Goal: Contribute content: Contribute content

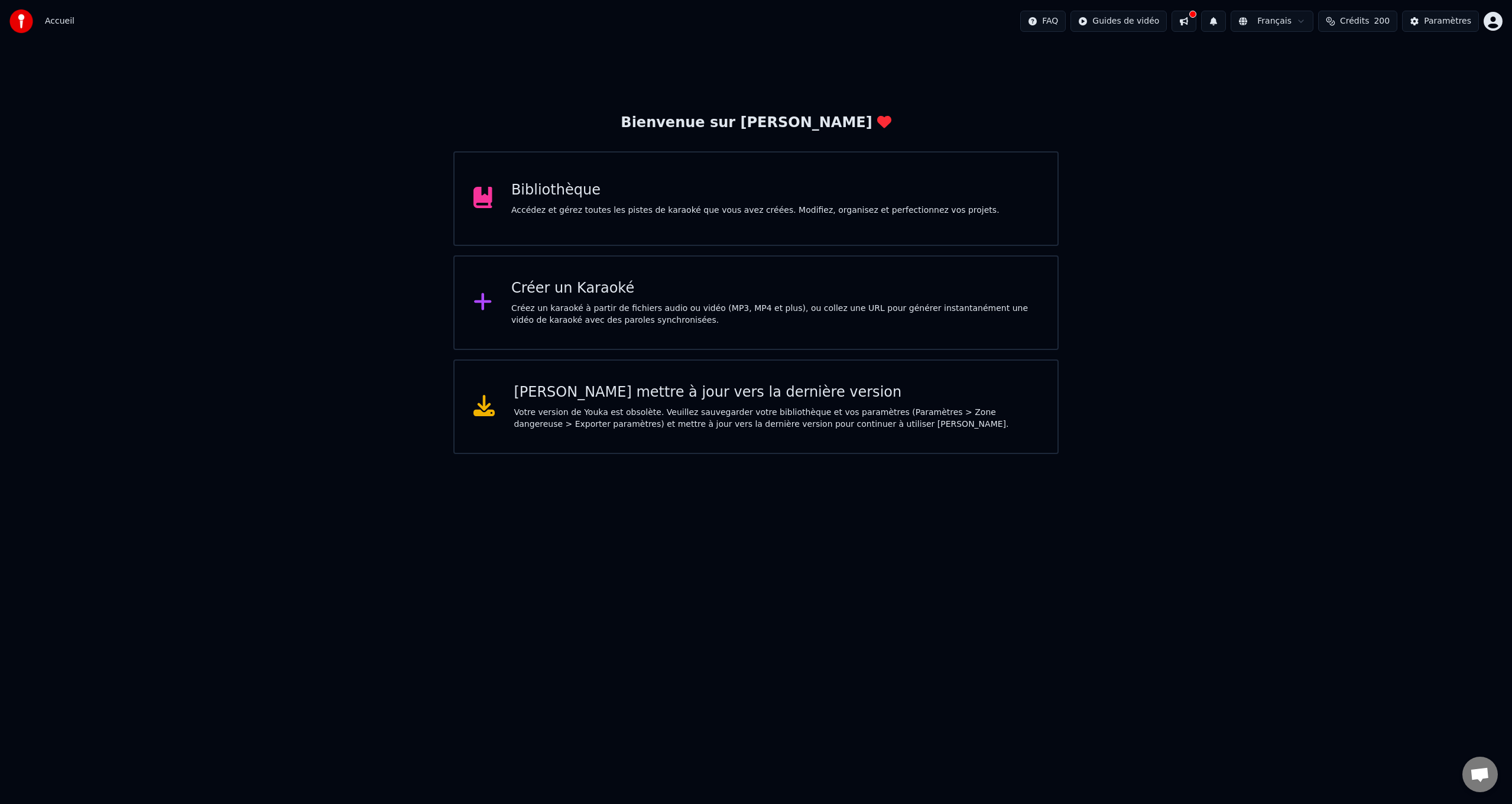
click at [592, 200] on div "Bibliothèque Accédez et gérez toutes les pistes de karaoké que vous avez créées…" at bounding box center [755, 198] width 488 height 36
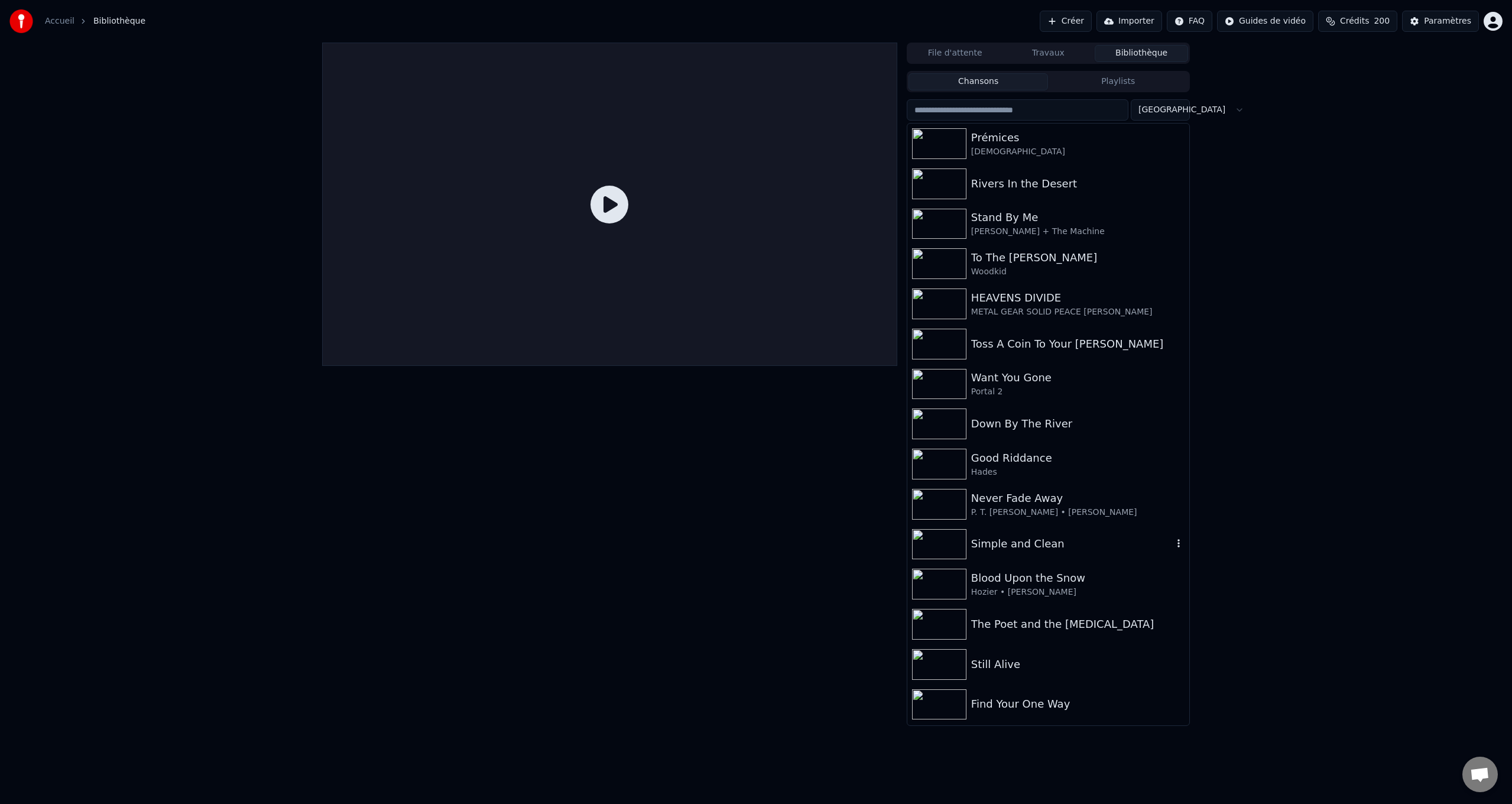
click at [1023, 544] on div "Simple and Clean" at bounding box center [1072, 544] width 202 height 17
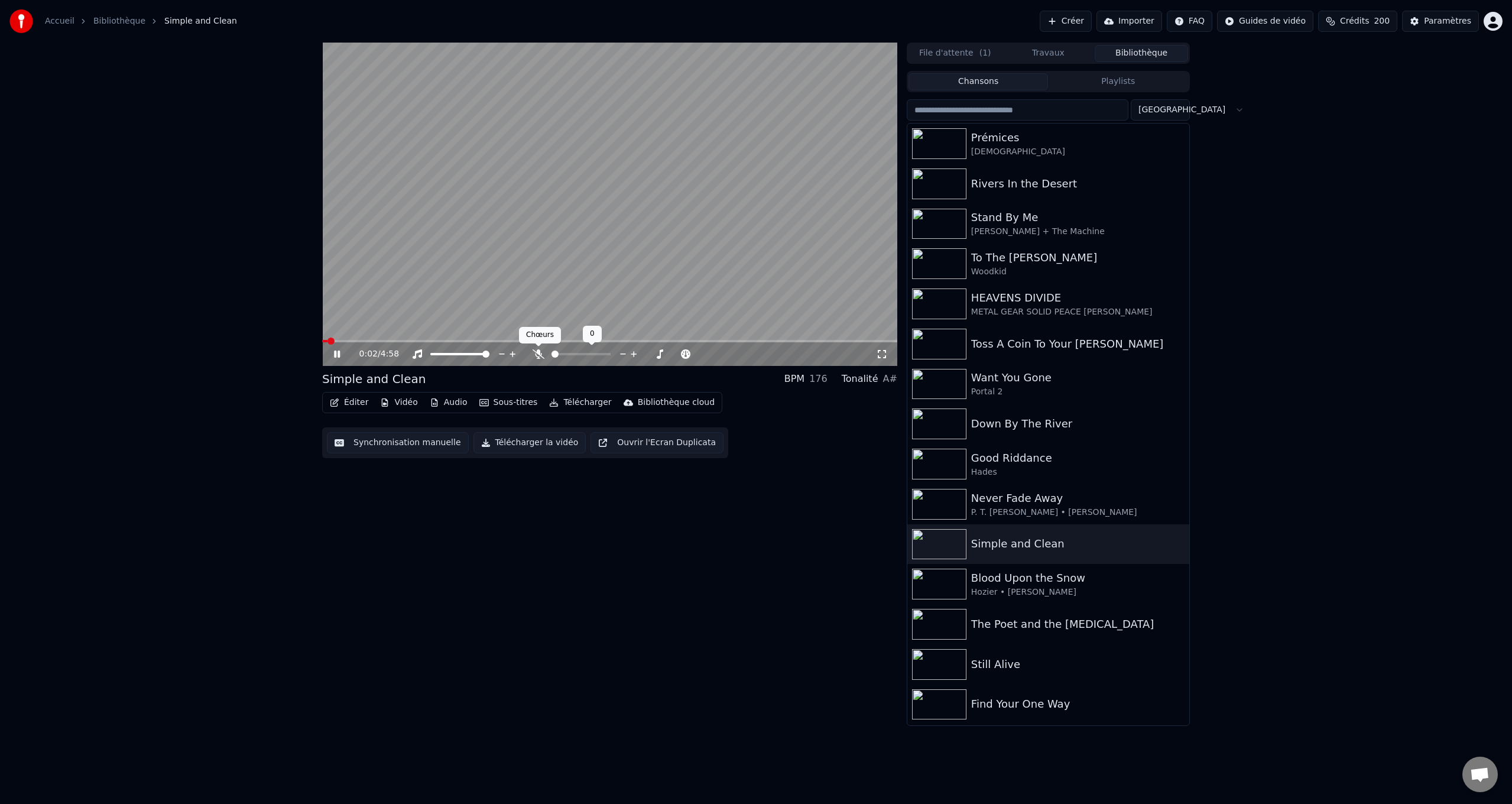
click at [536, 352] on icon at bounding box center [538, 354] width 12 height 10
click at [1028, 140] on div "Prémices" at bounding box center [1072, 138] width 202 height 17
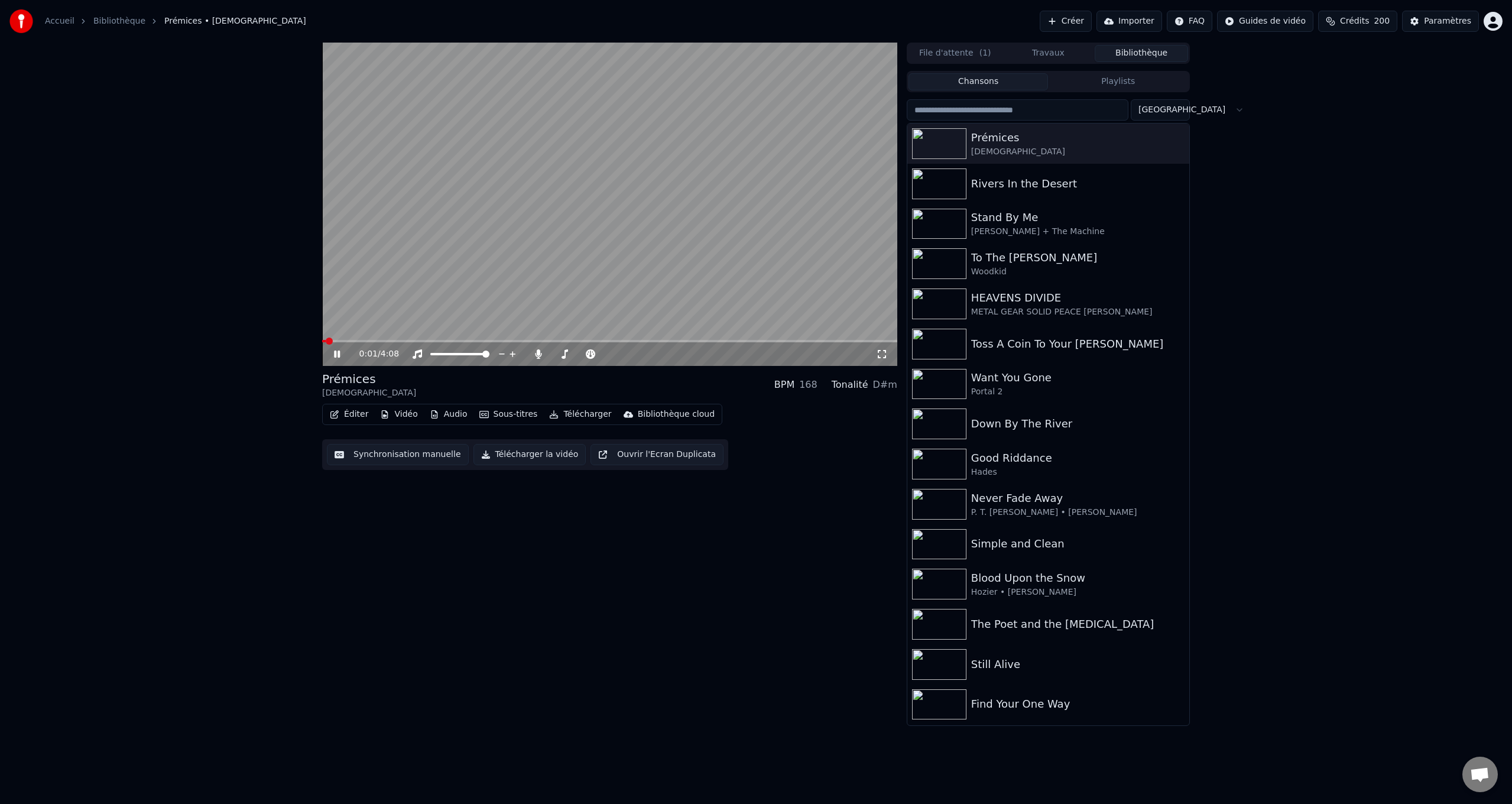
click at [343, 340] on span at bounding box center [609, 341] width 575 height 3
click at [415, 455] on button "Synchronisation manuelle" at bounding box center [397, 454] width 142 height 21
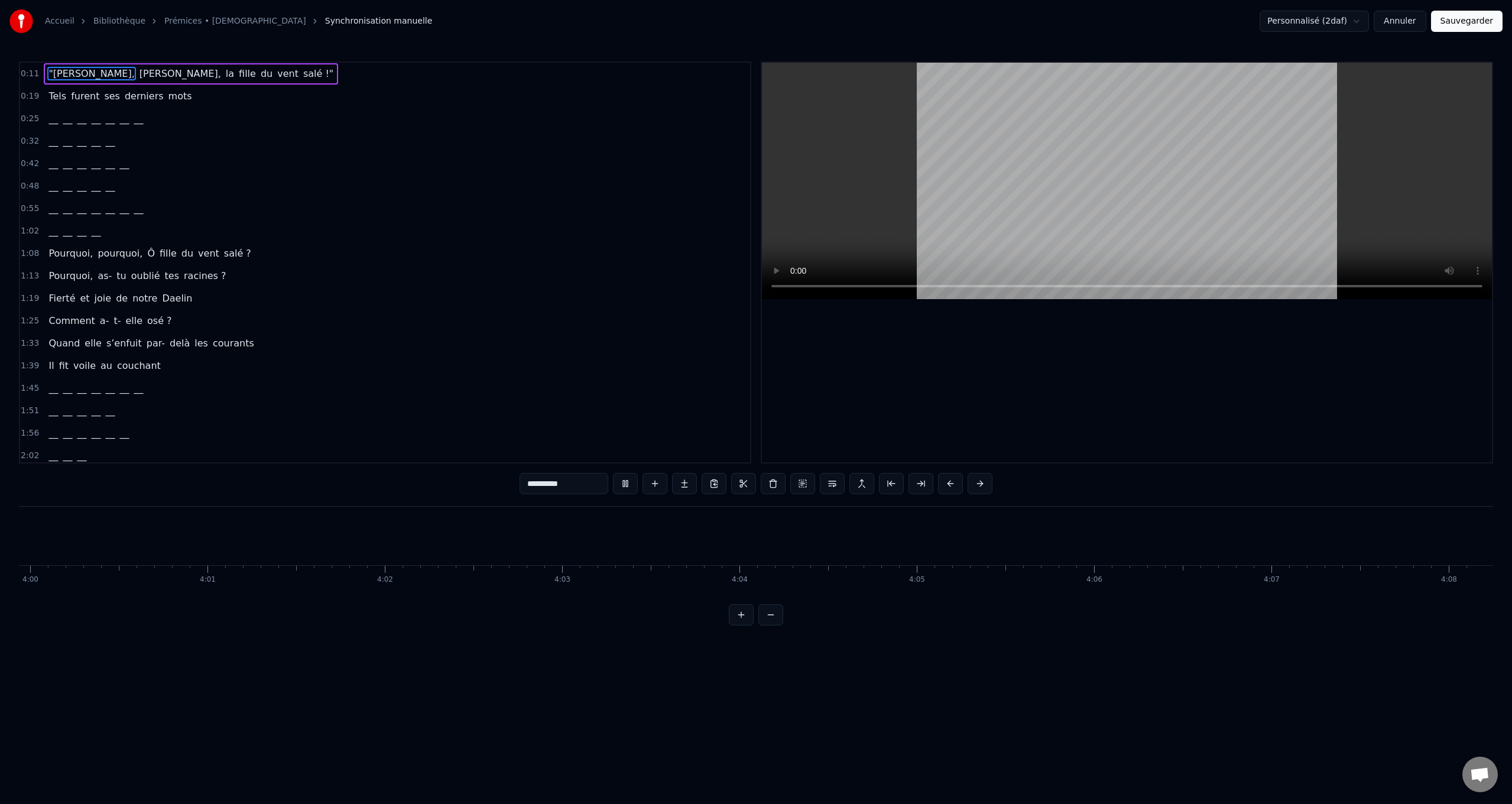
scroll to position [0, 42546]
click at [1417, 20] on button "Annuler" at bounding box center [1400, 21] width 52 height 21
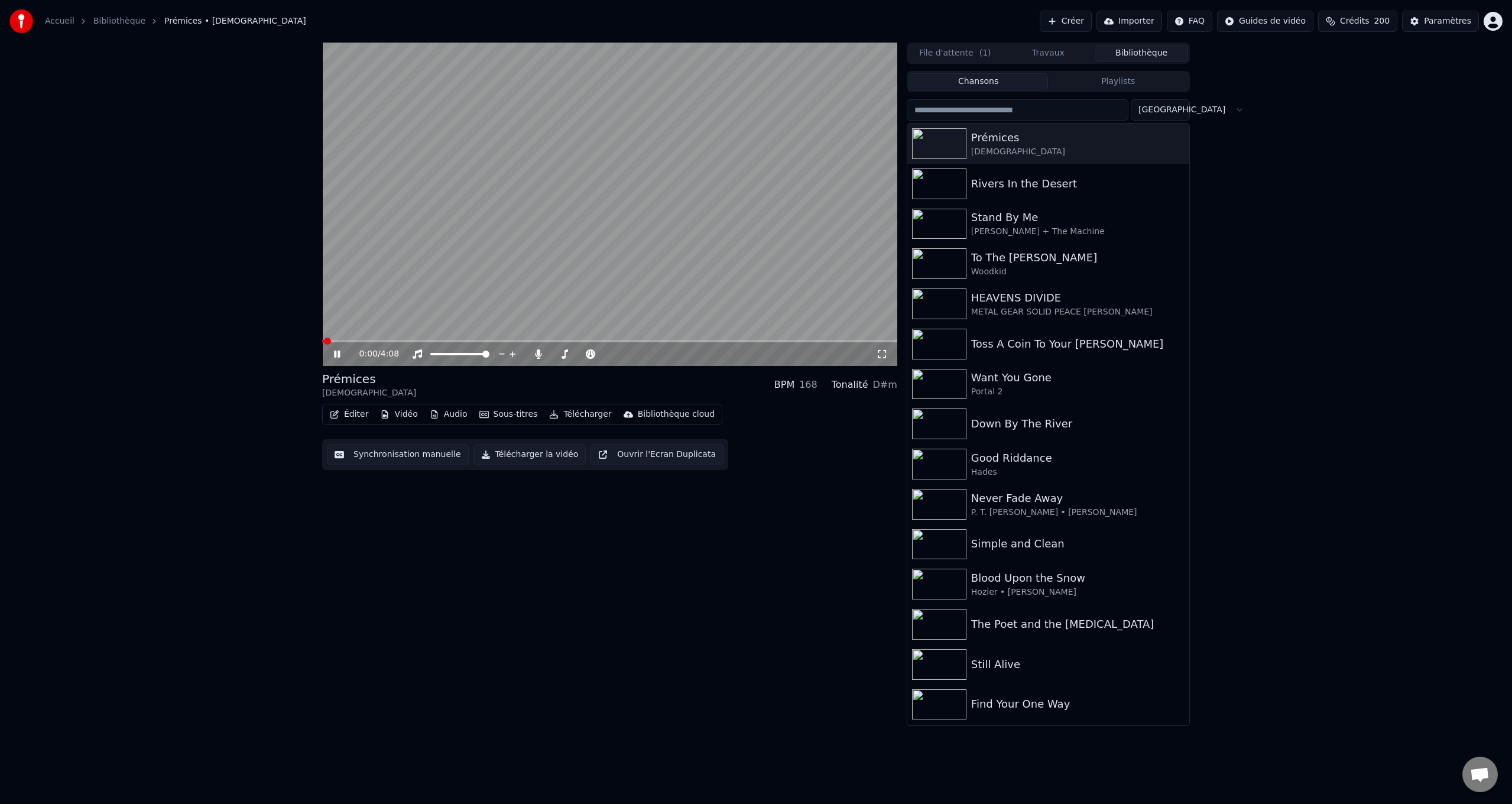
click at [1053, 19] on button "Créer" at bounding box center [1066, 21] width 52 height 21
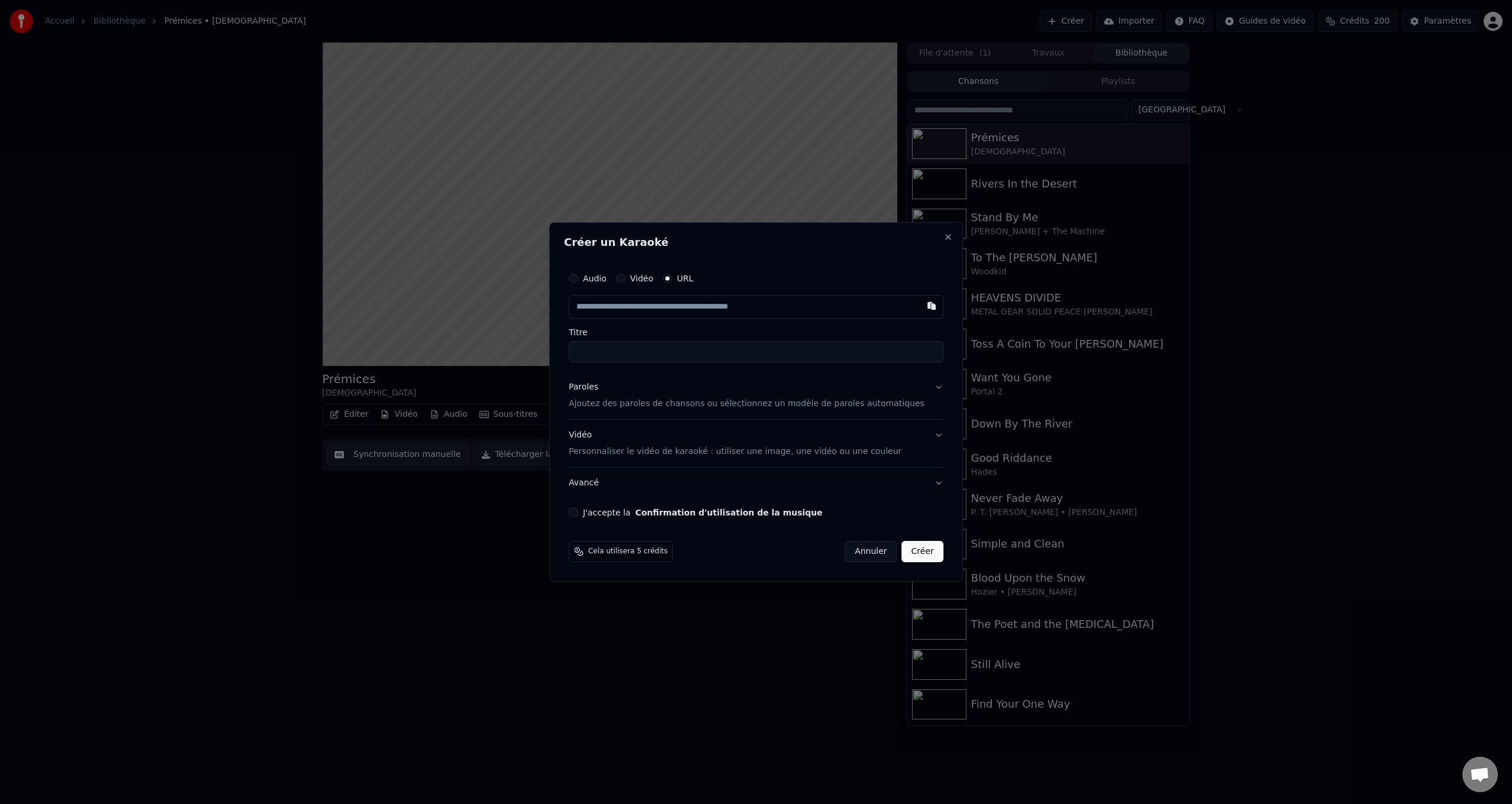
click at [699, 303] on input "text" at bounding box center [755, 306] width 374 height 24
paste input "**********"
type input "**********"
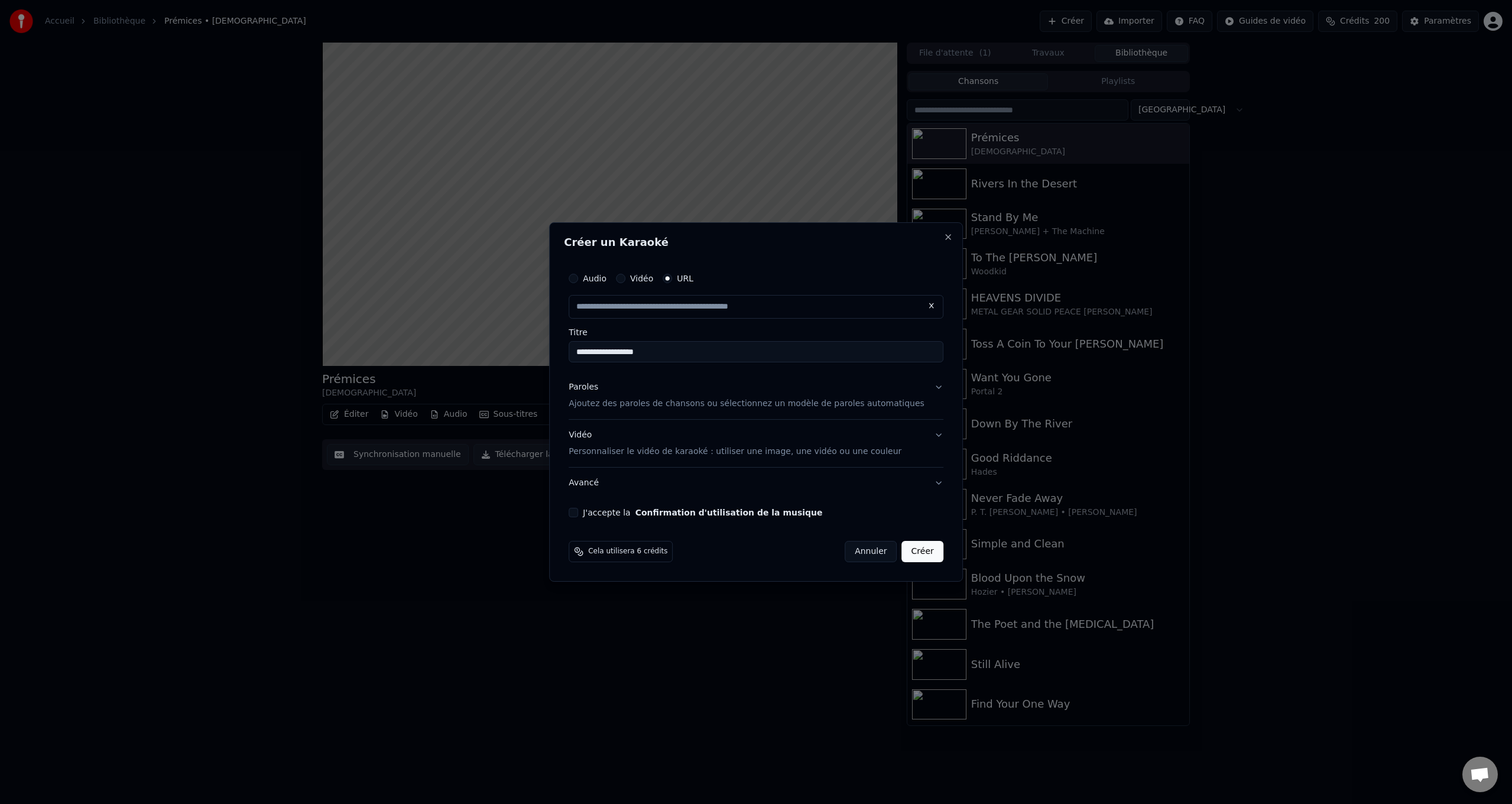
click at [598, 390] on div "Paroles" at bounding box center [583, 387] width 29 height 12
type input "**********"
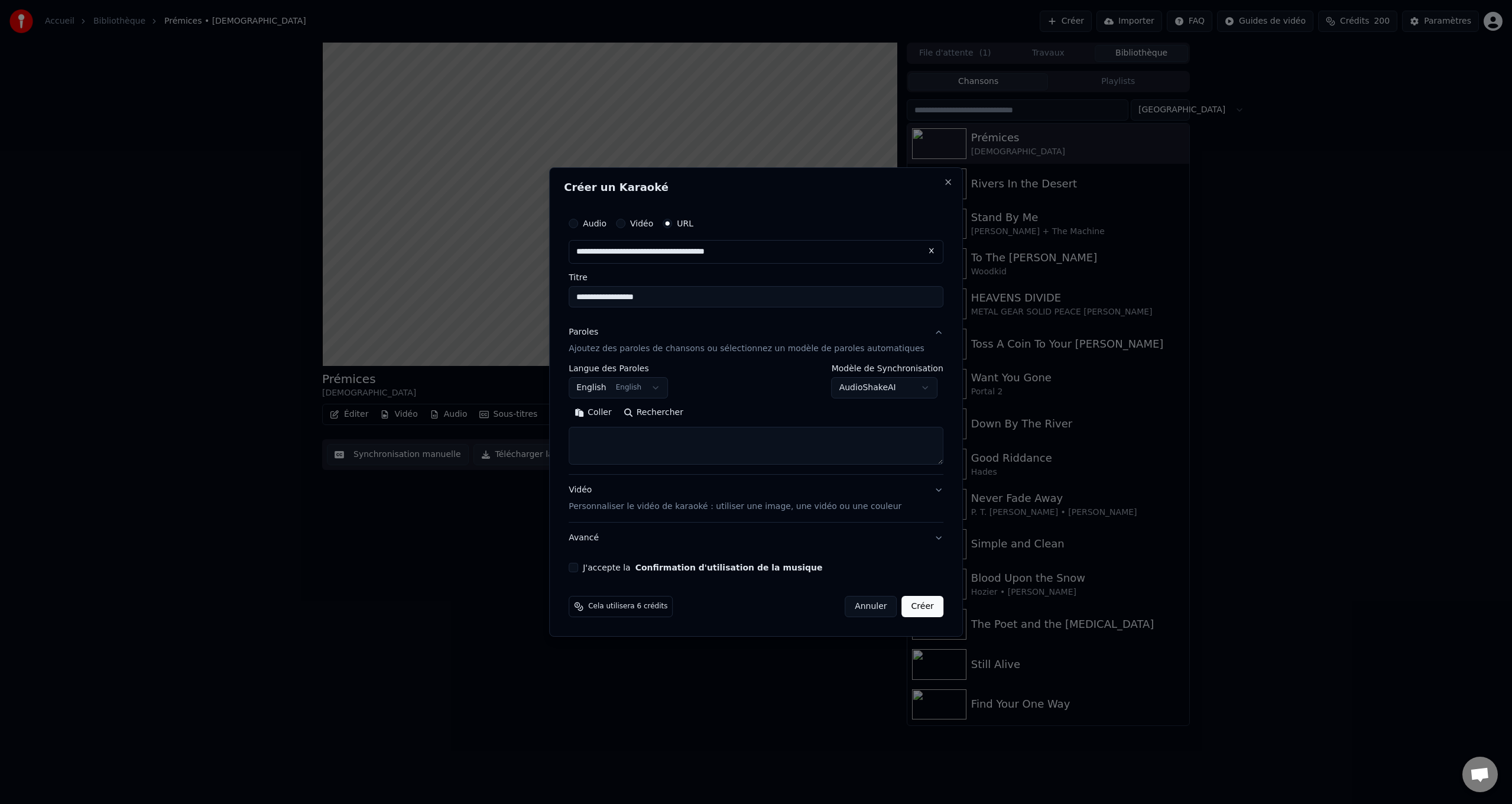
drag, startPoint x: 636, startPoint y: 449, endPoint x: 625, endPoint y: 445, distance: 11.7
click at [636, 449] on textarea at bounding box center [755, 445] width 374 height 38
paste textarea "**********"
click at [743, 410] on button "Développer" at bounding box center [731, 413] width 73 height 19
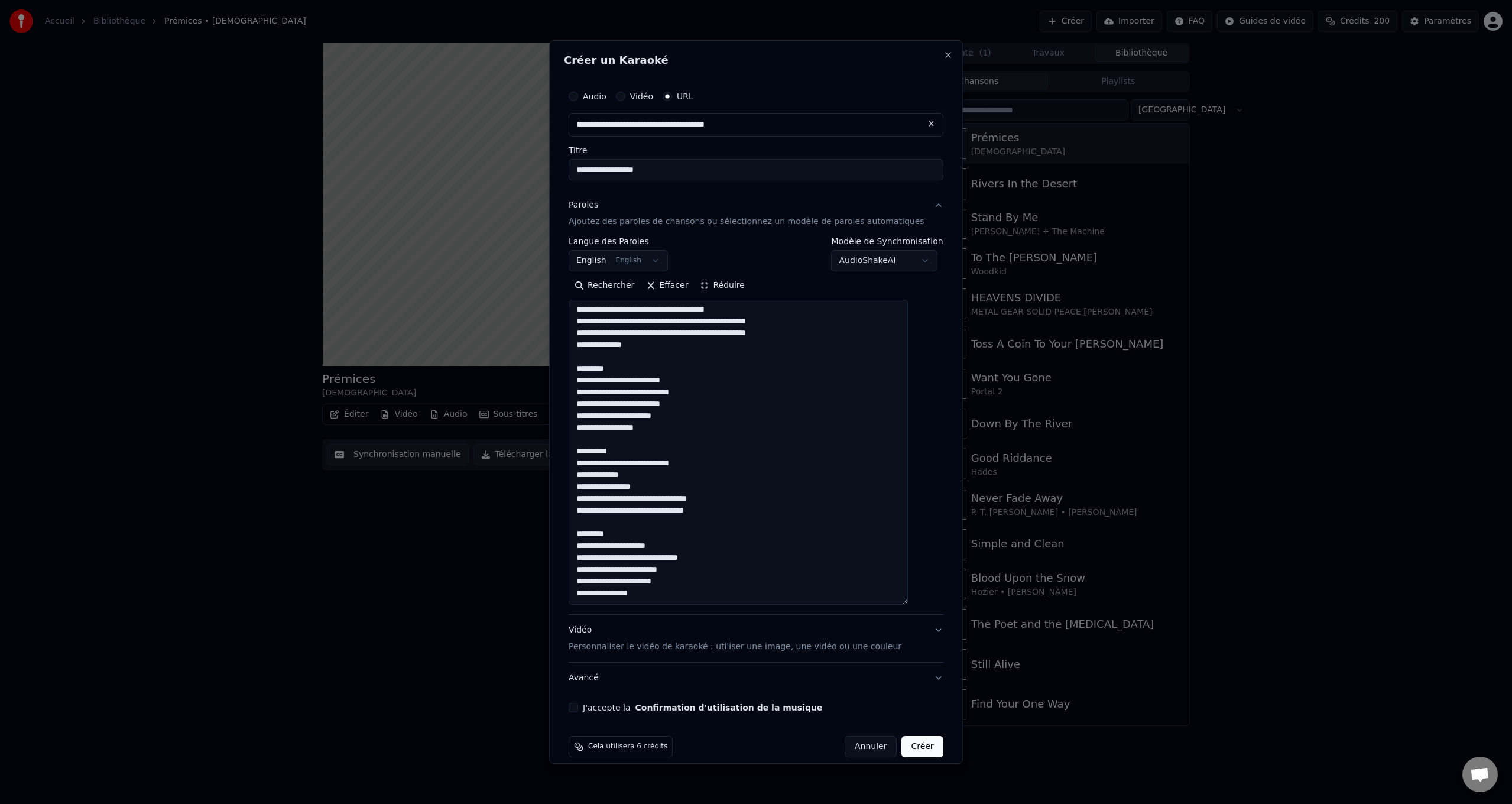
scroll to position [1, 0]
drag, startPoint x: 616, startPoint y: 373, endPoint x: 584, endPoint y: 368, distance: 32.4
click at [584, 368] on textarea "**********" at bounding box center [738, 452] width 339 height 305
drag, startPoint x: 641, startPoint y: 442, endPoint x: 563, endPoint y: 437, distance: 78.2
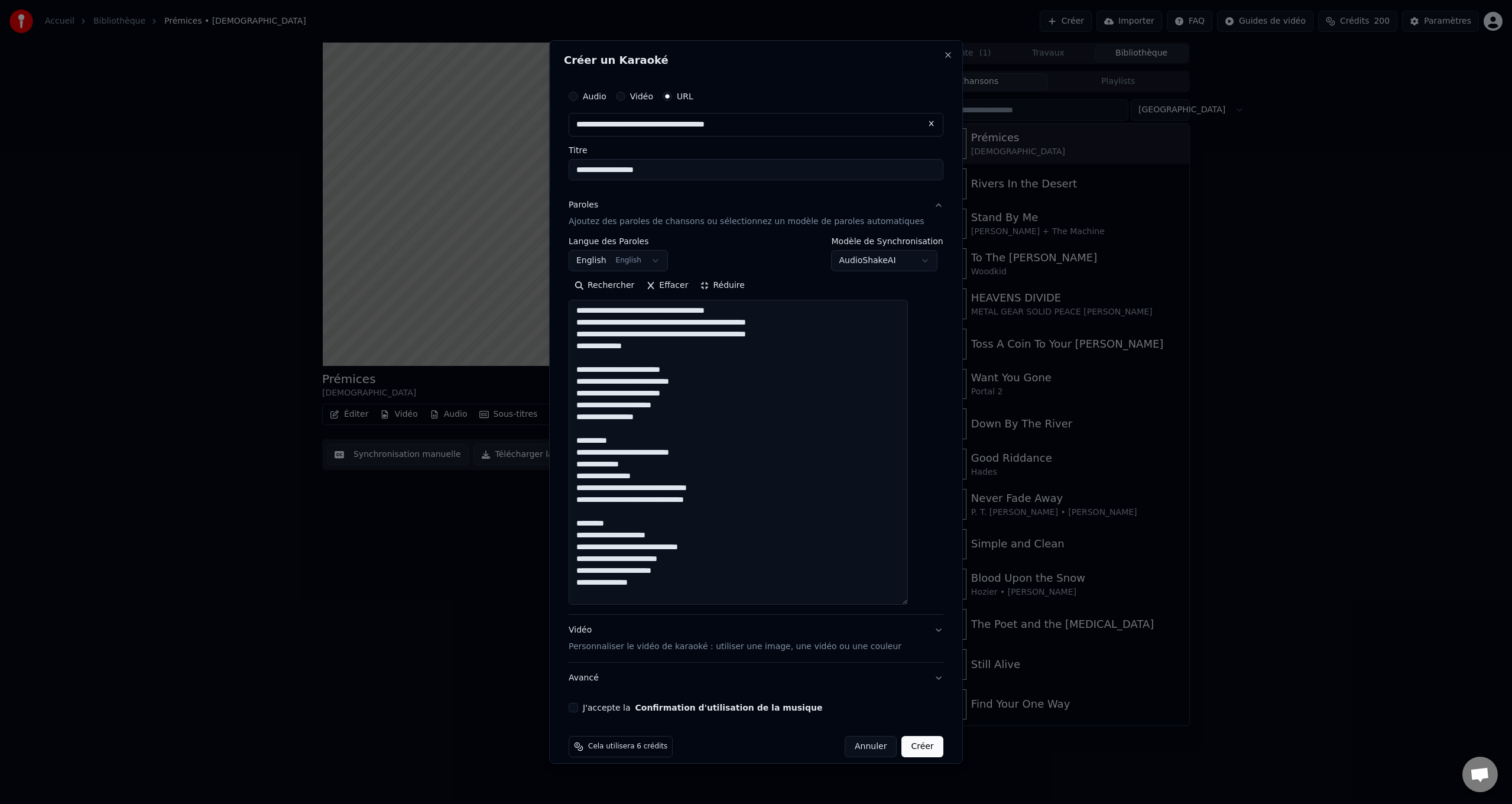
click at [563, 437] on div "**********" at bounding box center [756, 402] width 414 height 724
drag, startPoint x: 563, startPoint y: 510, endPoint x: 557, endPoint y: 510, distance: 6.0
click at [557, 510] on body "**********" at bounding box center [756, 402] width 1512 height 804
drag, startPoint x: 632, startPoint y: 519, endPoint x: 635, endPoint y: 514, distance: 5.8
click at [632, 517] on textarea "**********" at bounding box center [738, 452] width 339 height 305
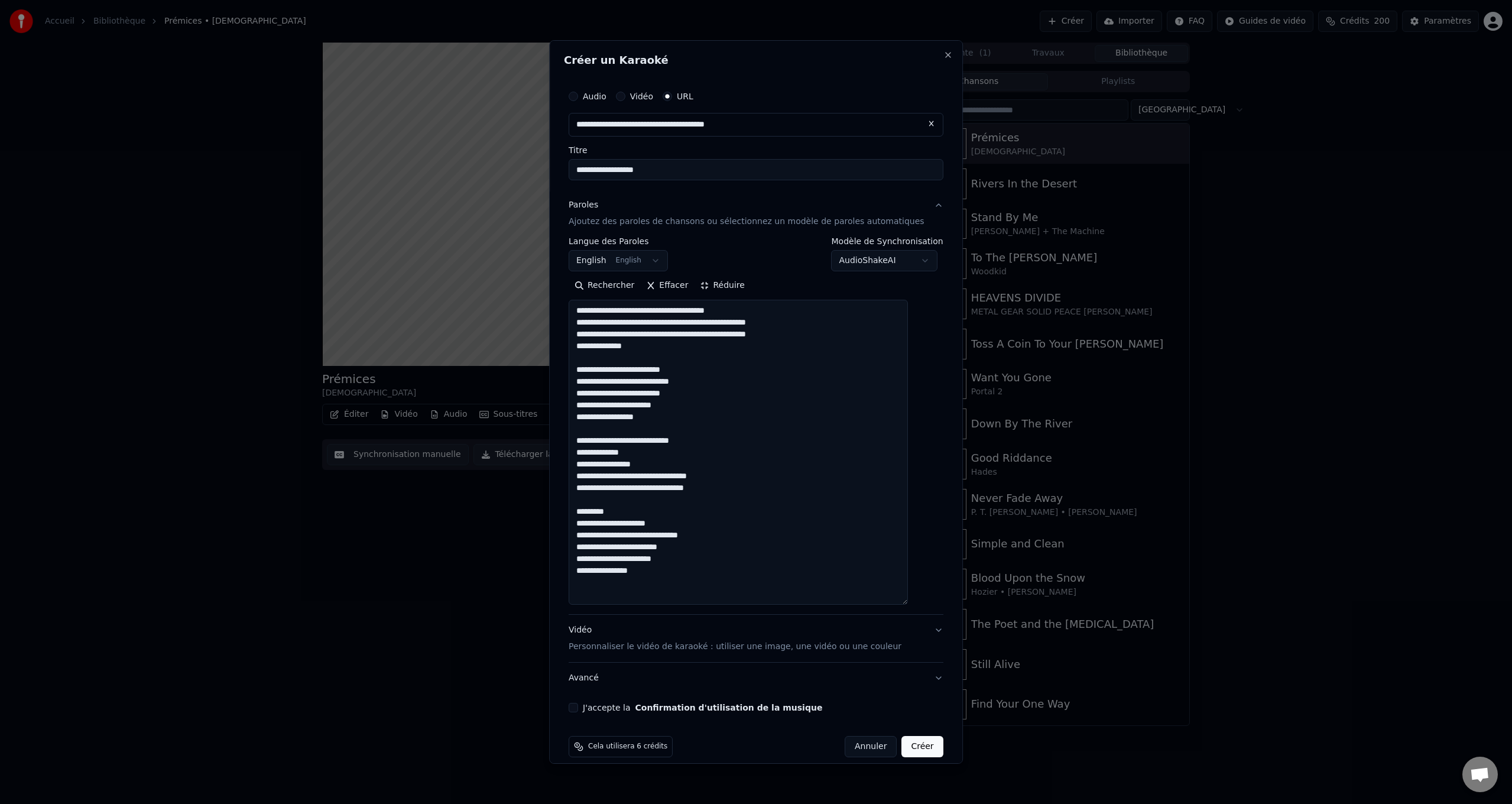
drag, startPoint x: 635, startPoint y: 512, endPoint x: 642, endPoint y: 507, distance: 8.6
click at [635, 511] on textarea "**********" at bounding box center [738, 452] width 339 height 305
click at [644, 509] on textarea "**********" at bounding box center [738, 452] width 339 height 305
drag, startPoint x: 598, startPoint y: 510, endPoint x: 583, endPoint y: 510, distance: 15.0
click at [583, 510] on textarea "**********" at bounding box center [738, 452] width 339 height 305
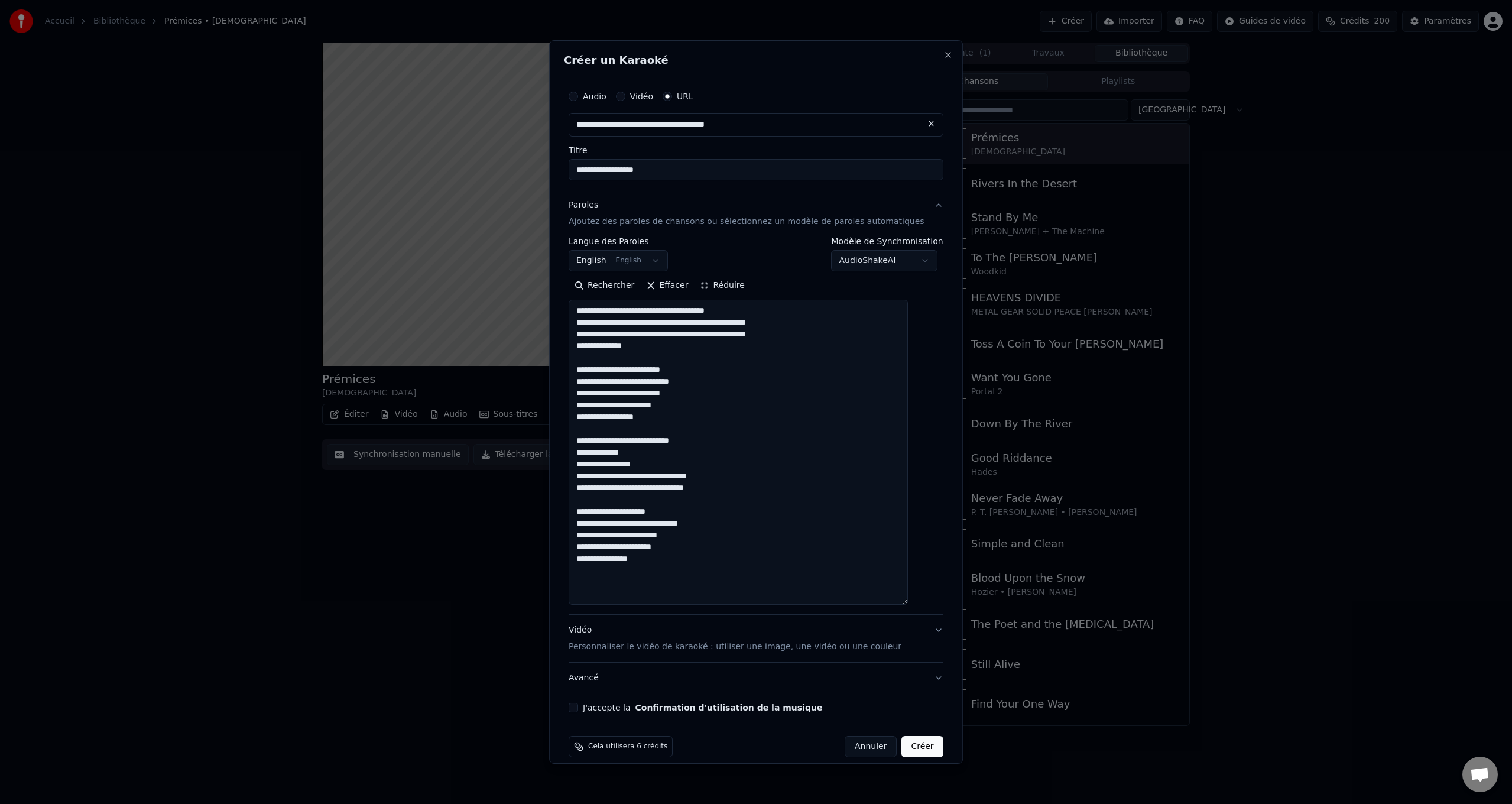
click at [706, 567] on textarea "**********" at bounding box center [738, 452] width 339 height 305
click at [660, 583] on textarea "**********" at bounding box center [738, 452] width 339 height 305
paste textarea "**********"
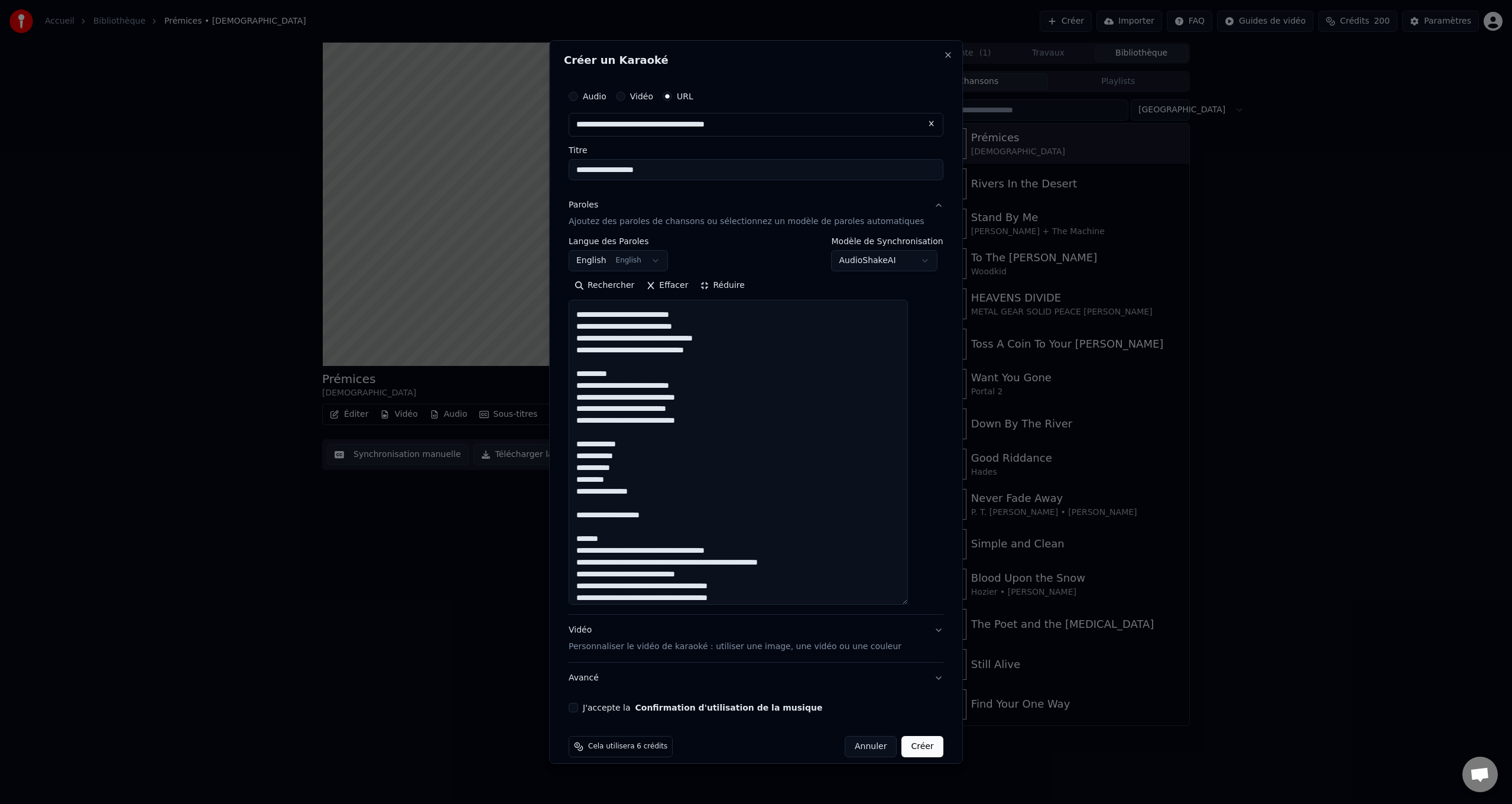
click at [626, 536] on textarea at bounding box center [738, 452] width 339 height 305
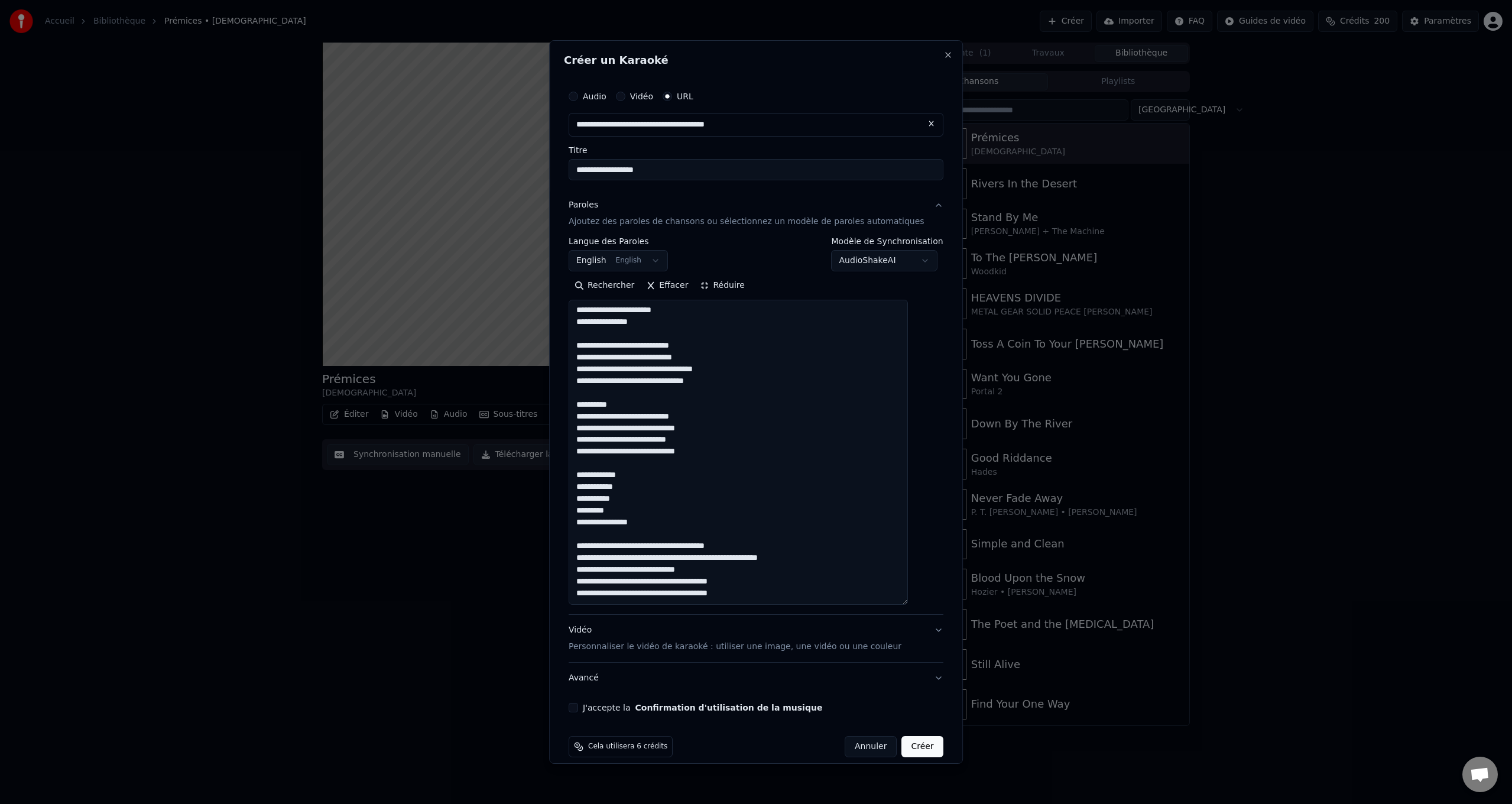
scroll to position [237, 0]
drag, startPoint x: 638, startPoint y: 403, endPoint x: 570, endPoint y: 399, distance: 68.1
click at [570, 399] on div "**********" at bounding box center [756, 402] width 414 height 724
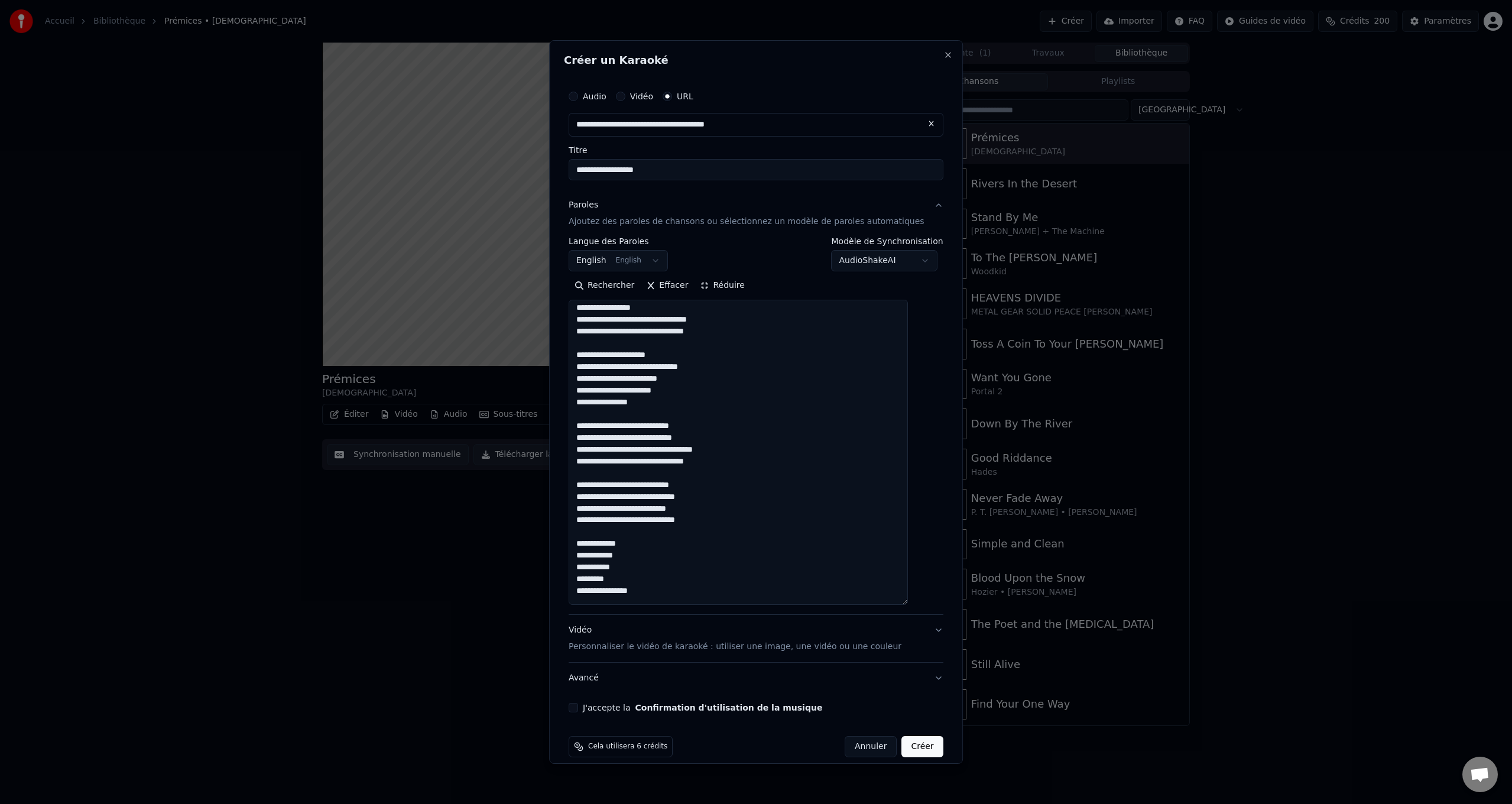
scroll to position [169, 0]
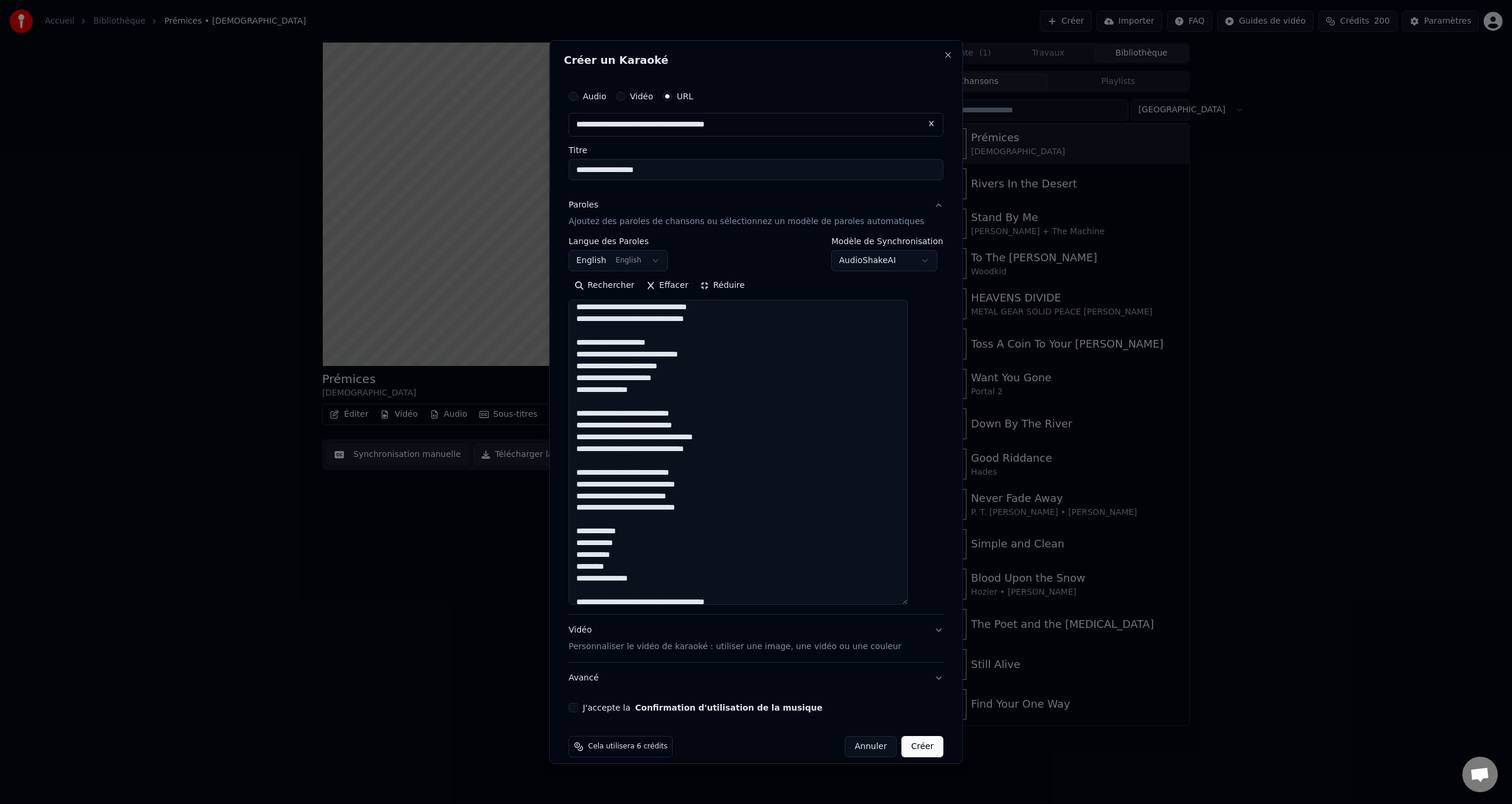
drag, startPoint x: 649, startPoint y: 592, endPoint x: 584, endPoint y: 534, distance: 87.1
click at [584, 534] on textarea at bounding box center [738, 452] width 339 height 305
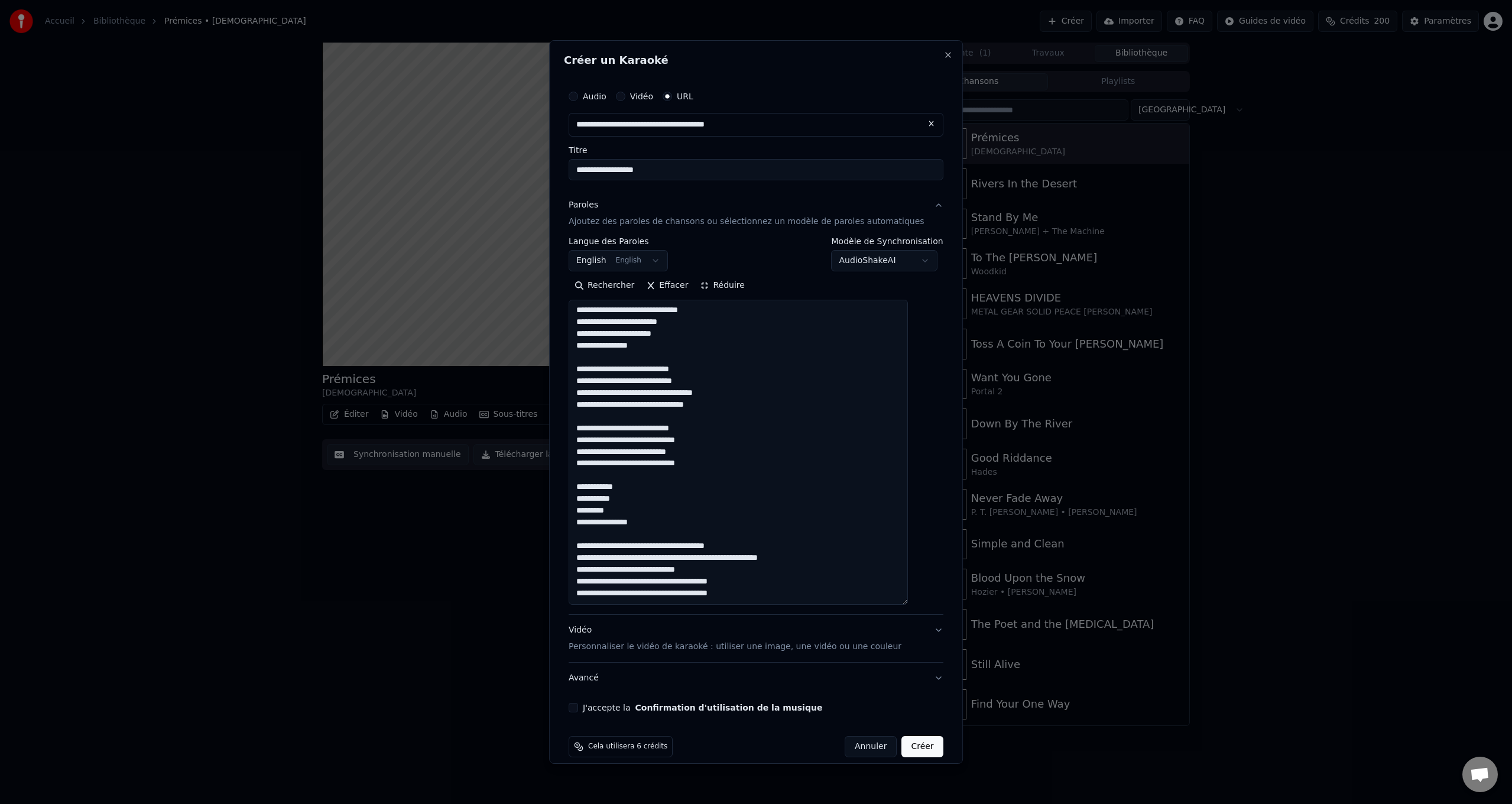
scroll to position [0, 0]
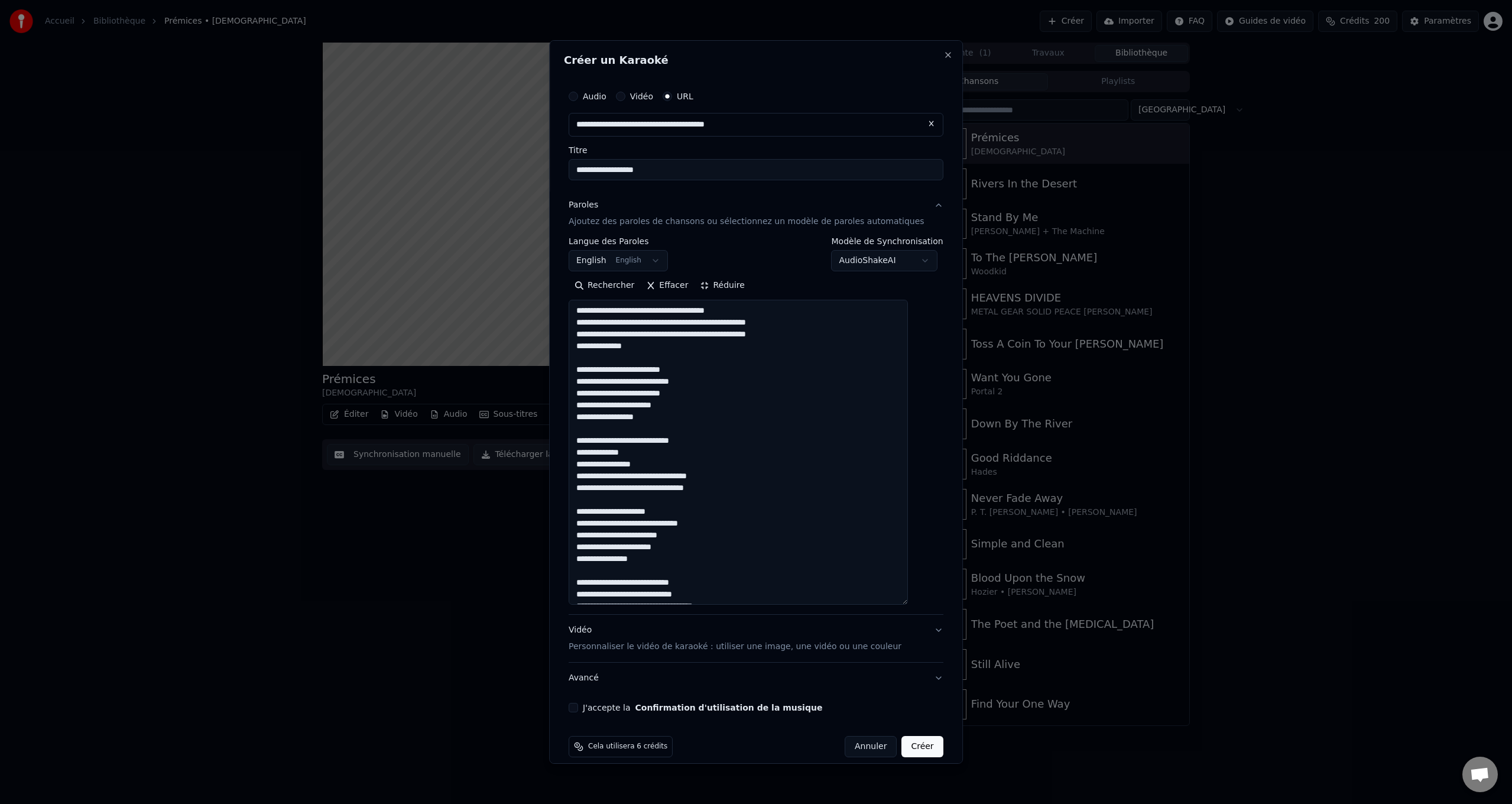
drag, startPoint x: 768, startPoint y: 599, endPoint x: 545, endPoint y: 201, distance: 456.2
click at [545, 201] on body "**********" at bounding box center [756, 402] width 1512 height 804
type textarea "**********"
click at [611, 641] on p "Personnaliser le vidéo de karaoké : utiliser une image, une vidéo ou une couleur" at bounding box center [735, 646] width 333 height 12
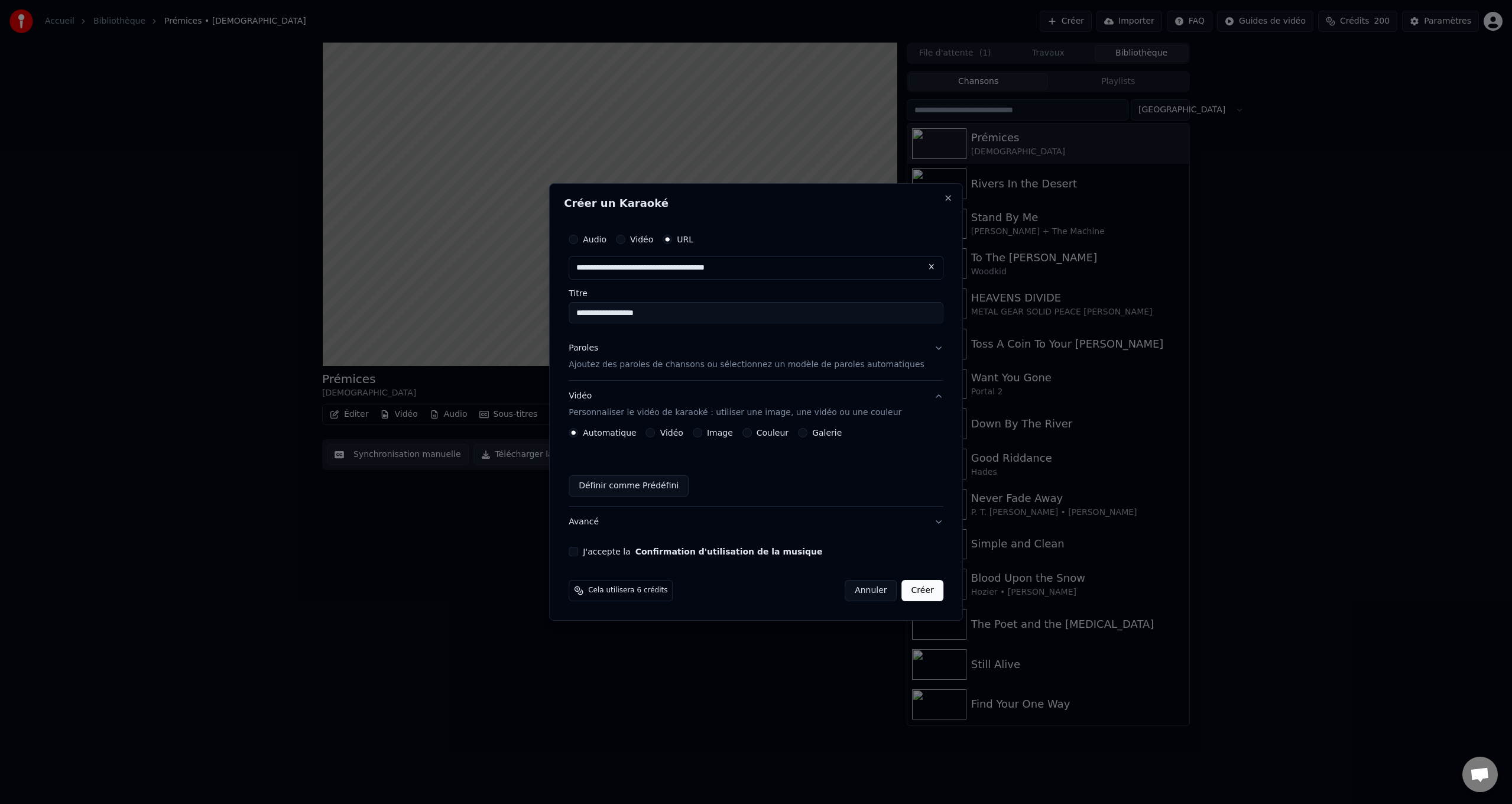
click at [725, 434] on label "Image" at bounding box center [720, 433] width 26 height 8
click at [702, 434] on button "Image" at bounding box center [697, 433] width 10 height 10
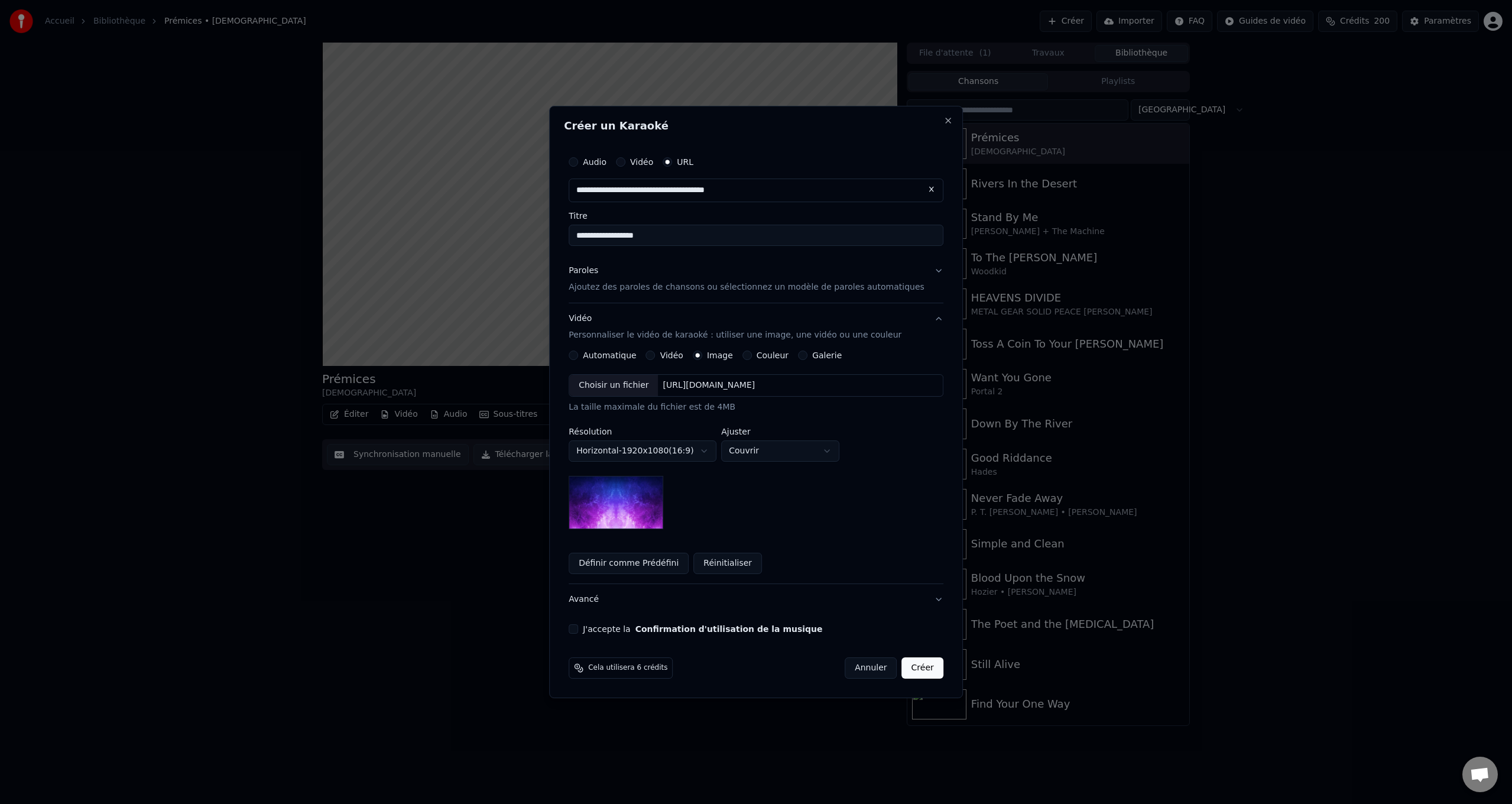
click at [627, 627] on label "J'accepte la Confirmation d'utilisation de la musique" at bounding box center [702, 629] width 239 height 8
click at [578, 627] on button "J'accepte la Confirmation d'utilisation de la musique" at bounding box center [573, 629] width 10 height 10
click at [908, 667] on button "Créer" at bounding box center [923, 667] width 41 height 21
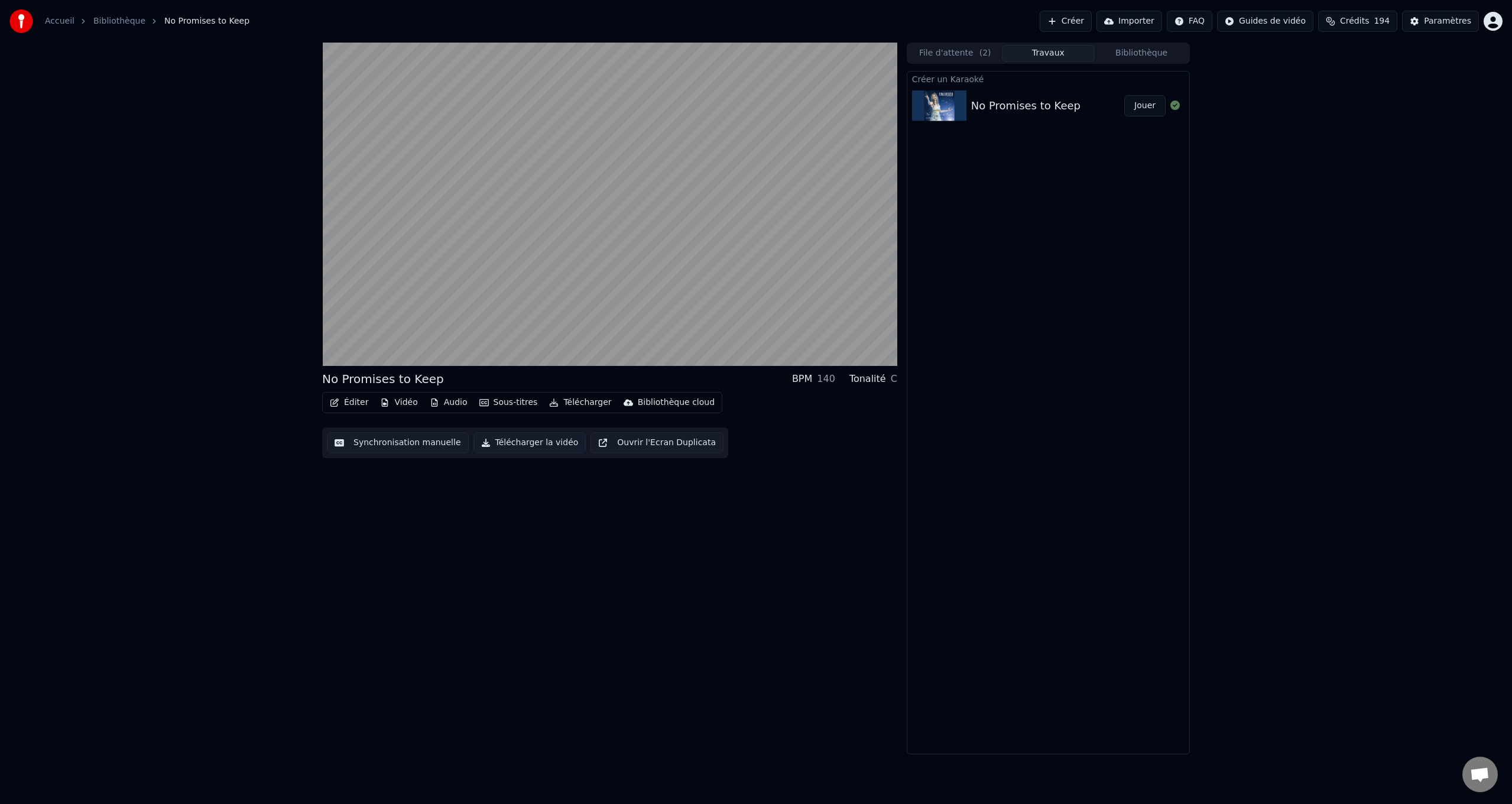
click at [417, 440] on button "Synchronisation manuelle" at bounding box center [397, 442] width 142 height 21
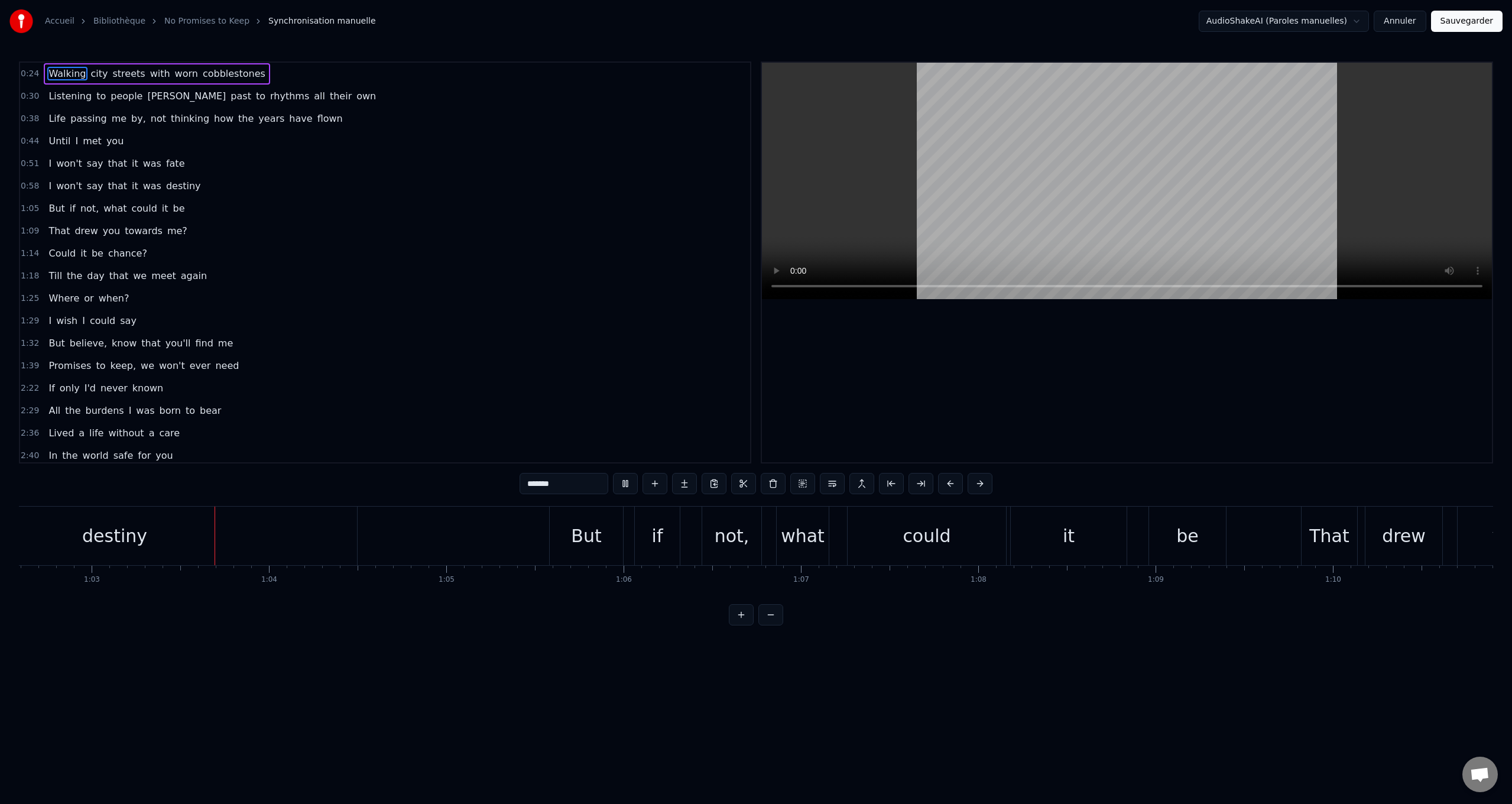
scroll to position [0, 11101]
click at [55, 187] on span "won't" at bounding box center [69, 186] width 28 height 13
type input "*****"
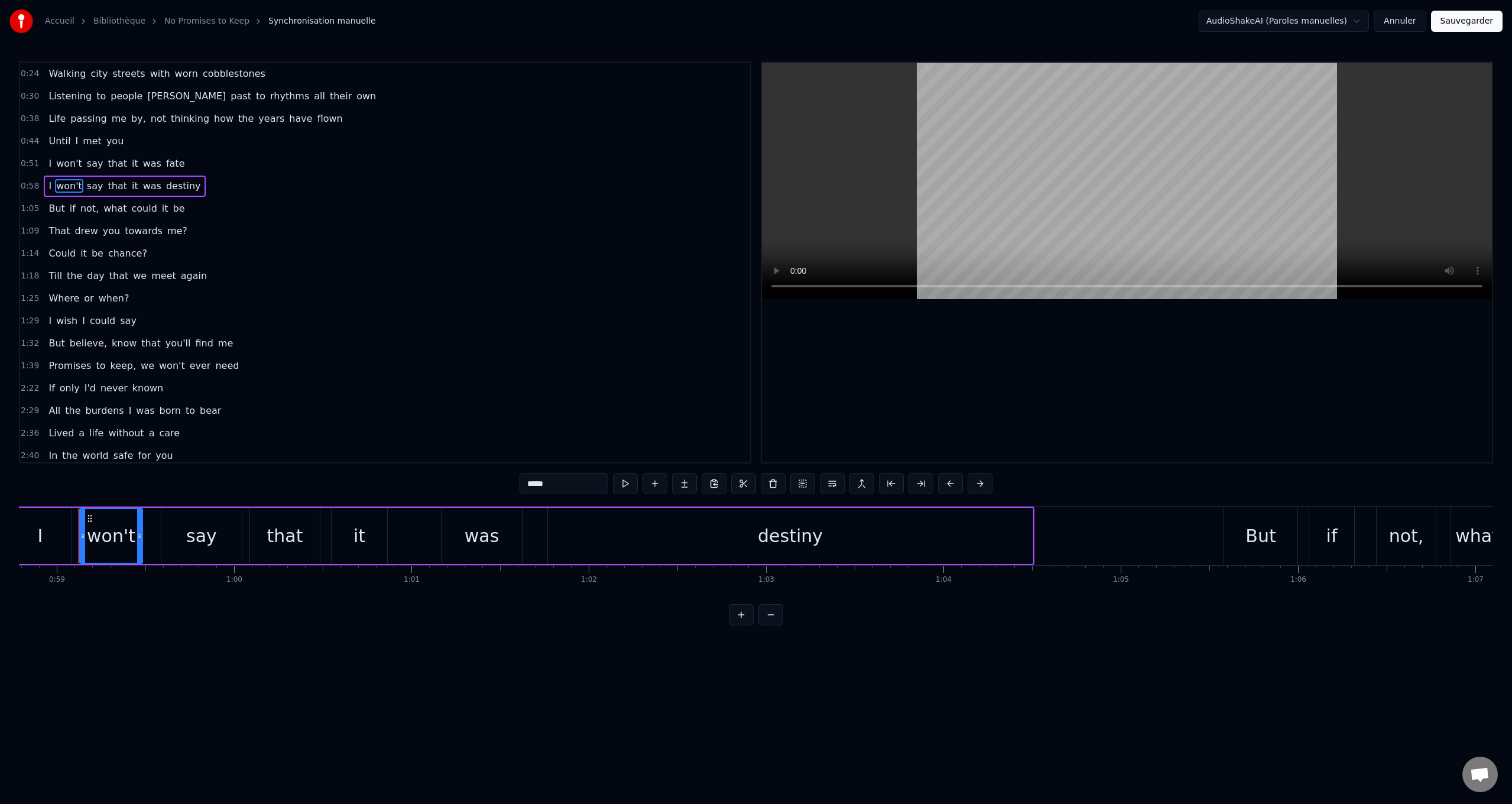
click at [44, 184] on div "I won't say that it was destiny" at bounding box center [124, 186] width 161 height 21
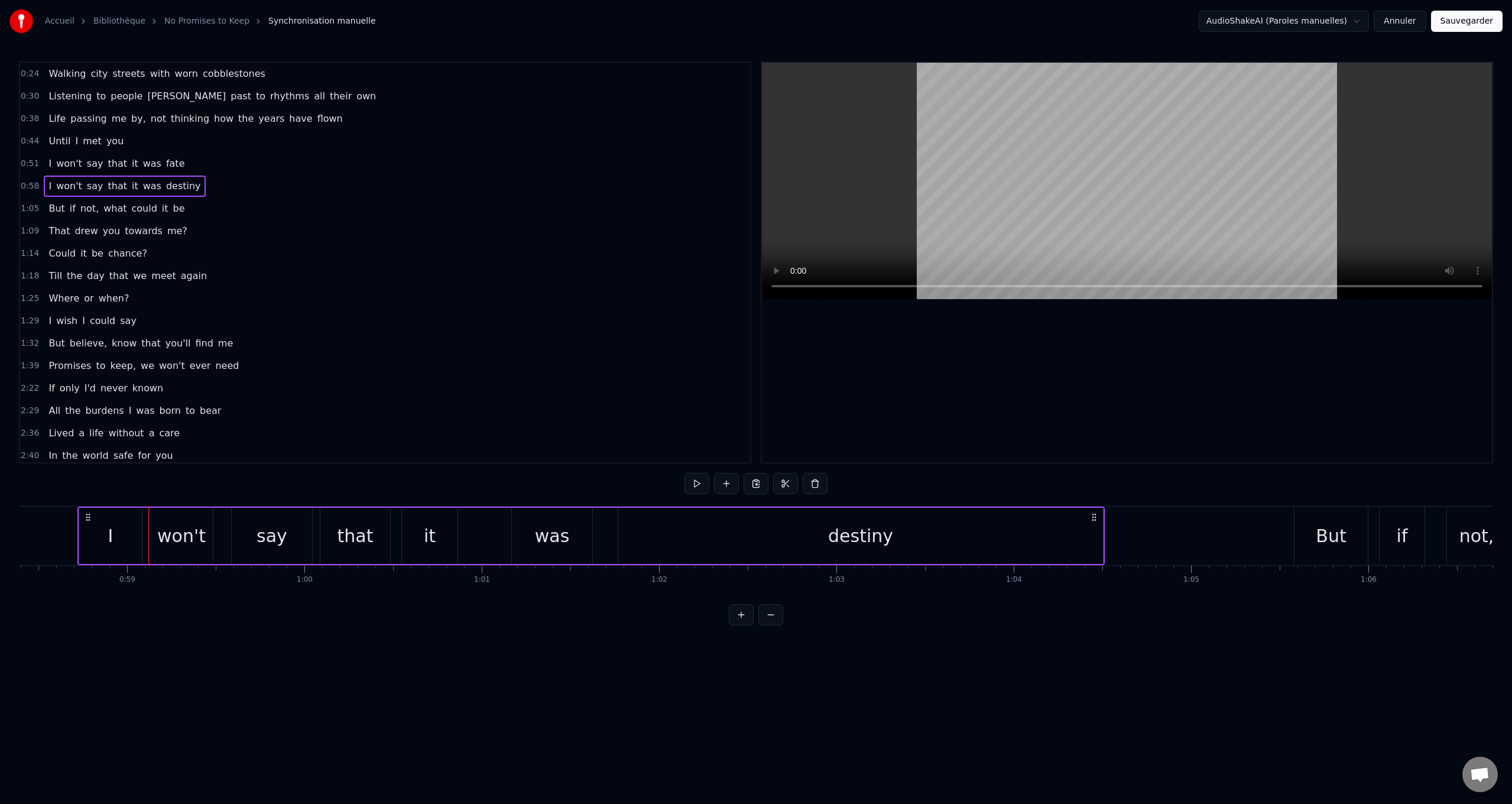
scroll to position [0, 10353]
click at [47, 186] on span "I" at bounding box center [50, 186] width 5 height 13
drag, startPoint x: 515, startPoint y: 481, endPoint x: 373, endPoint y: 468, distance: 142.6
click at [373, 468] on div "0:24 Walking city streets with worn cobblestones 0:30 Listening to people [PERS…" at bounding box center [756, 343] width 1474 height 564
click at [74, 187] on span "won't" at bounding box center [75, 186] width 28 height 13
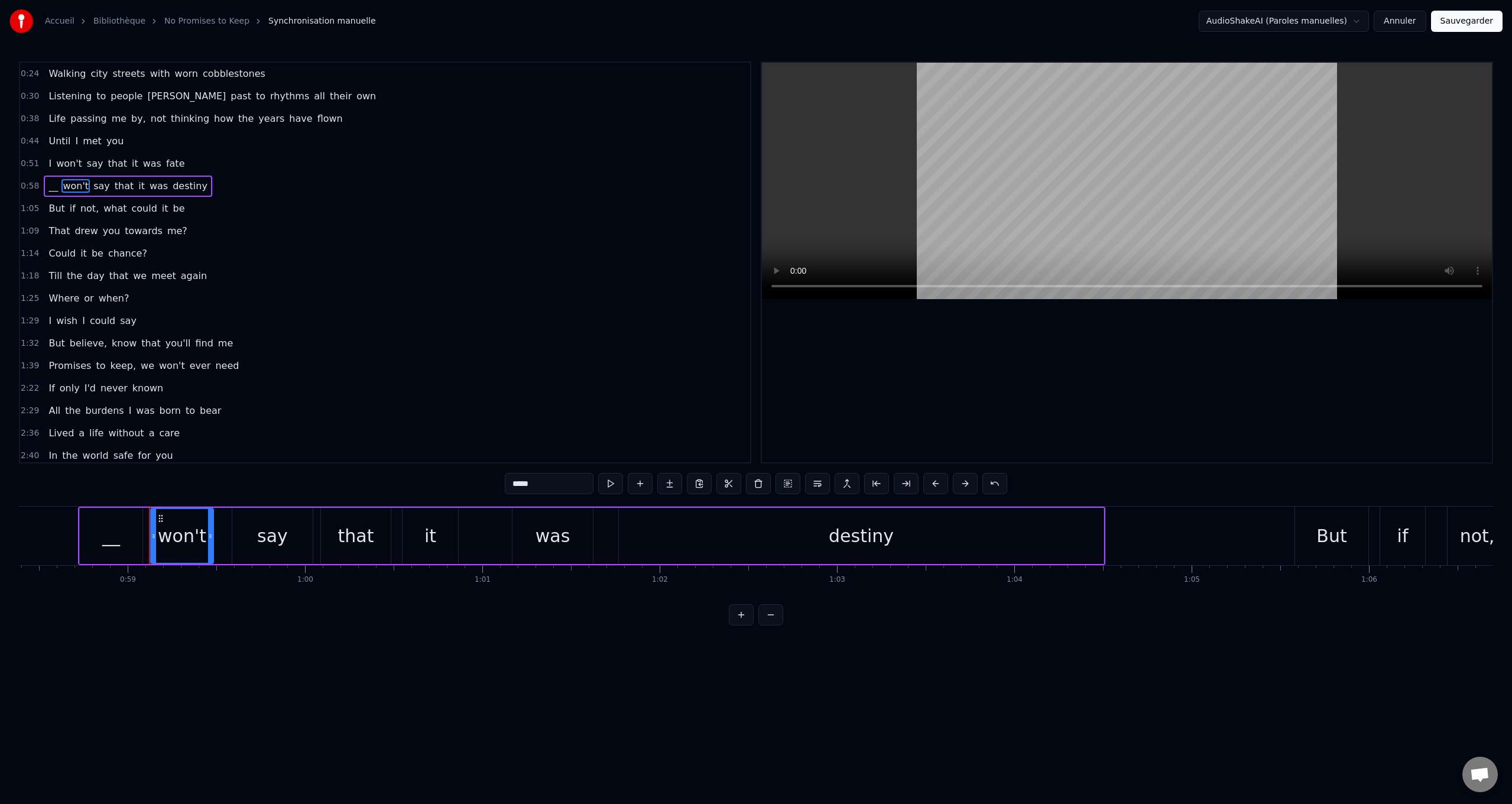
drag, startPoint x: 532, startPoint y: 486, endPoint x: 145, endPoint y: 294, distance: 432.0
click at [283, 459] on div "0:24 Walking city streets with worn cobblestones 0:30 Listening to people [PERS…" at bounding box center [756, 343] width 1474 height 564
click at [78, 186] on span "say" at bounding box center [85, 186] width 19 height 13
drag, startPoint x: 482, startPoint y: 480, endPoint x: 347, endPoint y: 458, distance: 136.8
click at [347, 459] on div "0:24 Walking city streets with worn cobblestones 0:30 Listening to people [PERS…" at bounding box center [756, 343] width 1474 height 564
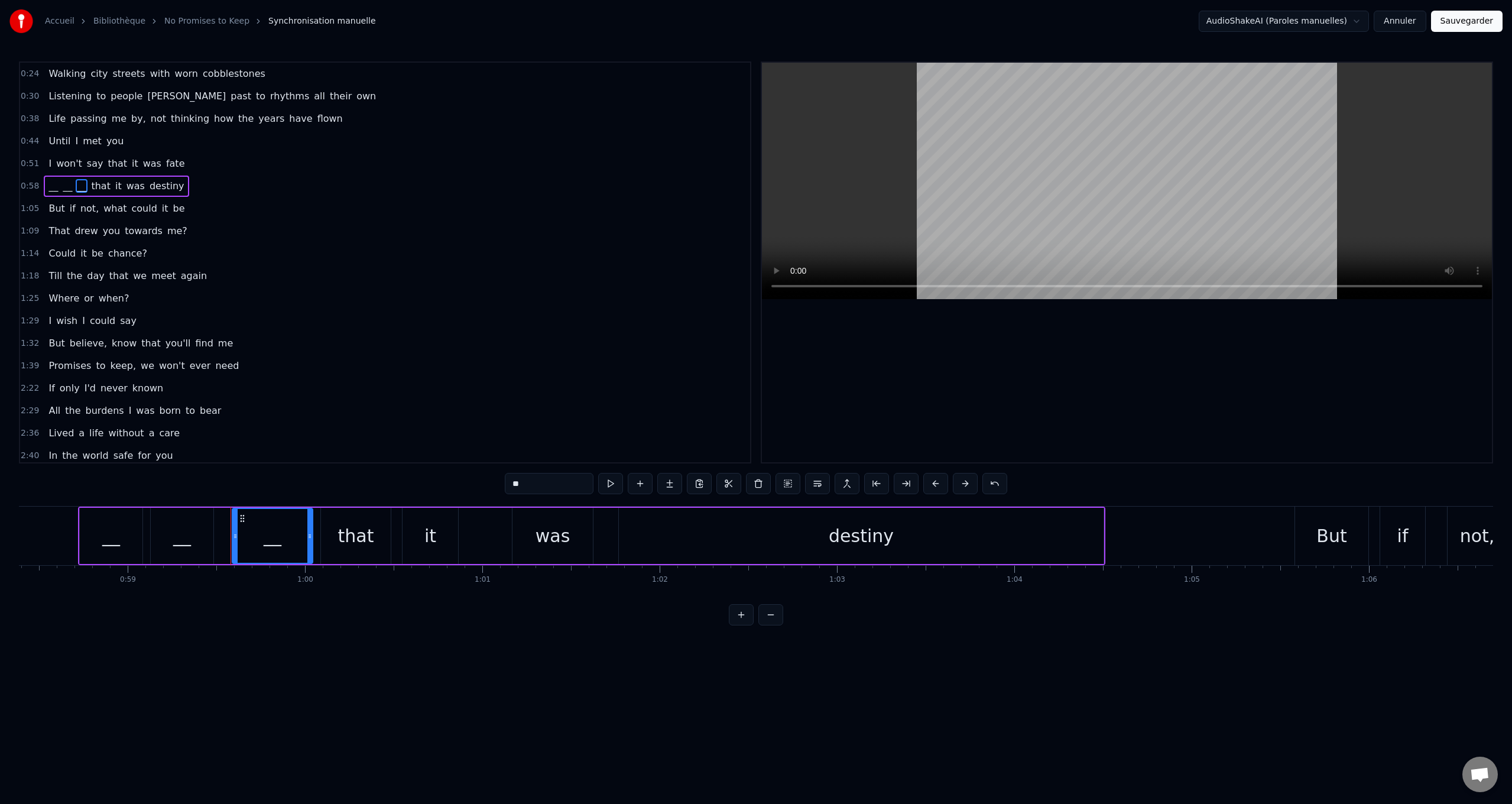
click at [90, 184] on span "that" at bounding box center [101, 186] width 22 height 13
drag, startPoint x: 516, startPoint y: 479, endPoint x: 251, endPoint y: 355, distance: 292.6
click at [316, 453] on div "0:24 Walking city streets with worn cobblestones 0:30 Listening to people [PERS…" at bounding box center [756, 343] width 1474 height 564
click at [104, 185] on span "it" at bounding box center [108, 186] width 9 height 13
drag, startPoint x: 530, startPoint y: 486, endPoint x: 337, endPoint y: 449, distance: 196.5
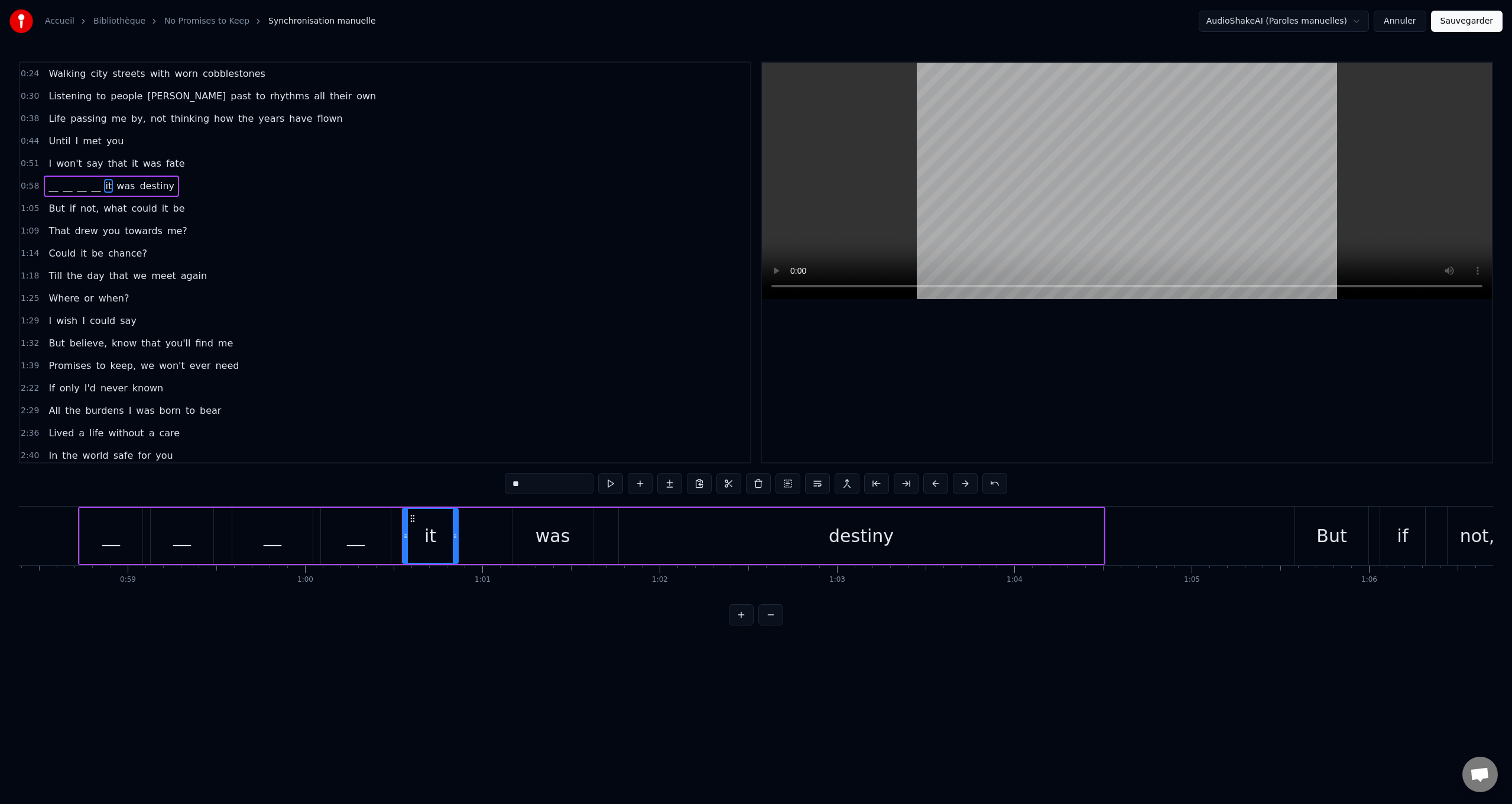
click at [337, 449] on div "0:24 Walking city streets with worn cobblestones 0:30 Listening to people [PERS…" at bounding box center [756, 343] width 1474 height 564
click at [120, 189] on span "was" at bounding box center [128, 186] width 20 height 13
drag, startPoint x: 494, startPoint y: 482, endPoint x: 465, endPoint y: 475, distance: 29.8
click at [465, 475] on div "0:24 Walking city streets with worn cobblestones 0:30 Listening to people [PERS…" at bounding box center [756, 343] width 1474 height 564
click at [133, 182] on span "destiny" at bounding box center [151, 186] width 37 height 13
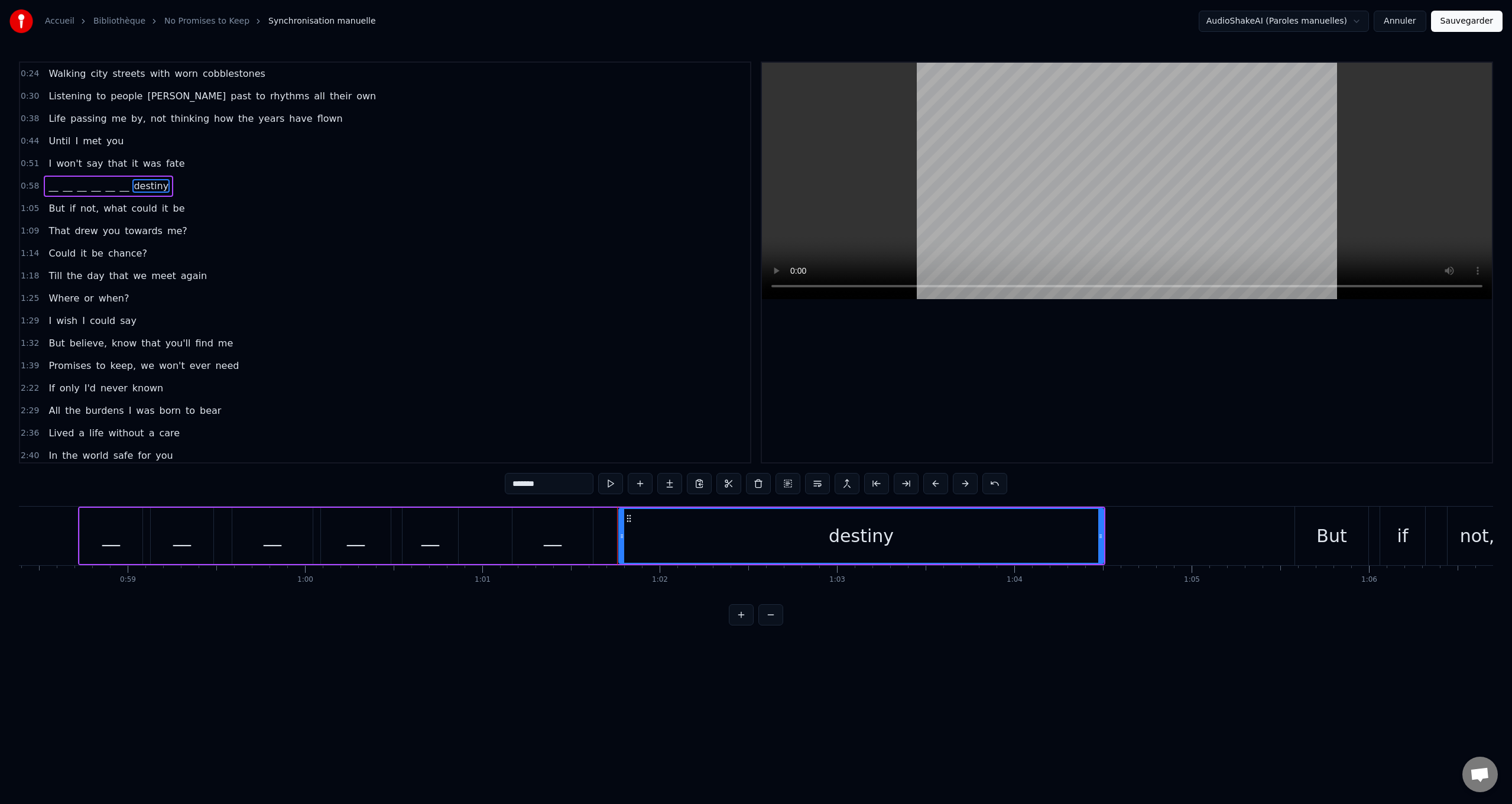
drag, startPoint x: 526, startPoint y: 484, endPoint x: 356, endPoint y: 454, distance: 172.6
click at [355, 455] on div "0:24 Walking city streets with worn cobblestones 0:30 Listening to people [PERS…" at bounding box center [756, 343] width 1474 height 564
type input "**"
click at [1413, 22] on button "Annuler" at bounding box center [1400, 21] width 52 height 21
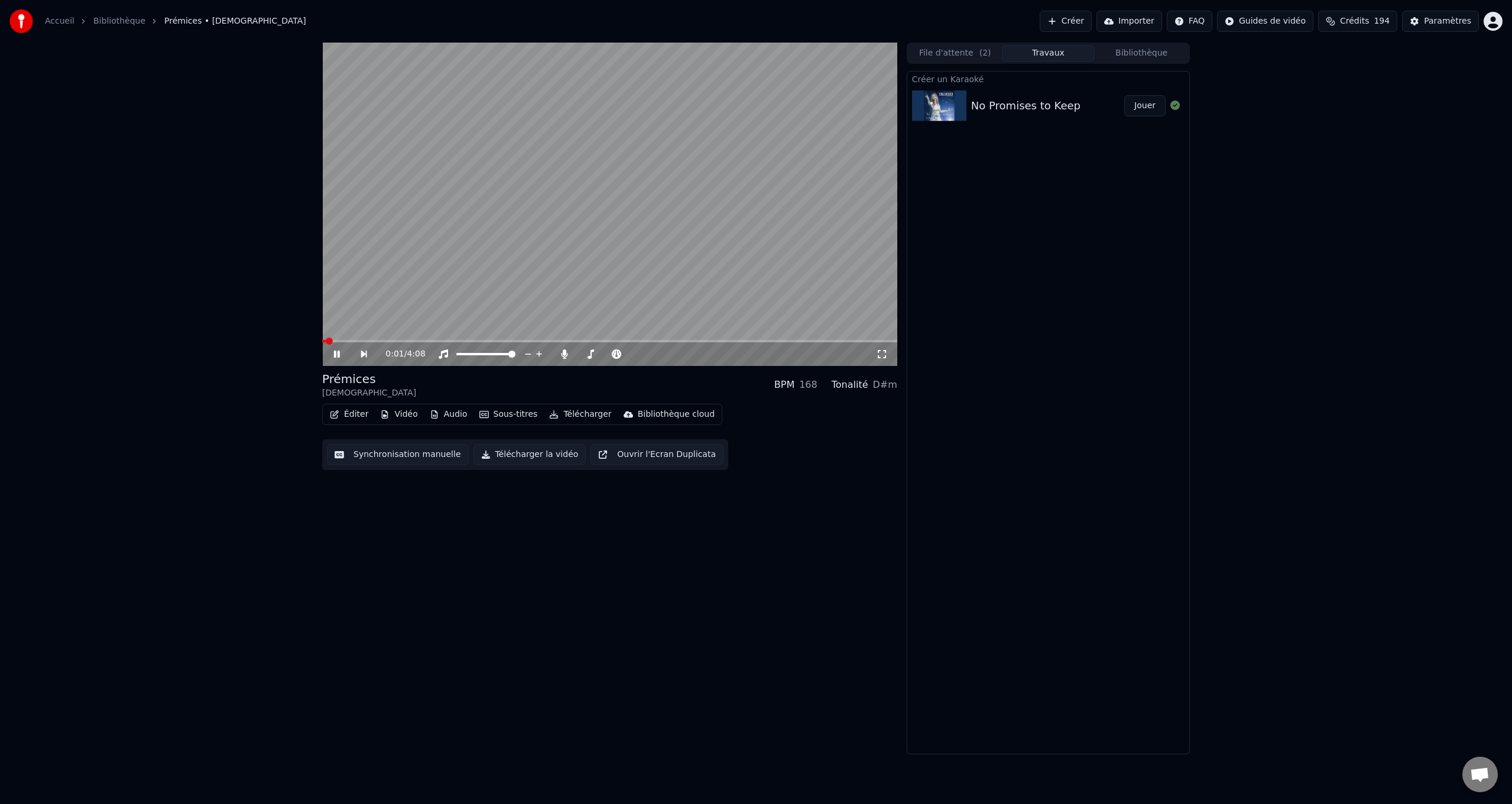
click at [420, 458] on button "Synchronisation manuelle" at bounding box center [397, 454] width 142 height 21
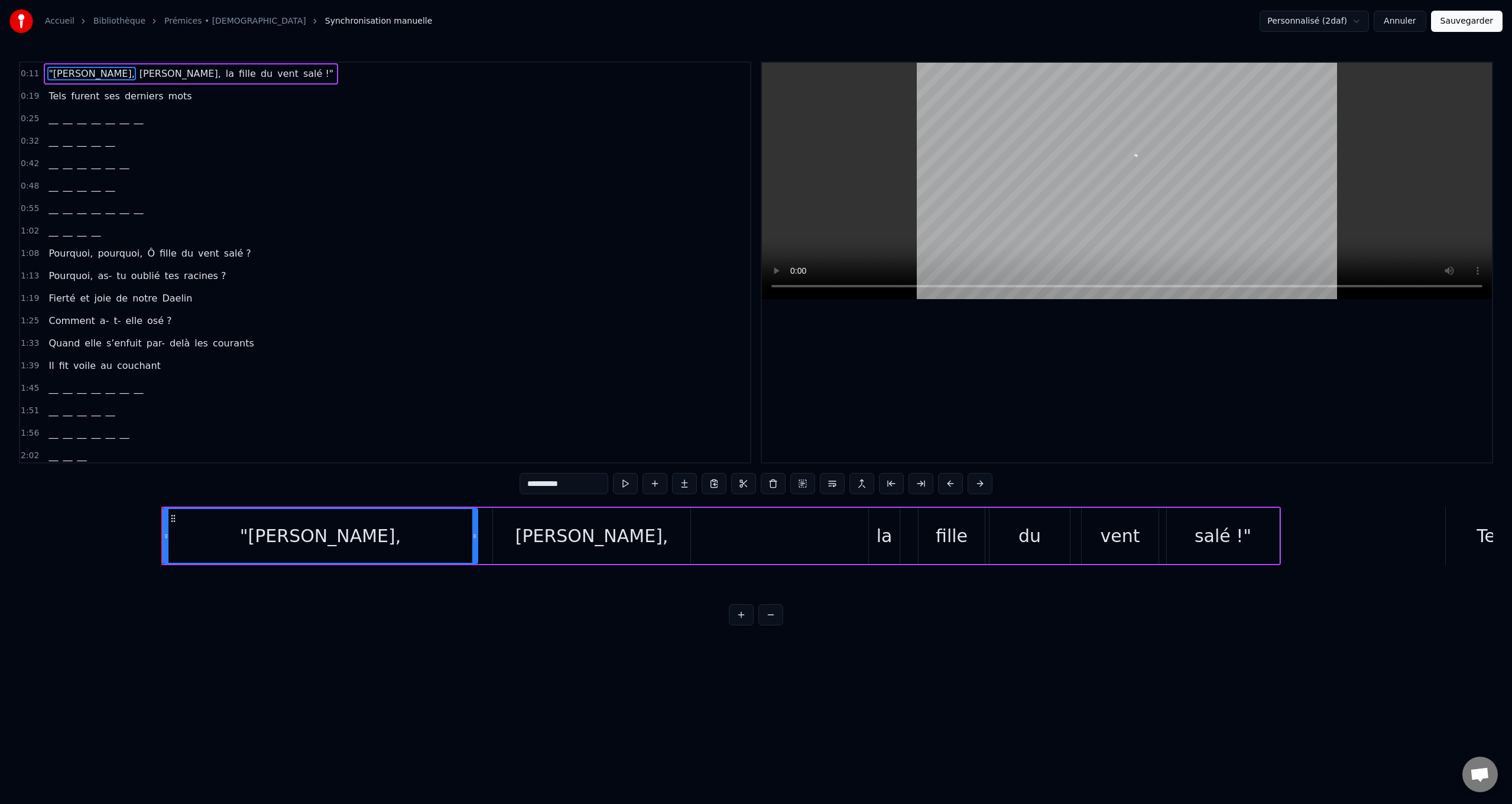
scroll to position [0, 2037]
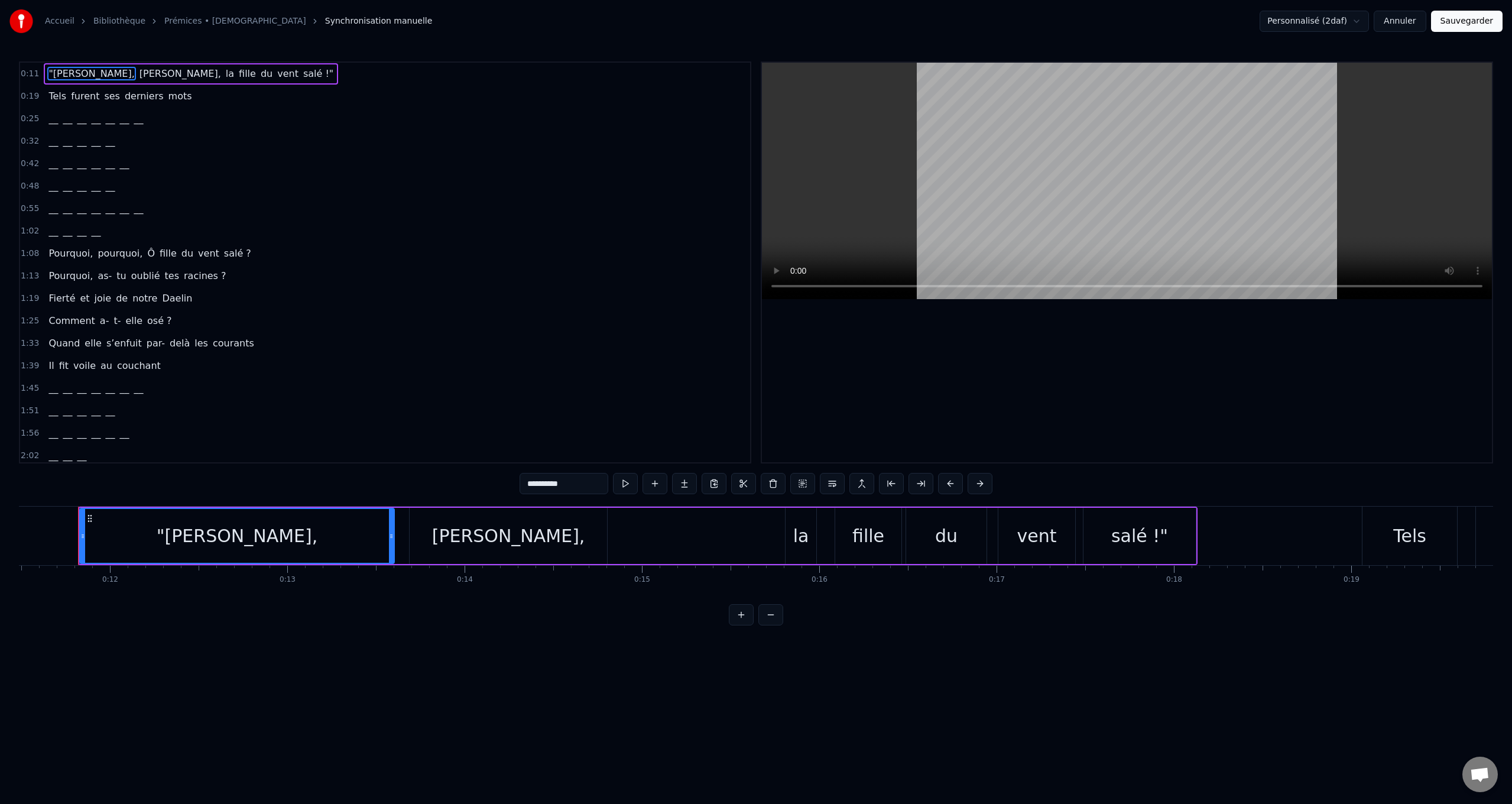
click at [1405, 21] on button "Annuler" at bounding box center [1400, 21] width 52 height 21
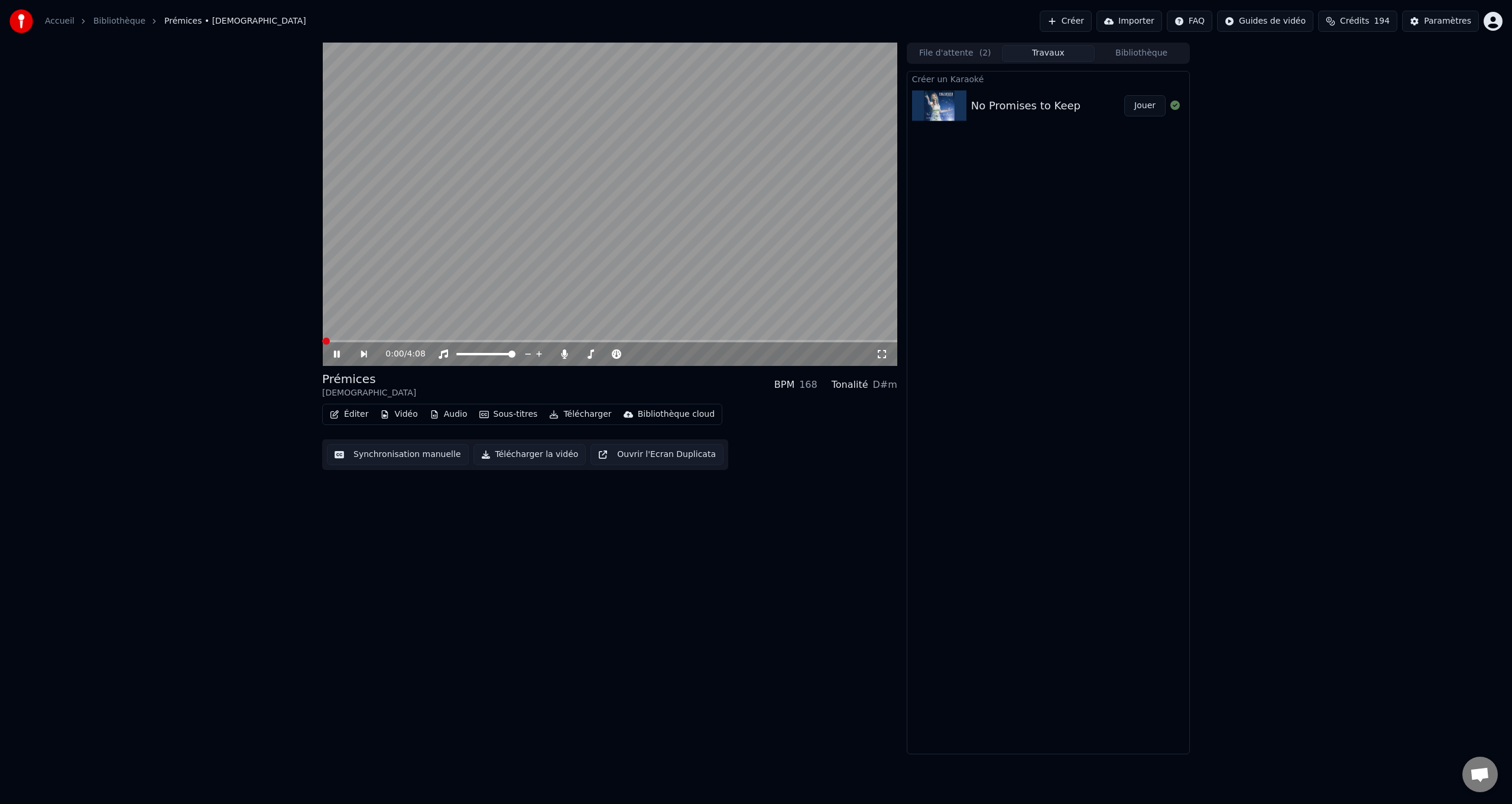
click at [1014, 100] on div "No Promises to Keep" at bounding box center [1025, 106] width 109 height 17
click at [1141, 53] on button "Bibliothèque" at bounding box center [1141, 53] width 93 height 17
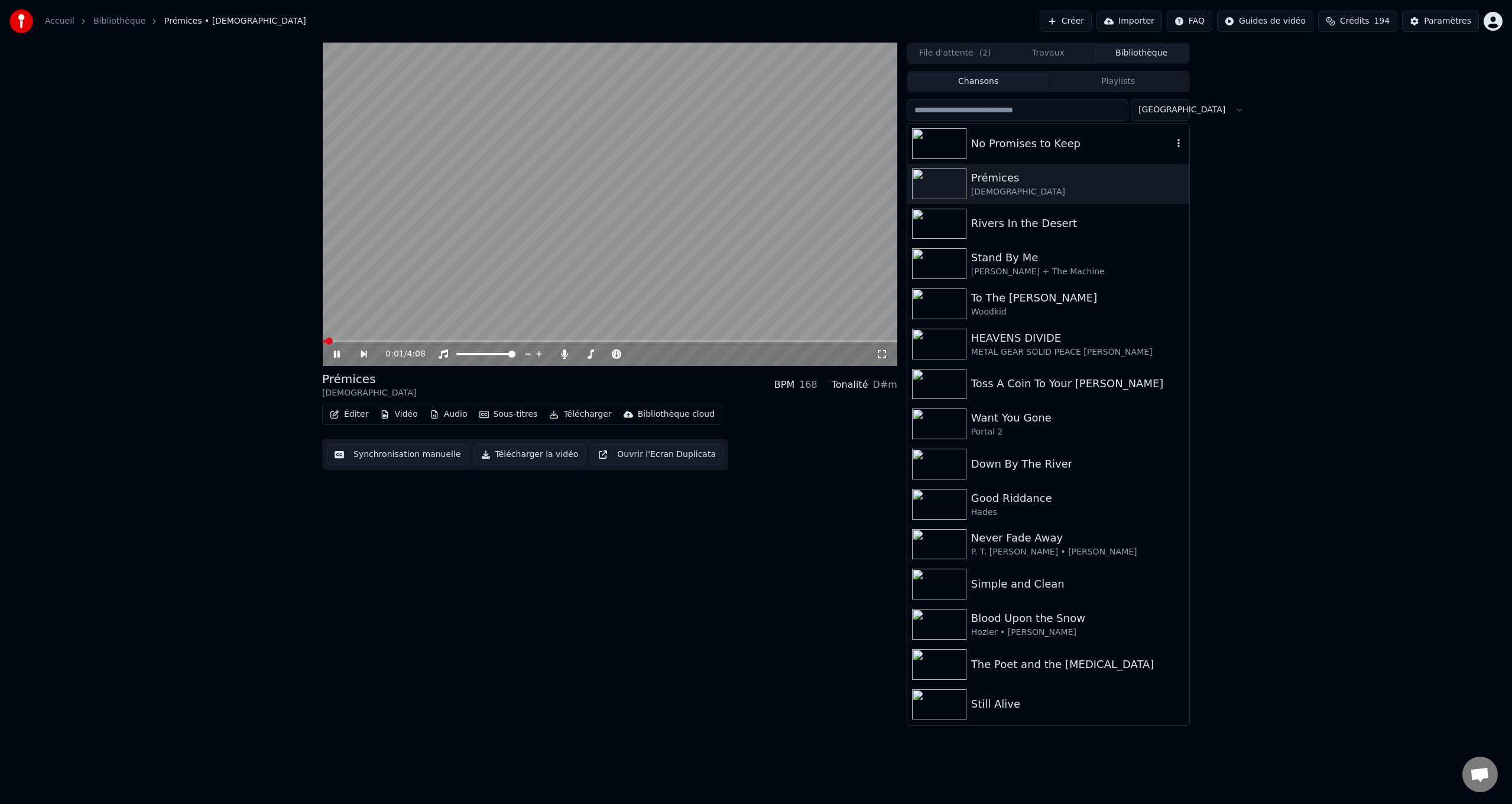
click at [985, 142] on div "No Promises to Keep" at bounding box center [1072, 144] width 202 height 17
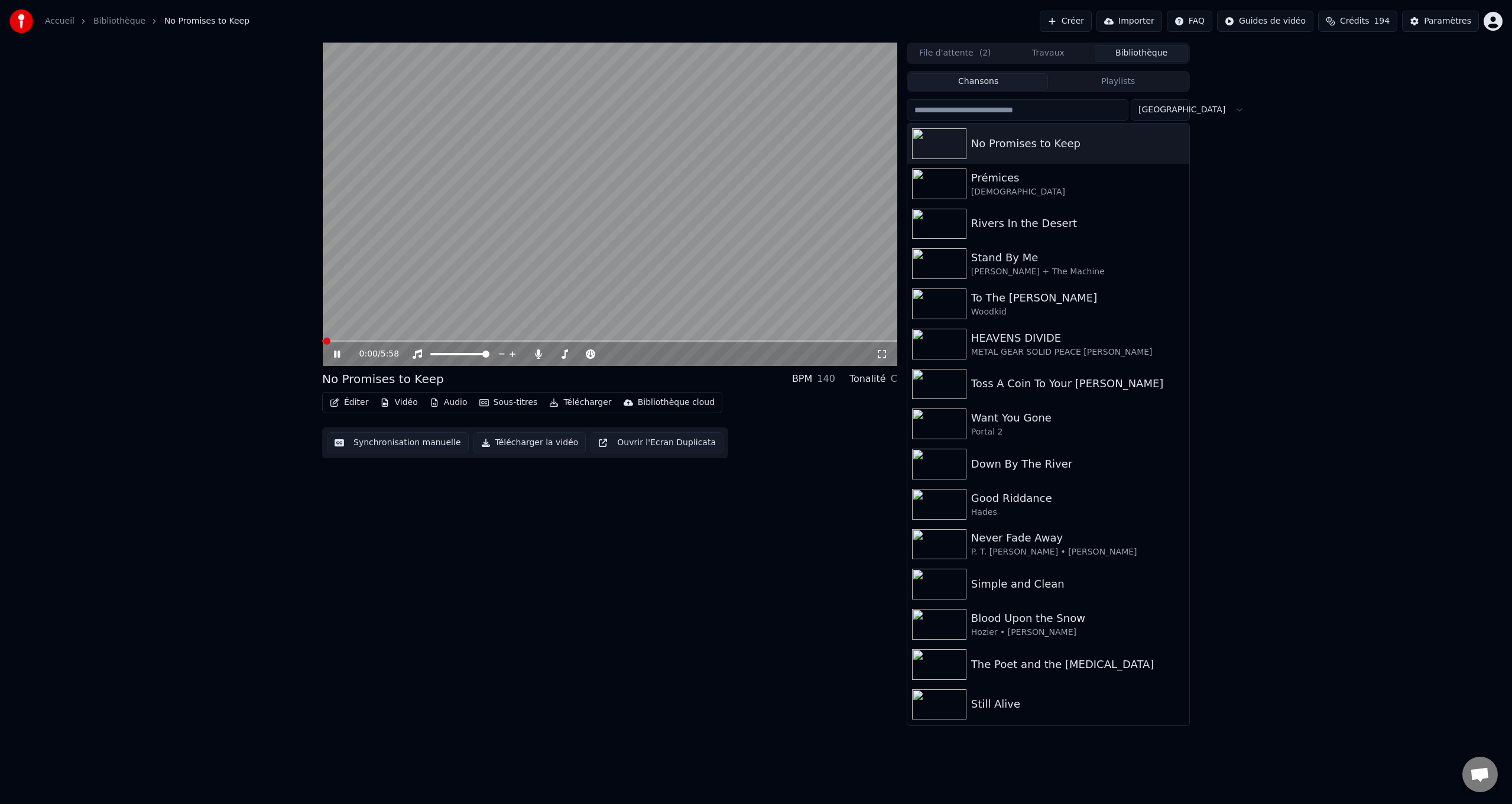
click at [398, 445] on button "Synchronisation manuelle" at bounding box center [397, 442] width 142 height 21
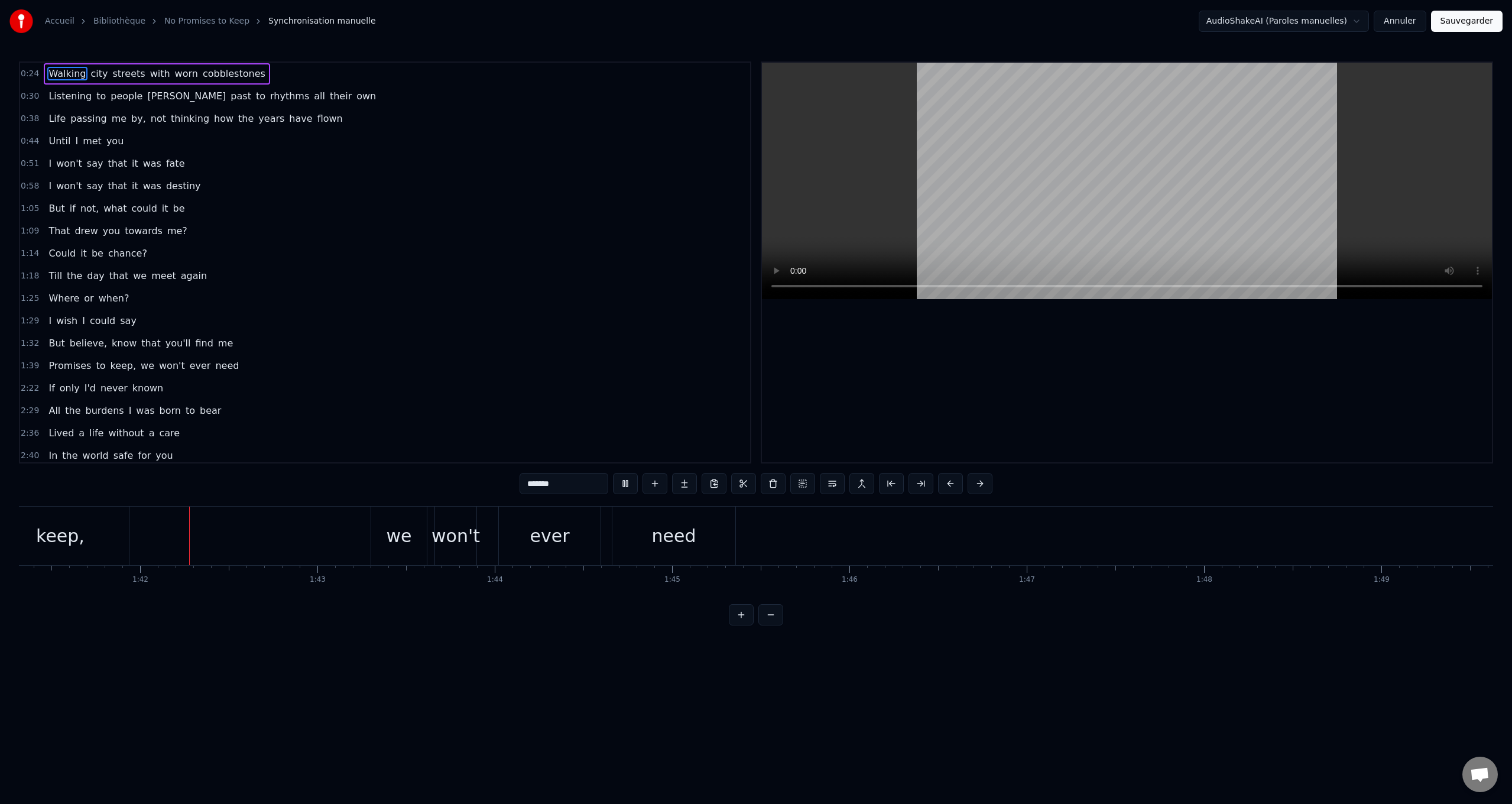
scroll to position [0, 17969]
click at [51, 271] on span "Till" at bounding box center [55, 276] width 16 height 13
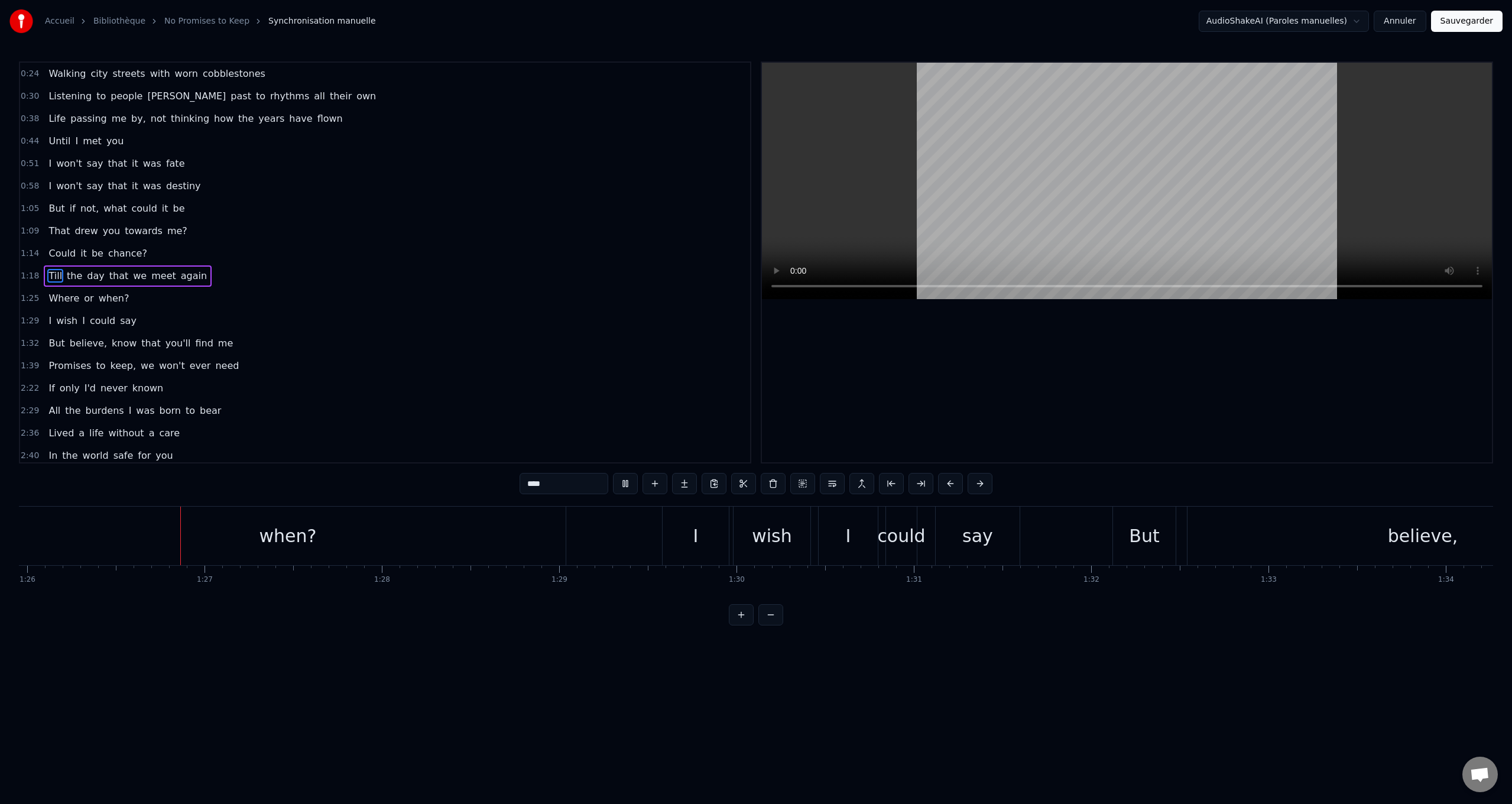
scroll to position [0, 15244]
click at [108, 279] on span "that" at bounding box center [119, 276] width 22 height 13
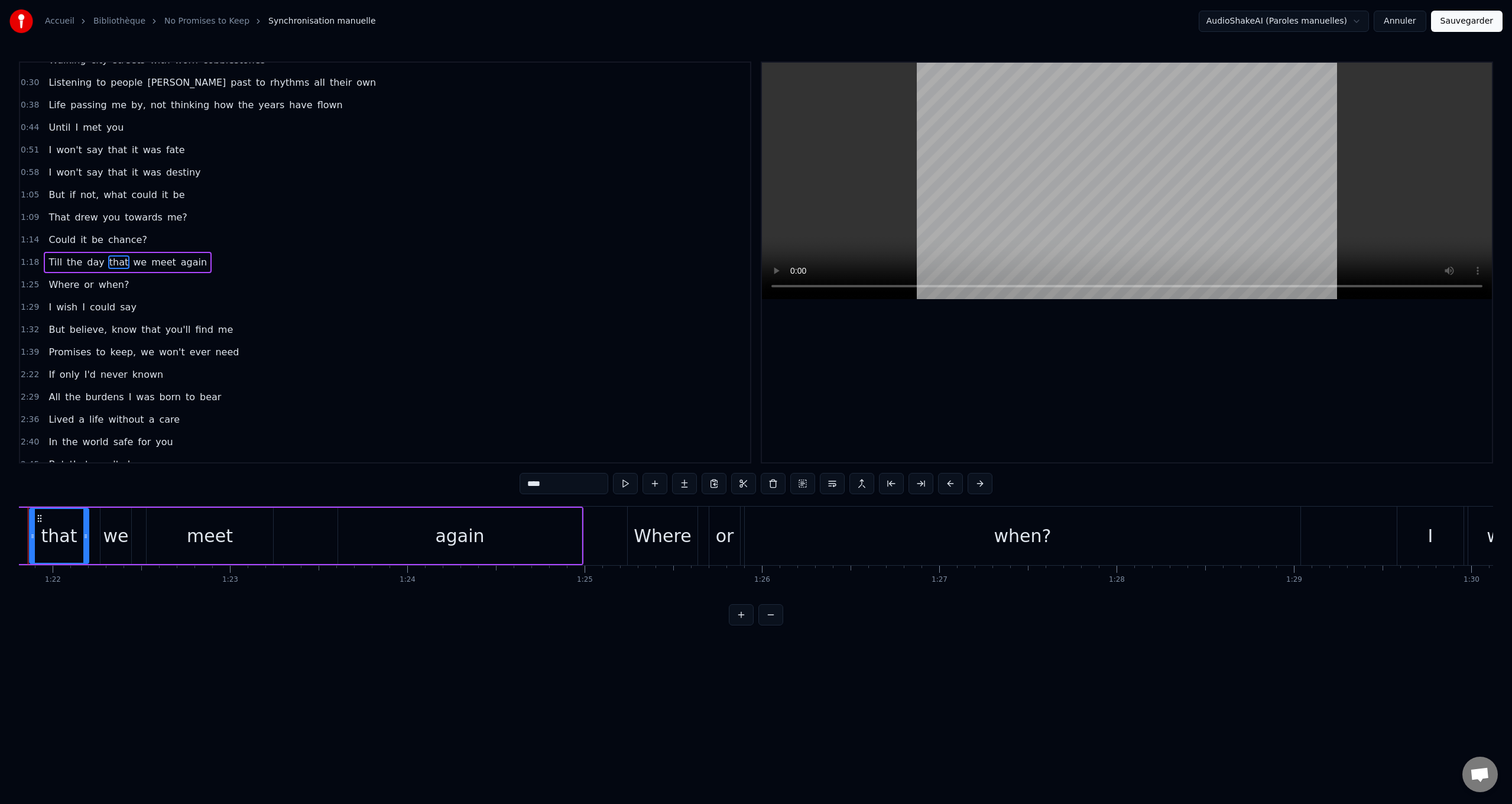
scroll to position [0, 14456]
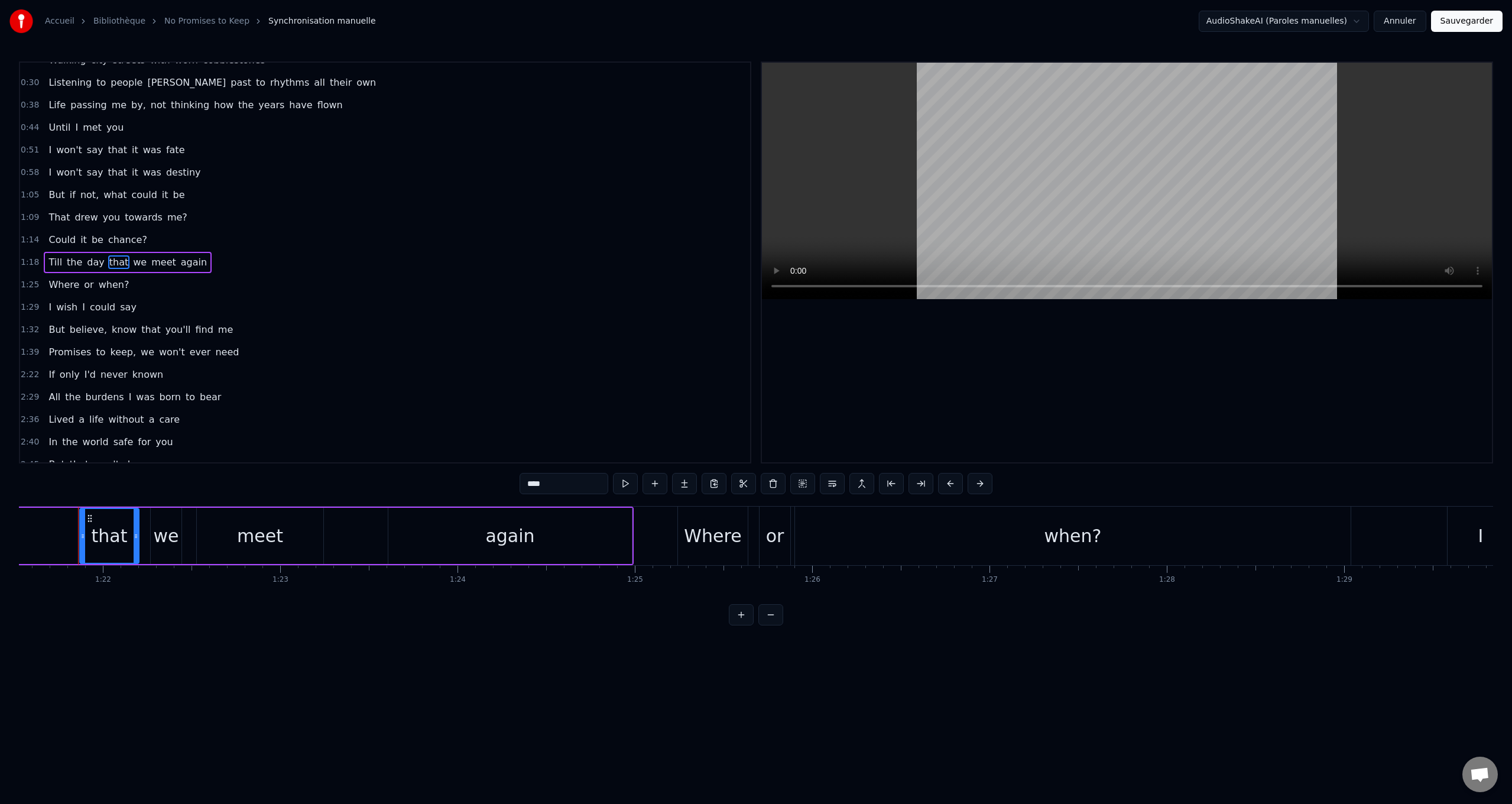
drag, startPoint x: 525, startPoint y: 485, endPoint x: 394, endPoint y: 480, distance: 131.1
click at [394, 481] on div "0:24 Walking city streets with worn cobblestones 0:30 Listening to people [PERS…" at bounding box center [756, 343] width 1474 height 564
paste input "**********"
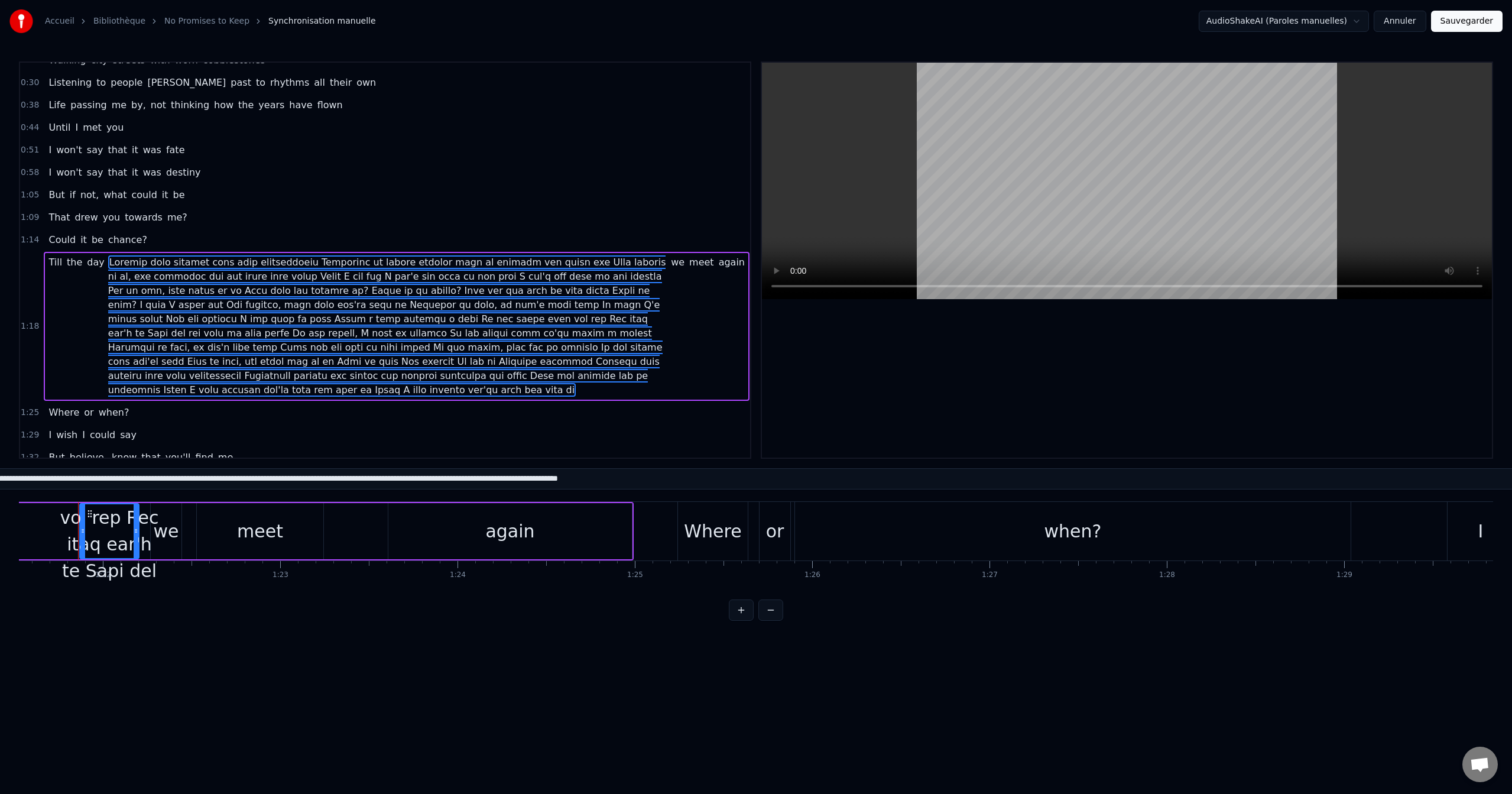
type input "**********"
drag, startPoint x: 406, startPoint y: 373, endPoint x: 117, endPoint y: 230, distance: 322.4
click at [117, 230] on div "0:24 Walking city streets with worn cobblestones 0:30 Listening to people [PERS…" at bounding box center [385, 260] width 732 height 398
click at [1399, 17] on button "Annuler" at bounding box center [1400, 21] width 52 height 21
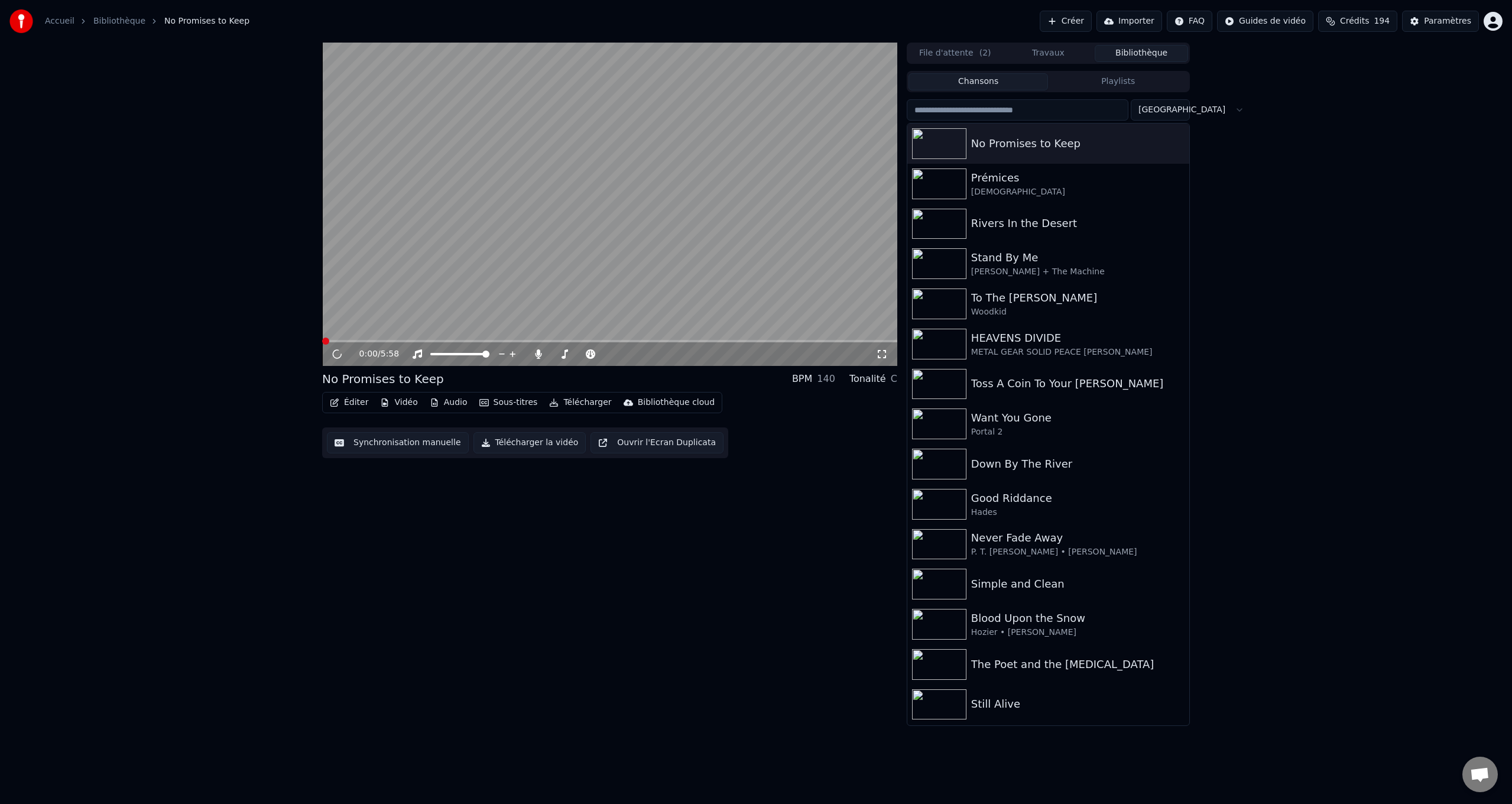
click at [382, 441] on button "Synchronisation manuelle" at bounding box center [397, 442] width 142 height 21
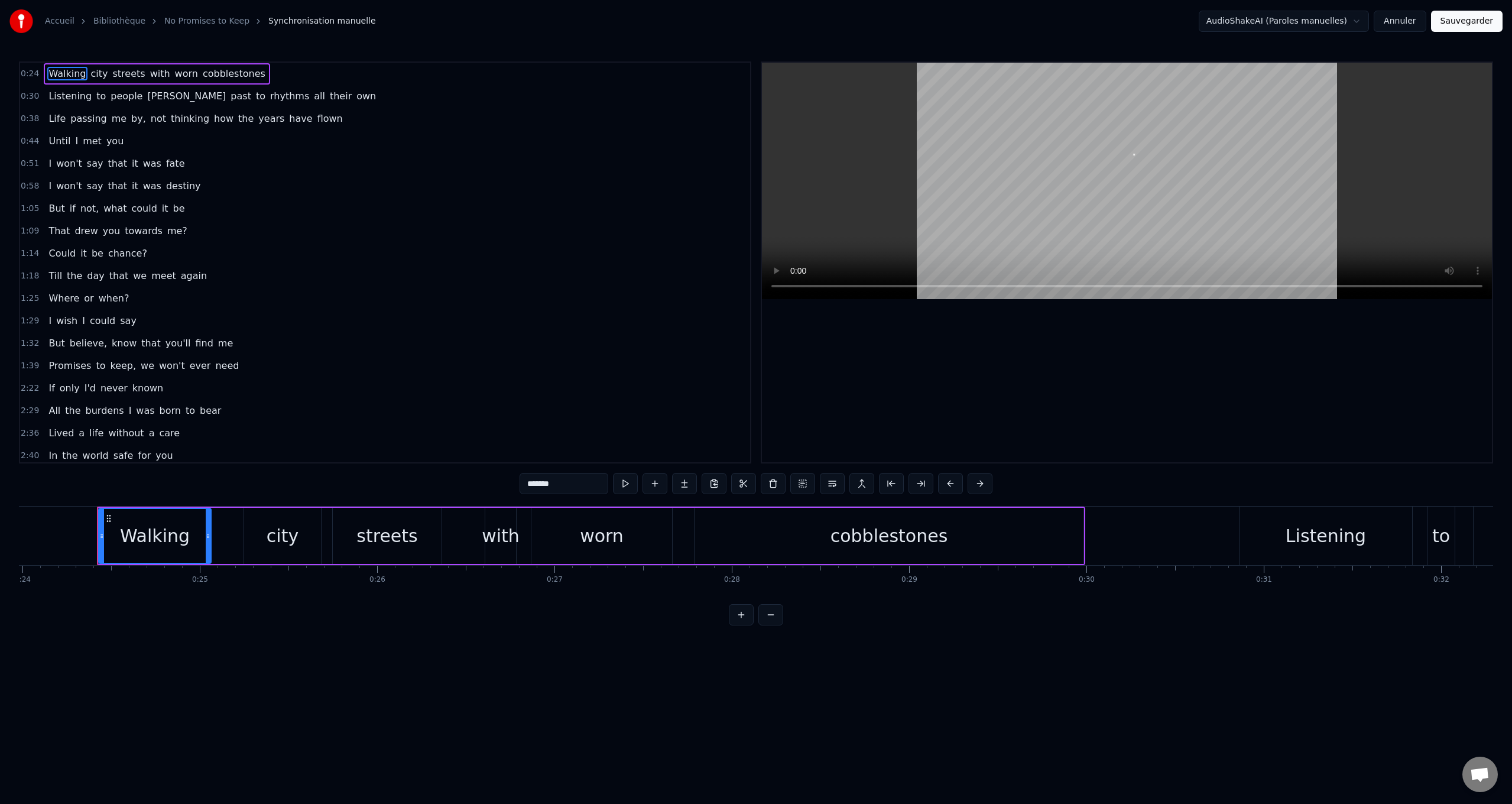
scroll to position [0, 4271]
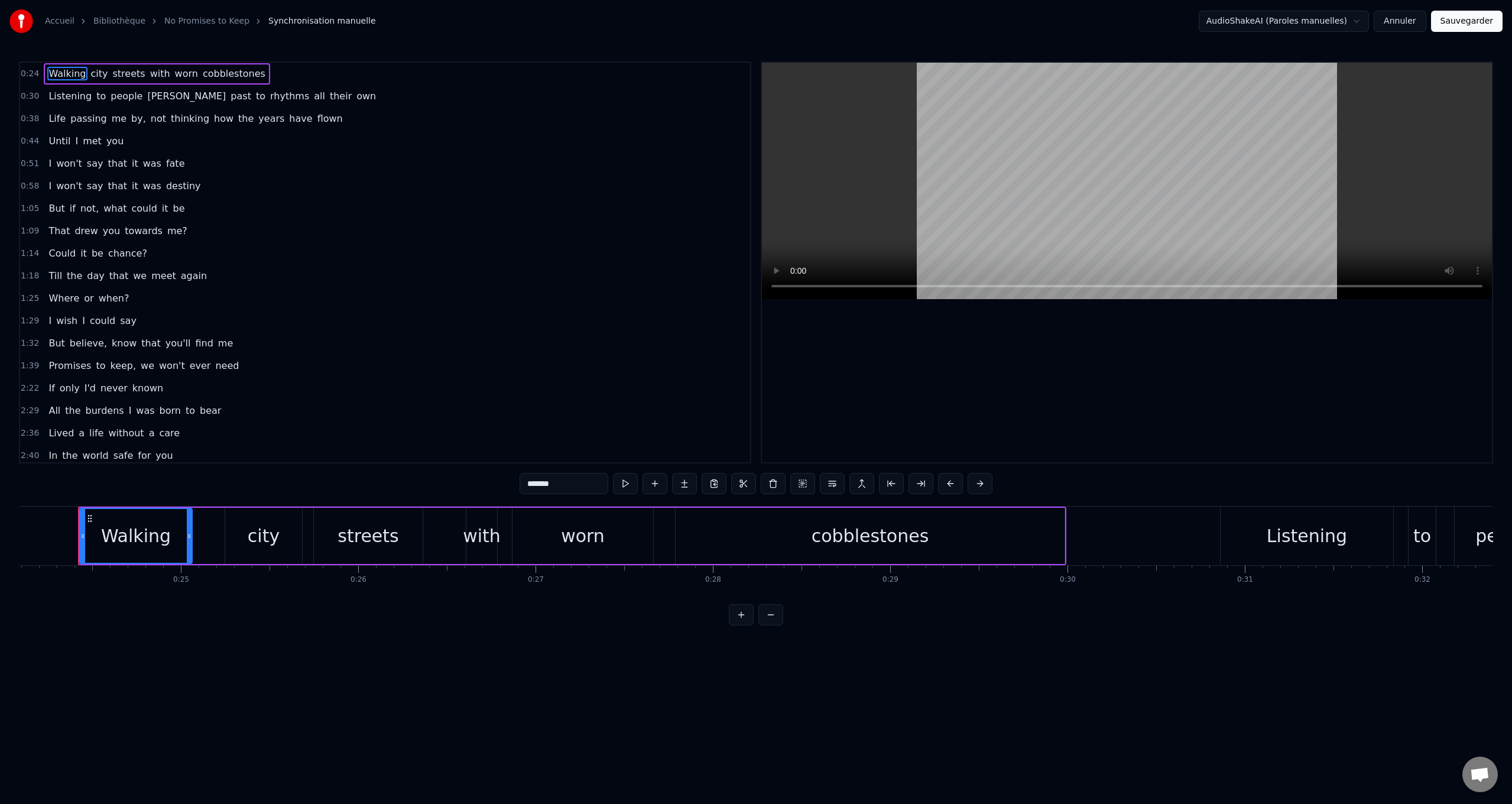
click at [112, 277] on span "that" at bounding box center [119, 276] width 22 height 13
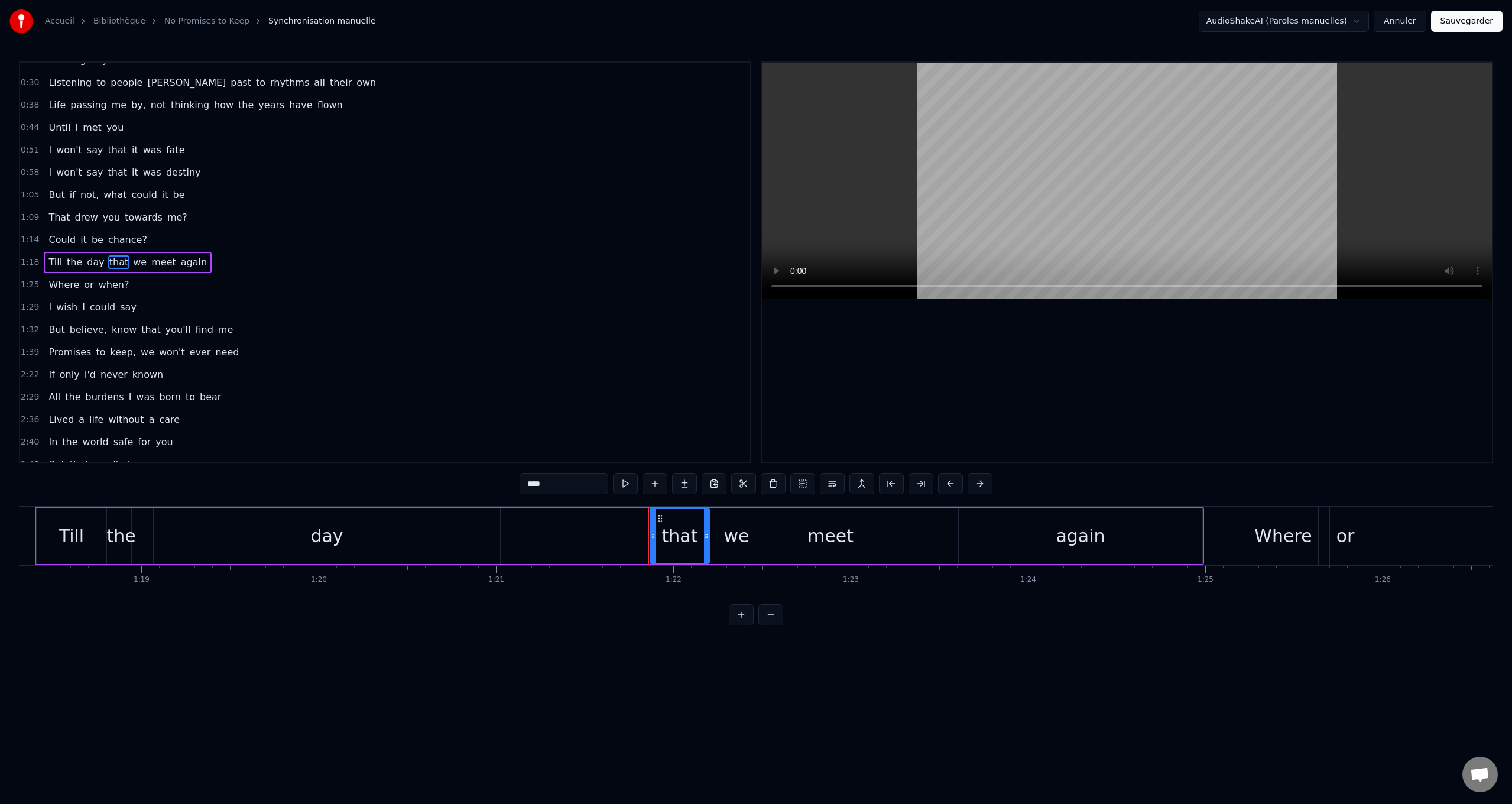
scroll to position [0, 14456]
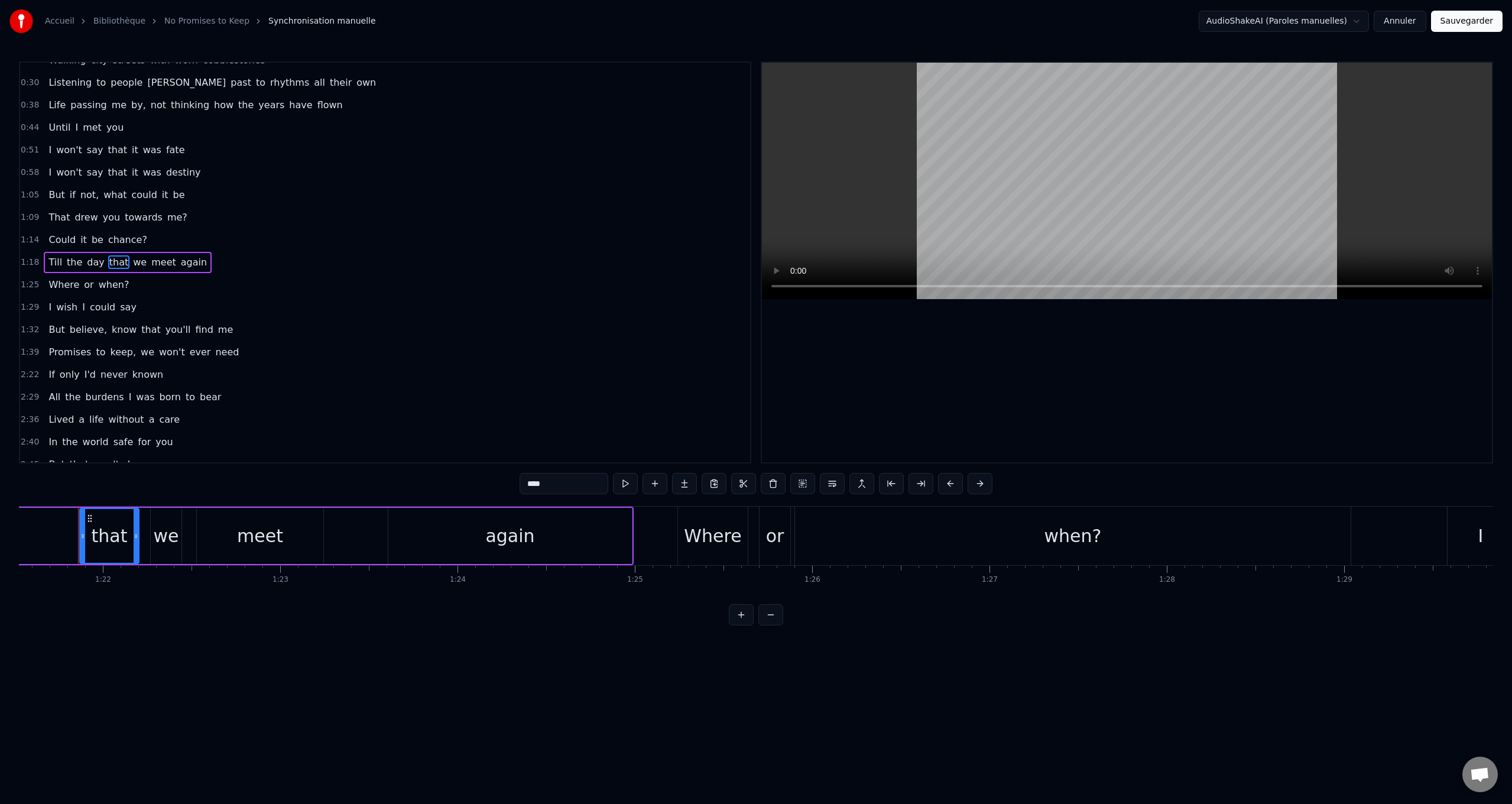
drag, startPoint x: 515, startPoint y: 480, endPoint x: 395, endPoint y: 476, distance: 120.1
click at [395, 476] on div "0:24 Walking city streets with worn cobblestones 0:30 Listening to people [PERS…" at bounding box center [756, 343] width 1474 height 564
drag, startPoint x: 484, startPoint y: 490, endPoint x: 396, endPoint y: 478, distance: 88.8
click at [396, 478] on div "0:24 Walking city streets with worn cobblestones 0:30 Listening to people [PERS…" at bounding box center [756, 343] width 1474 height 564
click at [161, 530] on div "we" at bounding box center [167, 536] width 26 height 27
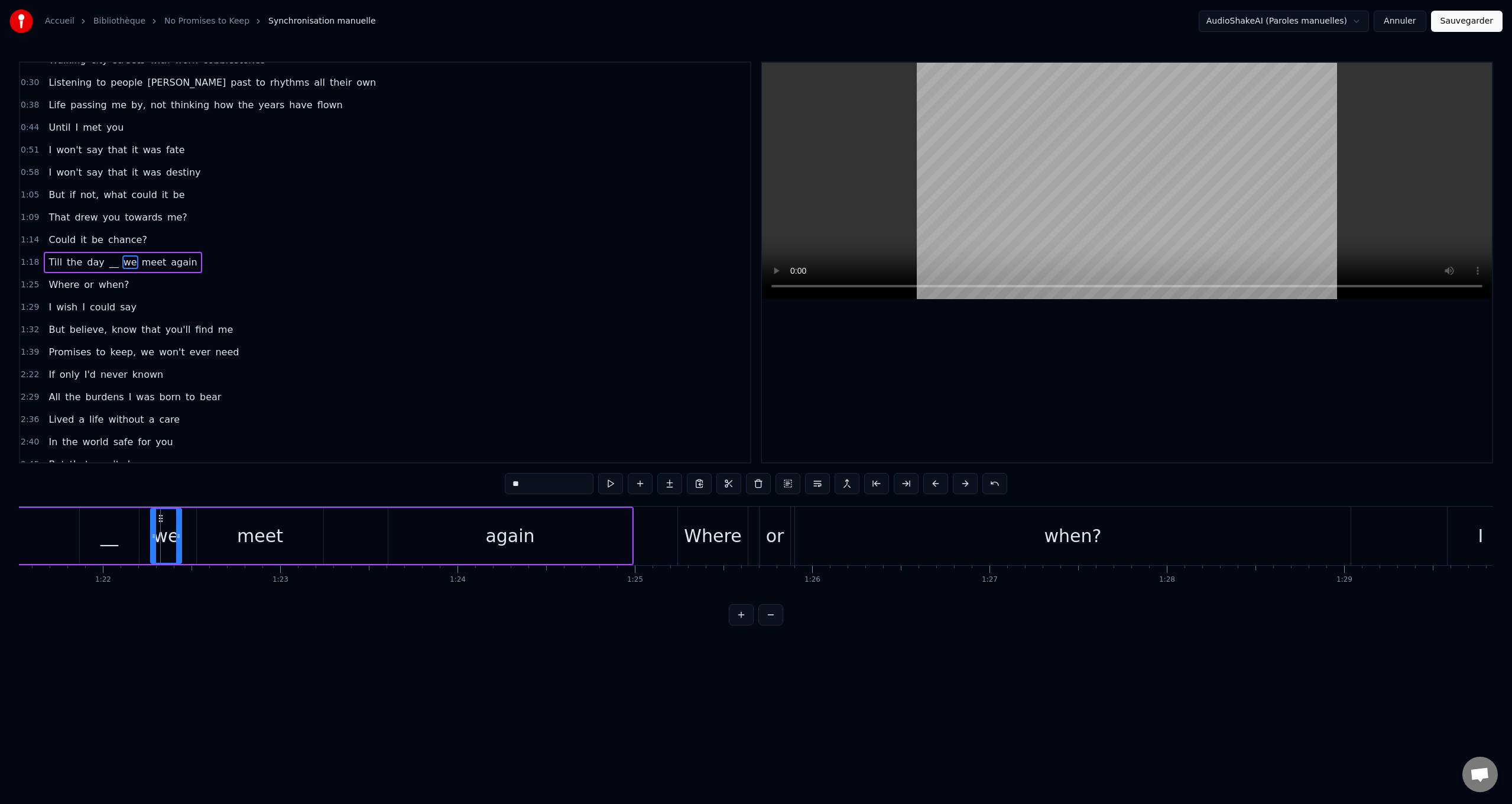
drag, startPoint x: 419, startPoint y: 488, endPoint x: 242, endPoint y: 510, distance: 178.4
click at [352, 484] on div "0:24 Walking city streets with worn cobblestones 0:30 Listening to people [PERS…" at bounding box center [756, 343] width 1474 height 564
paste input "text"
click at [237, 542] on div "meet" at bounding box center [260, 536] width 126 height 56
drag, startPoint x: 526, startPoint y: 488, endPoint x: 372, endPoint y: 478, distance: 154.3
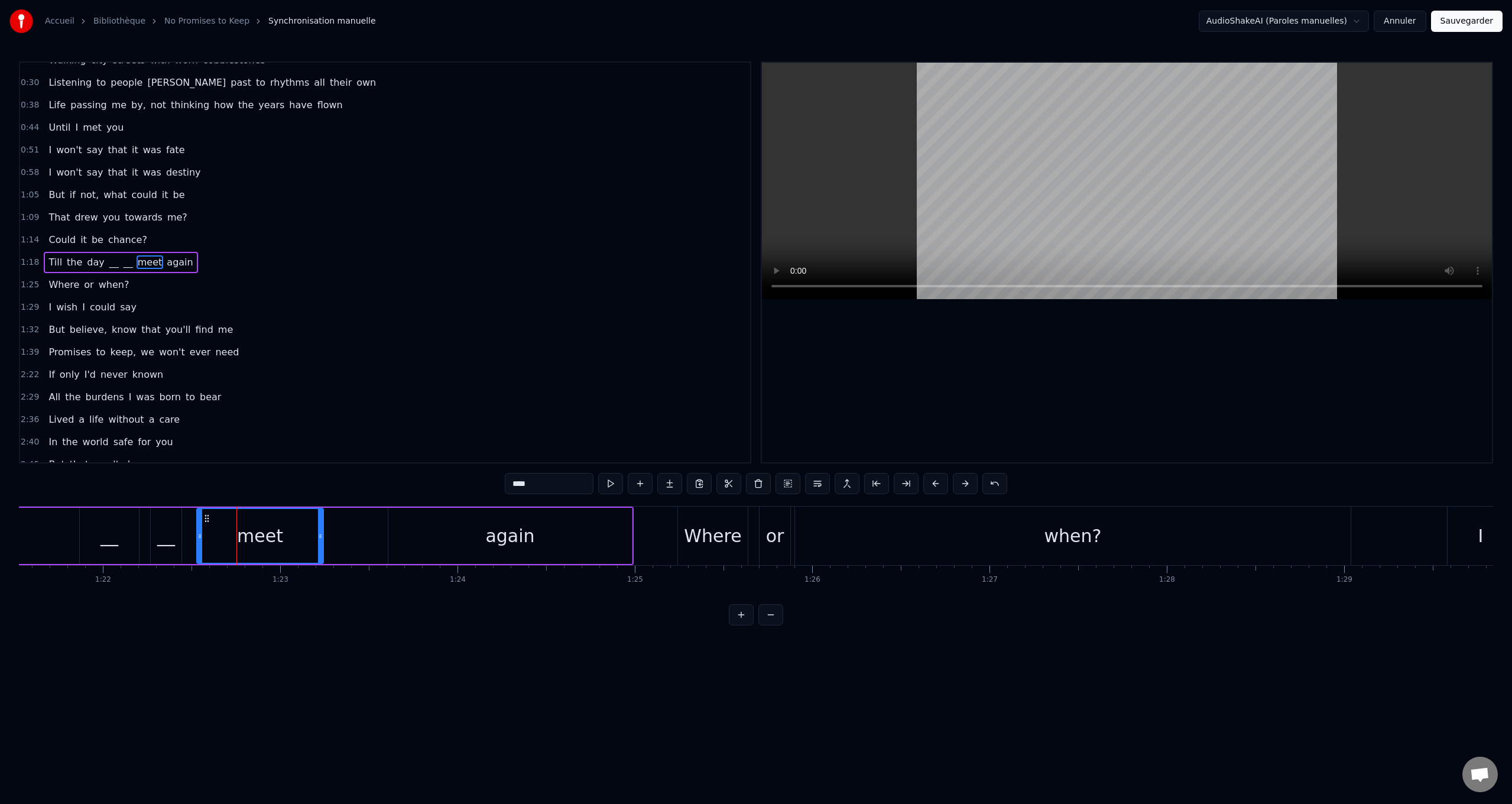
click at [373, 478] on div "0:24 Walking city streets with worn cobblestones 0:30 Listening to people [PERS…" at bounding box center [756, 343] width 1474 height 564
paste input "text"
drag, startPoint x: 470, startPoint y: 541, endPoint x: 495, endPoint y: 504, distance: 44.7
click at [470, 540] on div "again" at bounding box center [510, 536] width 244 height 56
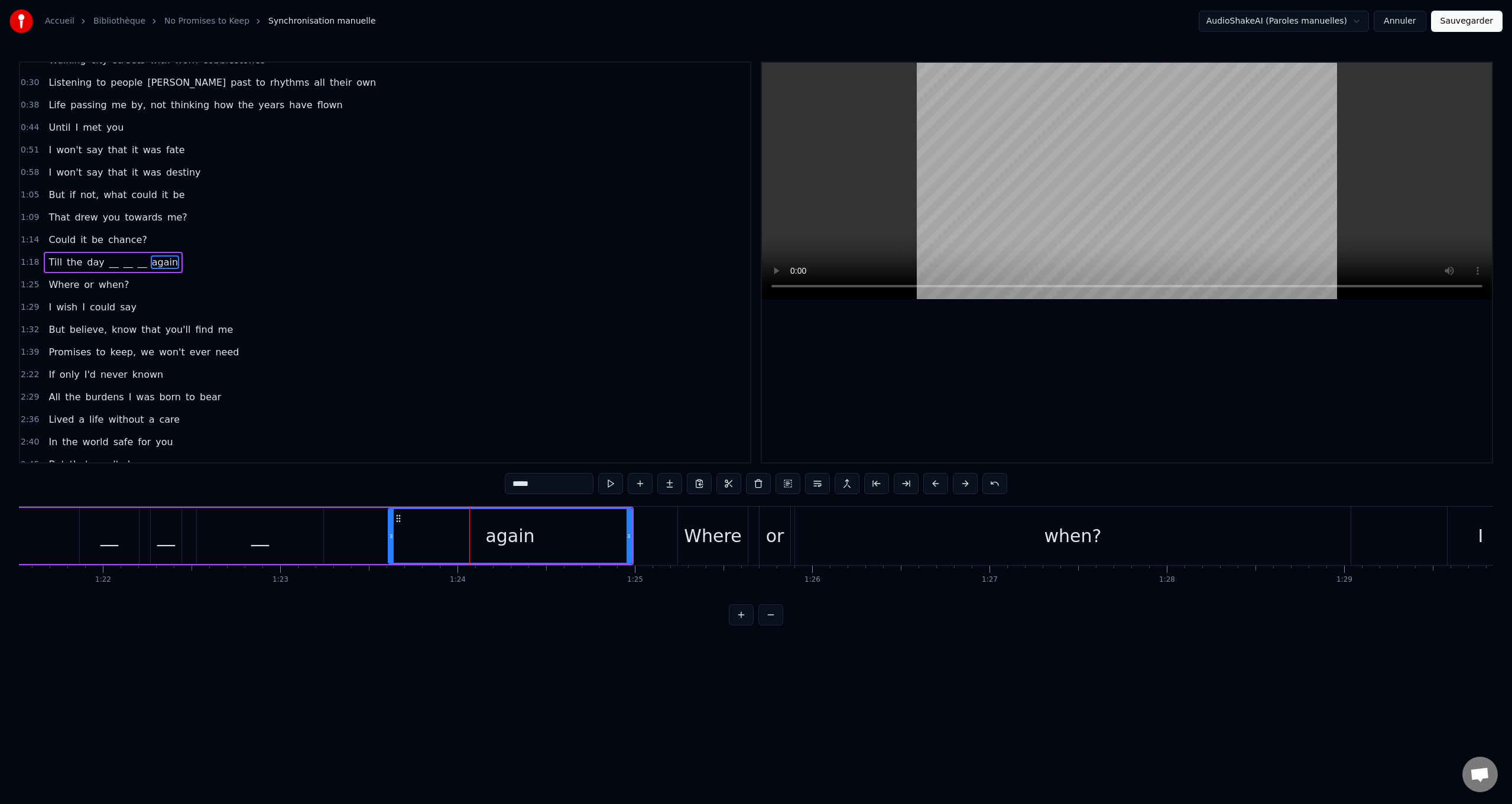
drag, startPoint x: 516, startPoint y: 482, endPoint x: 415, endPoint y: 472, distance: 101.5
click at [413, 472] on div "0:24 Walking city streets with worn cobblestones 0:30 Listening to people [PERS…" at bounding box center [756, 343] width 1474 height 564
paste input "text"
drag, startPoint x: 716, startPoint y: 546, endPoint x: 513, endPoint y: 485, distance: 212.0
click at [700, 535] on div "Where" at bounding box center [713, 536] width 57 height 27
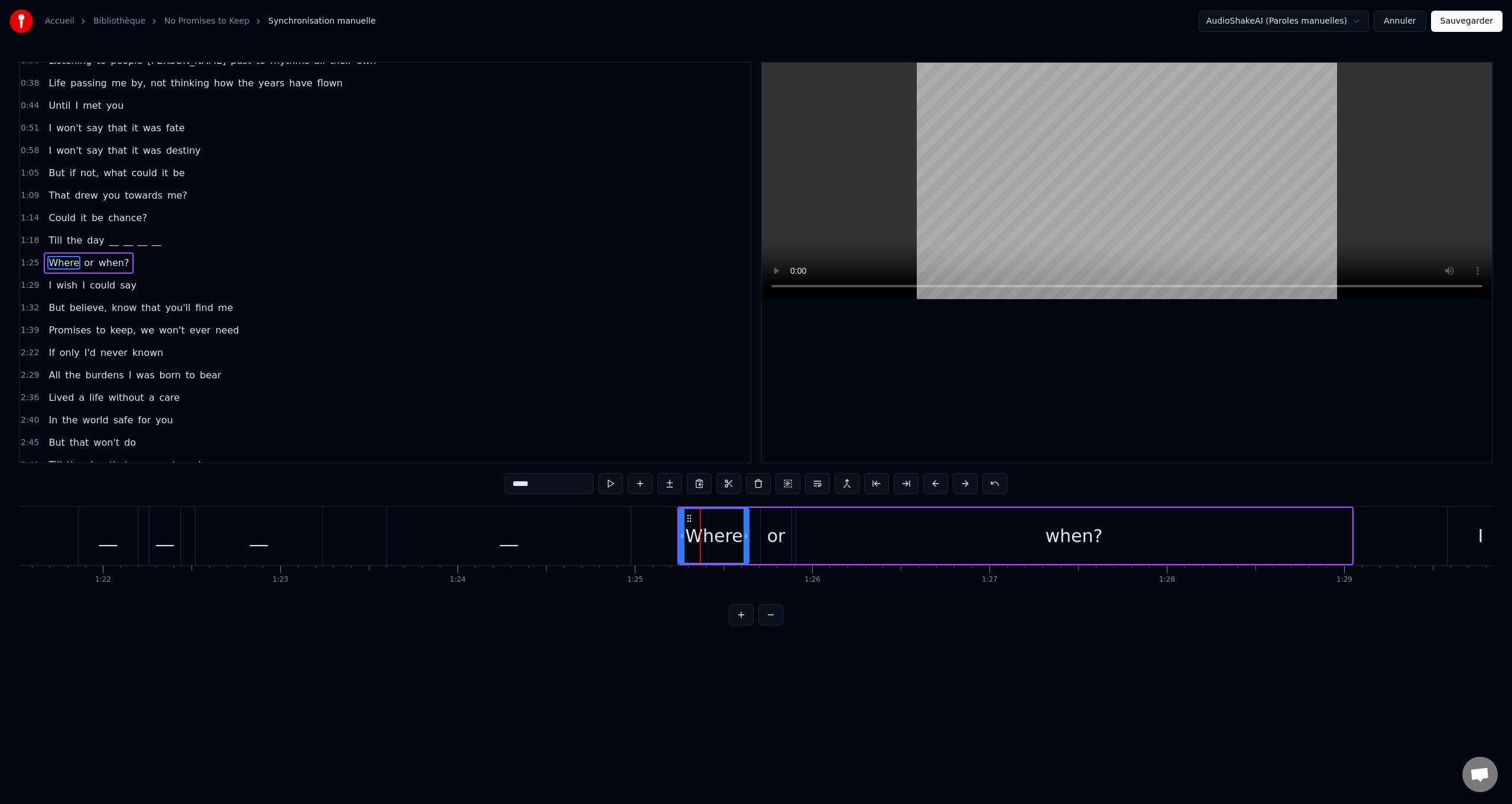
scroll to position [36, 0]
drag, startPoint x: 510, startPoint y: 484, endPoint x: 393, endPoint y: 473, distance: 117.5
click at [379, 473] on div "0:24 Walking city streets with worn cobblestones 0:30 Listening to people [PERS…" at bounding box center [756, 343] width 1474 height 564
paste input "text"
drag, startPoint x: 780, startPoint y: 539, endPoint x: 568, endPoint y: 489, distance: 217.8
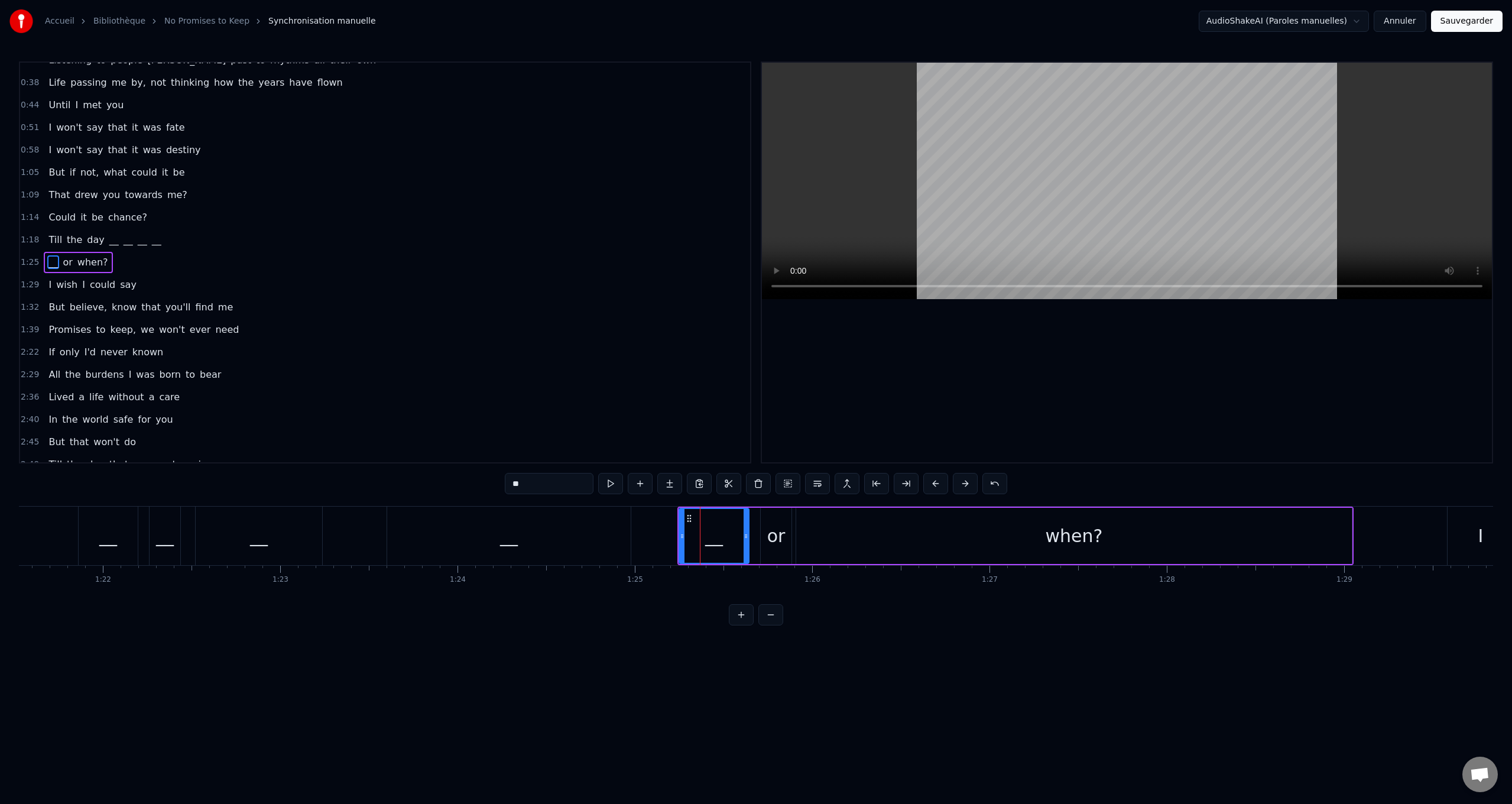
click at [767, 532] on div "or" at bounding box center [776, 536] width 19 height 27
drag, startPoint x: 514, startPoint y: 484, endPoint x: 388, endPoint y: 470, distance: 126.8
click at [374, 470] on div "0:24 Walking city streets with worn cobblestones 0:30 Listening to people [PERS…" at bounding box center [756, 343] width 1474 height 564
paste input "text"
drag, startPoint x: 1104, startPoint y: 549, endPoint x: 736, endPoint y: 490, distance: 372.7
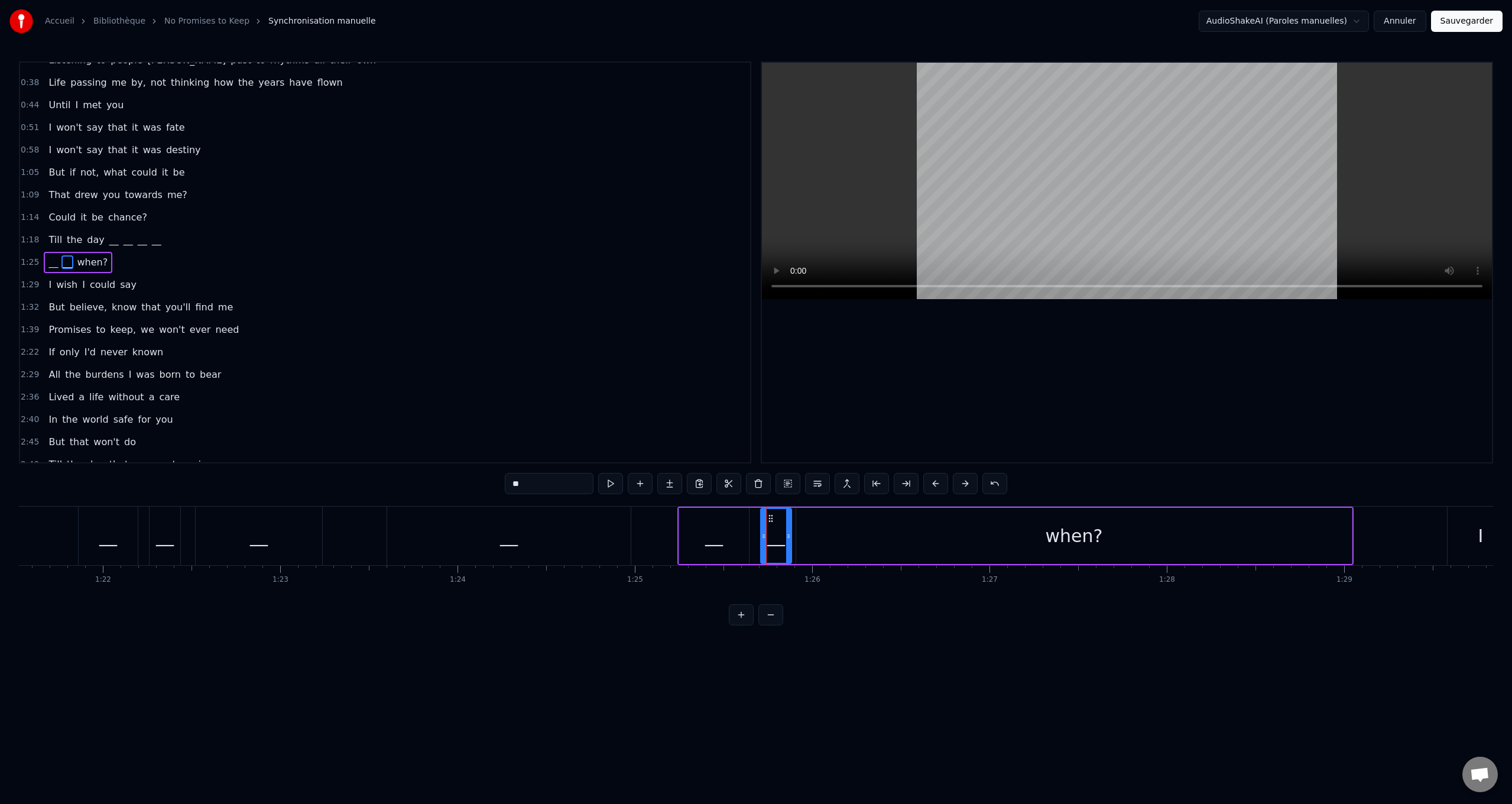
click at [1089, 542] on div "when?" at bounding box center [1074, 536] width 556 height 56
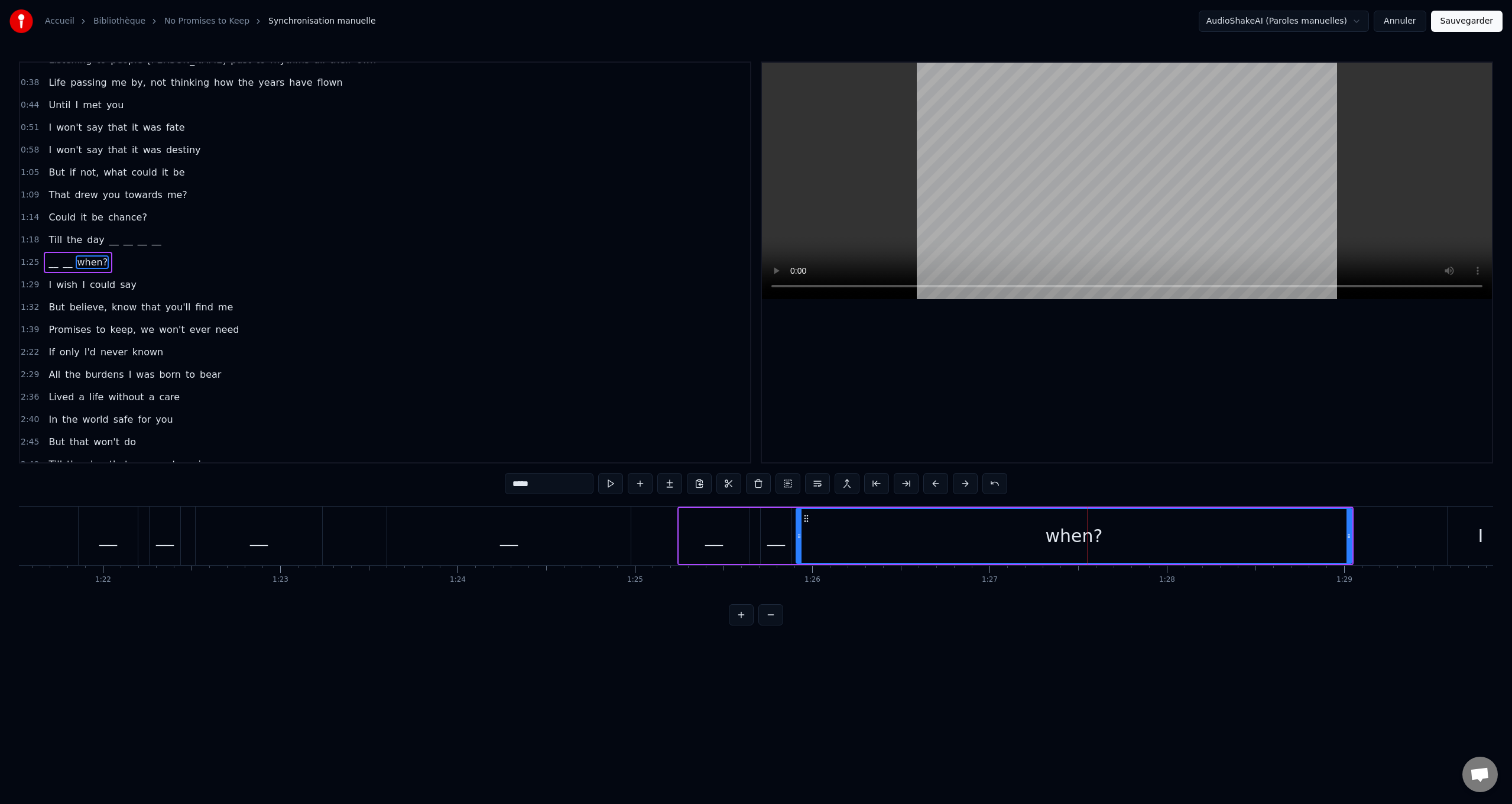
click at [373, 468] on div "0:24 Walking city streets with worn cobblestones 0:30 Listening to people [PERS…" at bounding box center [756, 343] width 1474 height 564
paste input "text"
click at [85, 240] on span "day" at bounding box center [95, 239] width 20 height 13
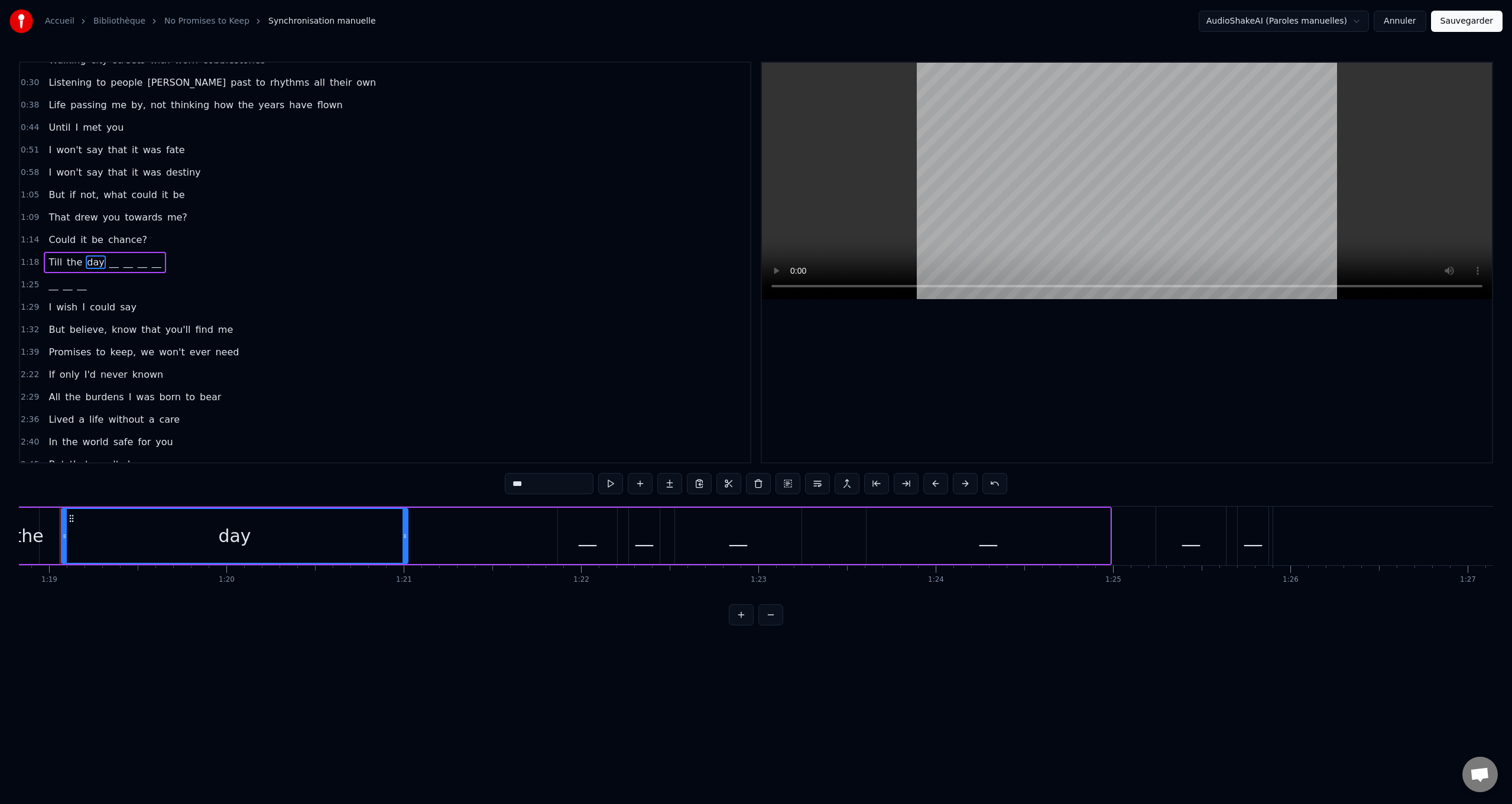
scroll to position [0, 13960]
click at [108, 258] on span "__" at bounding box center [114, 262] width 12 height 13
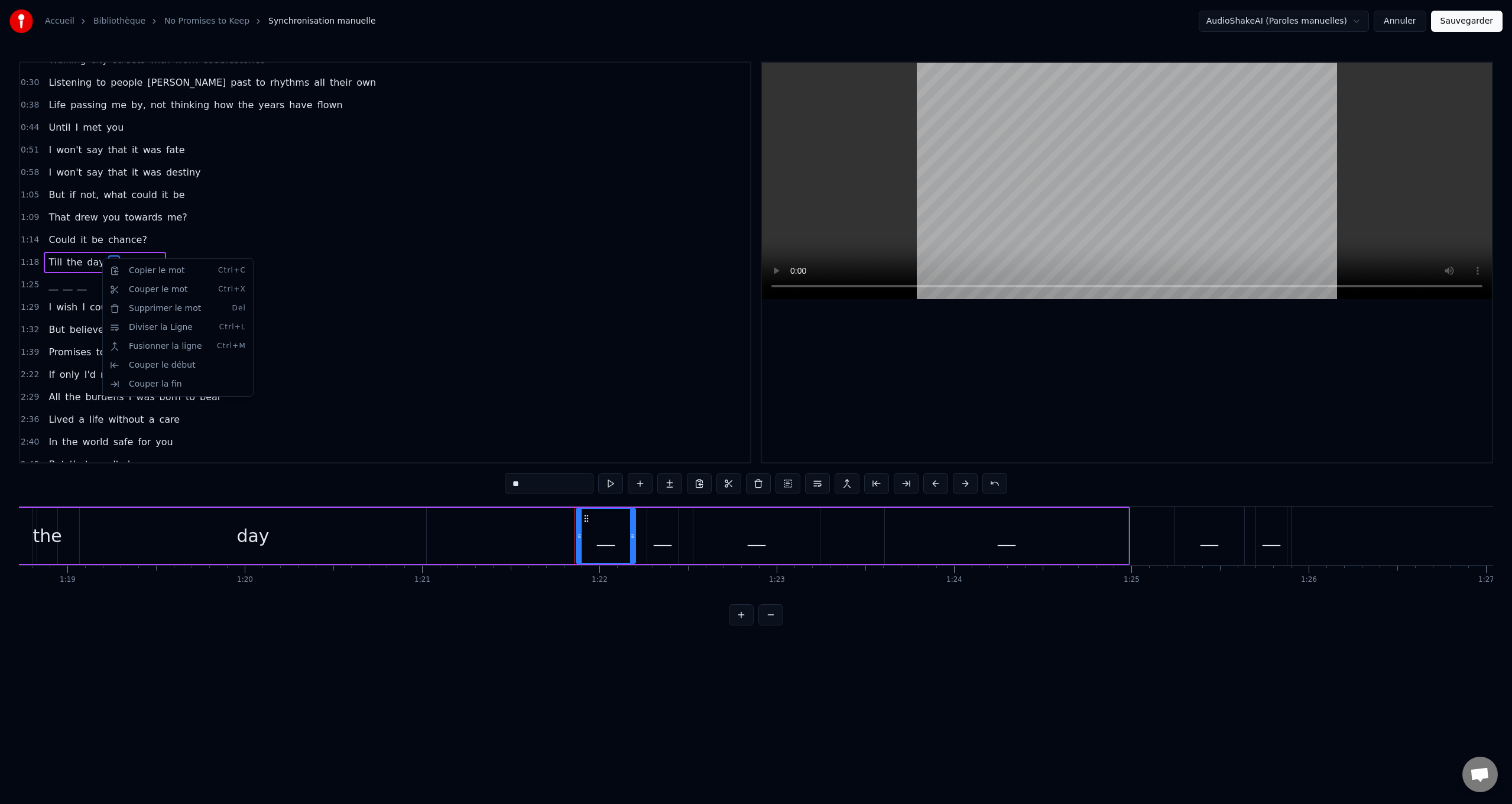
click at [77, 258] on html "Accueil Bibliothèque No Promises to Keep Synchronisation manuelle AudioShakeAI …" at bounding box center [756, 322] width 1512 height 644
click at [85, 258] on span "day" at bounding box center [95, 262] width 20 height 13
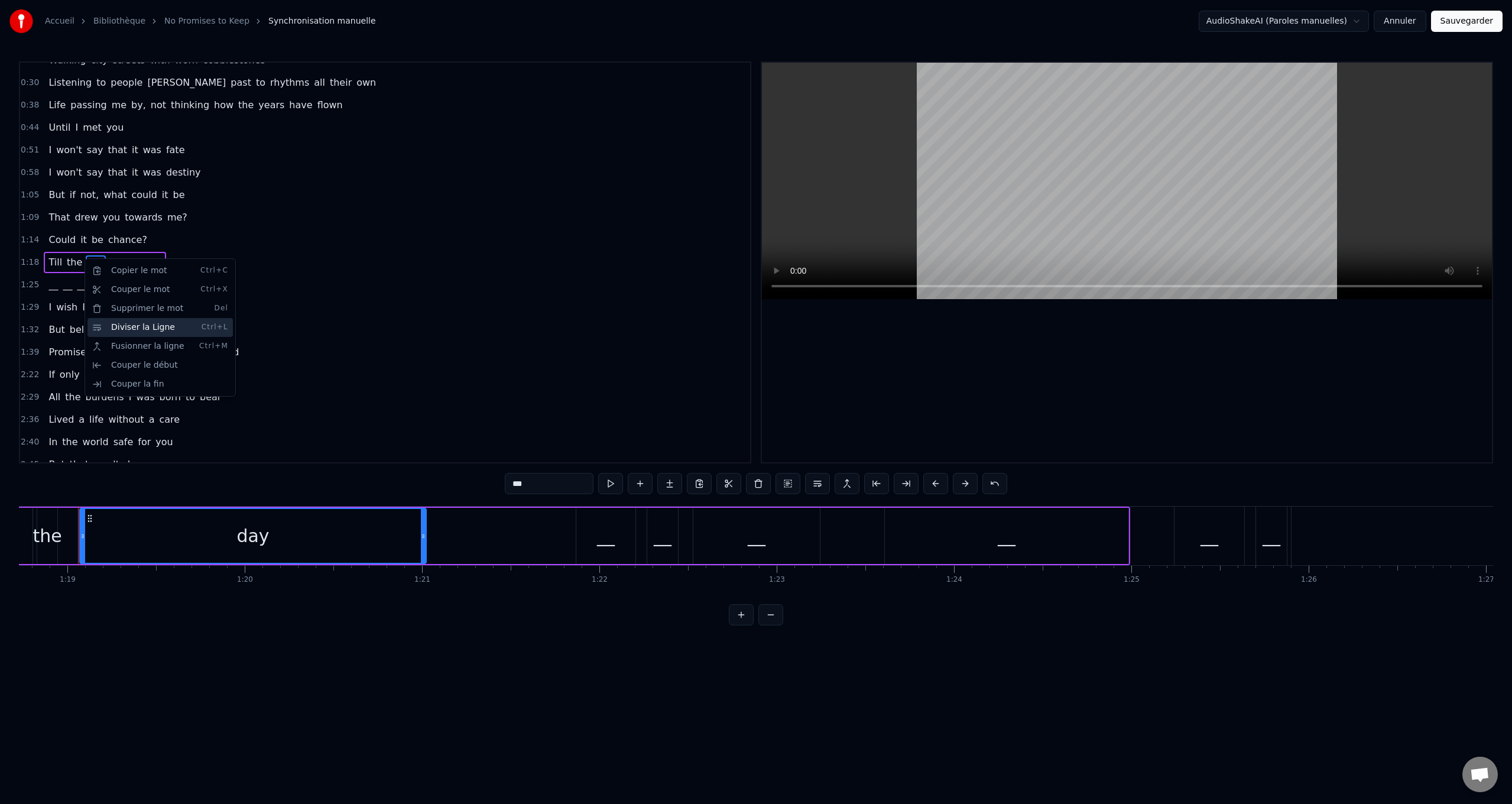
click at [142, 324] on div "Diviser la Ligne Ctrl+L" at bounding box center [160, 327] width 145 height 19
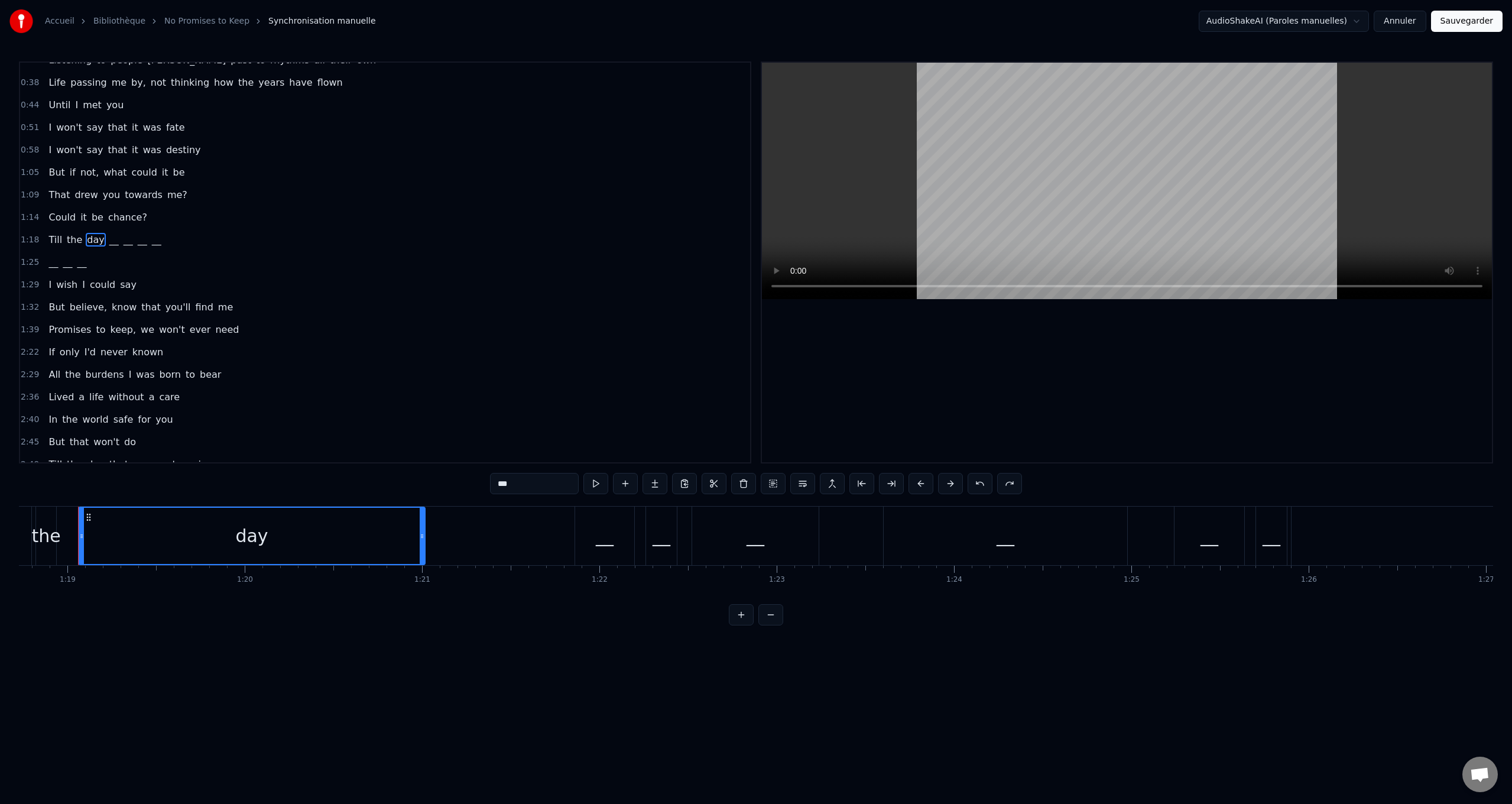
click at [108, 240] on span "__" at bounding box center [114, 239] width 12 height 13
type input "**"
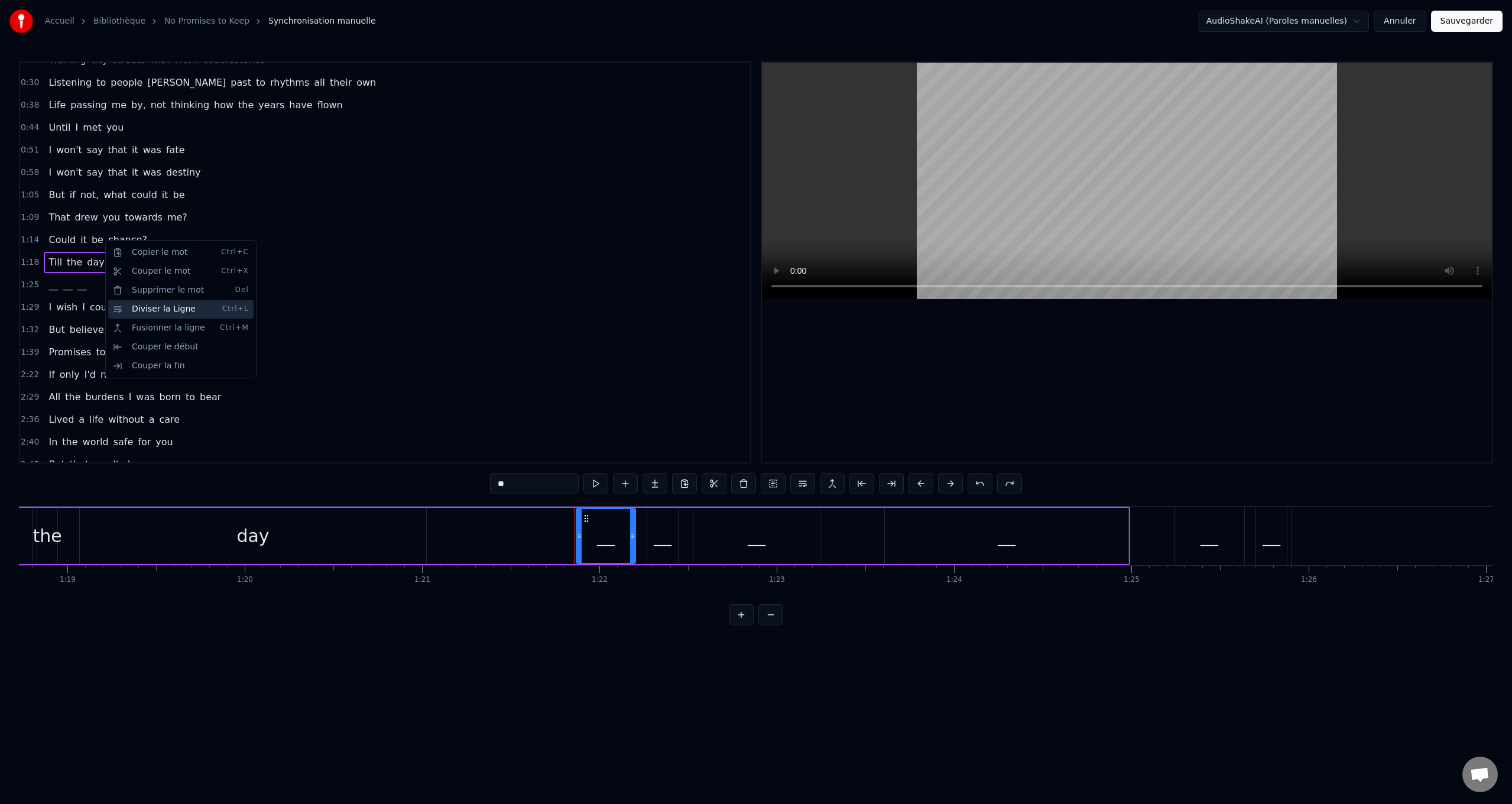
click at [149, 311] on div "Diviser la Ligne Ctrl+L" at bounding box center [181, 309] width 145 height 19
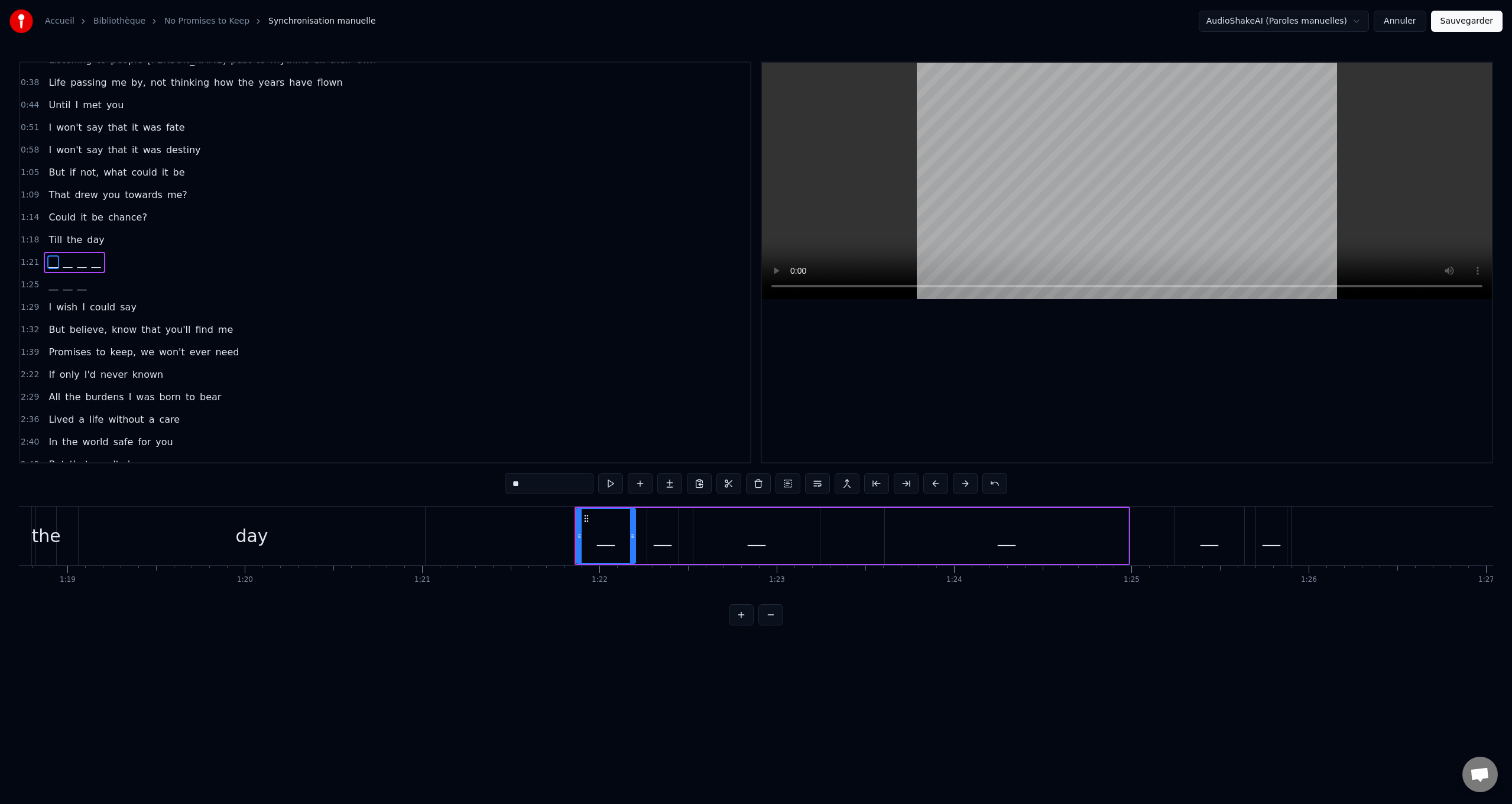
click at [61, 287] on span "__" at bounding box center [67, 284] width 12 height 13
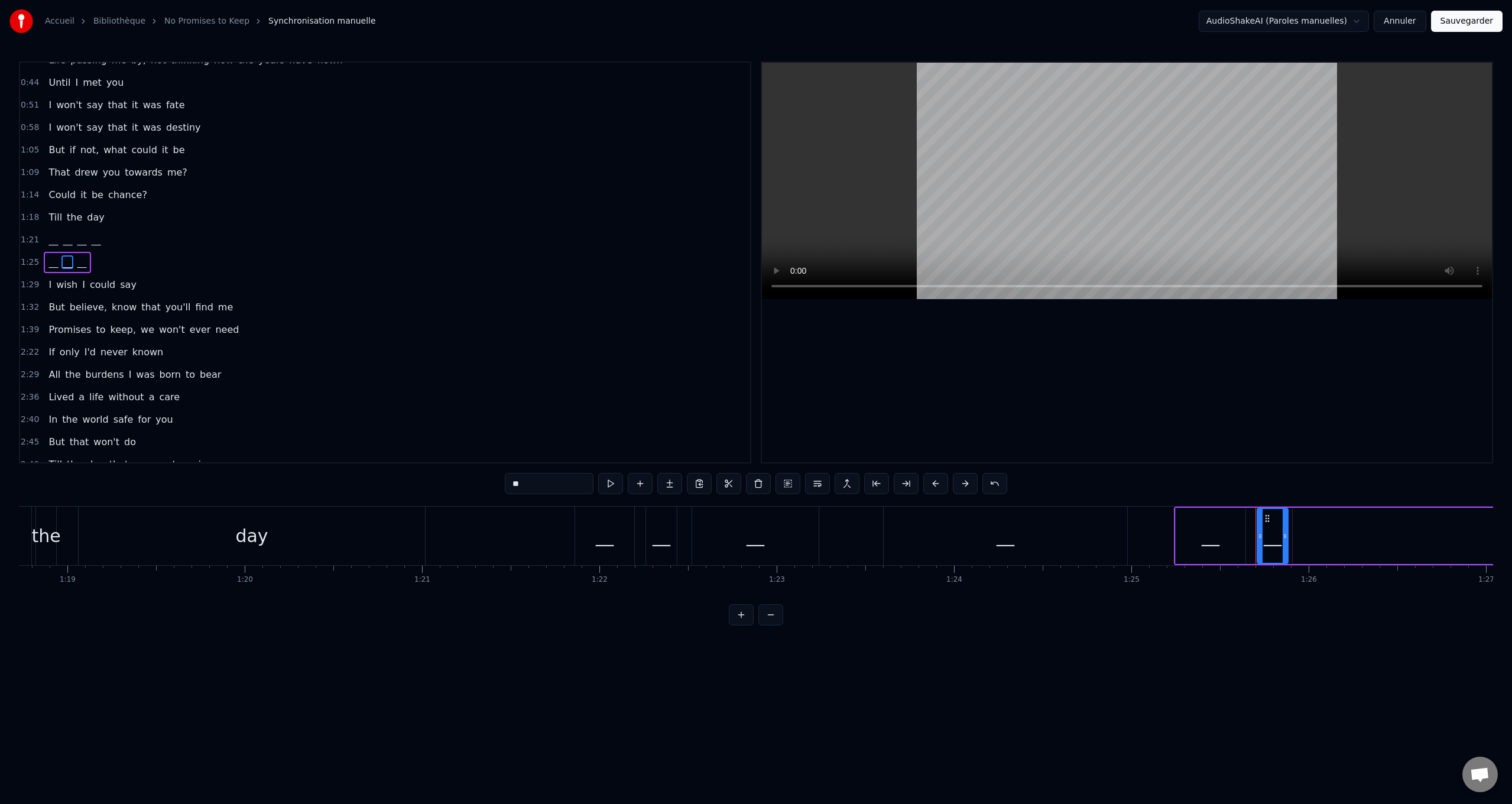
click at [90, 243] on span "__" at bounding box center [96, 239] width 12 height 13
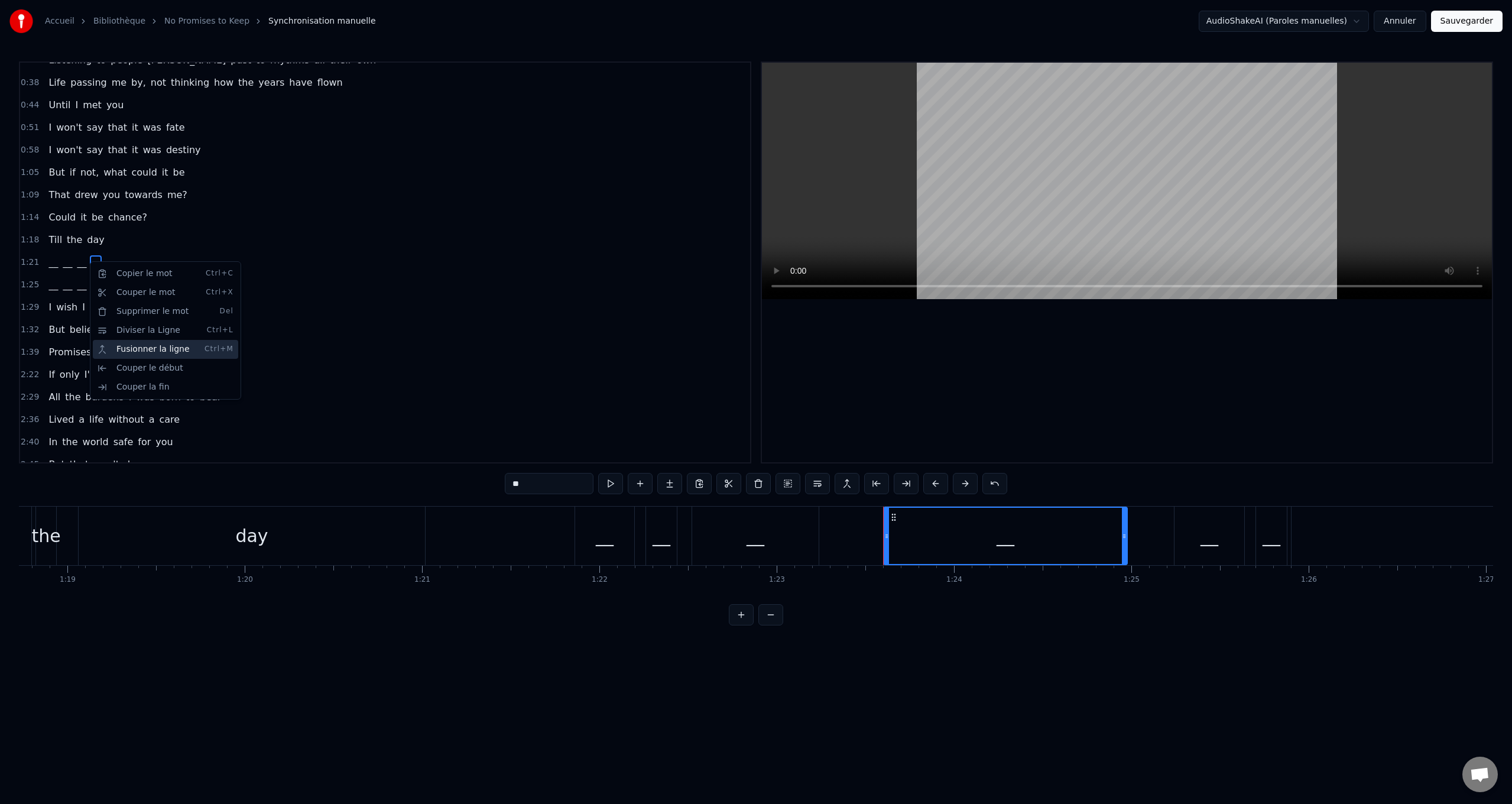
click at [145, 350] on div "Fusionner la ligne Ctrl+M" at bounding box center [165, 350] width 145 height 19
click at [52, 286] on span "__" at bounding box center [53, 284] width 12 height 13
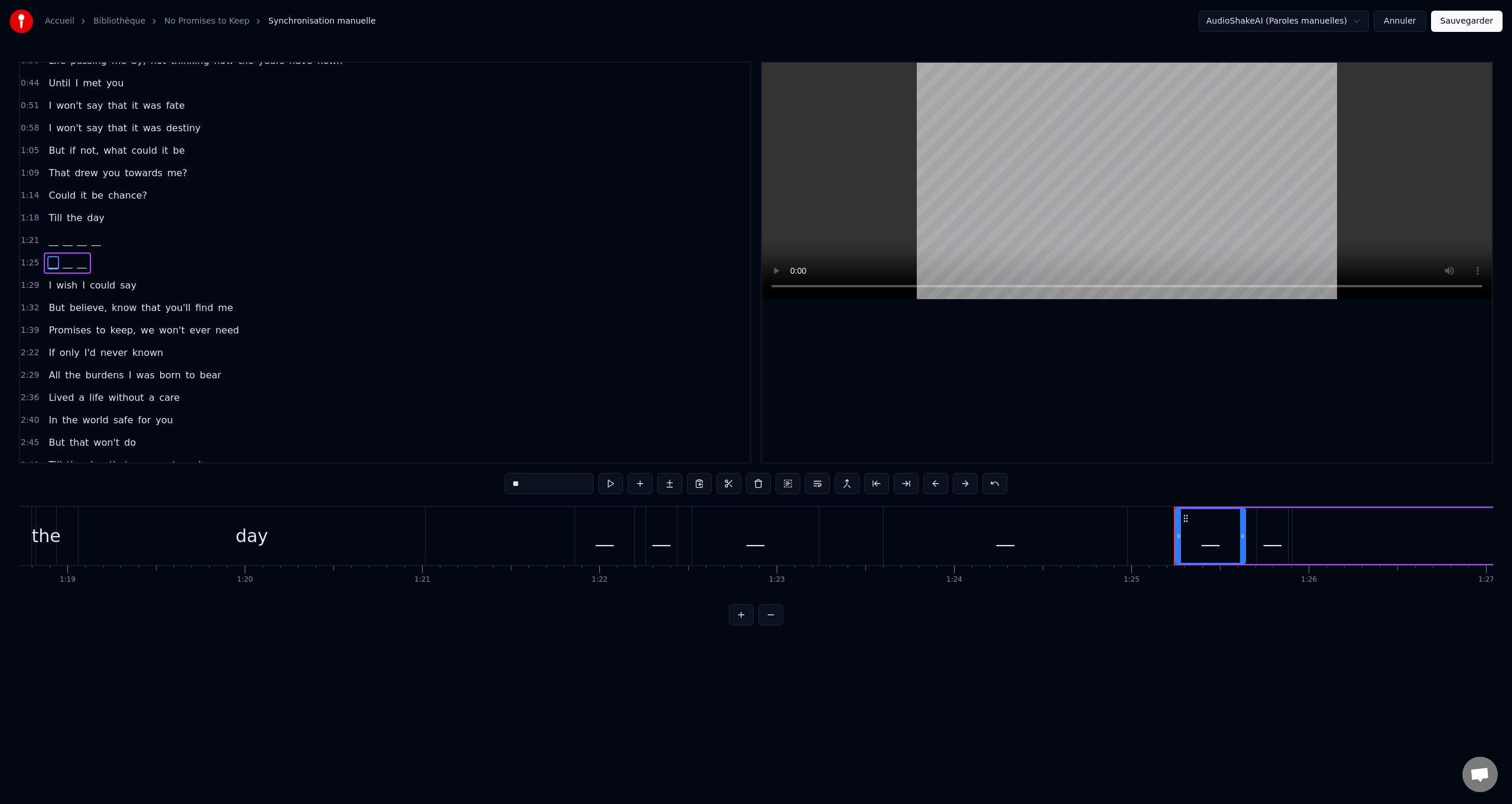
scroll to position [59, 0]
click at [1457, 22] on button "Sauvegarder" at bounding box center [1467, 21] width 71 height 21
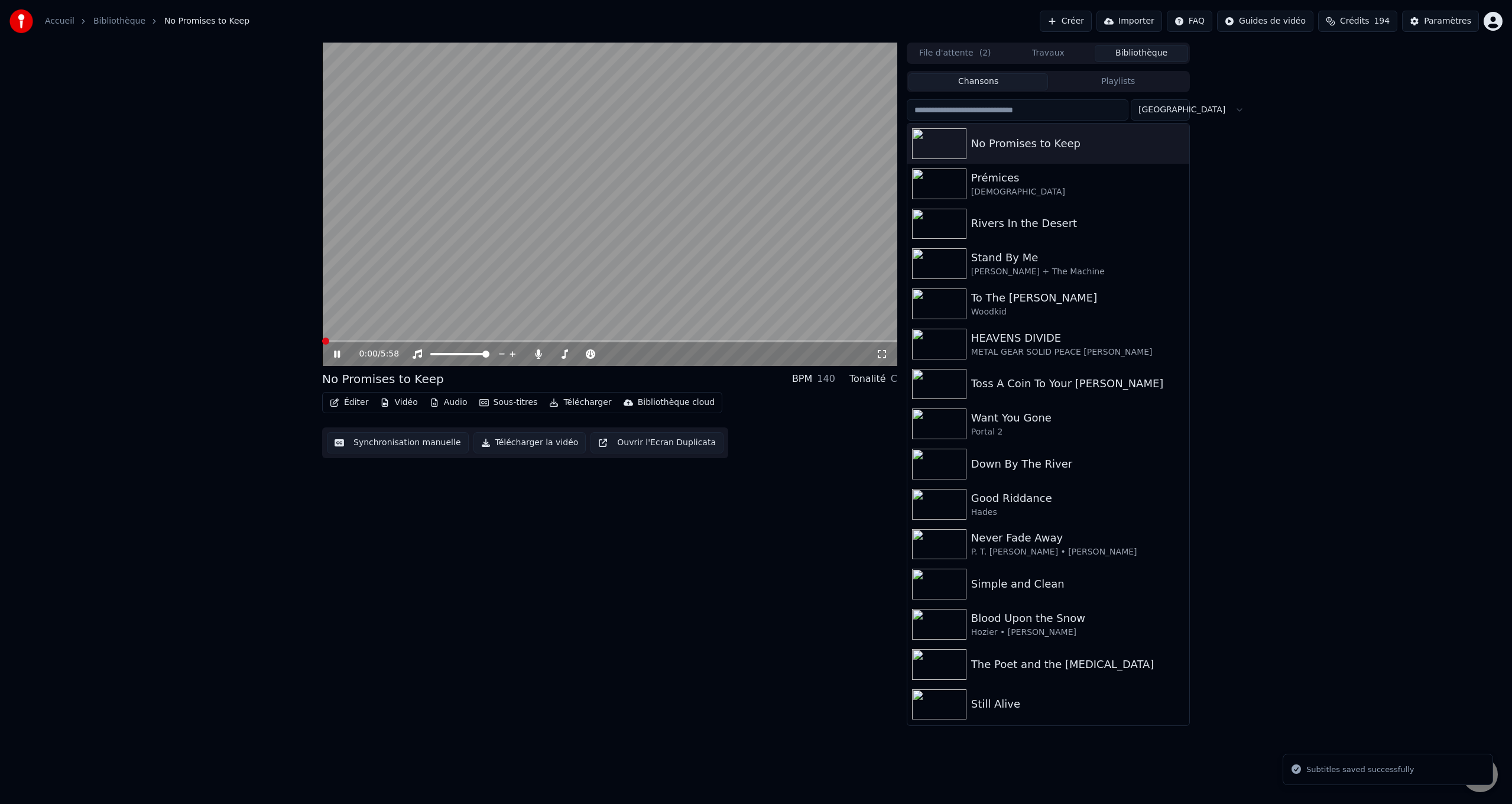
click at [397, 443] on button "Synchronisation manuelle" at bounding box center [397, 442] width 142 height 21
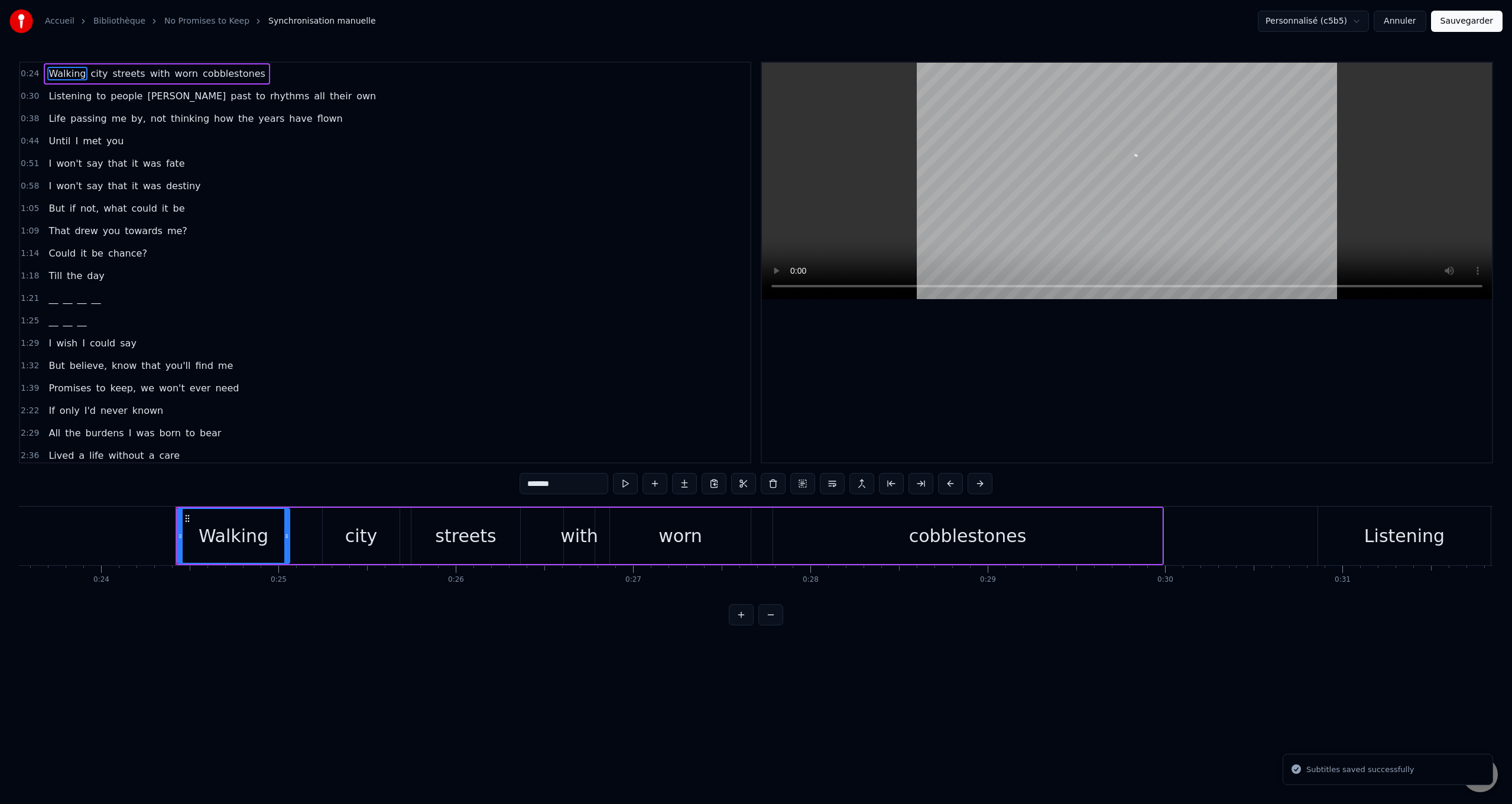
scroll to position [0, 4271]
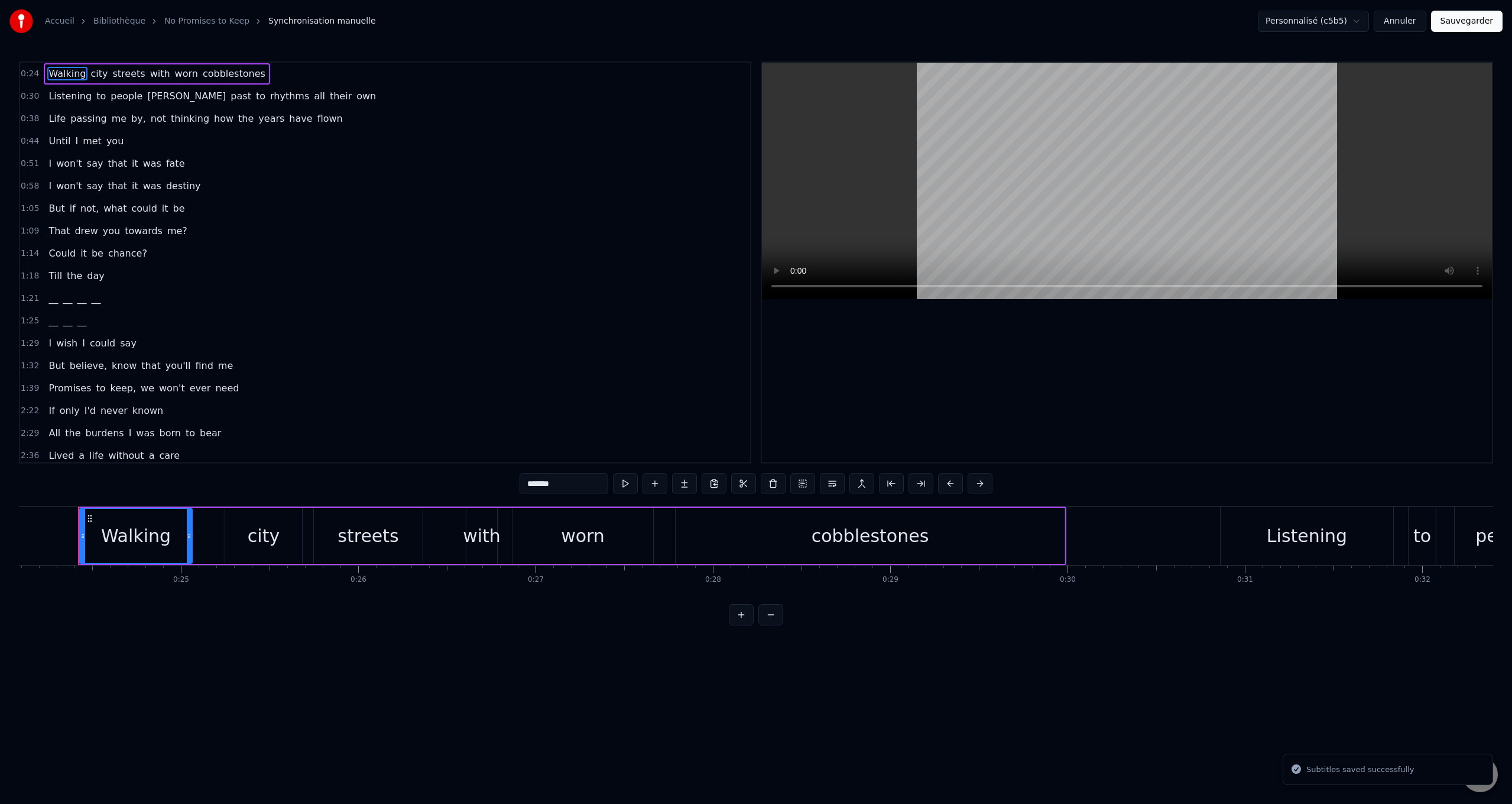
click at [90, 301] on span "__" at bounding box center [96, 298] width 12 height 13
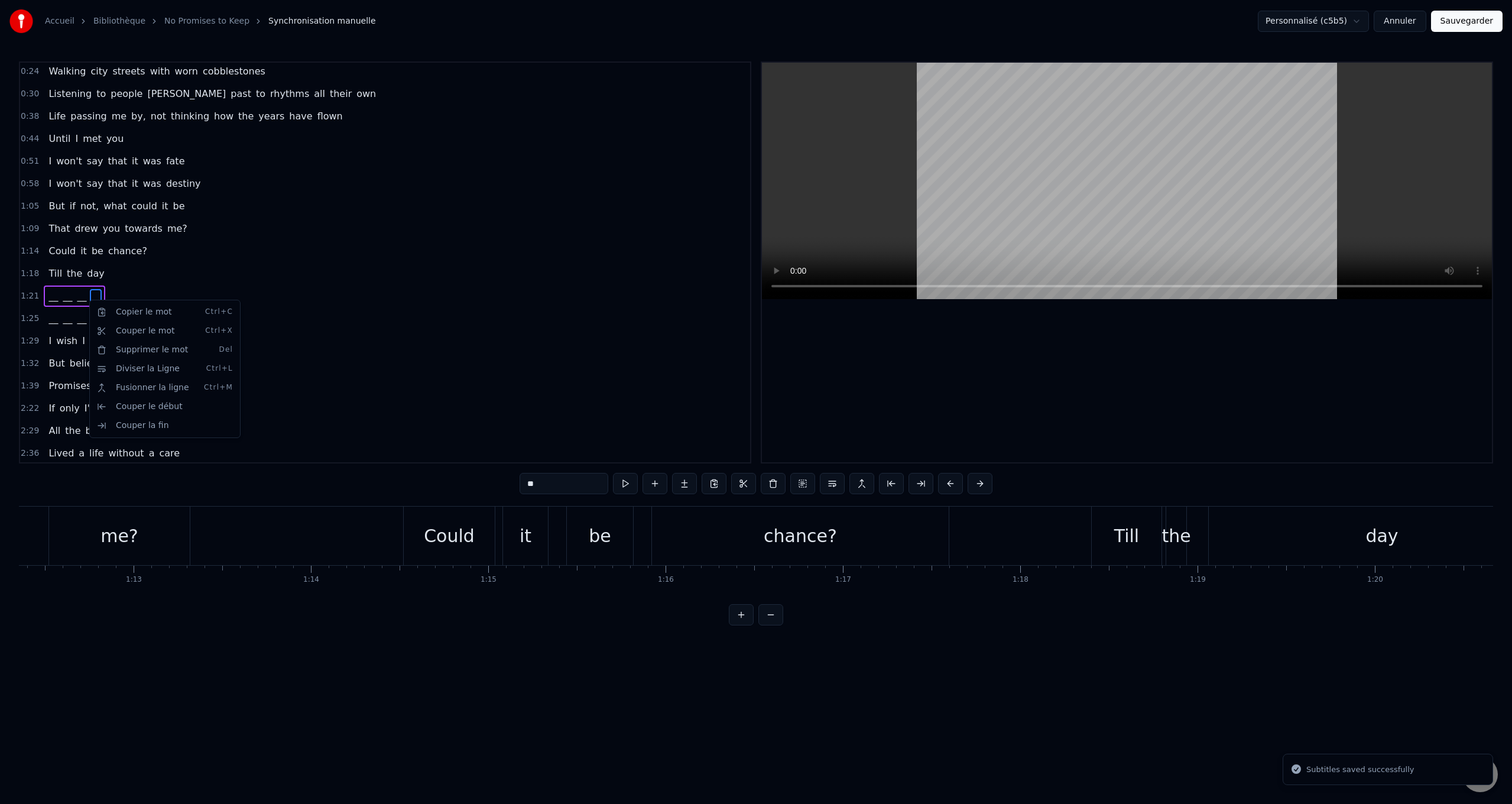
scroll to position [0, 14765]
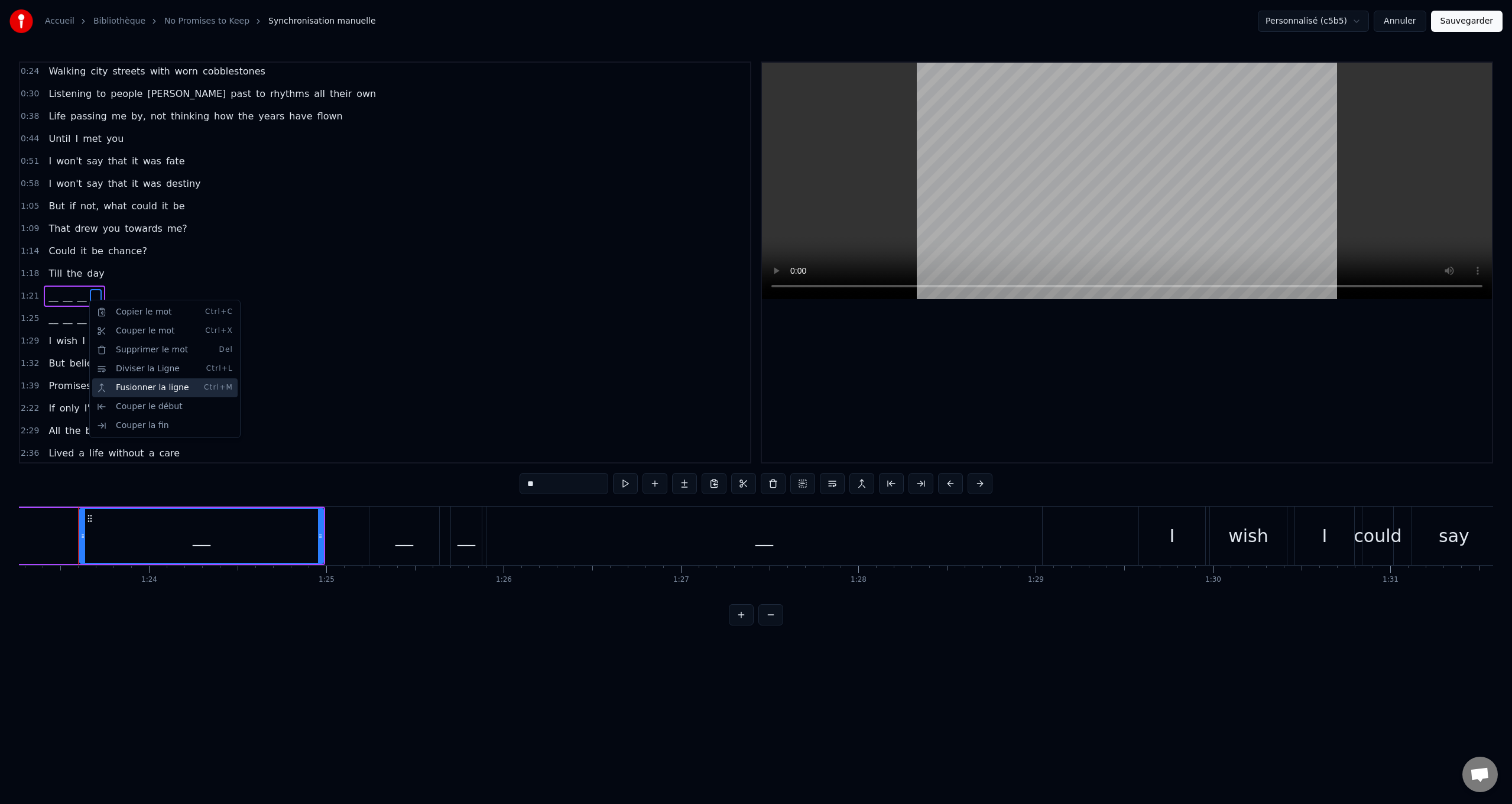
click at [138, 385] on div "Fusionner la ligne Ctrl+M" at bounding box center [165, 388] width 145 height 19
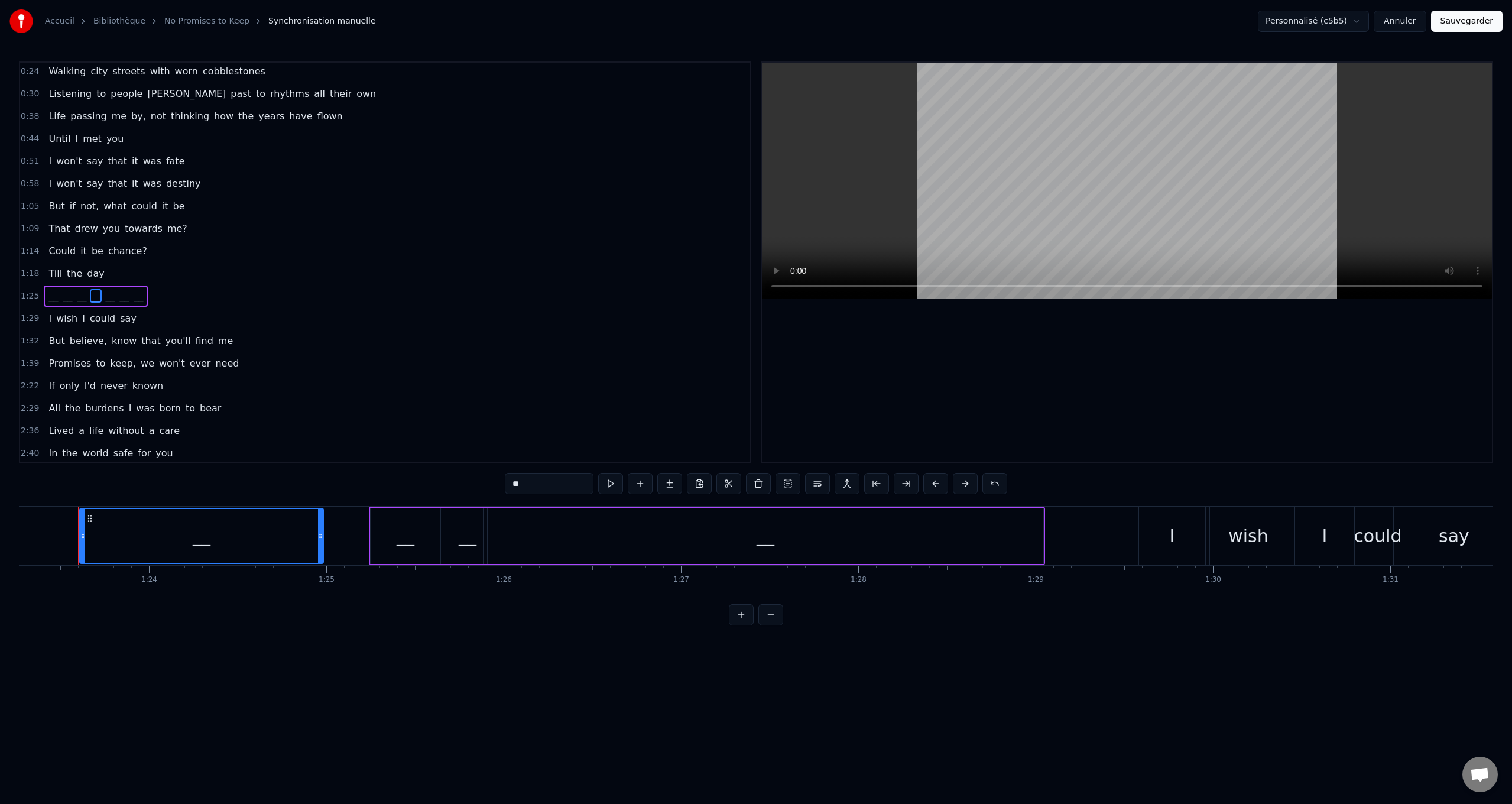
click at [50, 295] on span "__" at bounding box center [53, 295] width 12 height 13
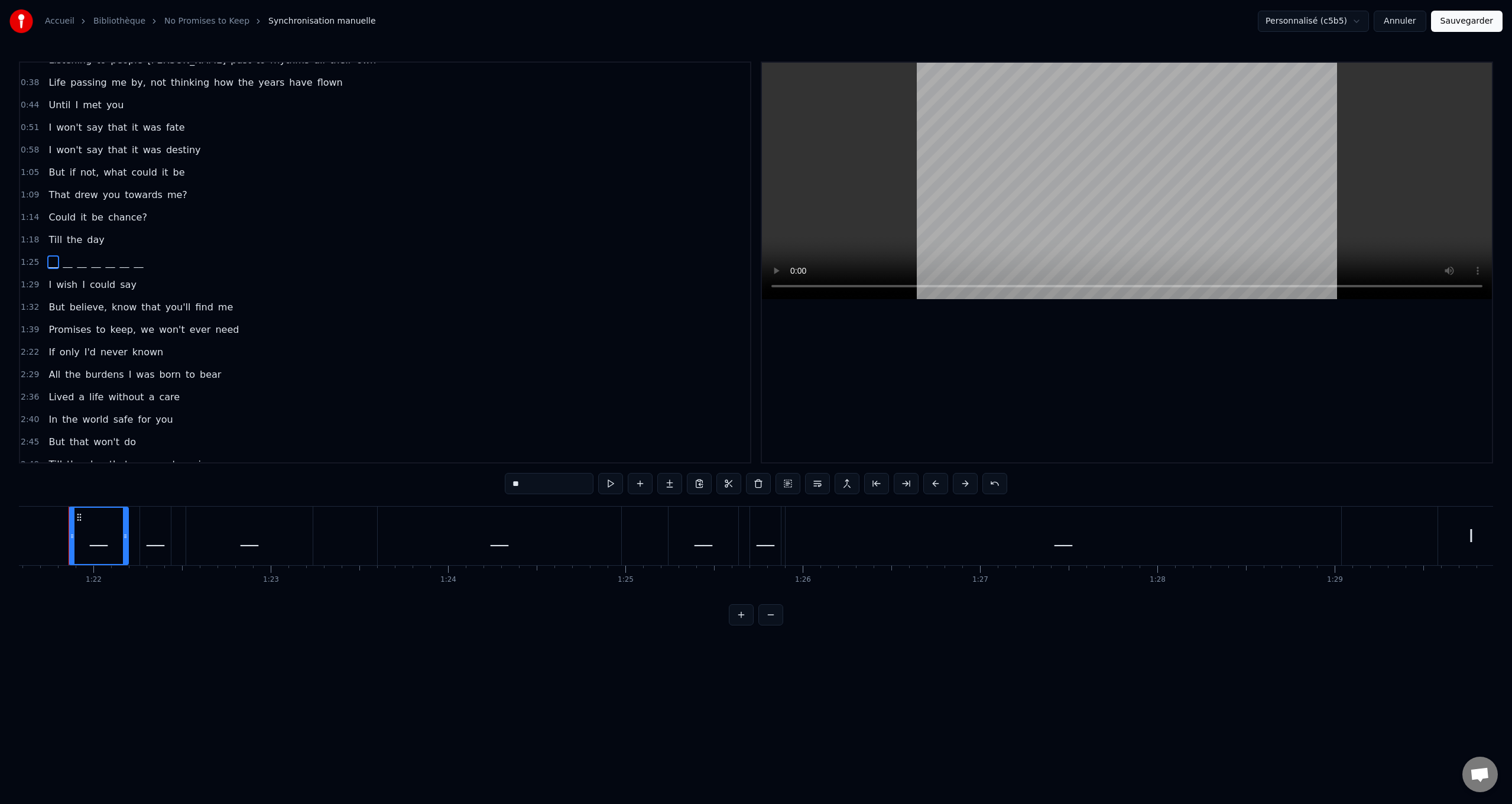
click at [51, 239] on span "Till" at bounding box center [55, 239] width 16 height 13
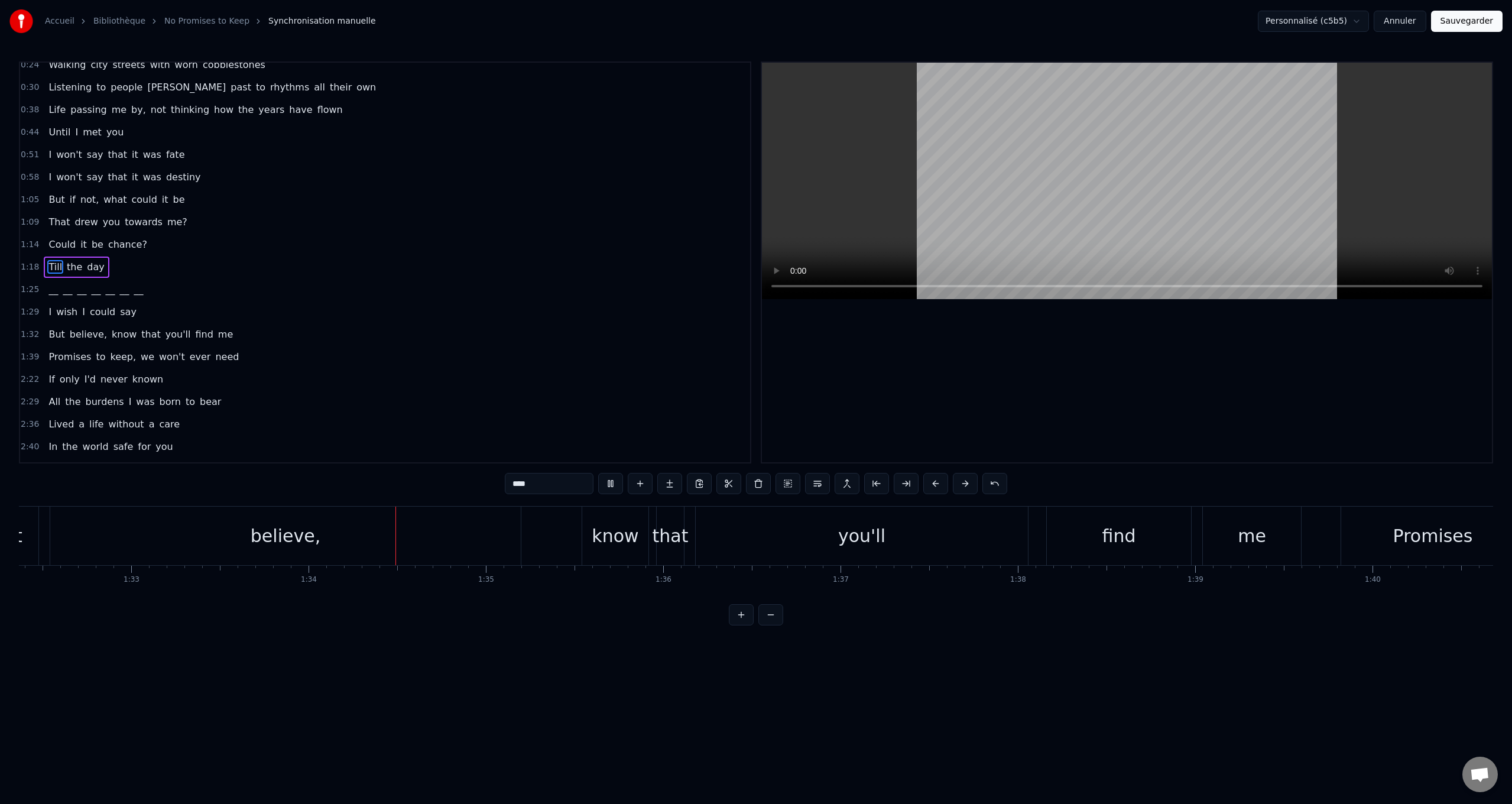
scroll to position [0, 0]
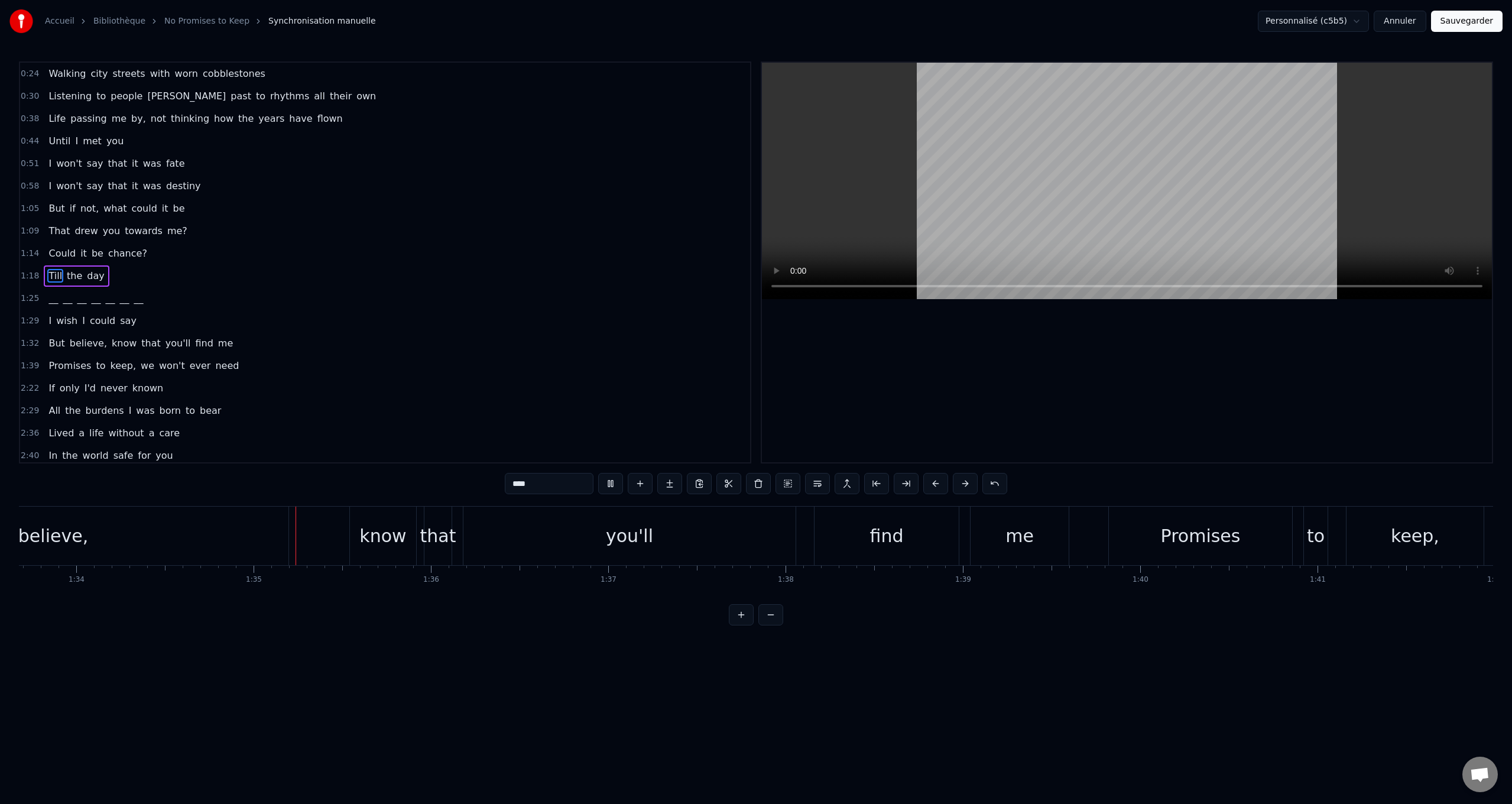
click at [60, 75] on span "Walking" at bounding box center [67, 73] width 40 height 13
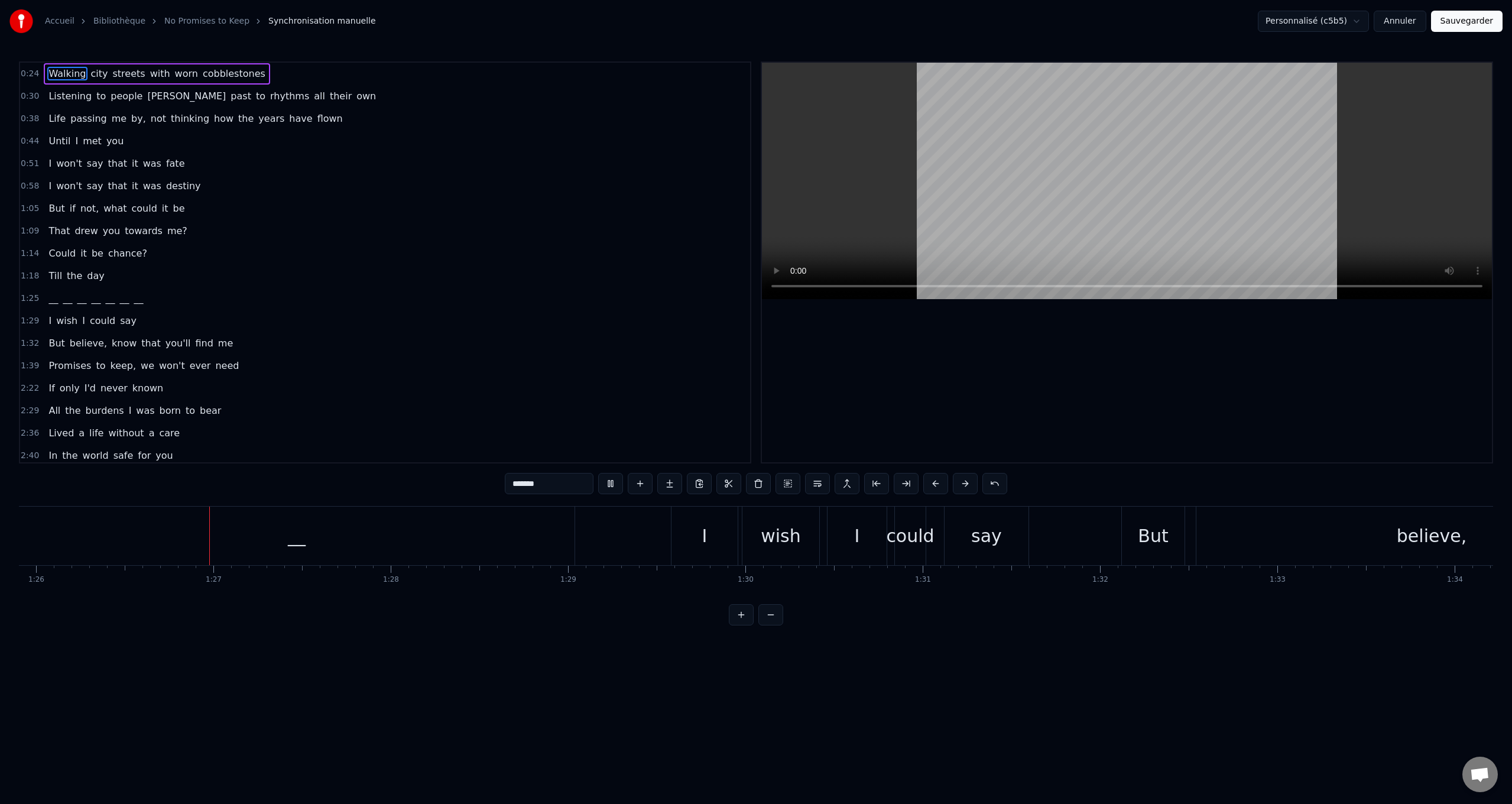
scroll to position [0, 15235]
click at [75, 119] on span "passing" at bounding box center [88, 118] width 38 height 13
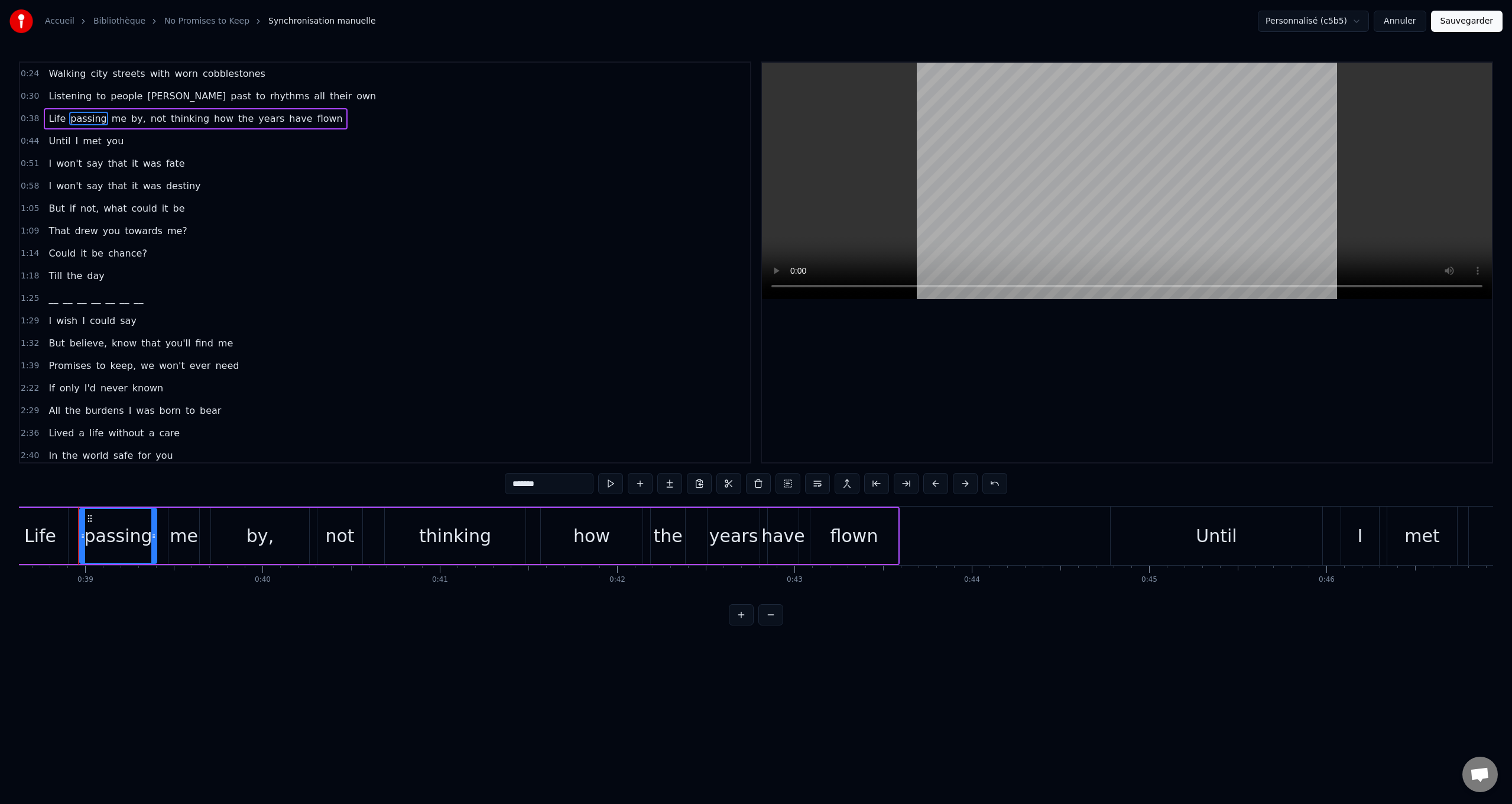
click at [60, 98] on span "Listening" at bounding box center [70, 96] width 45 height 13
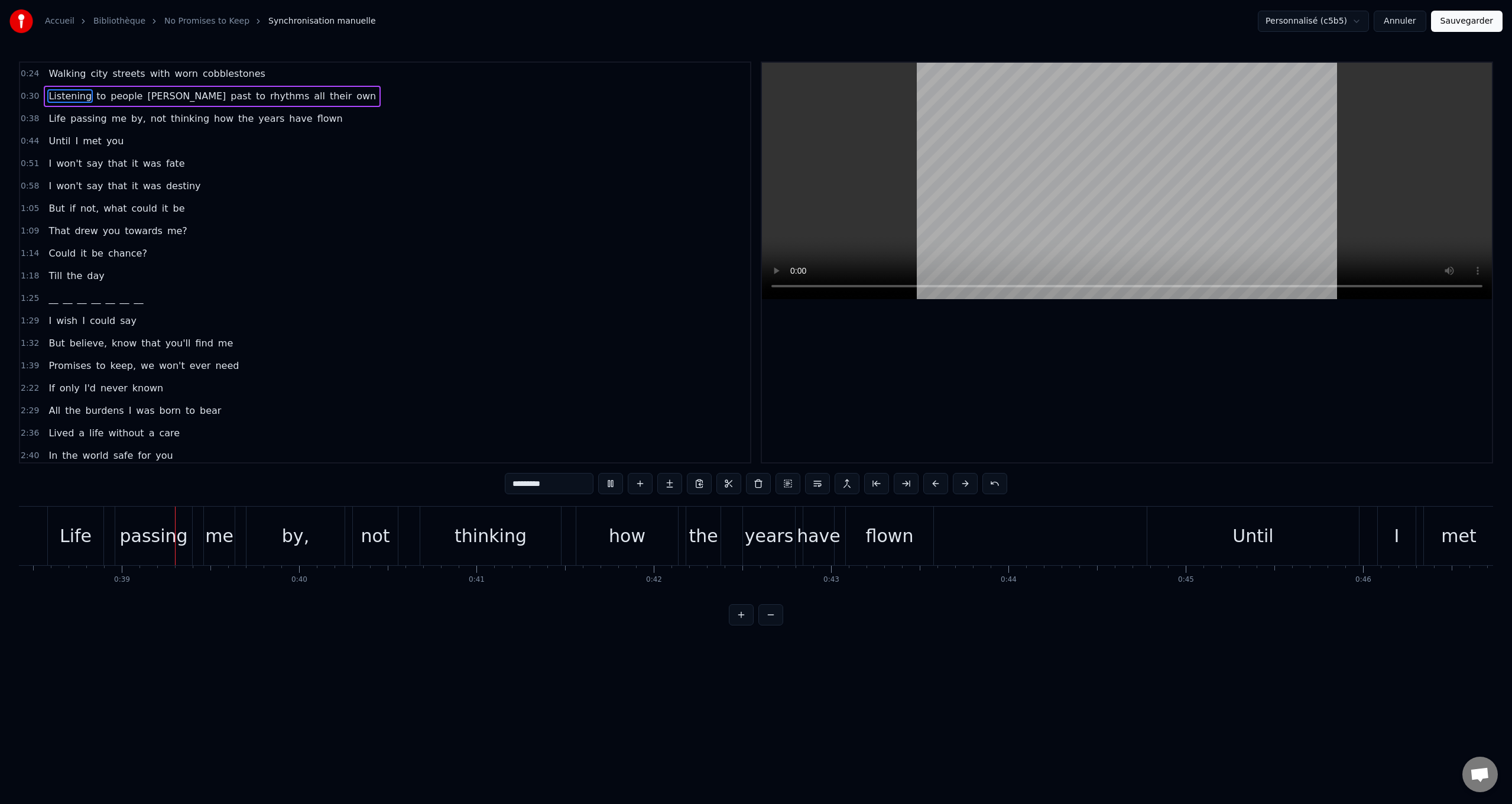
scroll to position [0, 6814]
click at [213, 119] on span "how" at bounding box center [224, 118] width 22 height 13
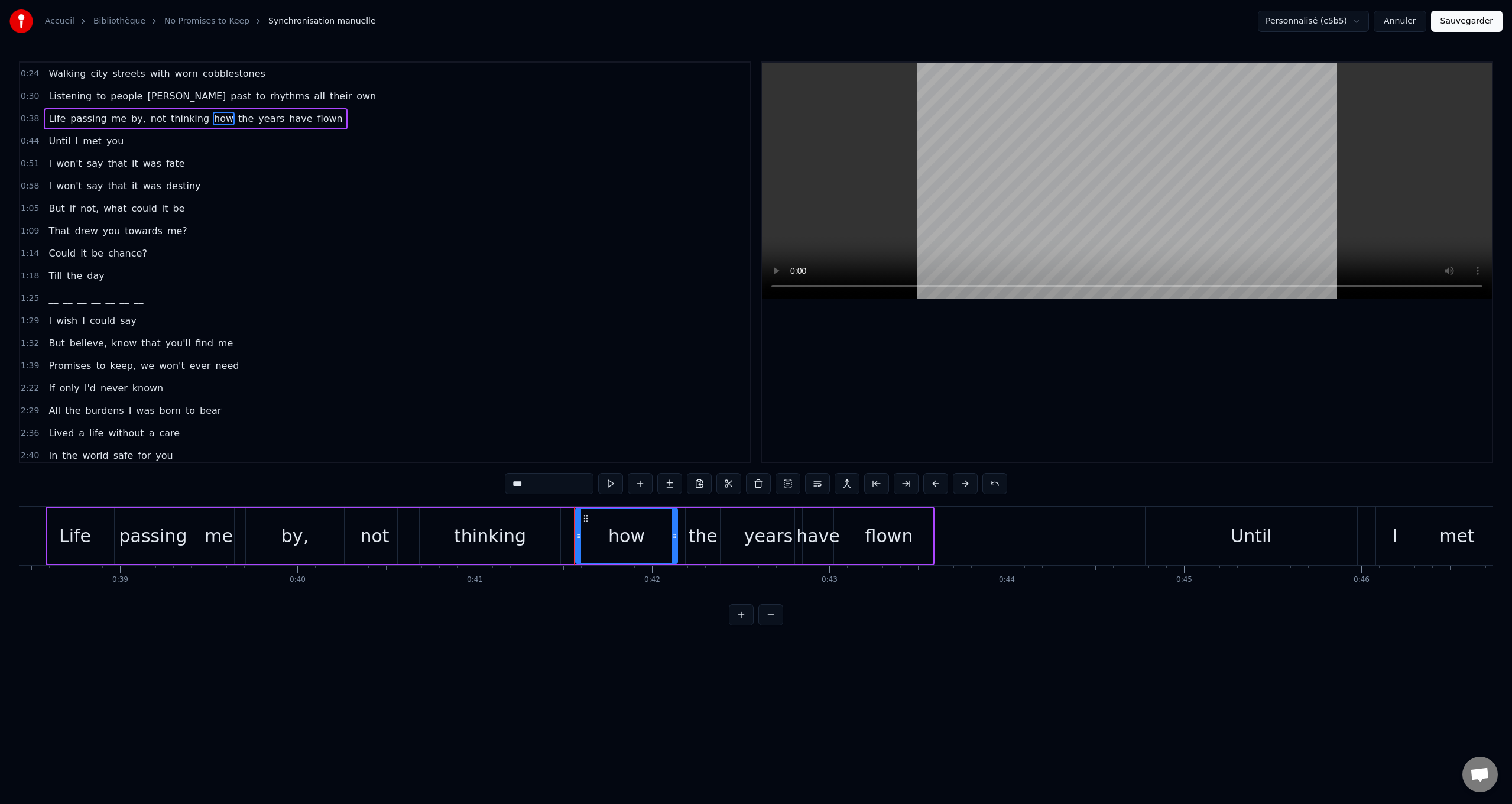
drag, startPoint x: 512, startPoint y: 484, endPoint x: 410, endPoint y: 463, distance: 104.1
click at [410, 463] on div "0:24 Walking city streets with worn cobblestones 0:30 Listening to people [PERS…" at bounding box center [756, 343] width 1474 height 564
paste input "text"
drag, startPoint x: 715, startPoint y: 546, endPoint x: 512, endPoint y: 478, distance: 214.1
click at [710, 543] on div "the" at bounding box center [702, 536] width 29 height 27
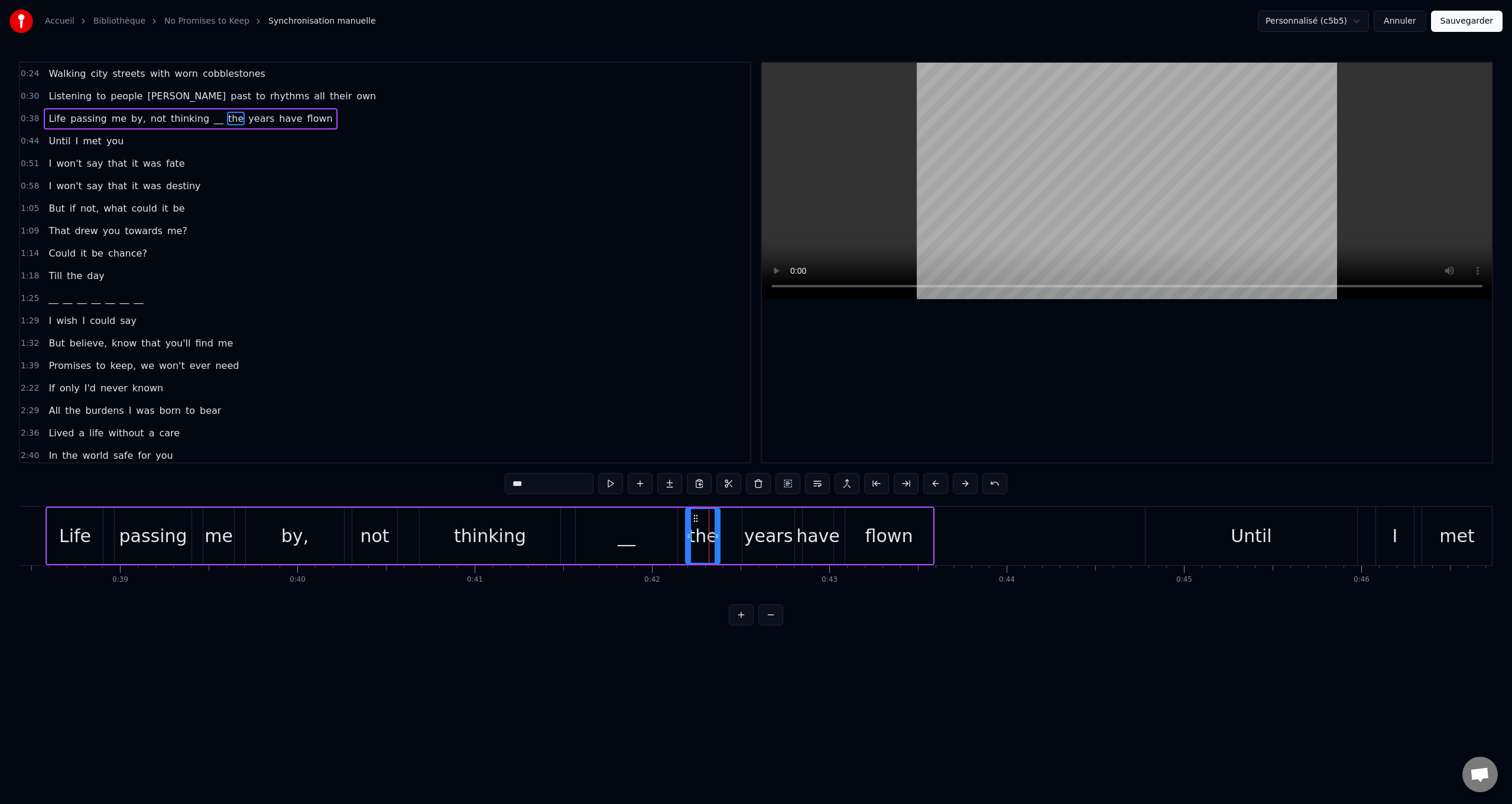
drag, startPoint x: 517, startPoint y: 486, endPoint x: 389, endPoint y: 480, distance: 128.1
click at [389, 480] on div "0:24 Walking city streets with worn cobblestones 0:30 Listening to people [PERS…" at bounding box center [756, 343] width 1474 height 564
paste input "text"
drag, startPoint x: 783, startPoint y: 534, endPoint x: 643, endPoint y: 512, distance: 141.7
click at [776, 534] on div "years" at bounding box center [768, 536] width 49 height 27
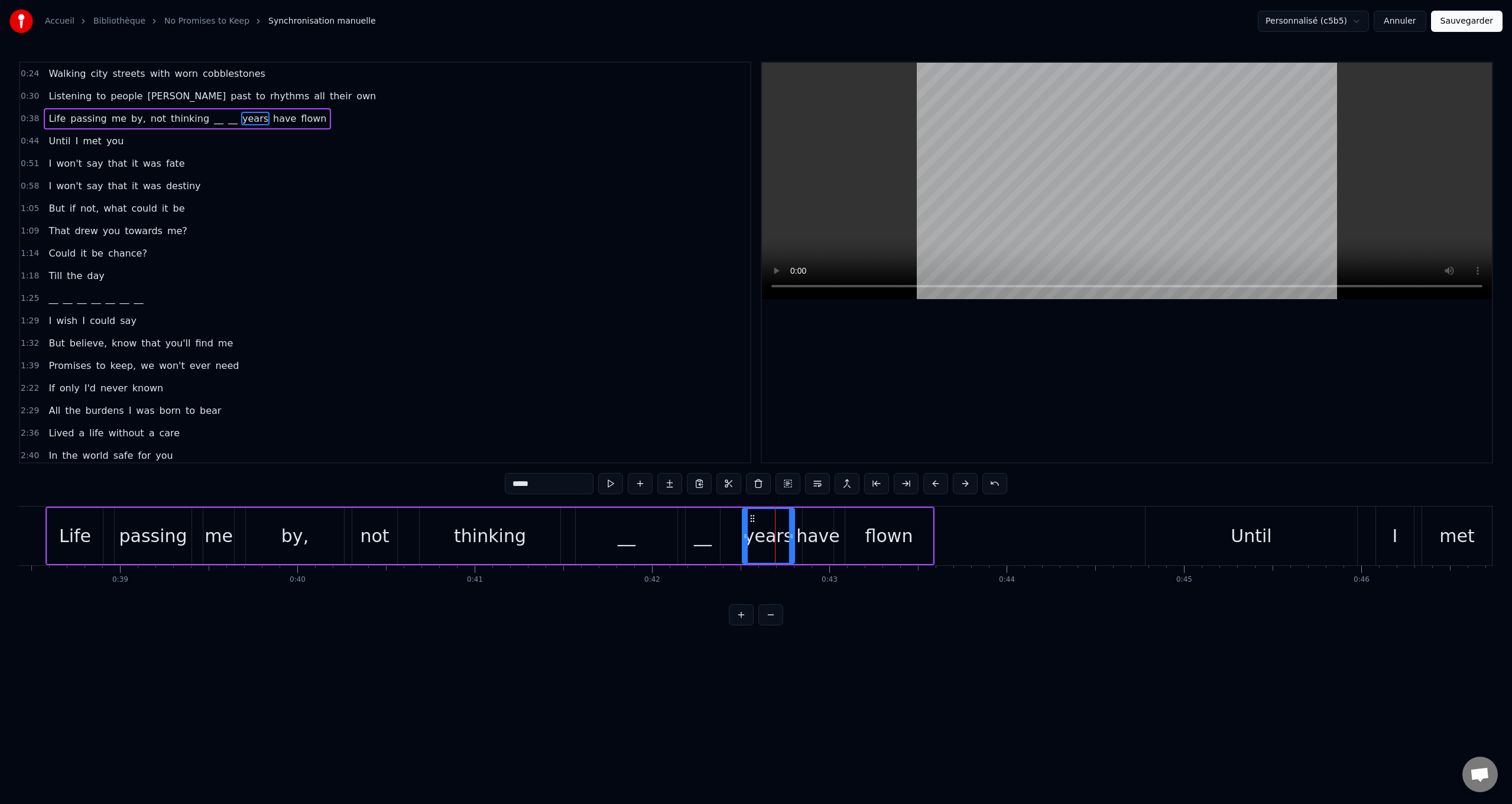
drag, startPoint x: 417, startPoint y: 485, endPoint x: 722, endPoint y: 527, distance: 307.9
click at [421, 484] on div "0:24 Walking city streets with worn cobblestones 0:30 Listening to people [PERS…" at bounding box center [756, 343] width 1474 height 564
paste input "text"
type input "**"
drag, startPoint x: 823, startPoint y: 537, endPoint x: 753, endPoint y: 520, distance: 72.0
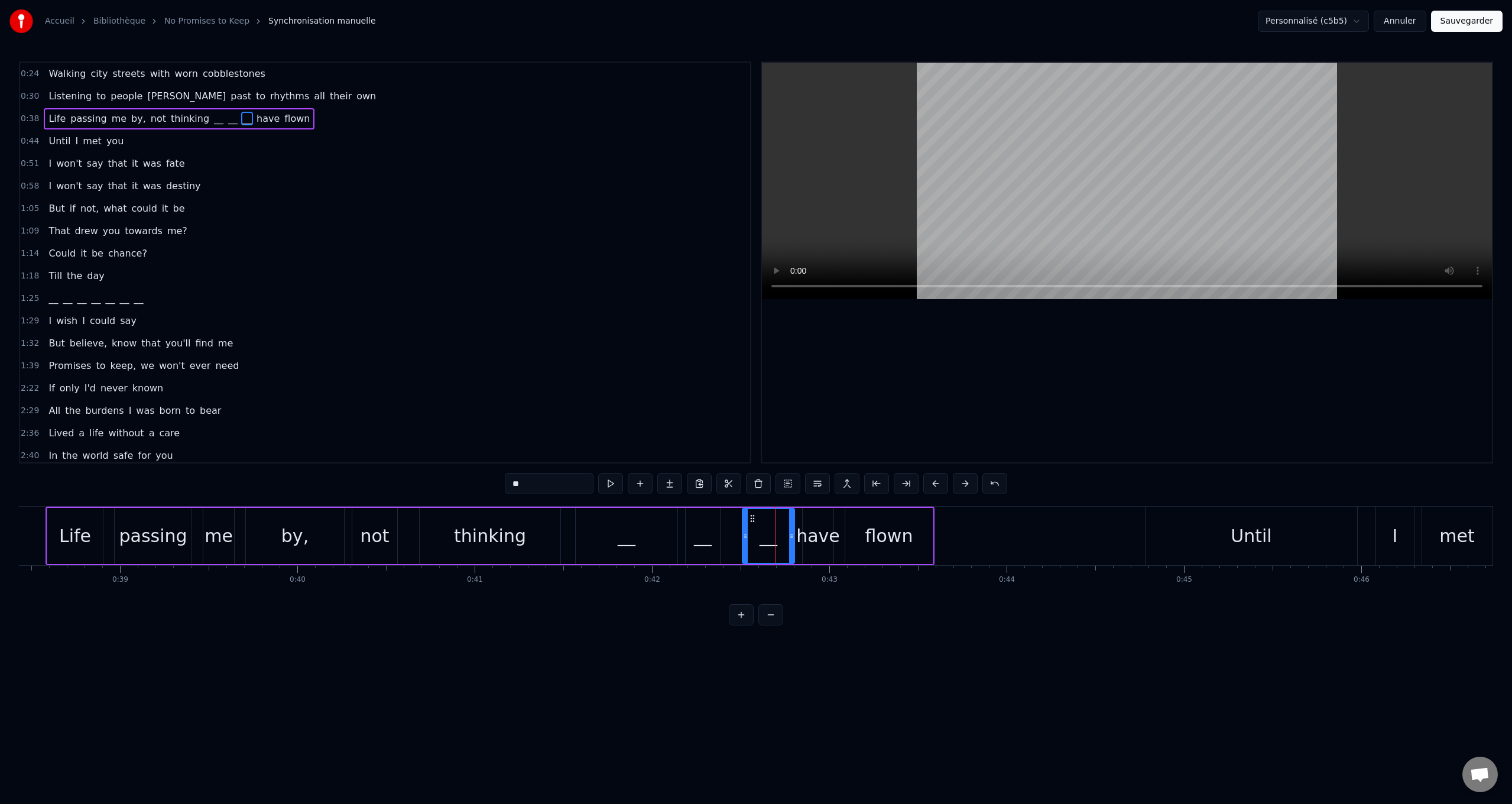
click at [797, 530] on div "Life passing me by, not thinking __ __ __ have flown" at bounding box center [489, 536] width 889 height 59
drag, startPoint x: 815, startPoint y: 535, endPoint x: 794, endPoint y: 530, distance: 21.6
click at [812, 535] on div "have" at bounding box center [818, 536] width 44 height 27
drag, startPoint x: 422, startPoint y: 480, endPoint x: 390, endPoint y: 475, distance: 32.4
click at [390, 475] on div "0:24 Walking city streets with worn cobblestones 0:30 Listening to people [PERS…" at bounding box center [756, 343] width 1474 height 564
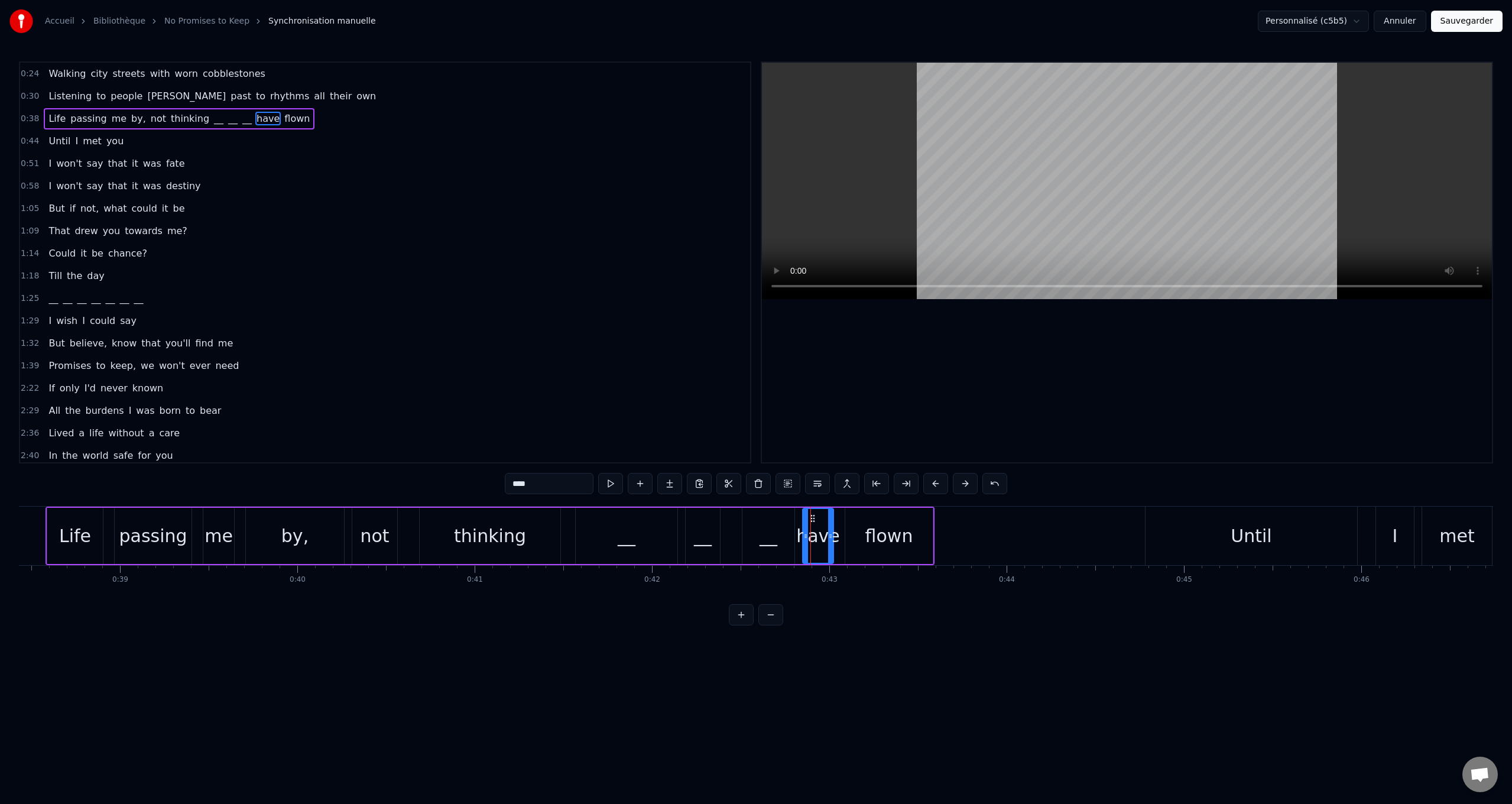
paste input "text"
drag, startPoint x: 896, startPoint y: 534, endPoint x: 866, endPoint y: 526, distance: 31.0
click at [894, 533] on div "flown" at bounding box center [889, 536] width 48 height 27
drag, startPoint x: 517, startPoint y: 486, endPoint x: 371, endPoint y: 470, distance: 146.9
click at [371, 470] on div "0:24 Walking city streets with worn cobblestones 0:30 Listening to people [PERS…" at bounding box center [756, 343] width 1474 height 564
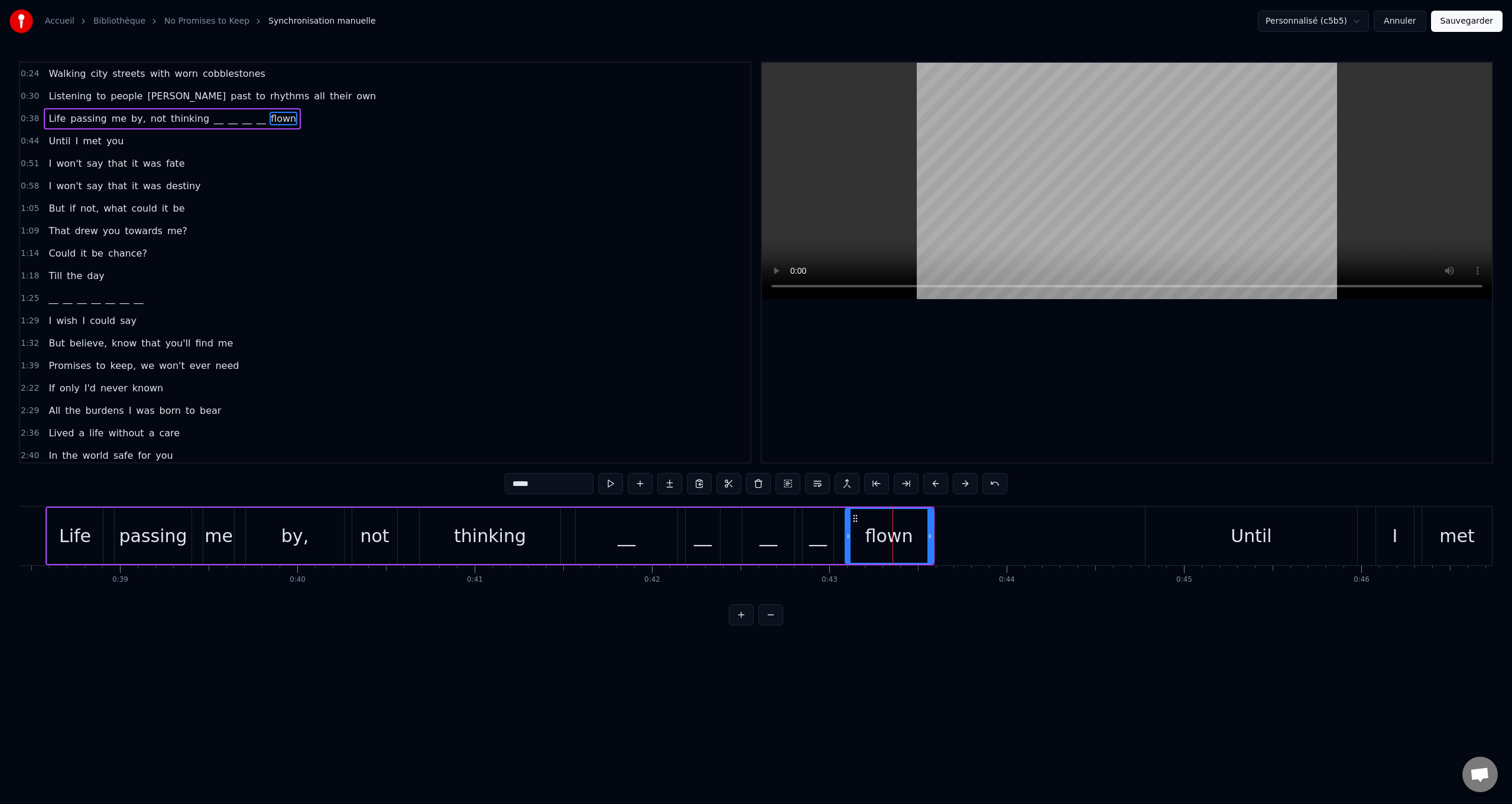
paste input "text"
click at [170, 117] on span "thinking" at bounding box center [190, 118] width 41 height 13
click at [51, 117] on span "Life" at bounding box center [57, 118] width 20 height 13
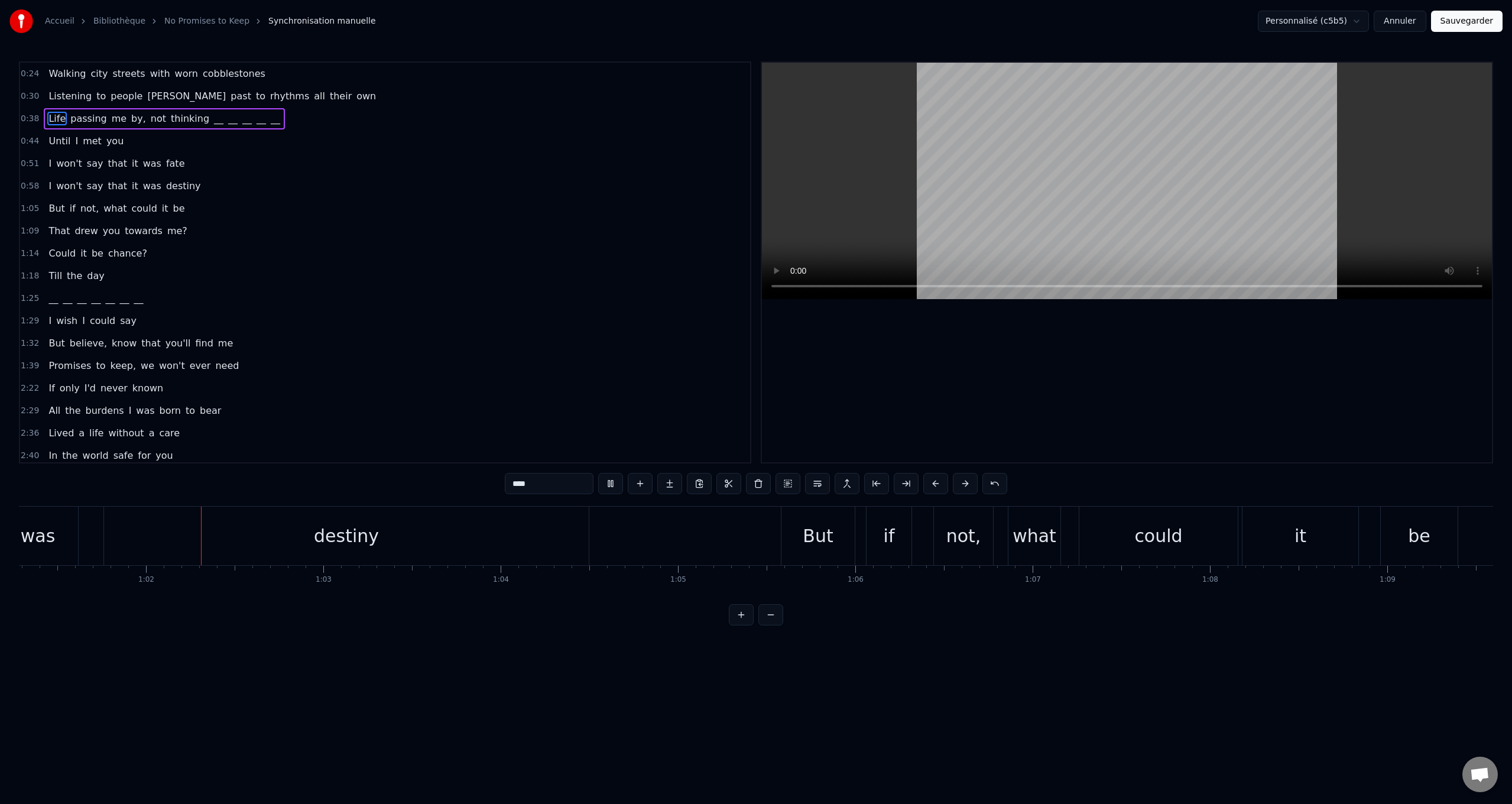
scroll to position [0, 10869]
click at [56, 365] on span "Promises" at bounding box center [70, 365] width 45 height 13
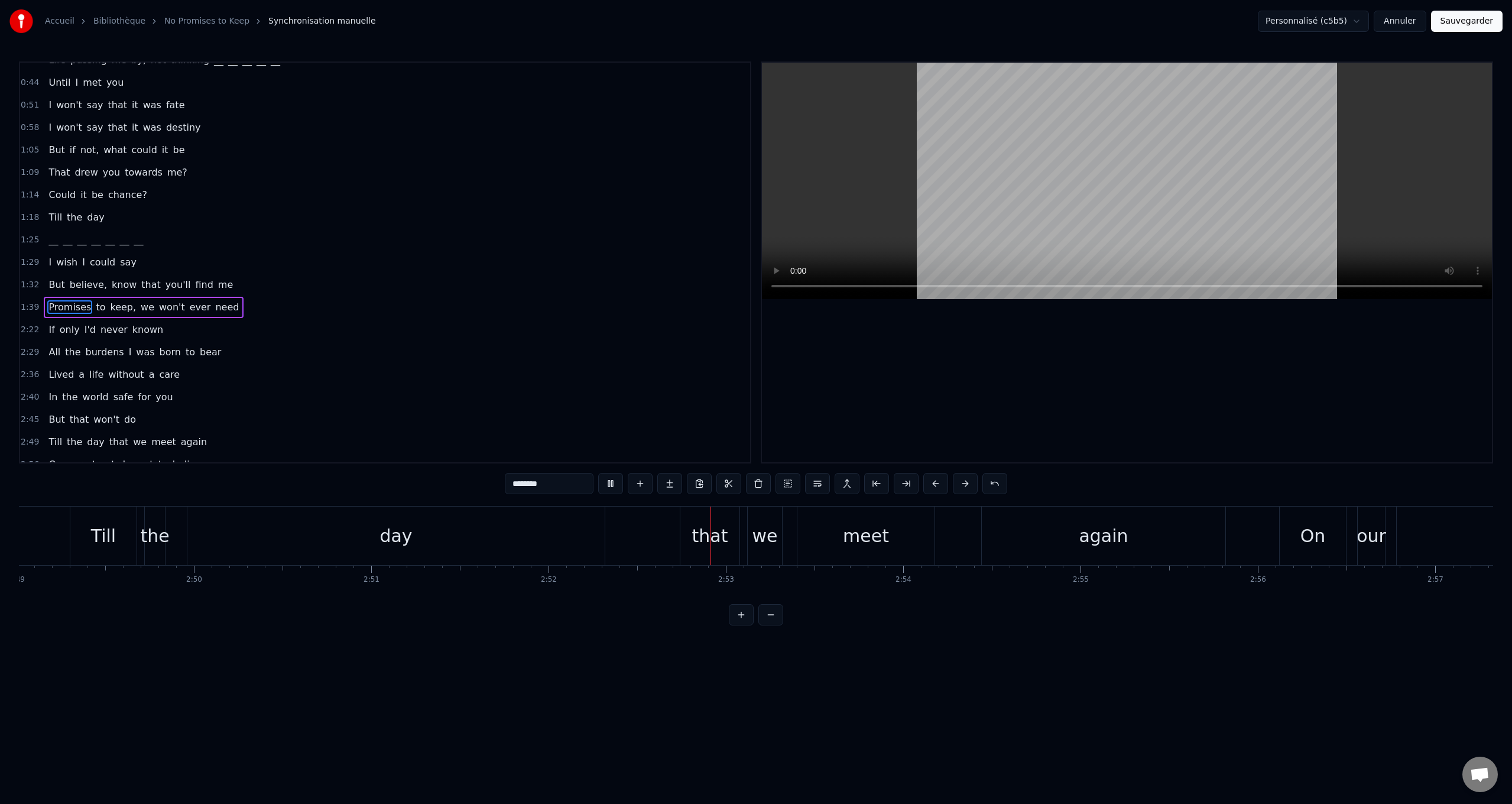
scroll to position [59, 0]
click at [47, 398] on span "In" at bounding box center [53, 396] width 11 height 13
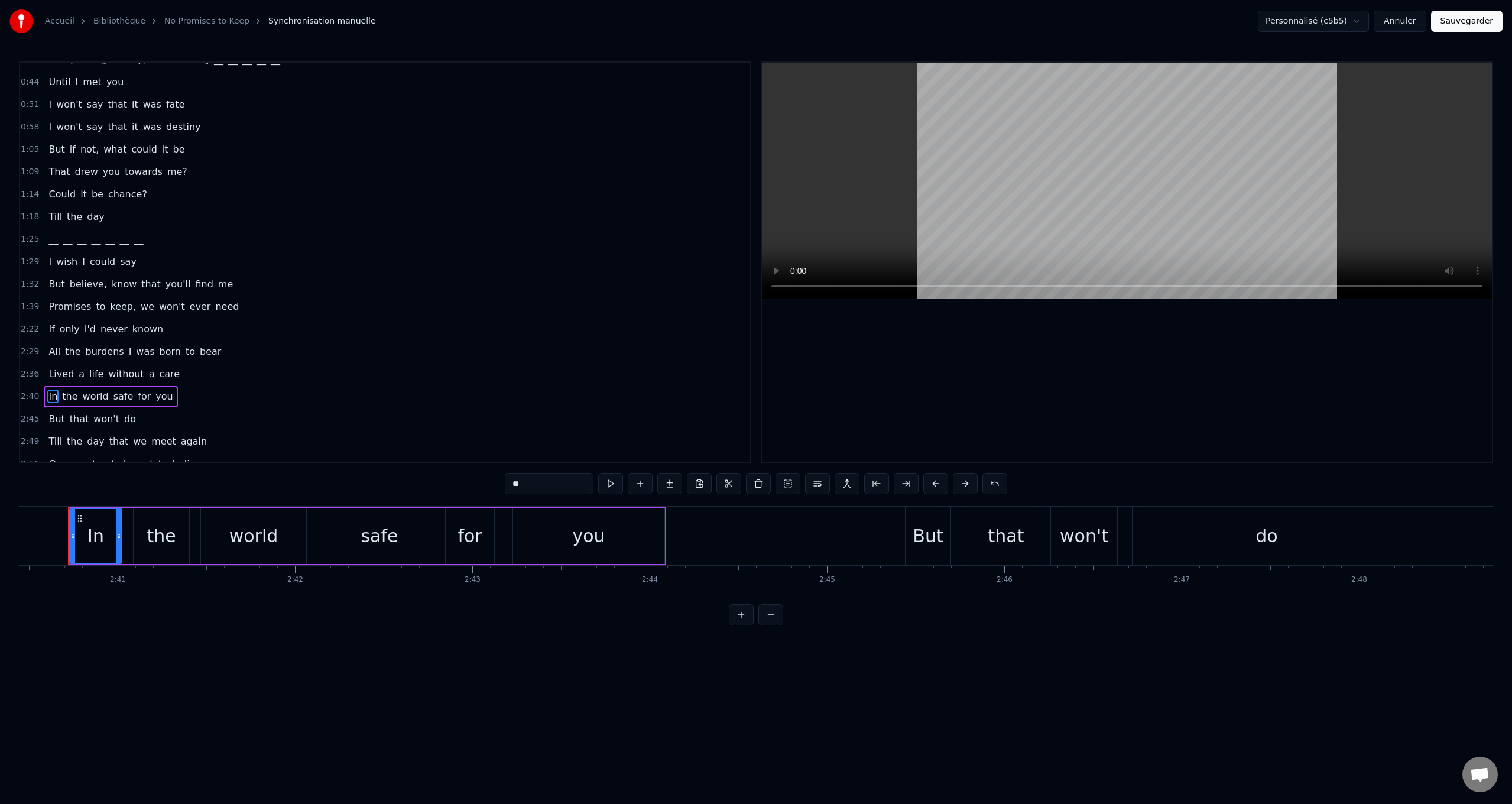
scroll to position [0, 28439]
drag, startPoint x: 423, startPoint y: 476, endPoint x: 388, endPoint y: 473, distance: 35.1
click at [388, 473] on div "0:24 Walking city streets with worn cobblestones 0:30 Listening to people [PERS…" at bounding box center [756, 343] width 1474 height 564
paste input "text"
click at [172, 535] on div "the" at bounding box center [171, 536] width 29 height 27
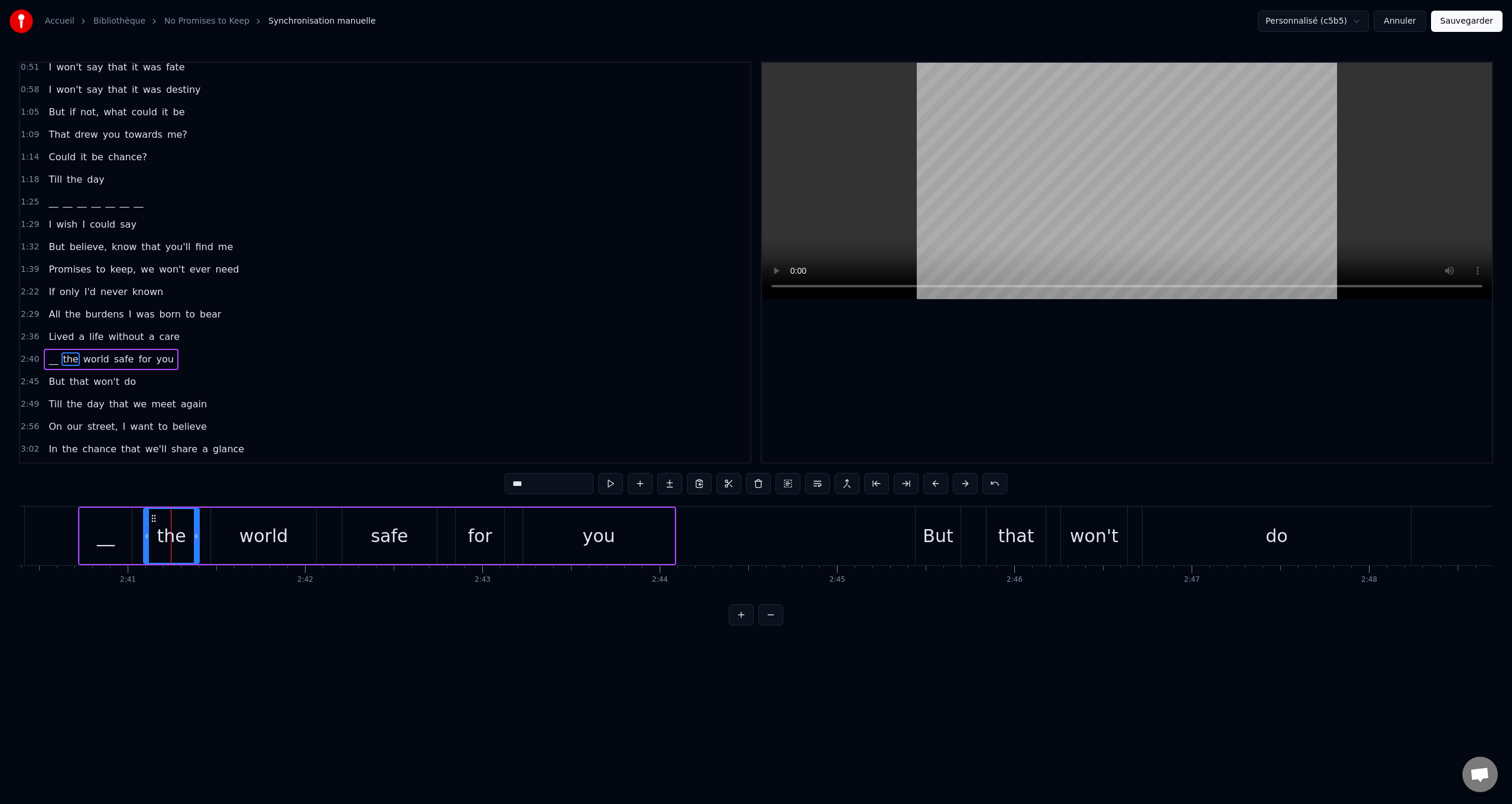
scroll to position [193, 0]
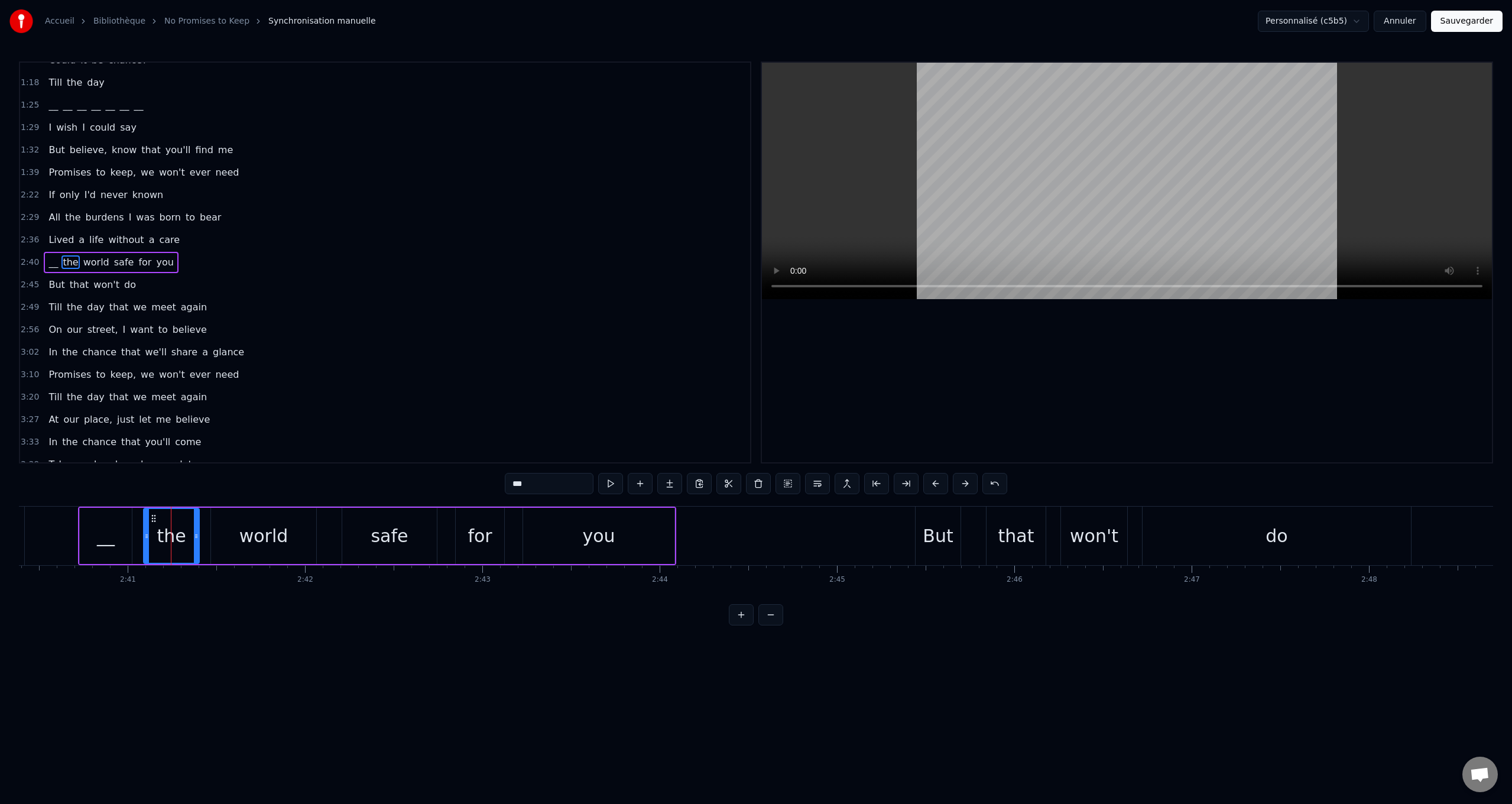
drag, startPoint x: 420, startPoint y: 474, endPoint x: 326, endPoint y: 475, distance: 94.0
click at [330, 472] on div "0:24 Walking city streets with worn cobblestones 0:30 Listening to people [PERS…" at bounding box center [756, 343] width 1474 height 564
paste input "text"
drag, startPoint x: 243, startPoint y: 533, endPoint x: 474, endPoint y: 509, distance: 232.2
click at [251, 533] on div "world" at bounding box center [263, 536] width 49 height 27
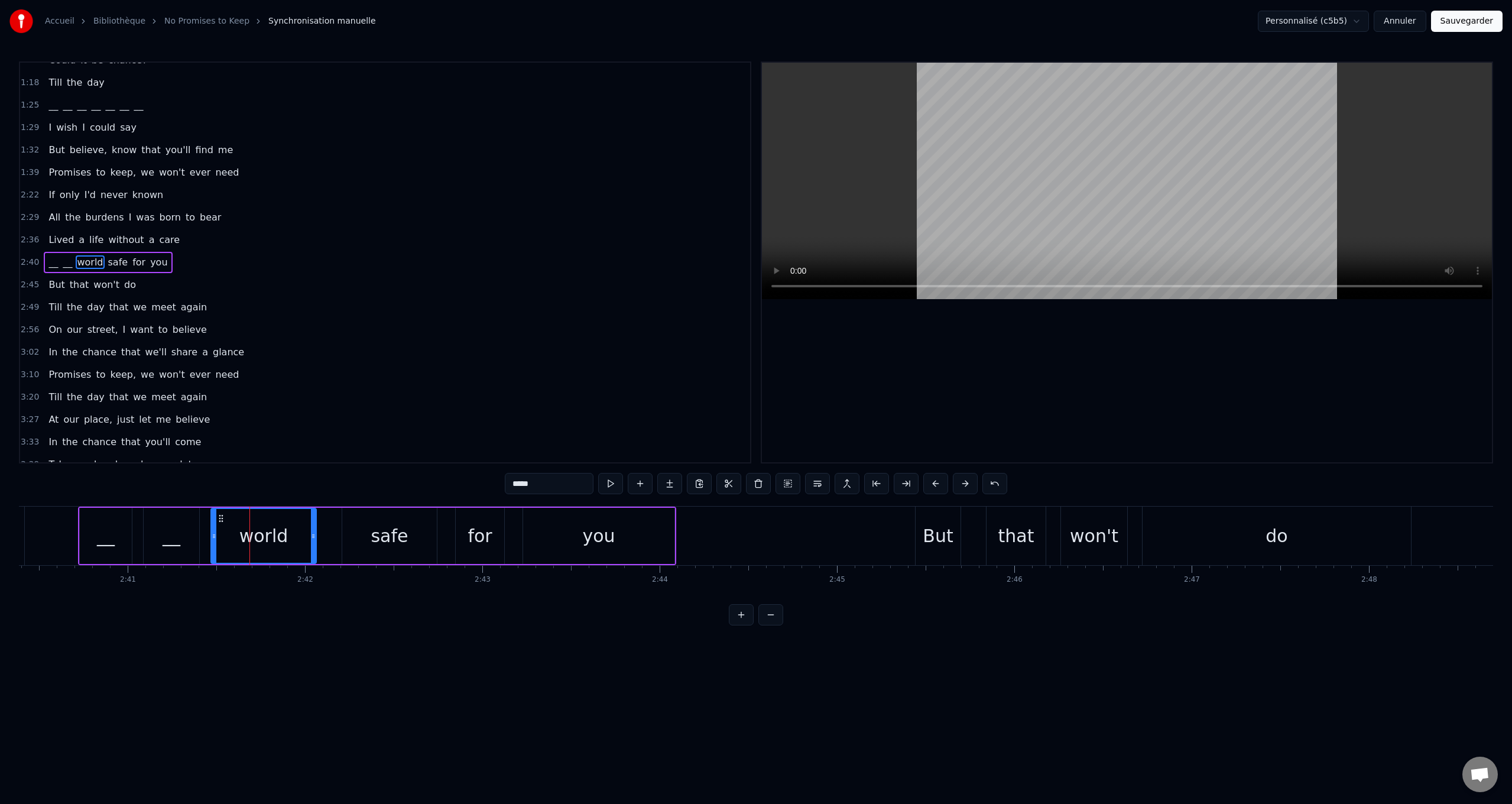
drag, startPoint x: 518, startPoint y: 484, endPoint x: 352, endPoint y: 473, distance: 166.4
click at [352, 473] on div "0:24 Walking city streets with worn cobblestones 0:30 Listening to people [PERS…" at bounding box center [756, 343] width 1474 height 564
paste input "text"
drag, startPoint x: 376, startPoint y: 533, endPoint x: 510, endPoint y: 502, distance: 137.5
click at [378, 533] on div "safe" at bounding box center [389, 536] width 37 height 27
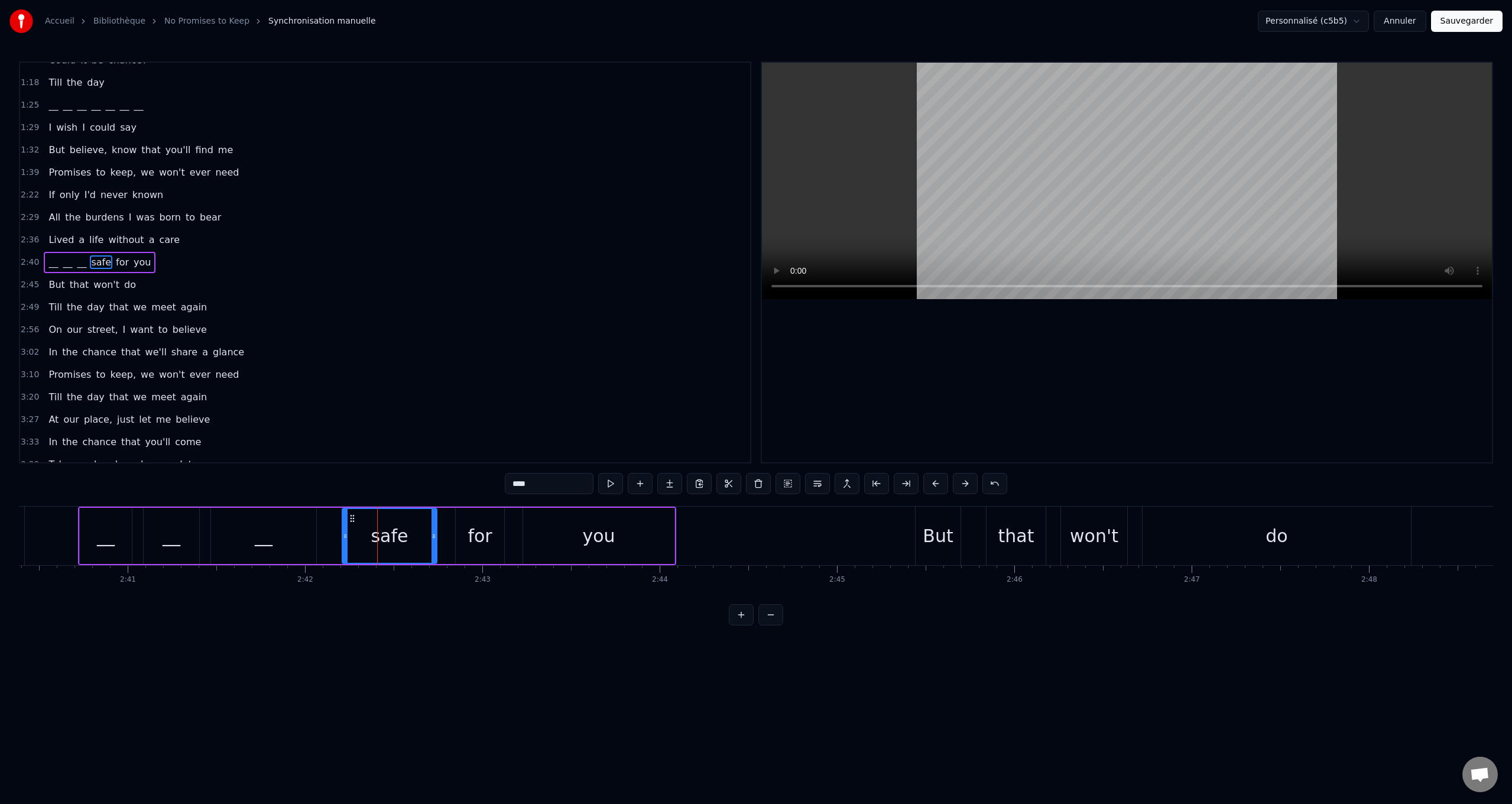
drag, startPoint x: 521, startPoint y: 477, endPoint x: 369, endPoint y: 467, distance: 152.3
click at [369, 467] on div "0:24 Walking city streets with worn cobblestones 0:30 Listening to people [PERS…" at bounding box center [756, 343] width 1474 height 564
paste input "text"
click at [480, 539] on div "for" at bounding box center [480, 536] width 24 height 27
drag, startPoint x: 512, startPoint y: 482, endPoint x: 382, endPoint y: 470, distance: 130.6
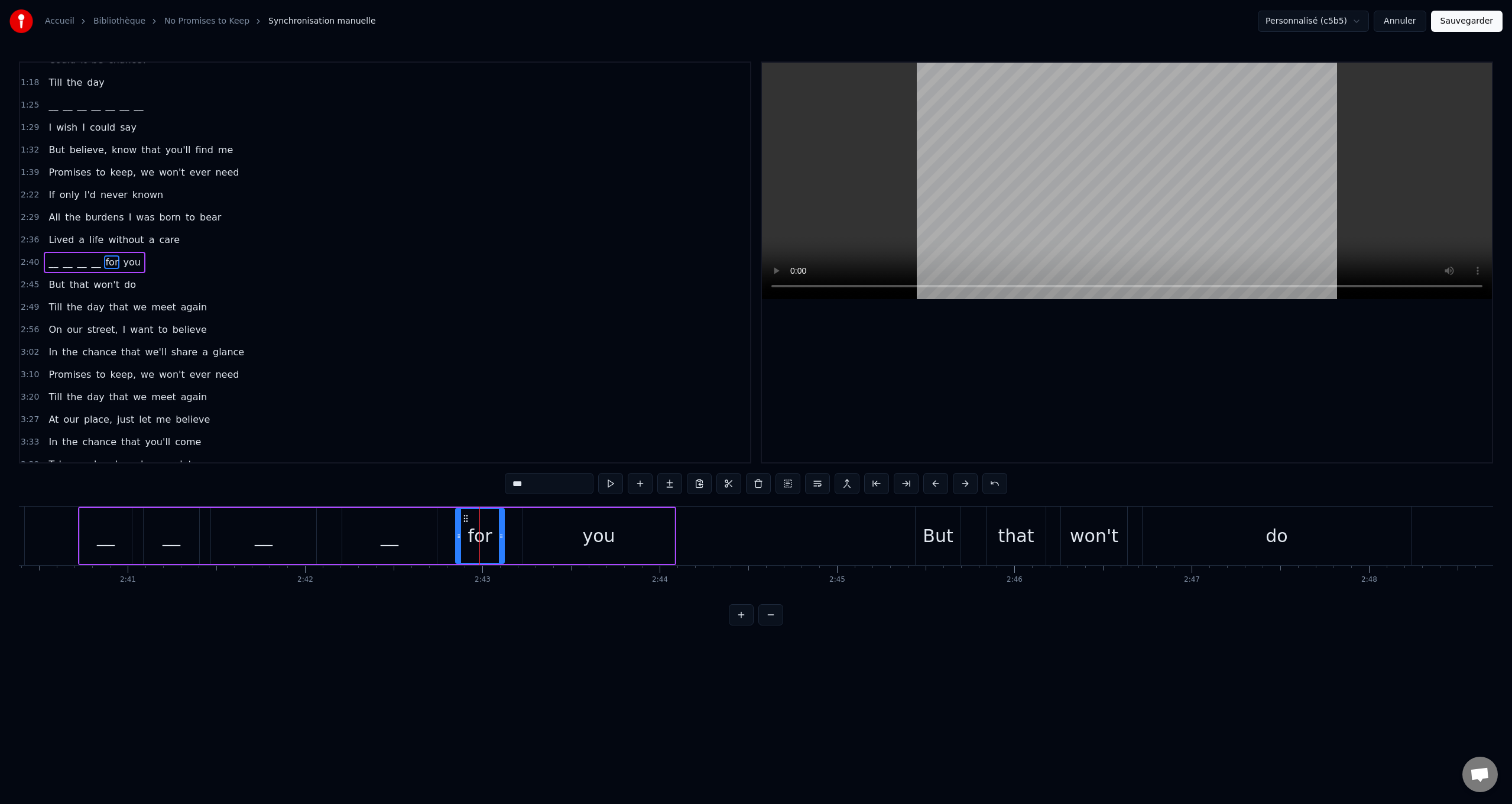
click at [382, 470] on div "0:24 Walking city streets with worn cobblestones 0:30 Listening to people [PERS…" at bounding box center [756, 343] width 1474 height 564
paste input "text"
drag, startPoint x: 570, startPoint y: 541, endPoint x: 513, endPoint y: 496, distance: 72.6
click at [559, 535] on div "you" at bounding box center [598, 536] width 151 height 56
drag, startPoint x: 471, startPoint y: 479, endPoint x: 368, endPoint y: 466, distance: 103.8
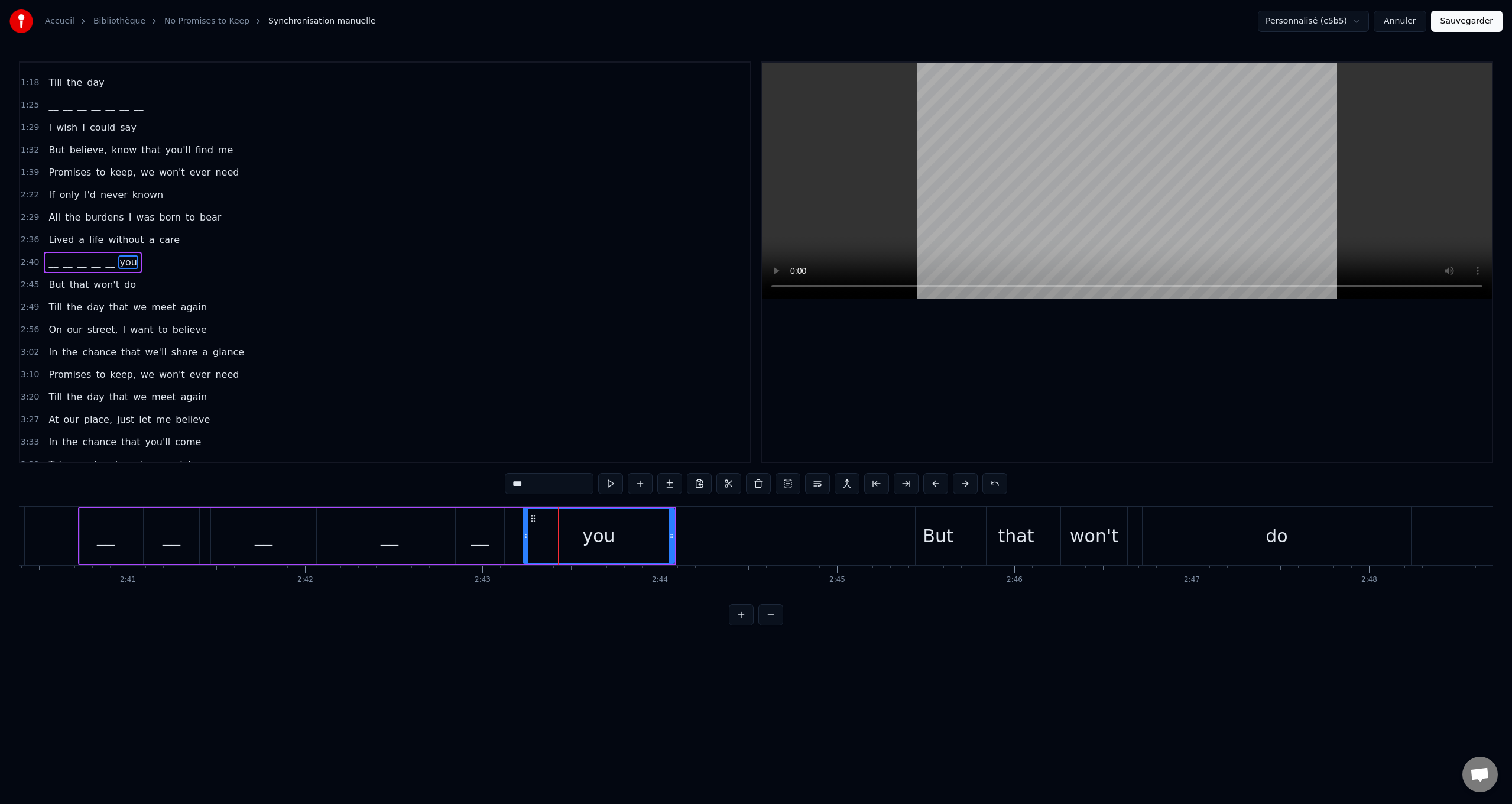
click at [387, 468] on div "0:24 Walking city streets with worn cobblestones 0:30 Listening to people [PERS…" at bounding box center [756, 343] width 1474 height 564
paste input "text"
click at [53, 285] on span "But" at bounding box center [56, 284] width 19 height 13
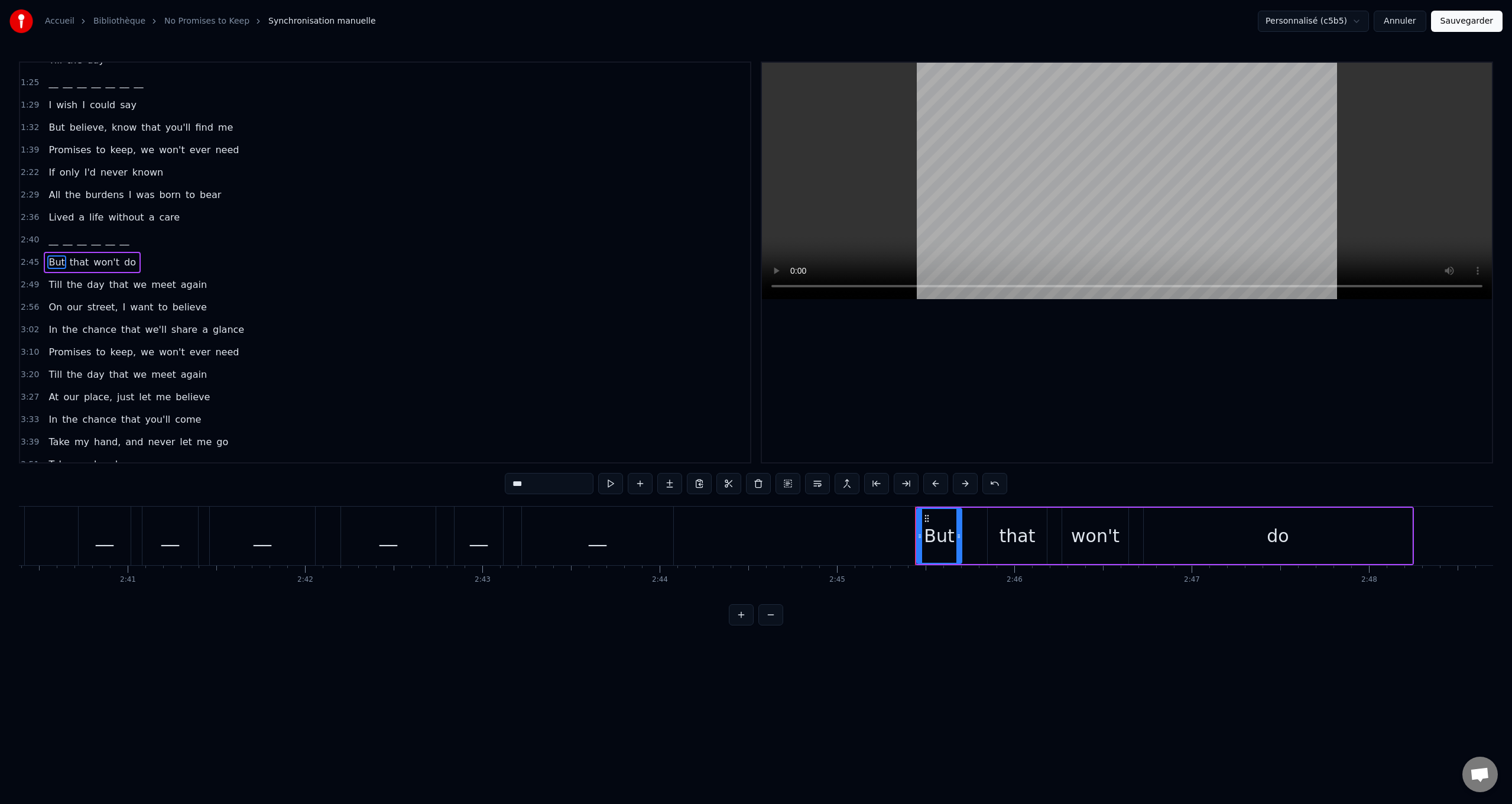
click at [52, 244] on span "__" at bounding box center [53, 239] width 12 height 13
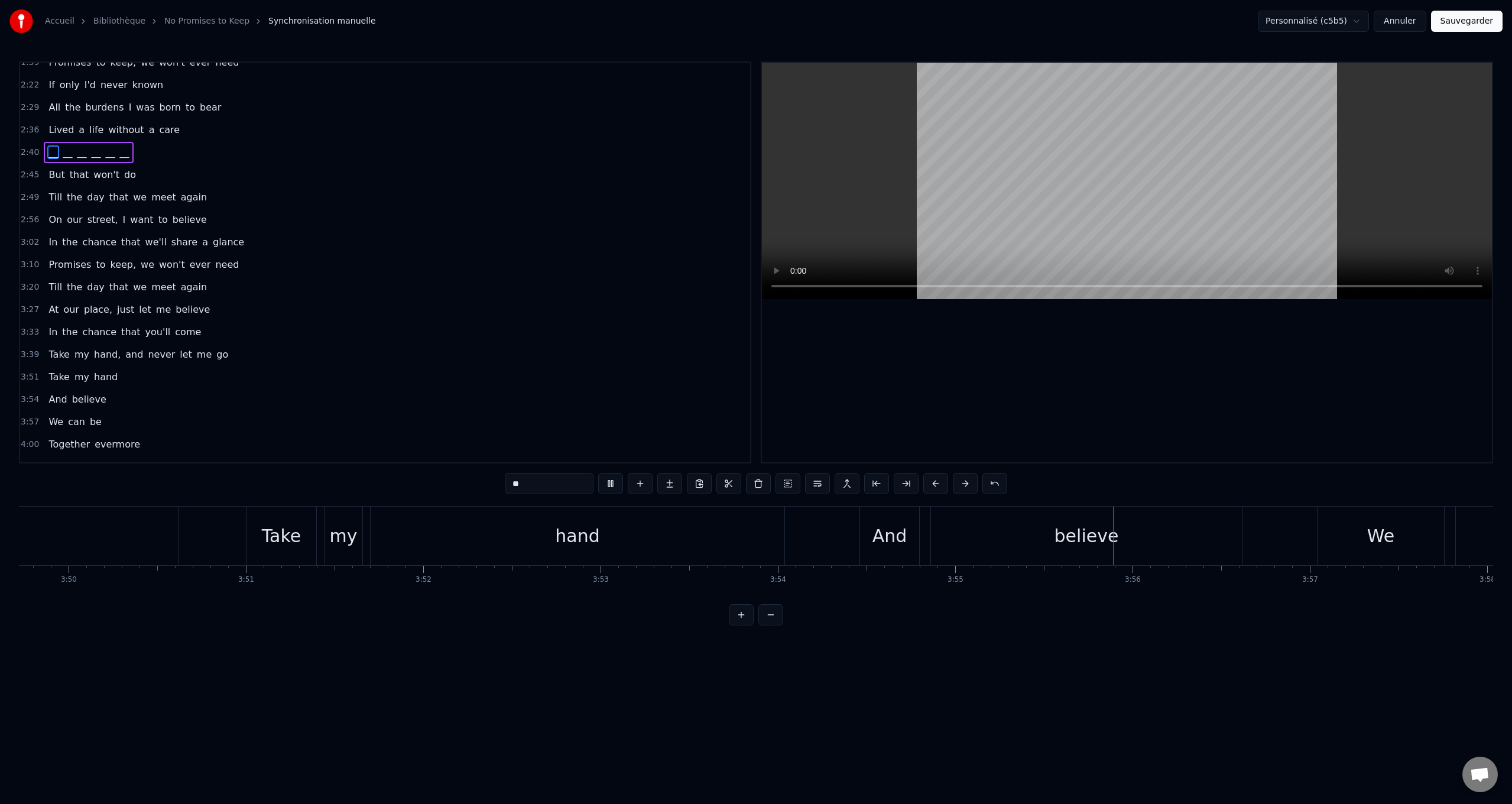
scroll to position [311, 0]
click at [61, 339] on span "Take" at bounding box center [59, 346] width 23 height 13
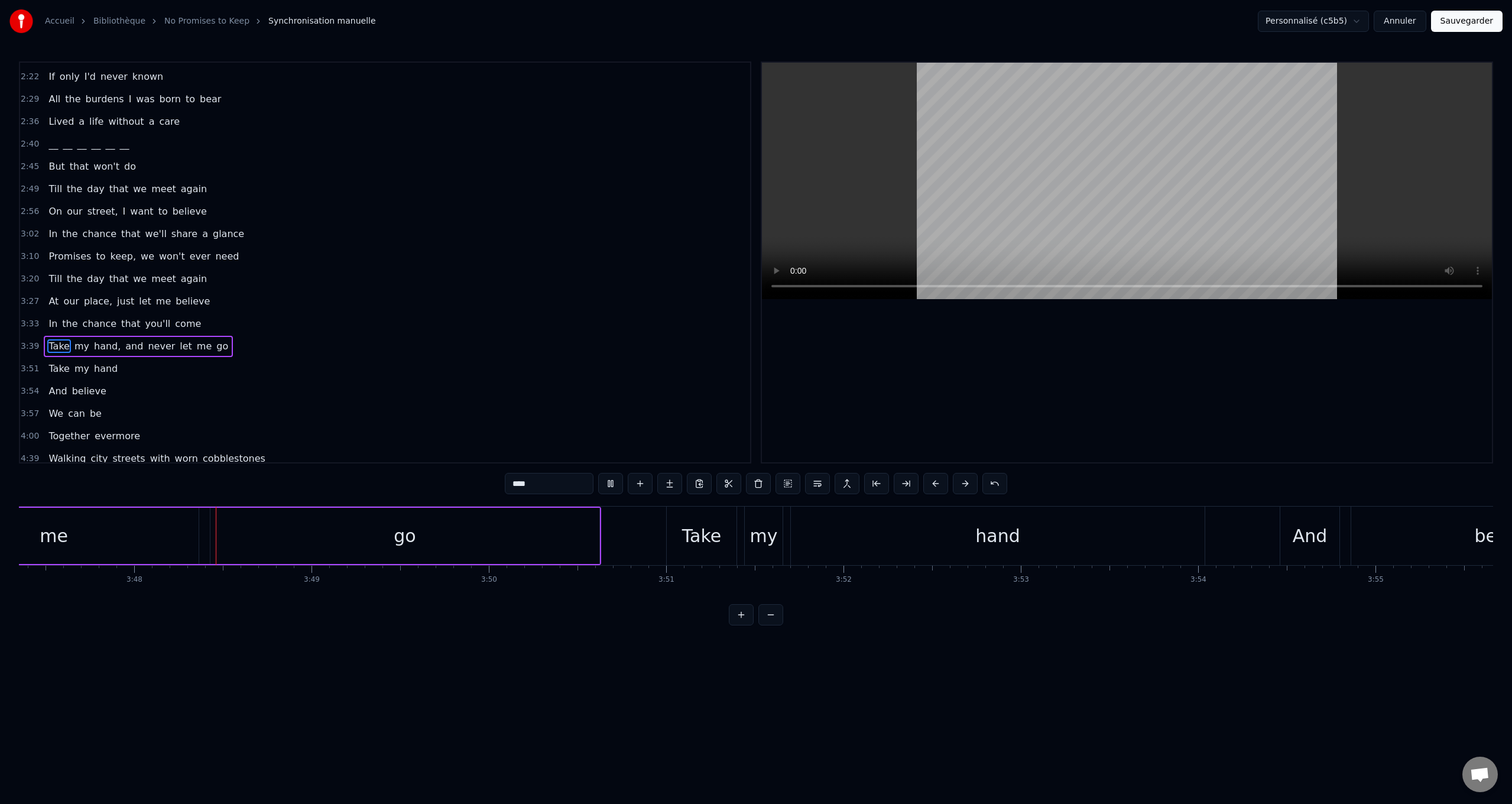
scroll to position [0, 40316]
click at [52, 299] on span "At" at bounding box center [53, 301] width 12 height 13
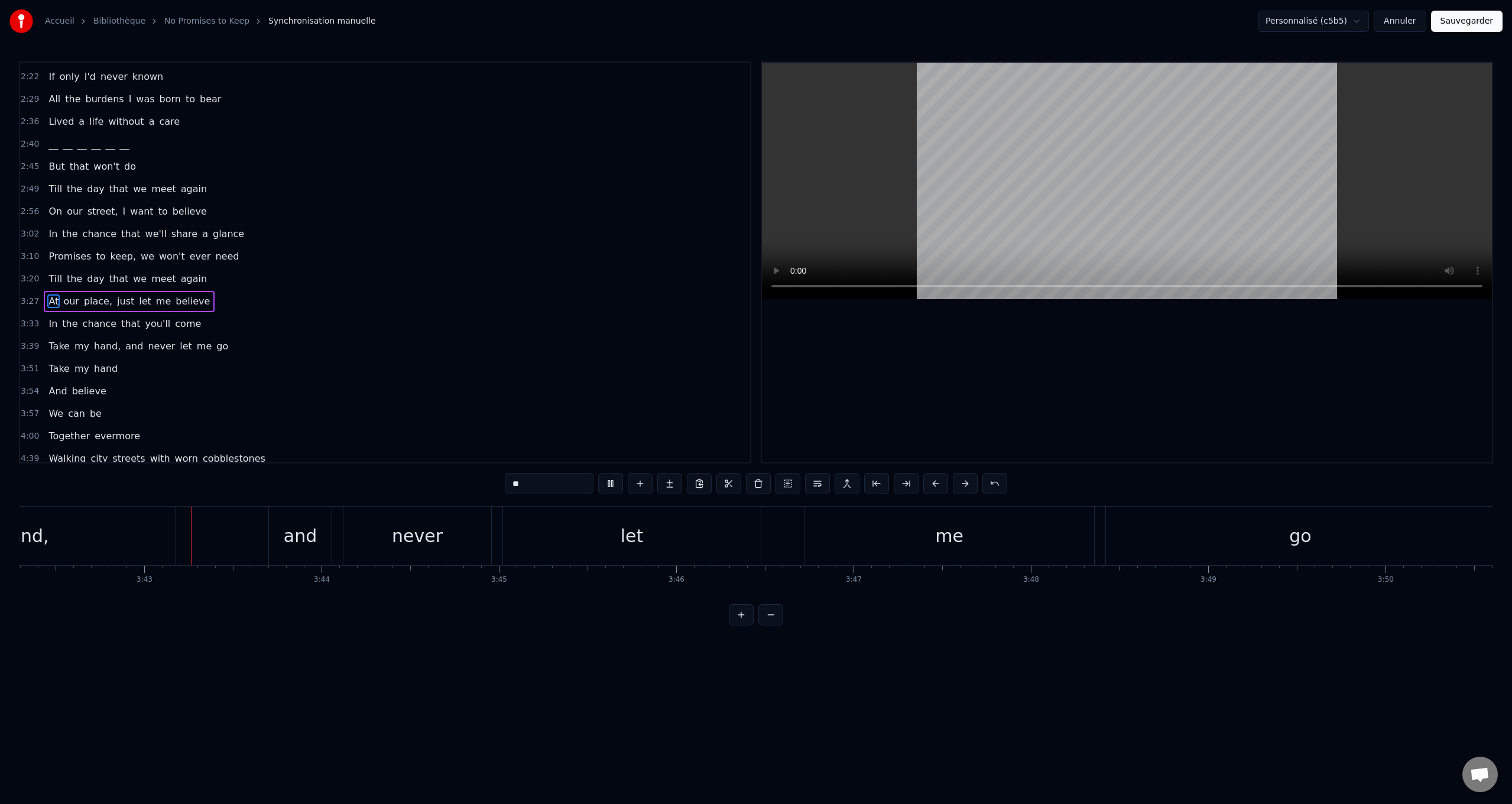
scroll to position [0, 39419]
click at [49, 301] on span "At" at bounding box center [53, 301] width 12 height 13
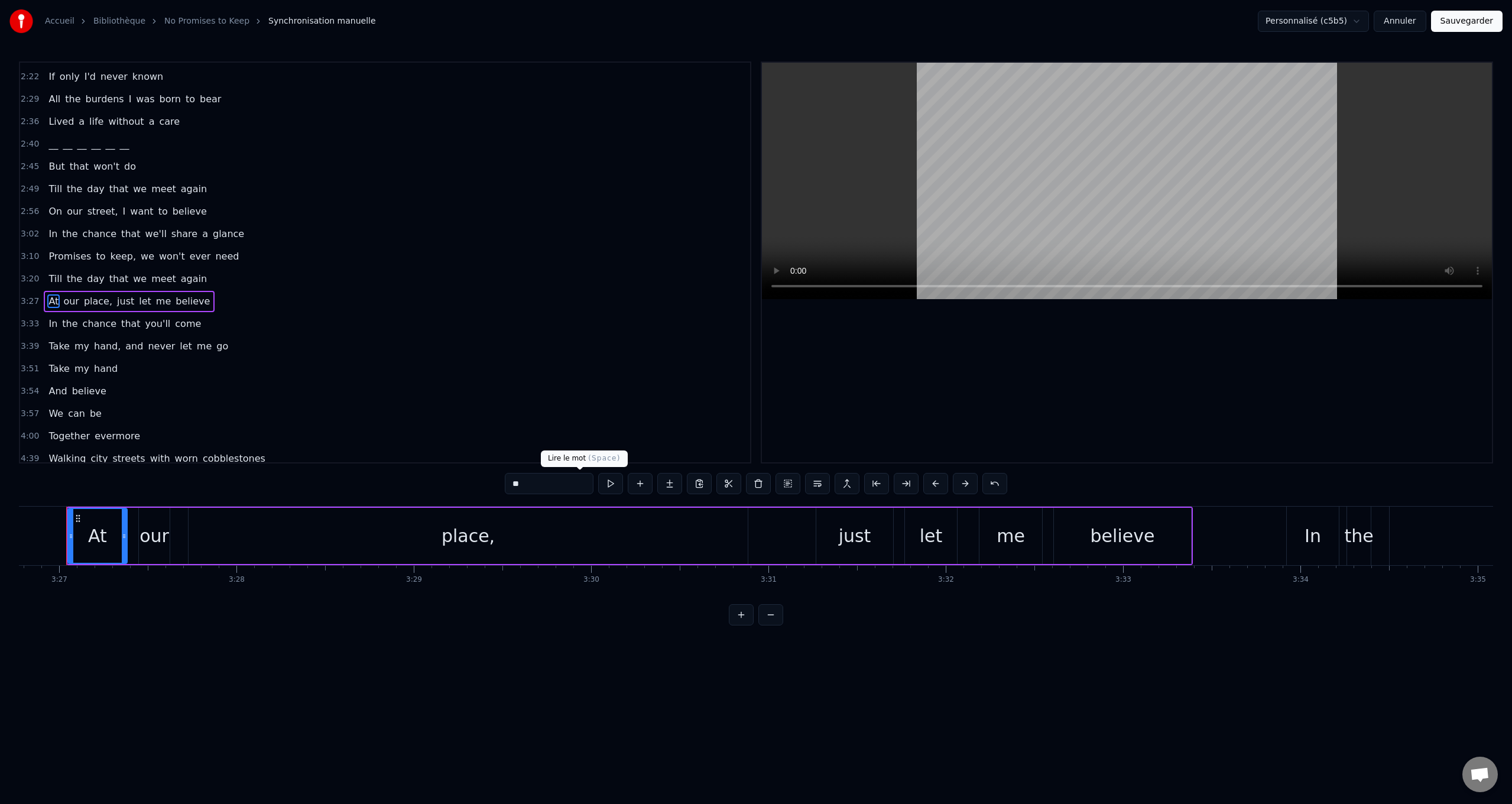
scroll to position [0, 36652]
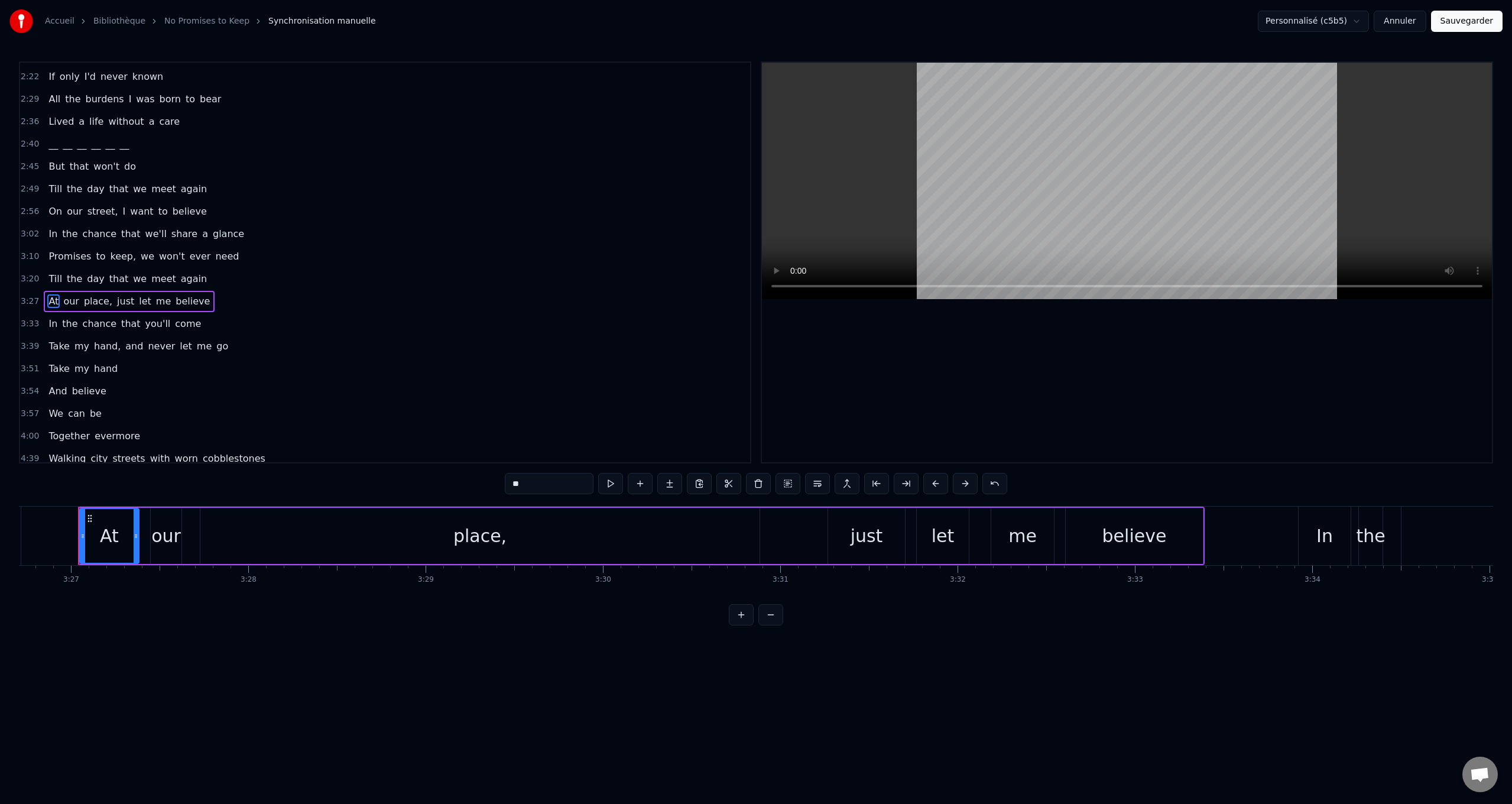
drag, startPoint x: 475, startPoint y: 476, endPoint x: 403, endPoint y: 465, distance: 72.8
click at [403, 465] on div "0:24 Walking city streets with worn cobblestones 0:30 Listening to people [PERS…" at bounding box center [756, 343] width 1474 height 564
paste input "text"
click at [172, 533] on div "our" at bounding box center [166, 536] width 29 height 27
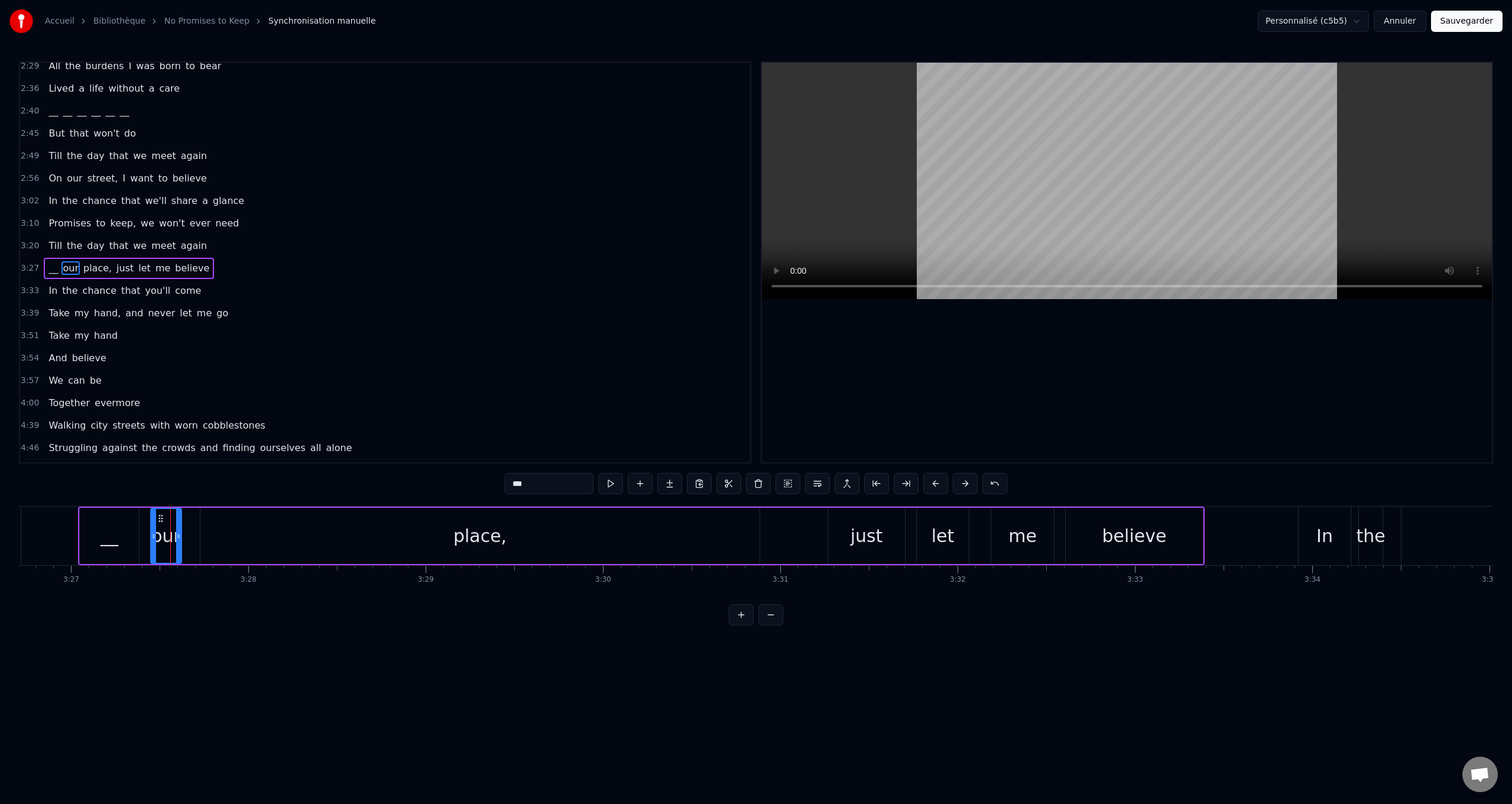
scroll to position [350, 0]
drag, startPoint x: 454, startPoint y: 473, endPoint x: 395, endPoint y: 482, distance: 59.7
click at [368, 470] on div "0:24 Walking city streets with worn cobblestones 0:30 Listening to people [PERS…" at bounding box center [756, 343] width 1474 height 564
paste input "text"
drag, startPoint x: 521, startPoint y: 535, endPoint x: 506, endPoint y: 506, distance: 32.6
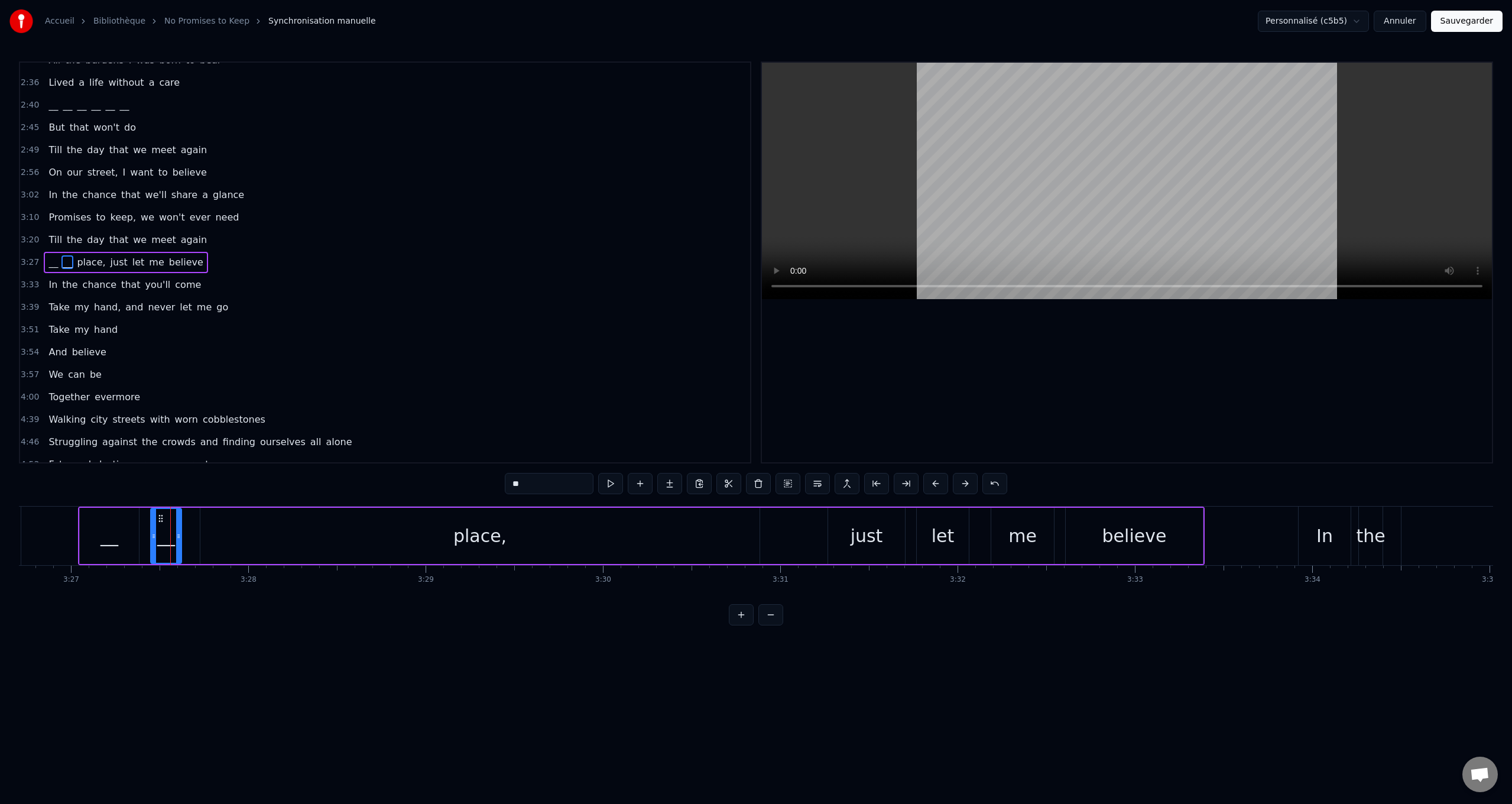
click at [519, 529] on div "place," at bounding box center [480, 536] width 559 height 56
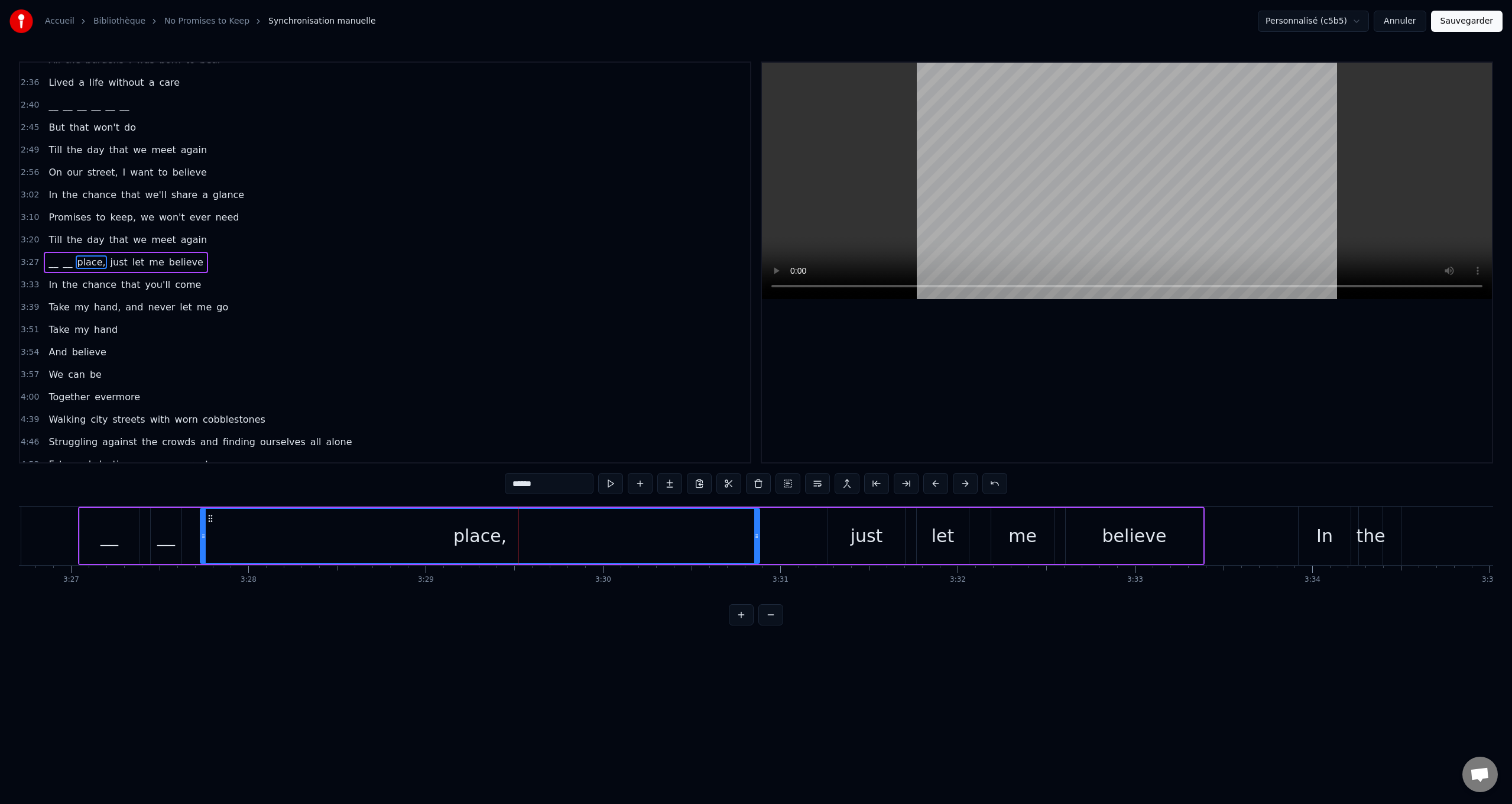
drag, startPoint x: 510, startPoint y: 482, endPoint x: 397, endPoint y: 472, distance: 113.4
click at [397, 472] on div "0:24 Walking city streets with worn cobblestones 0:30 Listening to people [PERS…" at bounding box center [756, 343] width 1474 height 564
paste input "text"
drag, startPoint x: 871, startPoint y: 540, endPoint x: 842, endPoint y: 532, distance: 30.1
click at [857, 535] on div "just" at bounding box center [866, 536] width 33 height 27
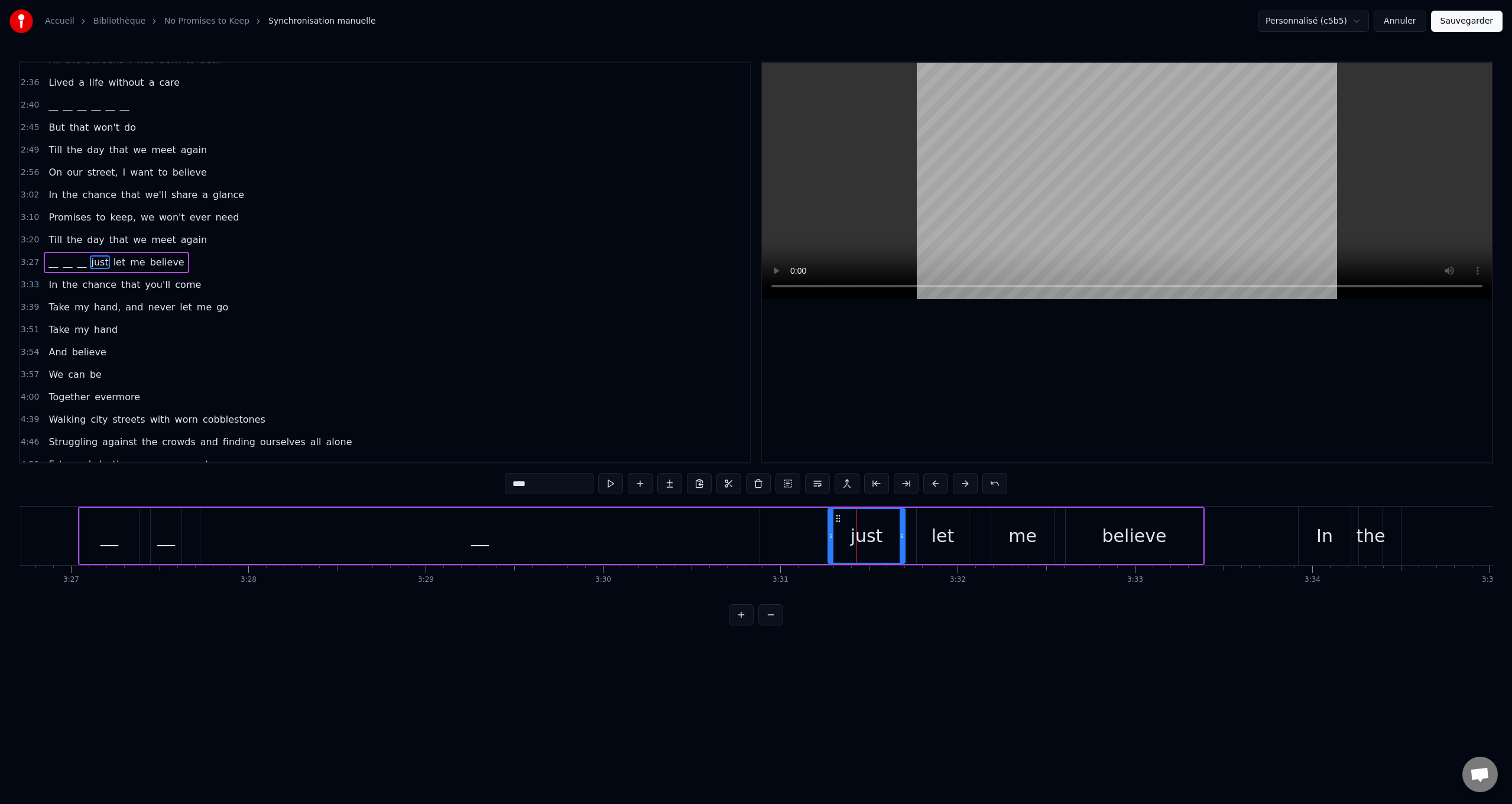
drag, startPoint x: 477, startPoint y: 486, endPoint x: 406, endPoint y: 481, distance: 71.2
click at [396, 482] on div "0:24 Walking city streets with worn cobblestones 0:30 Listening to people [PERS…" at bounding box center [756, 343] width 1474 height 564
paste input "text"
drag, startPoint x: 945, startPoint y: 544, endPoint x: 913, endPoint y: 537, distance: 32.8
click at [928, 540] on div "let" at bounding box center [943, 536] width 52 height 56
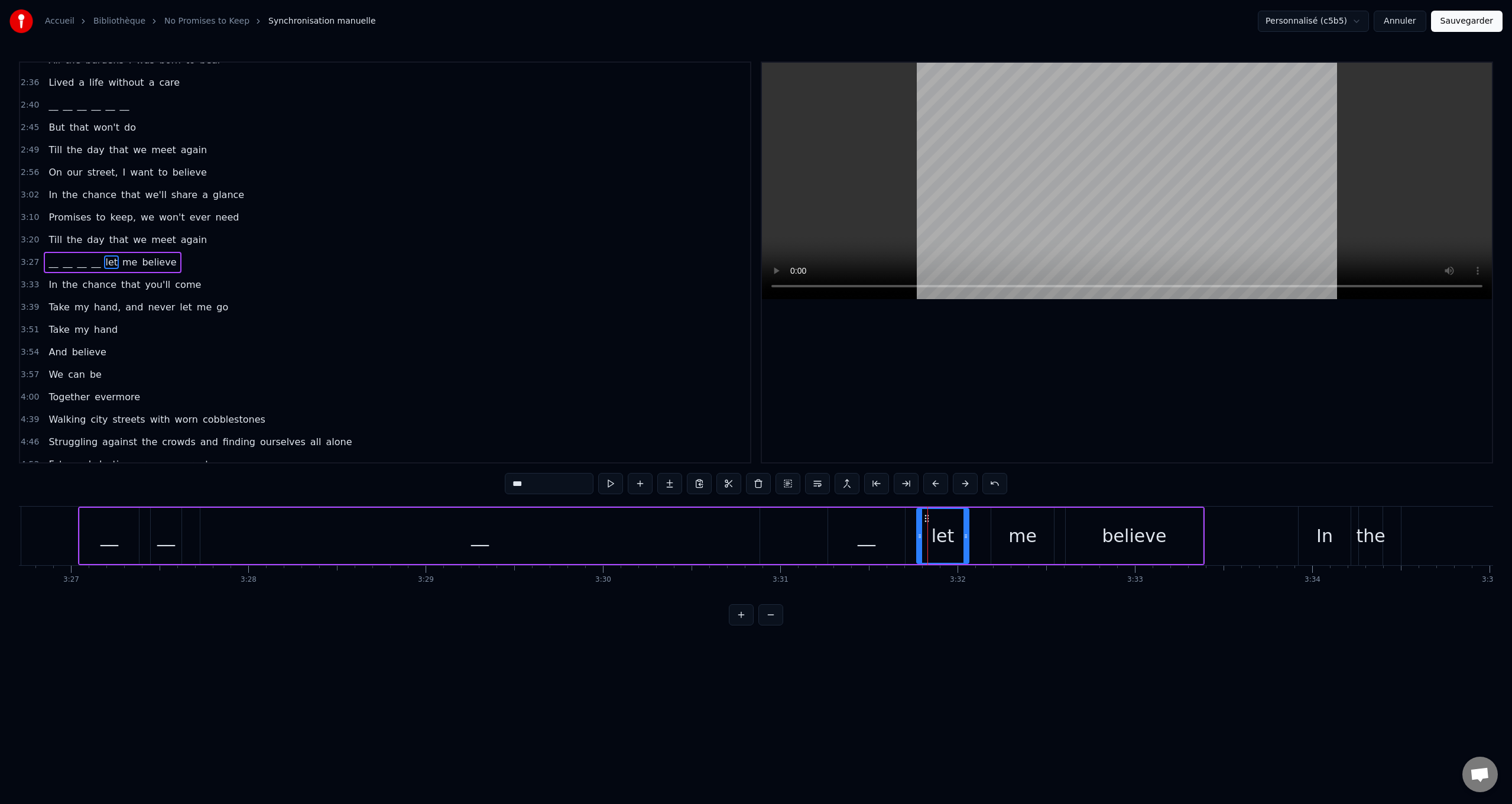
drag, startPoint x: 395, startPoint y: 474, endPoint x: 383, endPoint y: 472, distance: 12.2
click at [383, 472] on div "0:24 Walking city streets with worn cobblestones 0:30 Listening to people [PERS…" at bounding box center [756, 343] width 1474 height 564
paste input "text"
drag, startPoint x: 1012, startPoint y: 533, endPoint x: 538, endPoint y: 465, distance: 478.9
click at [999, 528] on div "me" at bounding box center [1023, 536] width 63 height 56
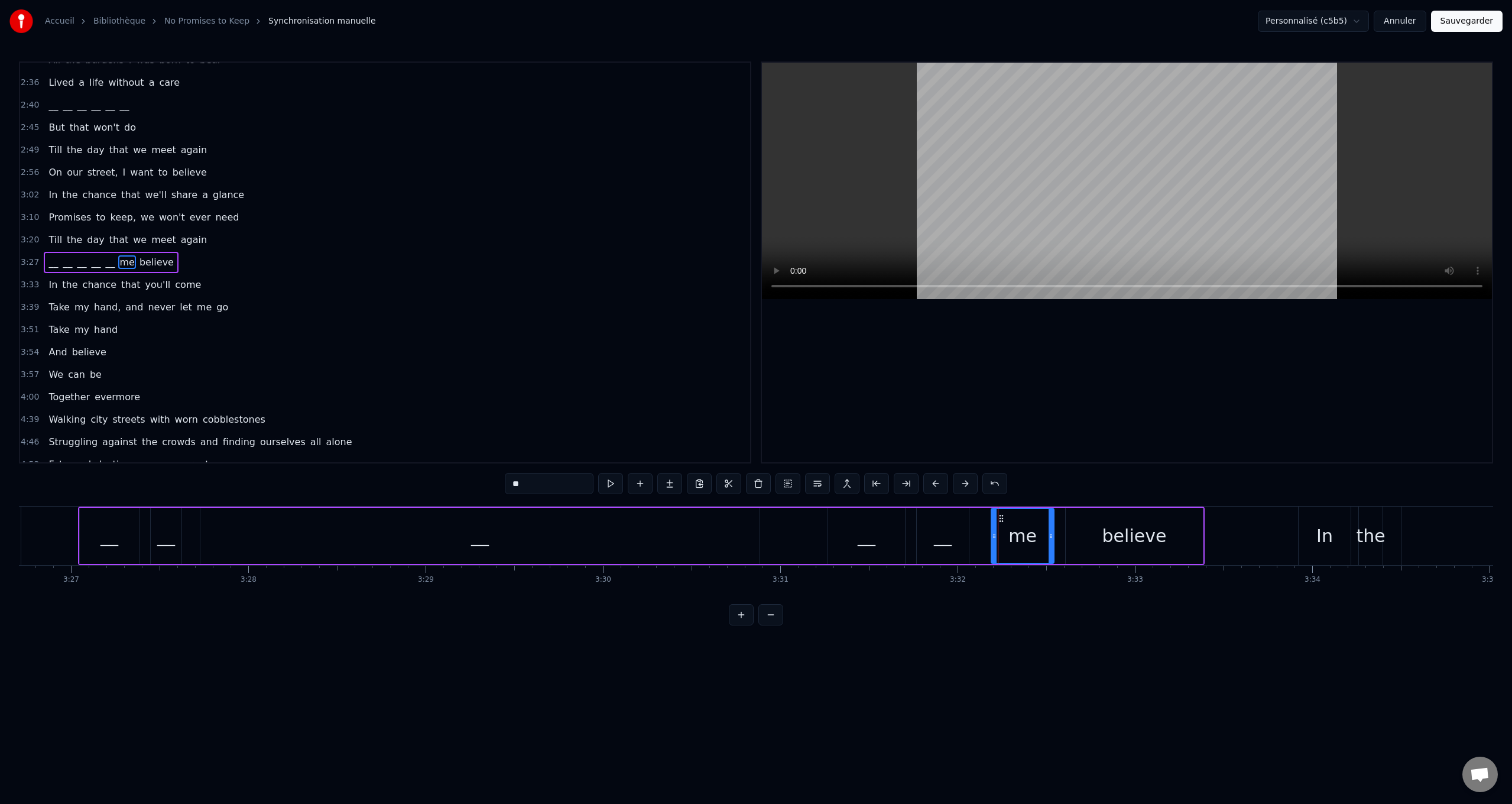
drag, startPoint x: 516, startPoint y: 485, endPoint x: 429, endPoint y: 479, distance: 87.2
click at [422, 480] on div "0:24 Walking city streets with worn cobblestones 0:30 Listening to people [PERS…" at bounding box center [756, 343] width 1474 height 564
paste input "text"
drag, startPoint x: 1149, startPoint y: 542, endPoint x: 570, endPoint y: 488, distance: 581.5
click at [1137, 540] on div "believe" at bounding box center [1134, 536] width 64 height 27
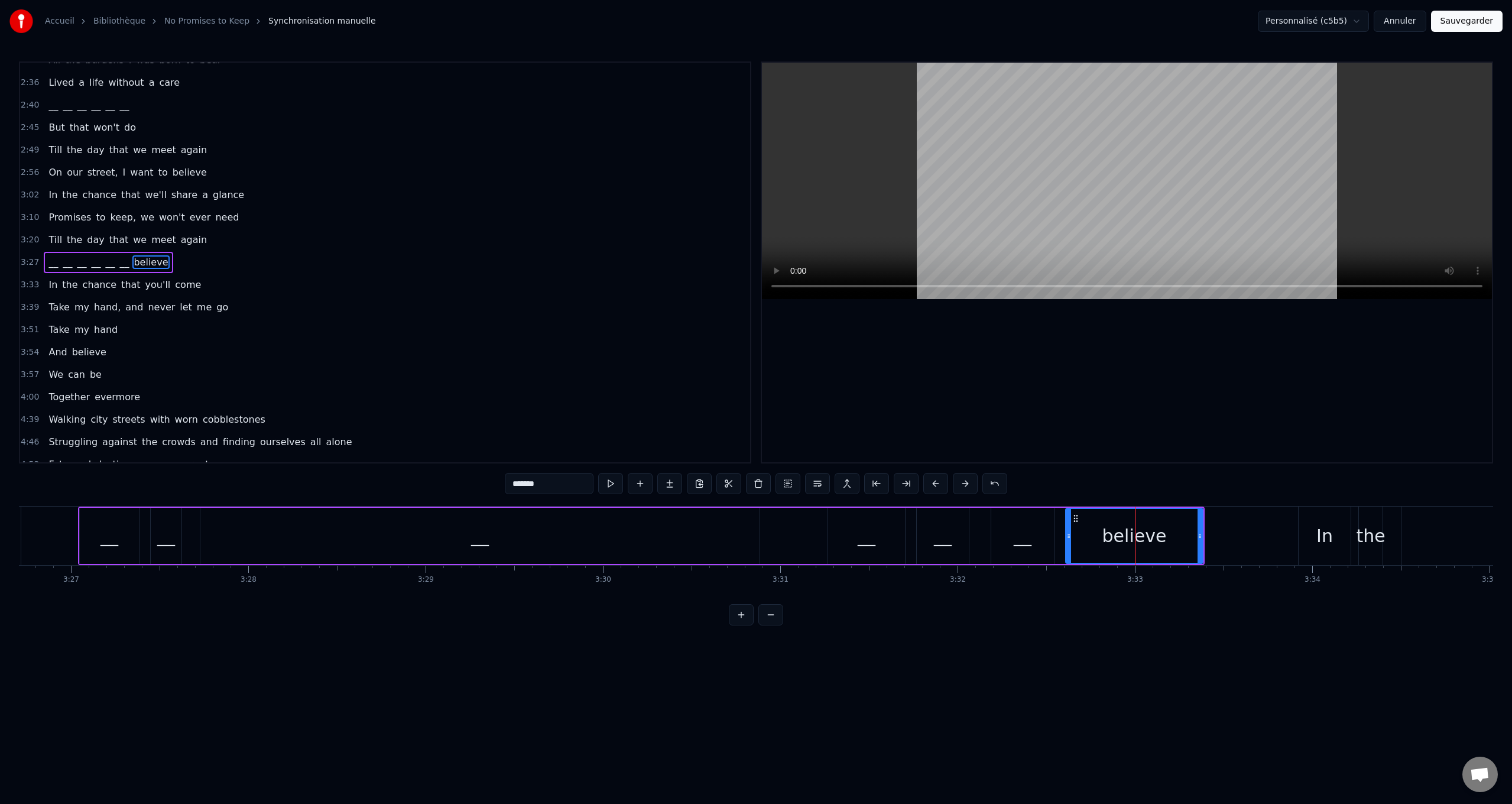
drag, startPoint x: 428, startPoint y: 478, endPoint x: 360, endPoint y: 465, distance: 69.2
click at [382, 470] on div "0:24 Walking city streets with worn cobblestones 0:30 Listening to people [PERS…" at bounding box center [756, 343] width 1474 height 564
paste input "text"
click at [120, 278] on span "that" at bounding box center [131, 284] width 22 height 13
type input "****"
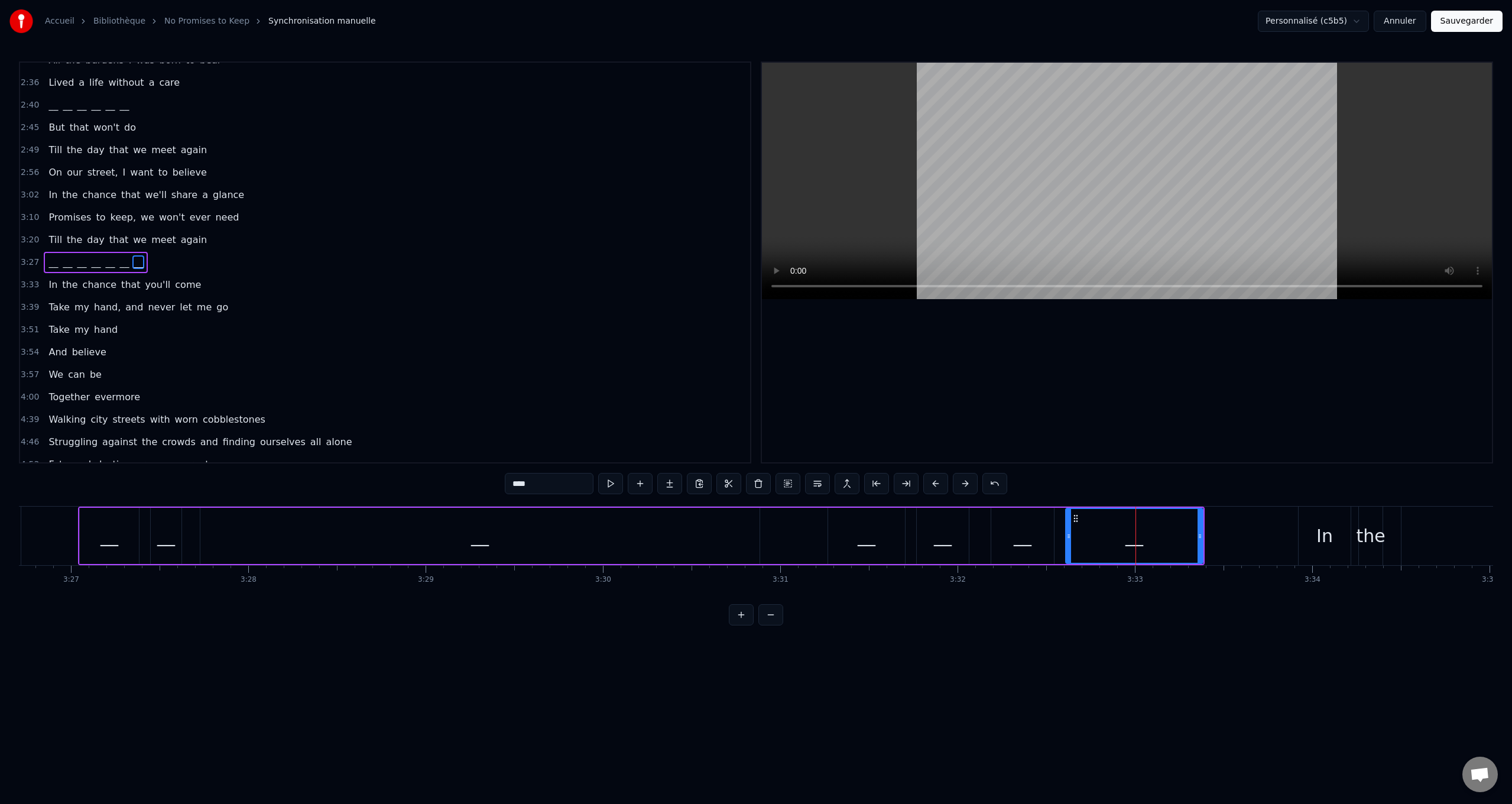
scroll to position [355, 0]
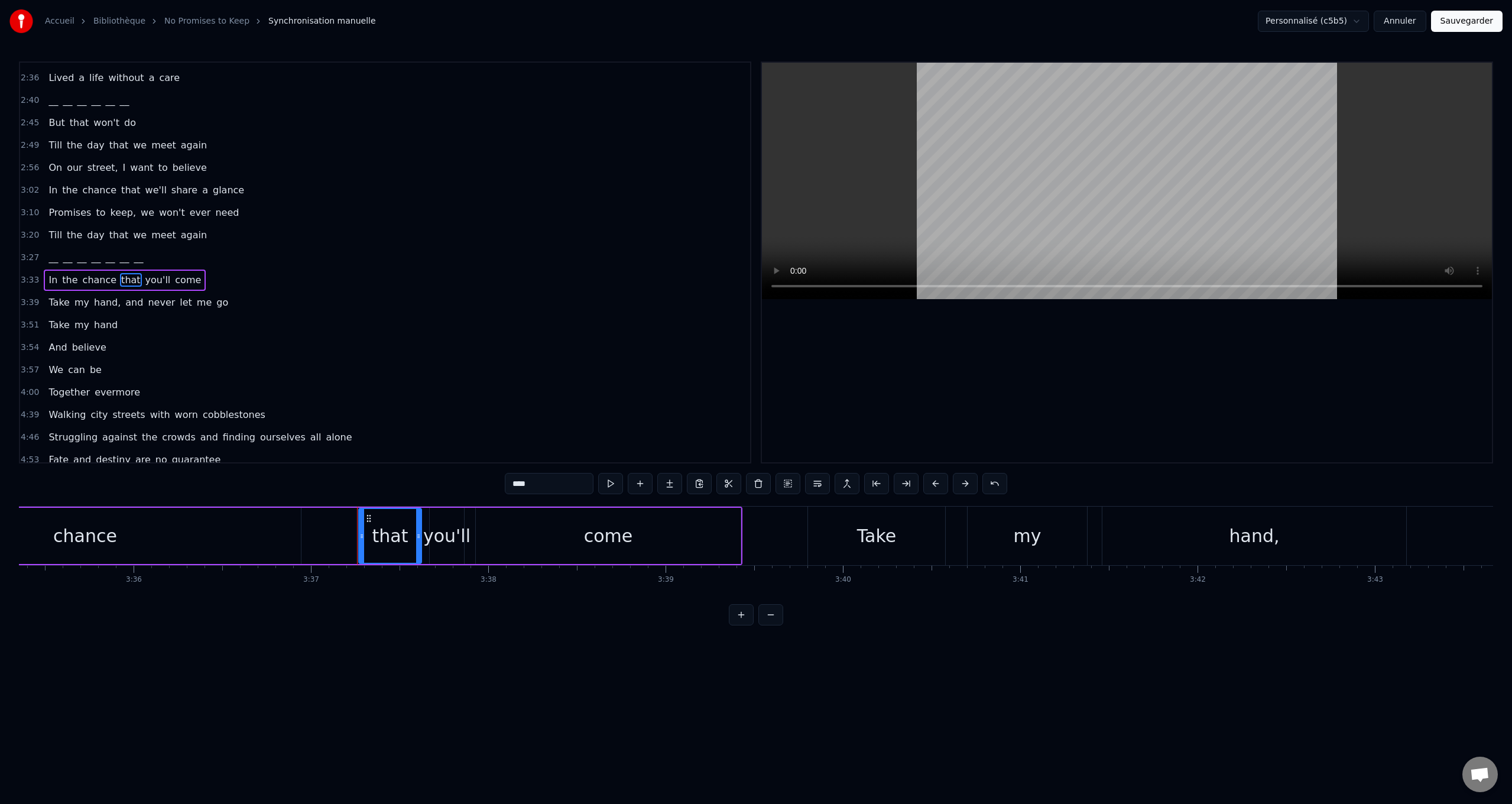
click at [84, 265] on div "__ __ __ __ __ __ __" at bounding box center [96, 257] width 104 height 21
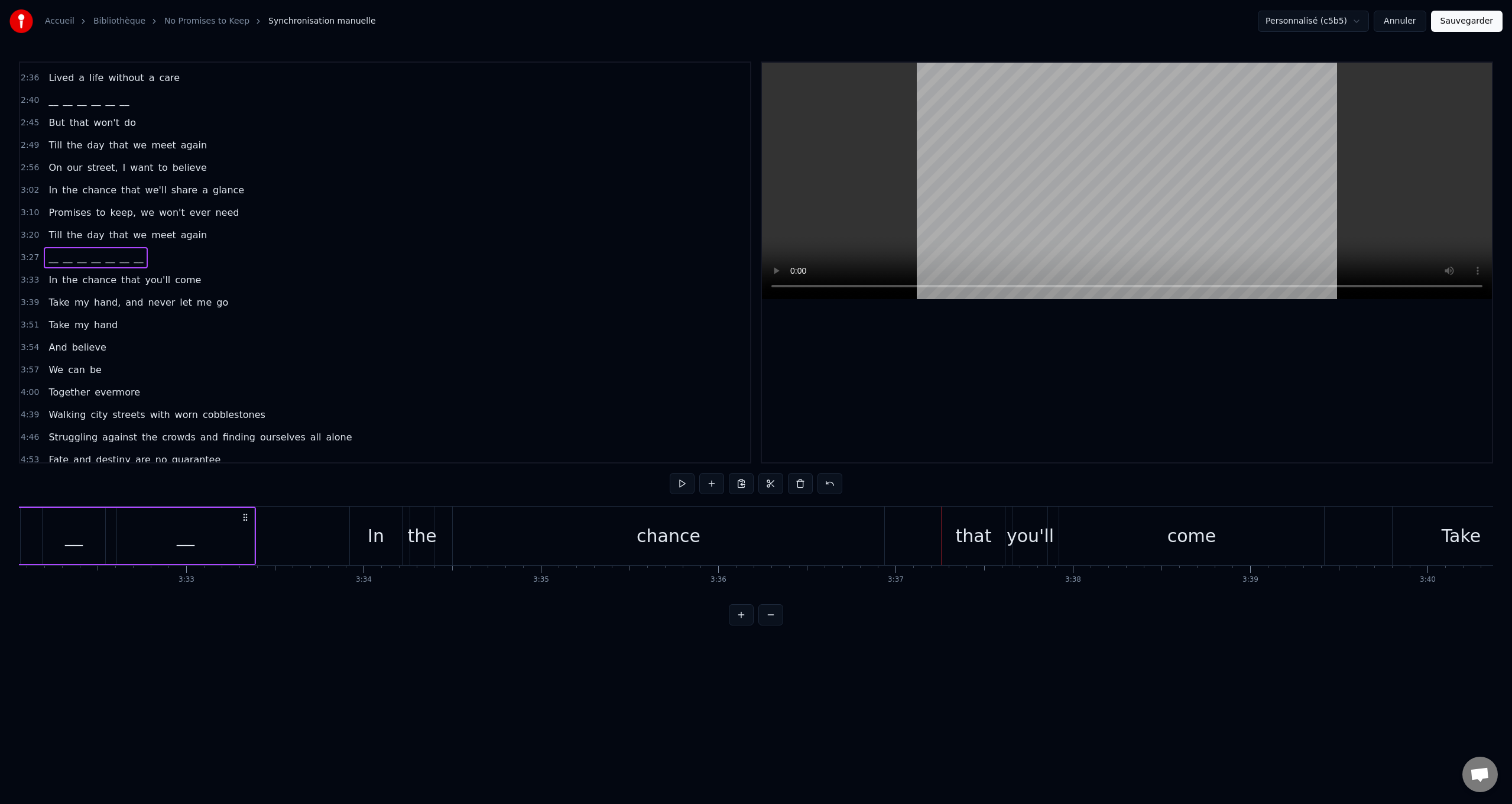
click at [90, 260] on span "__" at bounding box center [96, 257] width 12 height 13
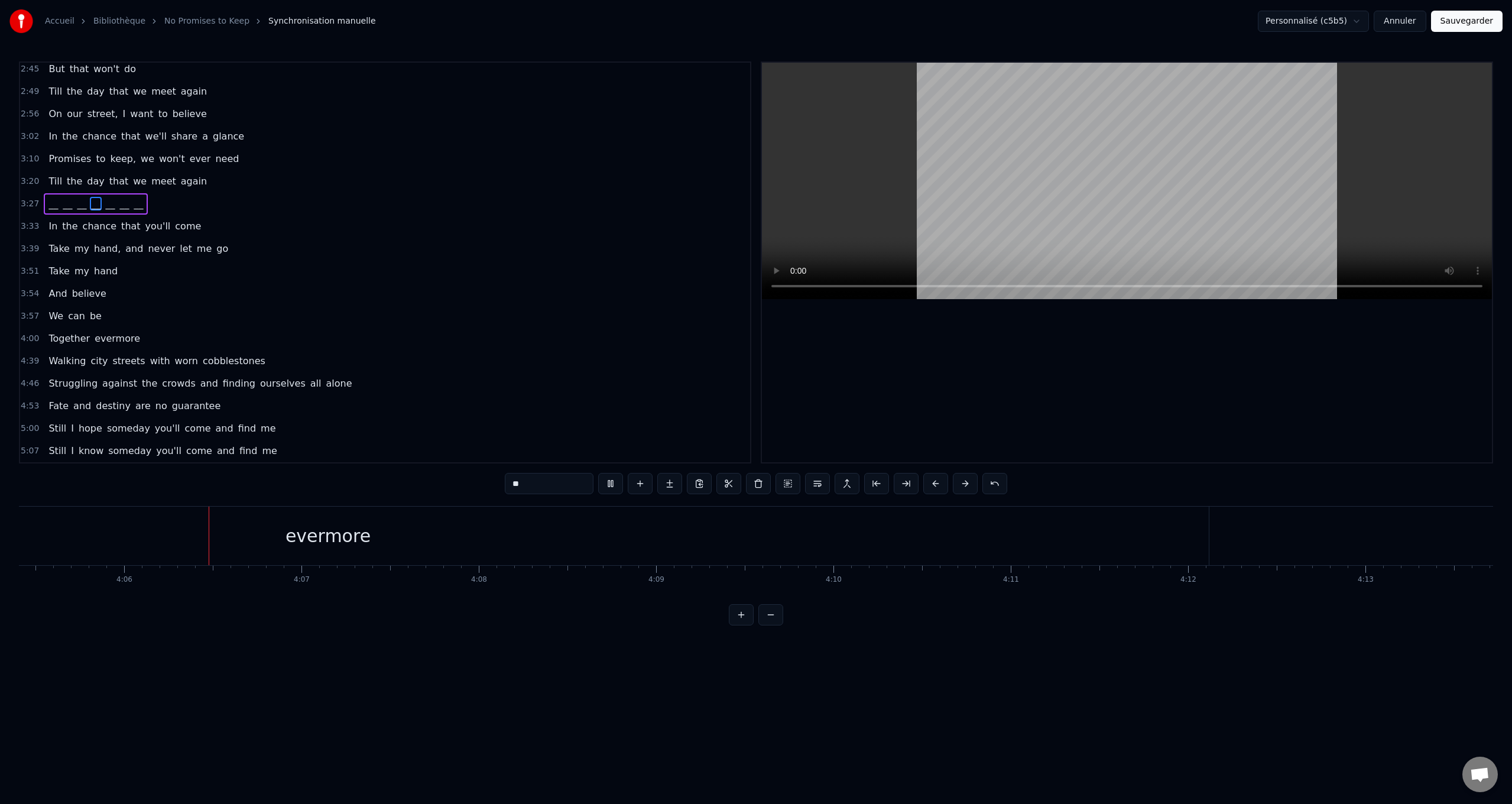
scroll to position [0, 43518]
click at [61, 381] on span "Struggling" at bounding box center [73, 383] width 52 height 13
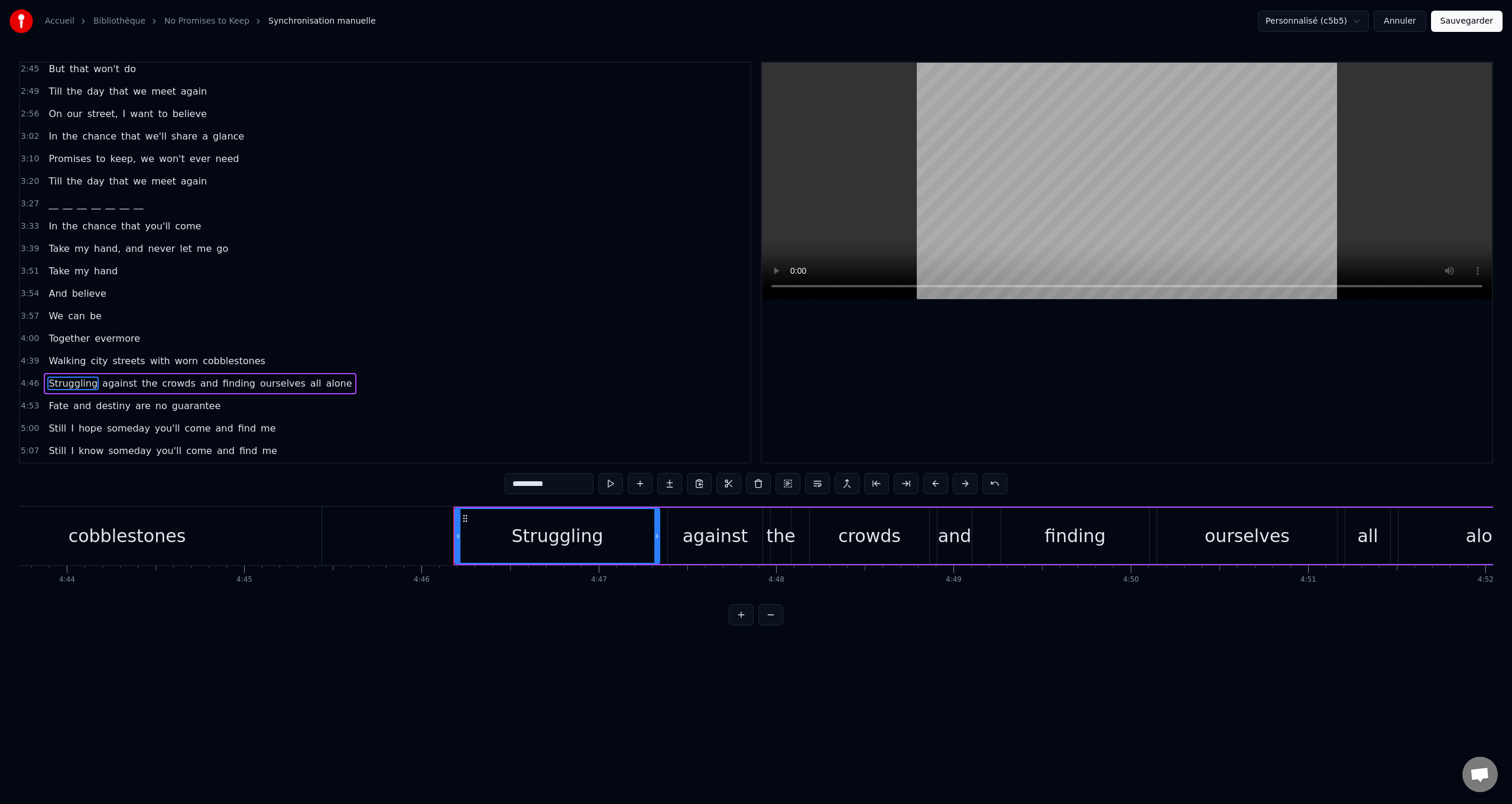
scroll to position [0, 50685]
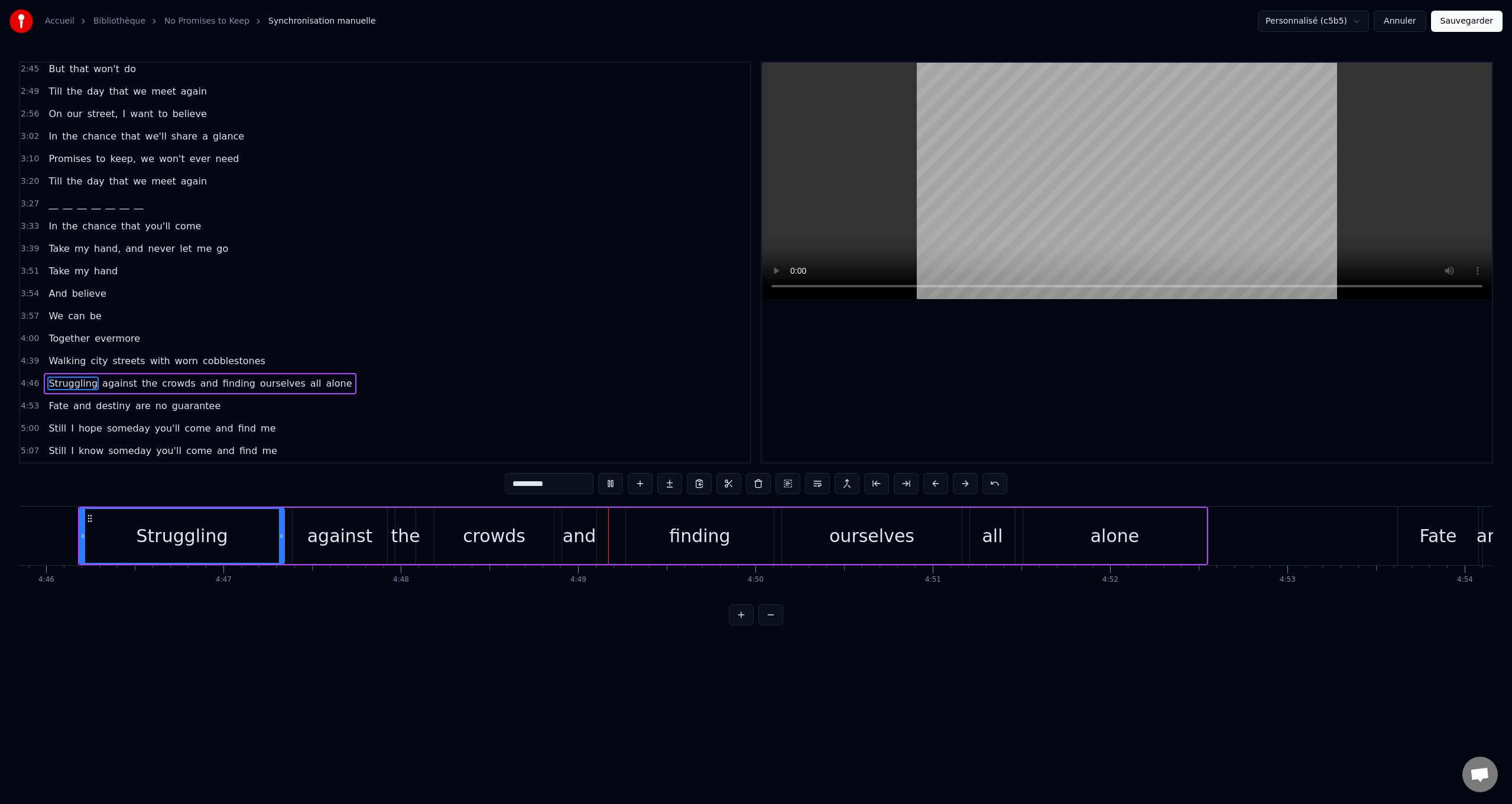
drag, startPoint x: 64, startPoint y: 359, endPoint x: 528, endPoint y: 309, distance: 466.7
click at [64, 358] on span "Walking" at bounding box center [67, 361] width 40 height 13
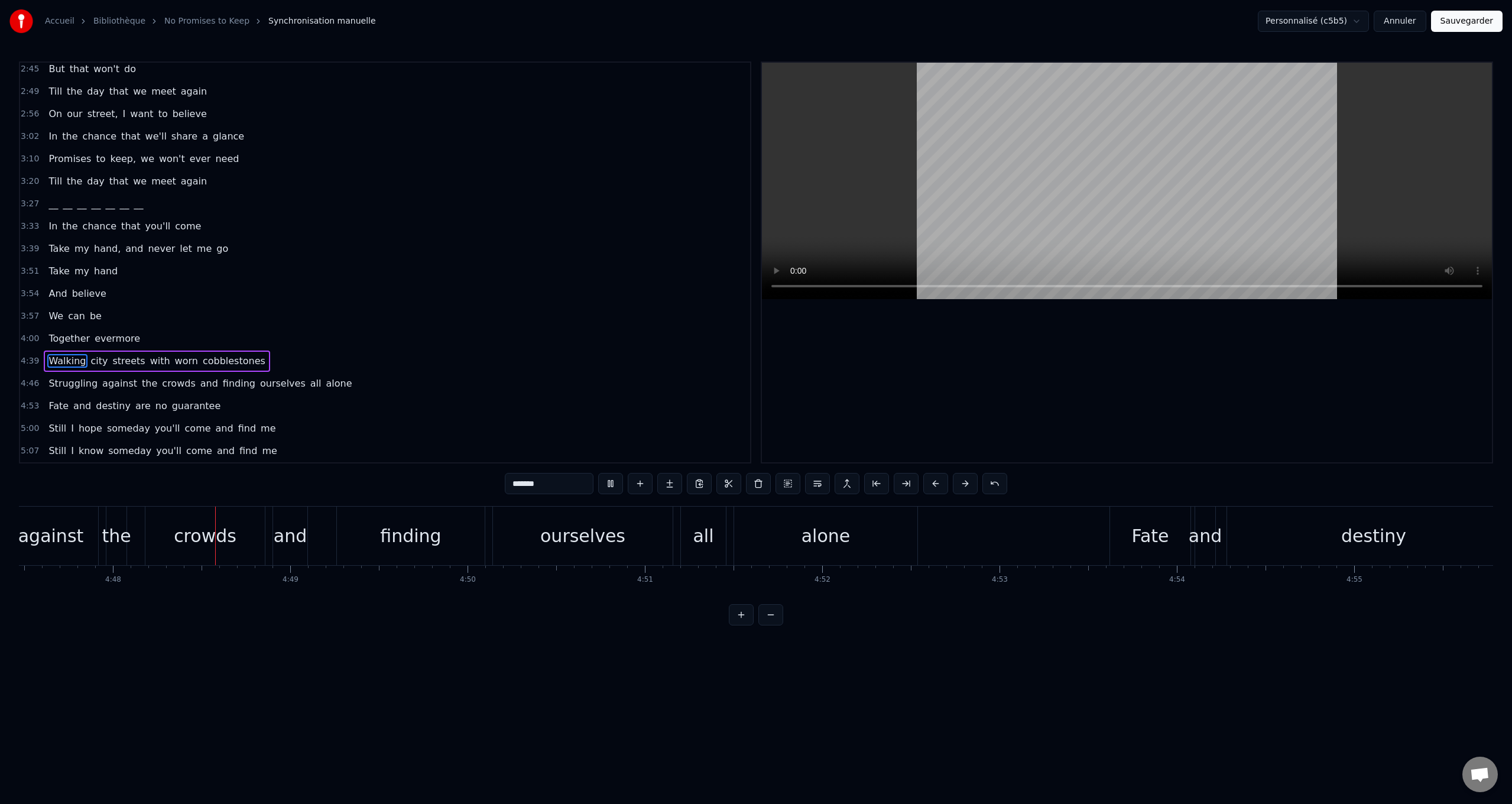
scroll to position [0, 50976]
click at [72, 384] on span "Struggling" at bounding box center [73, 383] width 52 height 13
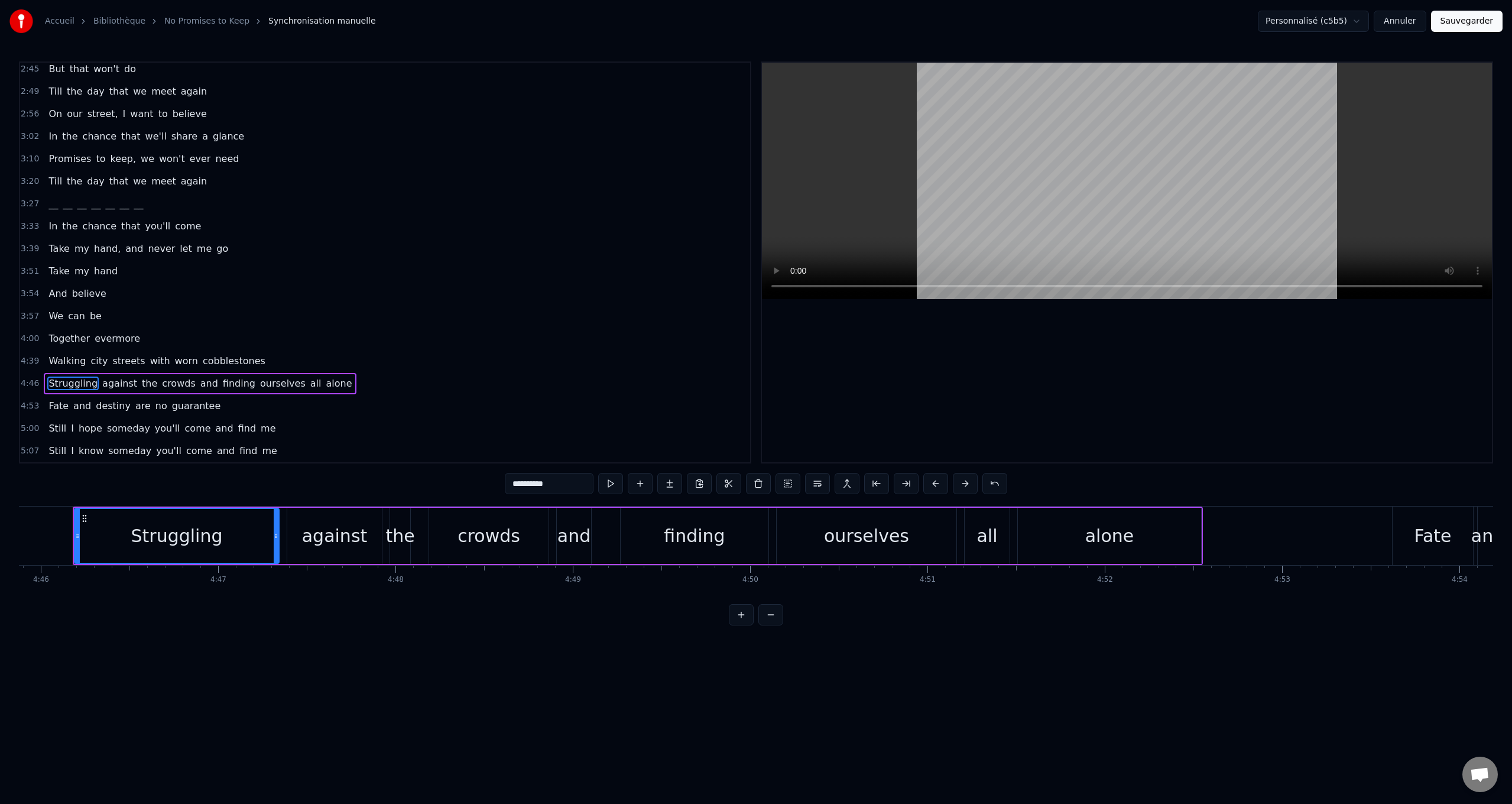
scroll to position [0, 50685]
drag, startPoint x: 526, startPoint y: 488, endPoint x: 383, endPoint y: 473, distance: 143.8
click at [383, 473] on div "0:24 Walking city streets with worn cobblestones 0:30 Listening to people [PERS…" at bounding box center [756, 343] width 1474 height 564
paste input "text"
drag, startPoint x: 71, startPoint y: 383, endPoint x: 373, endPoint y: 430, distance: 305.6
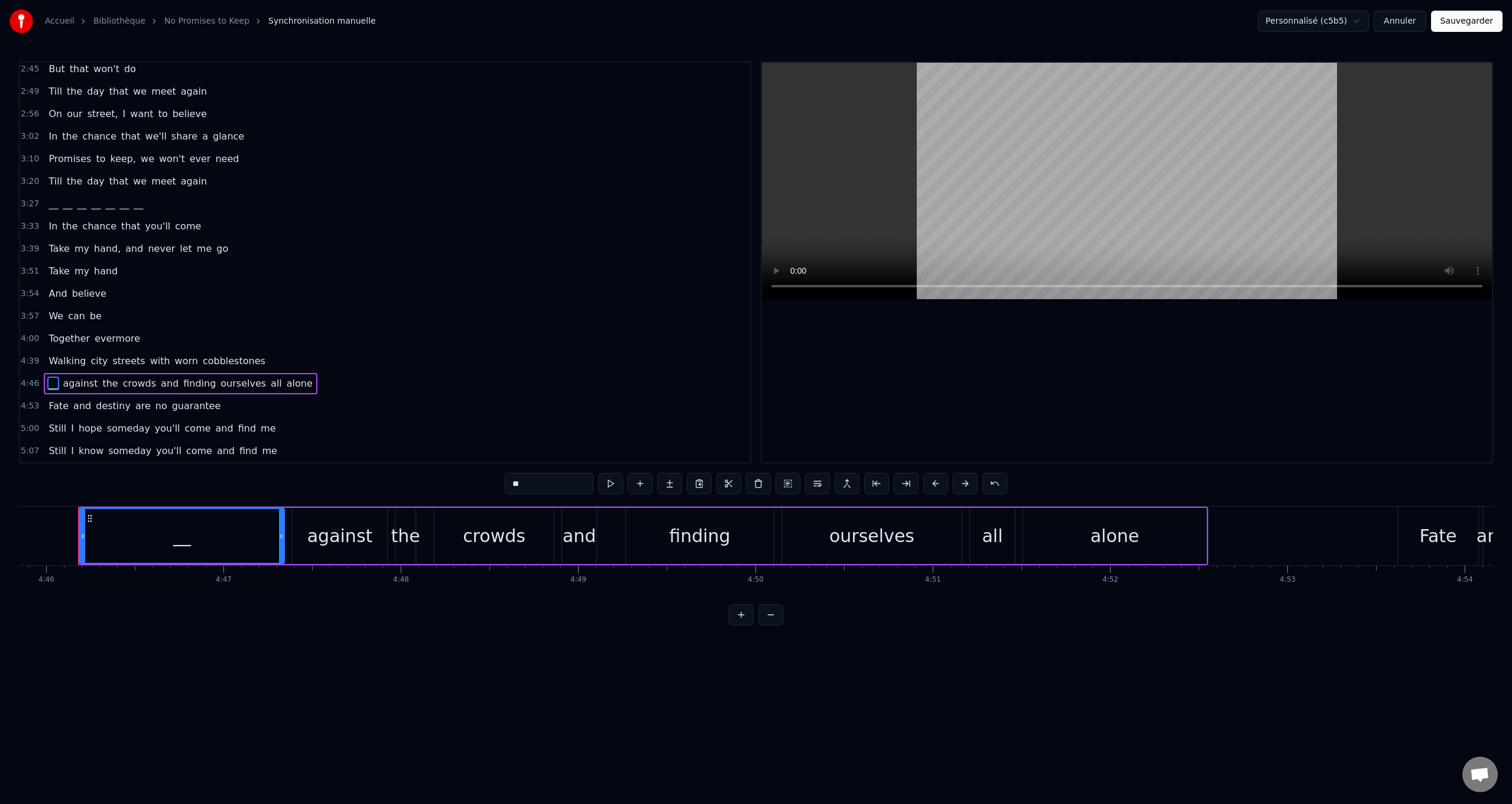
click at [71, 380] on span "against" at bounding box center [80, 383] width 37 height 13
drag, startPoint x: 524, startPoint y: 478, endPoint x: 182, endPoint y: 422, distance: 346.6
click at [332, 463] on div "0:24 Walking city streets with worn cobblestones 0:30 Listening to people [PERS…" at bounding box center [756, 343] width 1474 height 564
paste input "text"
click at [84, 378] on span "the" at bounding box center [85, 383] width 18 height 13
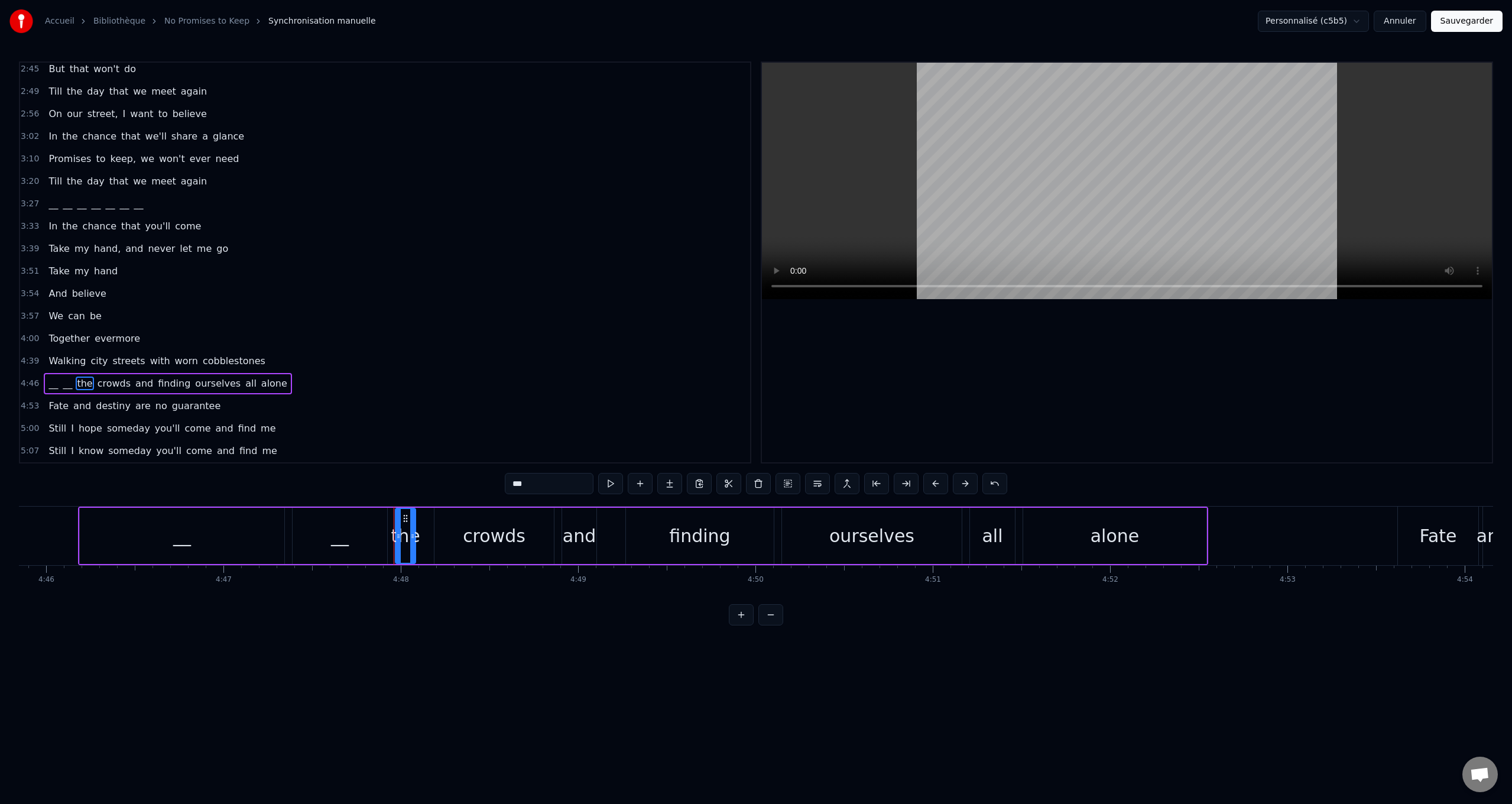
drag, startPoint x: 525, startPoint y: 481, endPoint x: 287, endPoint y: 456, distance: 239.3
click at [293, 458] on div "0:24 Walking city streets with worn cobblestones 0:30 Listening to people [PERS…" at bounding box center [756, 343] width 1474 height 564
paste input "text"
drag, startPoint x: 97, startPoint y: 378, endPoint x: 214, endPoint y: 406, distance: 120.3
click at [98, 378] on span "crowds" at bounding box center [108, 383] width 36 height 13
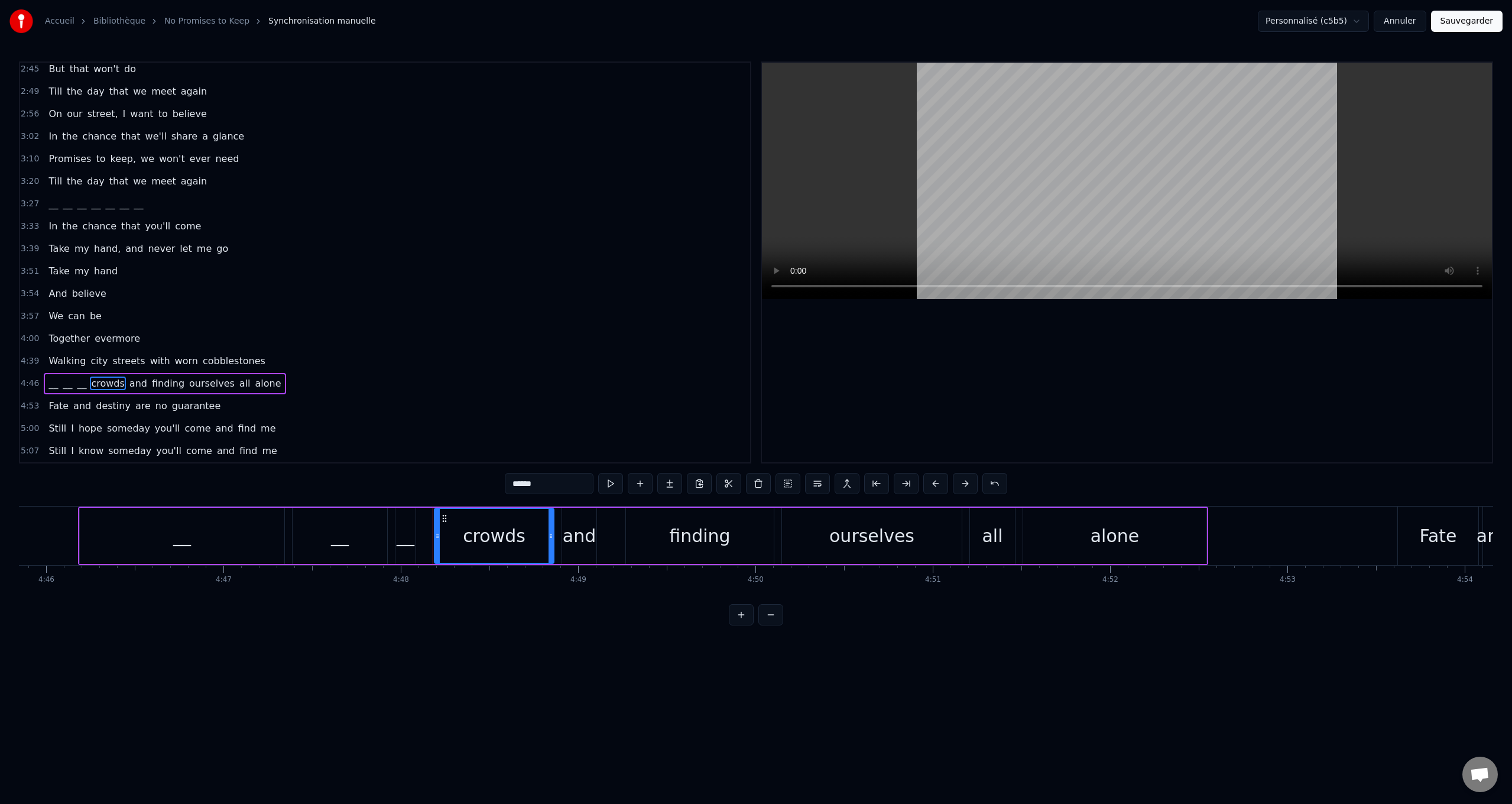
drag, startPoint x: 522, startPoint y: 486, endPoint x: 358, endPoint y: 467, distance: 165.1
click at [358, 468] on div "0:24 Walking city streets with worn cobblestones 0:30 Listening to people [PERS…" at bounding box center [756, 343] width 1474 height 564
paste input "text"
click at [104, 379] on span "and" at bounding box center [114, 383] width 20 height 13
drag, startPoint x: 427, startPoint y: 478, endPoint x: 205, endPoint y: 431, distance: 226.9
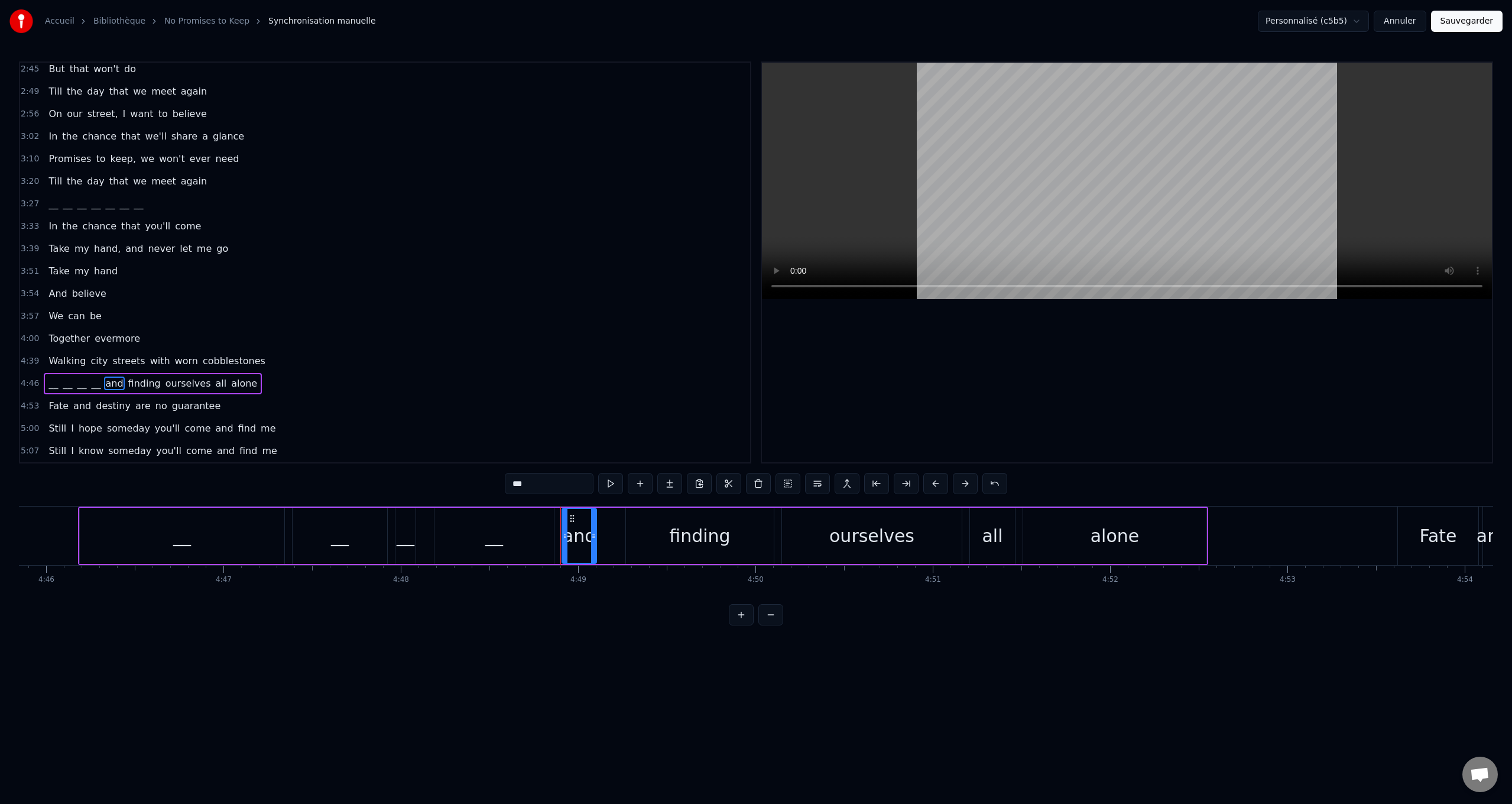
click at [281, 456] on div "0:24 Walking city streets with worn cobblestones 0:30 Listening to people [PERS…" at bounding box center [756, 343] width 1474 height 564
paste input "text"
drag, startPoint x: 124, startPoint y: 382, endPoint x: 480, endPoint y: 472, distance: 367.2
click at [125, 382] on span "finding" at bounding box center [135, 383] width 35 height 13
drag, startPoint x: 502, startPoint y: 484, endPoint x: 303, endPoint y: 463, distance: 200.1
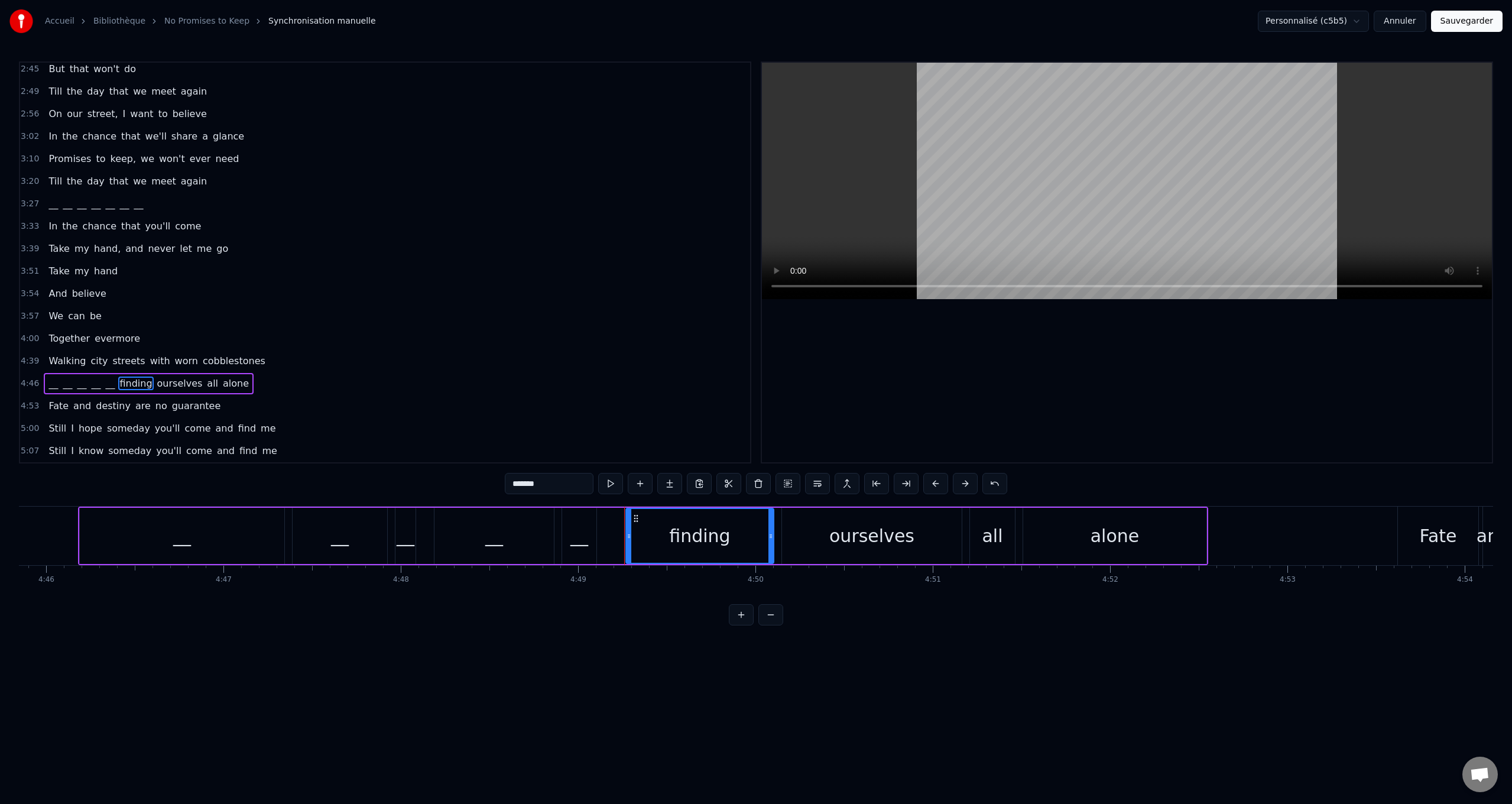
click at [333, 470] on div "0:24 Walking city streets with worn cobblestones 0:30 Listening to people [PERS…" at bounding box center [756, 343] width 1474 height 564
paste input "text"
click at [134, 377] on span "ourselves" at bounding box center [156, 383] width 48 height 13
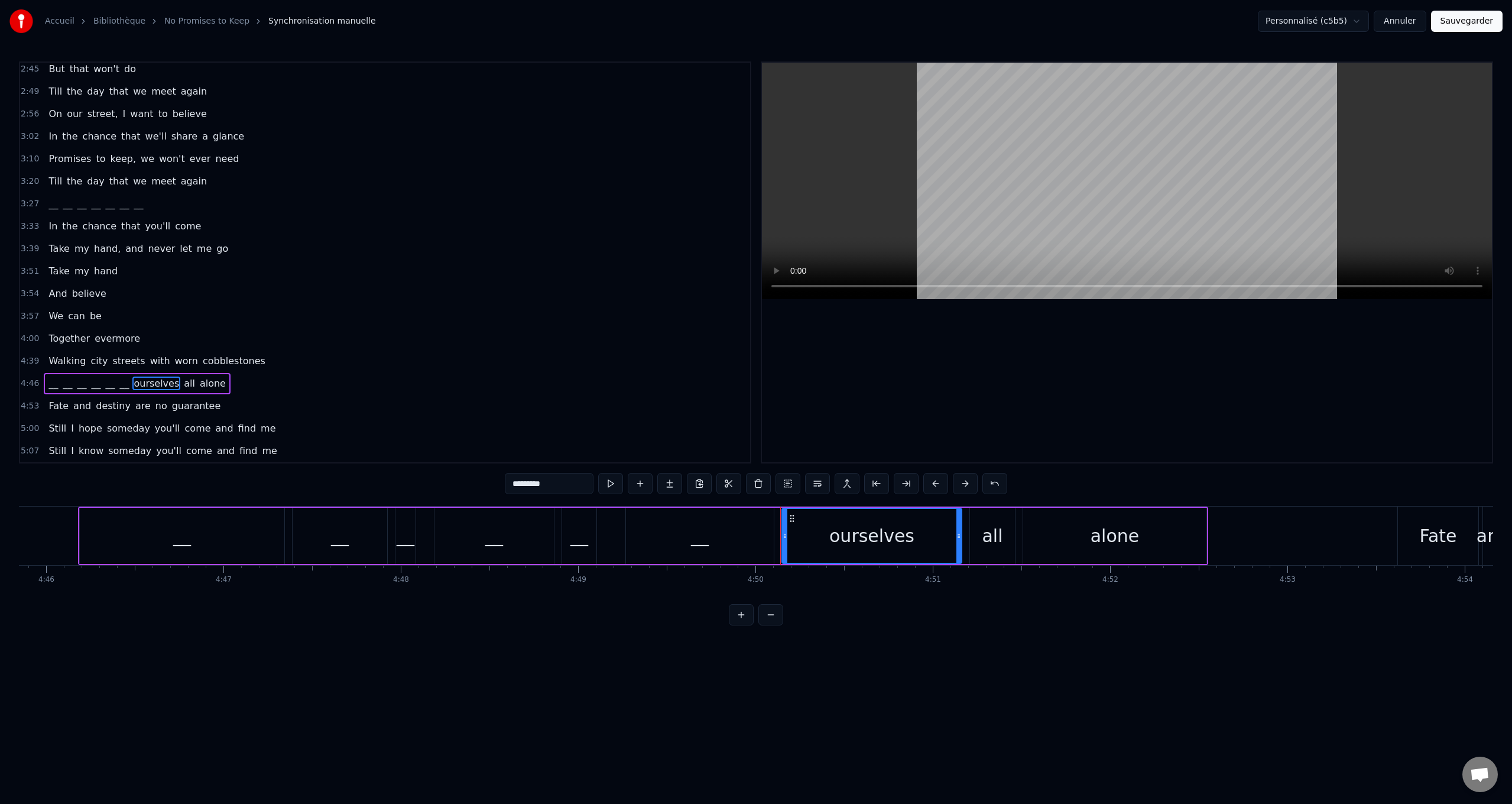
drag, startPoint x: 534, startPoint y: 482, endPoint x: 323, endPoint y: 466, distance: 211.6
click at [323, 466] on div "0:24 Walking city streets with worn cobblestones 0:30 Listening to people [PERS…" at bounding box center [756, 343] width 1474 height 564
paste input "text"
click at [147, 383] on span "all" at bounding box center [153, 383] width 13 height 13
drag, startPoint x: 526, startPoint y: 486, endPoint x: 348, endPoint y: 468, distance: 178.9
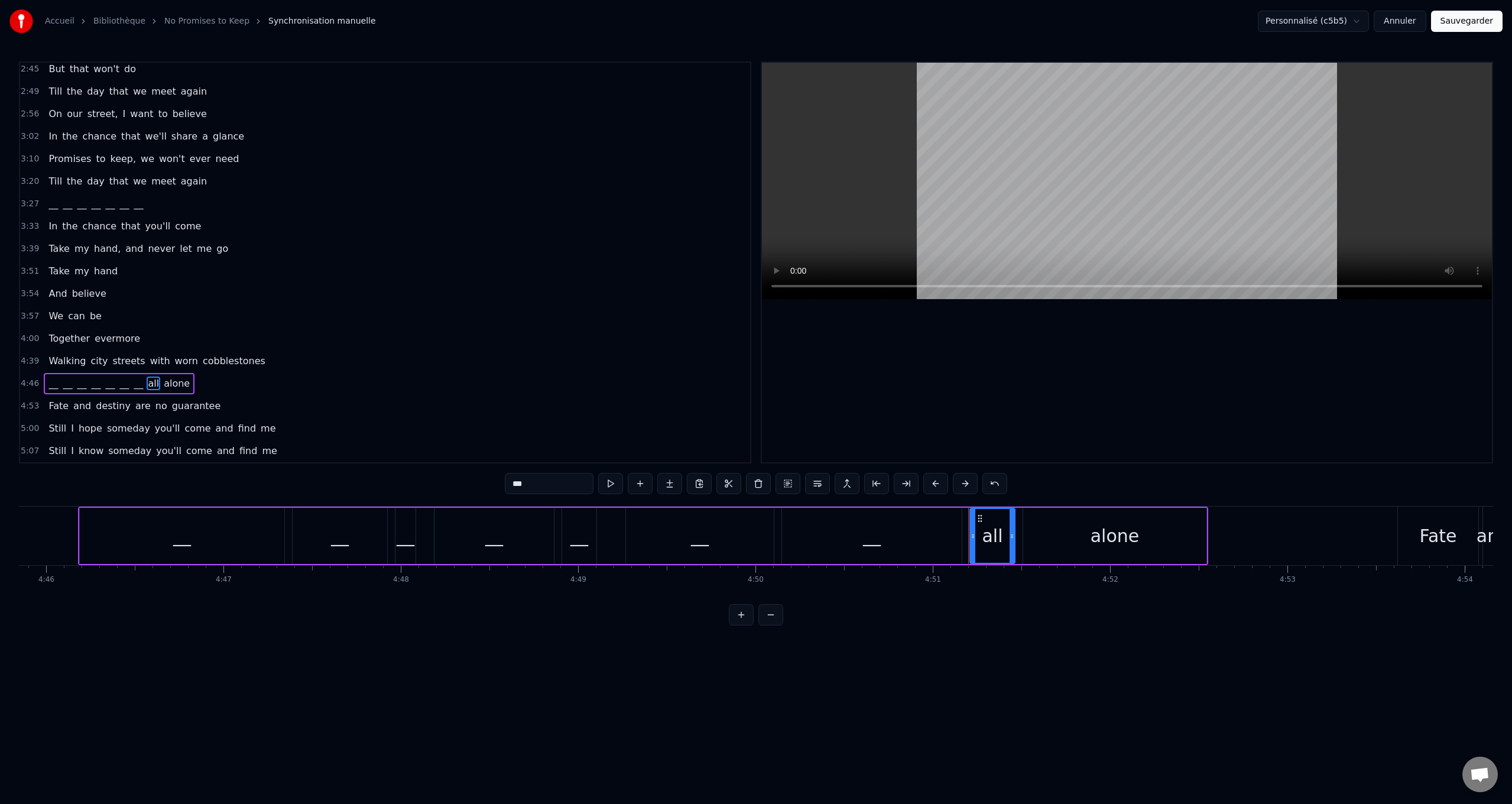
click at [348, 468] on div "0:24 Walking city streets with worn cobblestones 0:30 Listening to people [PERS…" at bounding box center [756, 343] width 1474 height 564
paste input "text"
click at [161, 385] on span "alone" at bounding box center [175, 383] width 28 height 13
drag, startPoint x: 352, startPoint y: 463, endPoint x: 329, endPoint y: 459, distance: 23.3
click at [329, 459] on div "0:24 Walking city streets with worn cobblestones 0:30 Listening to people [PERS…" at bounding box center [756, 343] width 1474 height 564
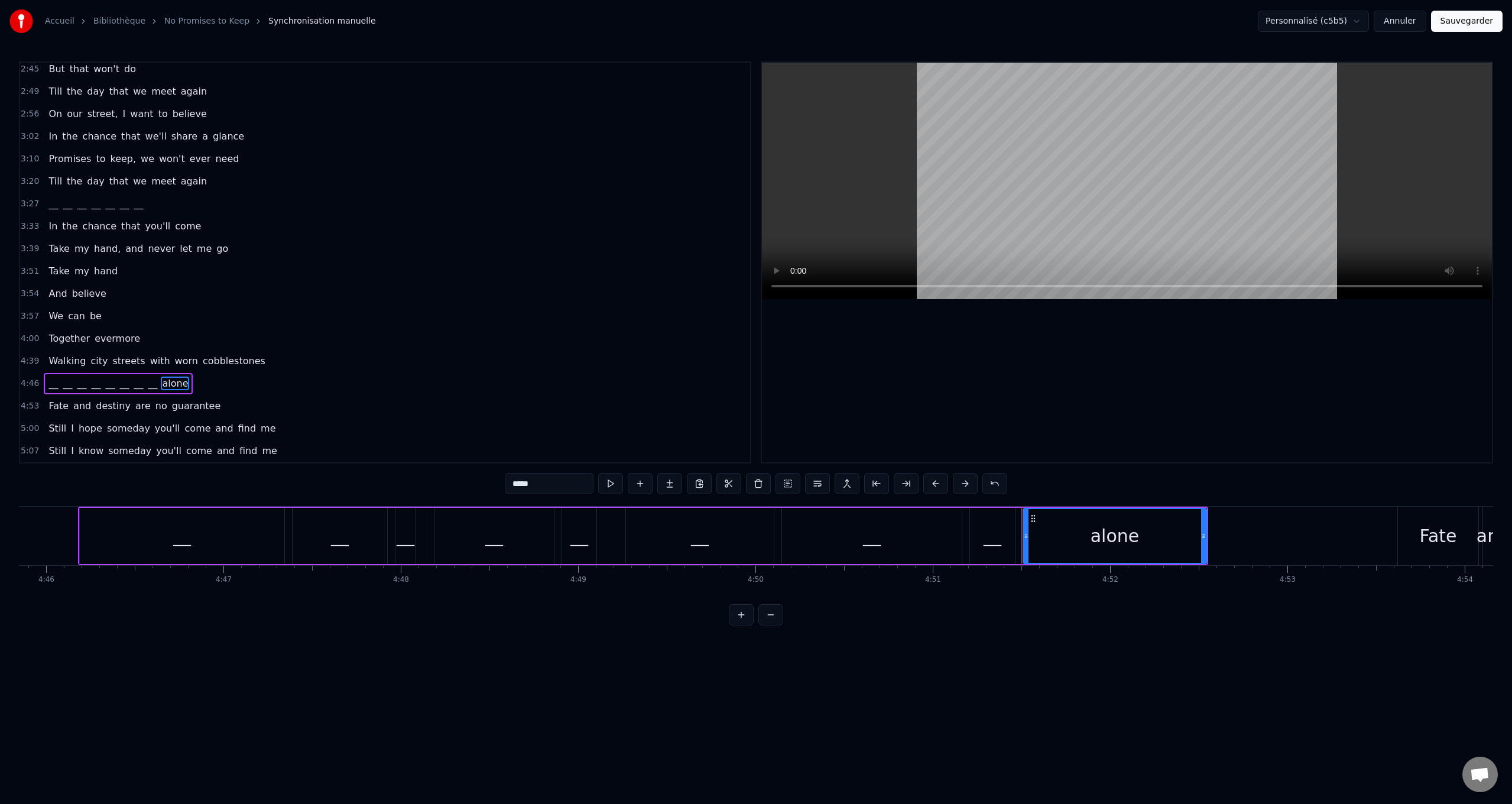
paste input "text"
type input "**"
click at [133, 357] on div "Walking city streets with worn cobblestones" at bounding box center [157, 361] width 226 height 21
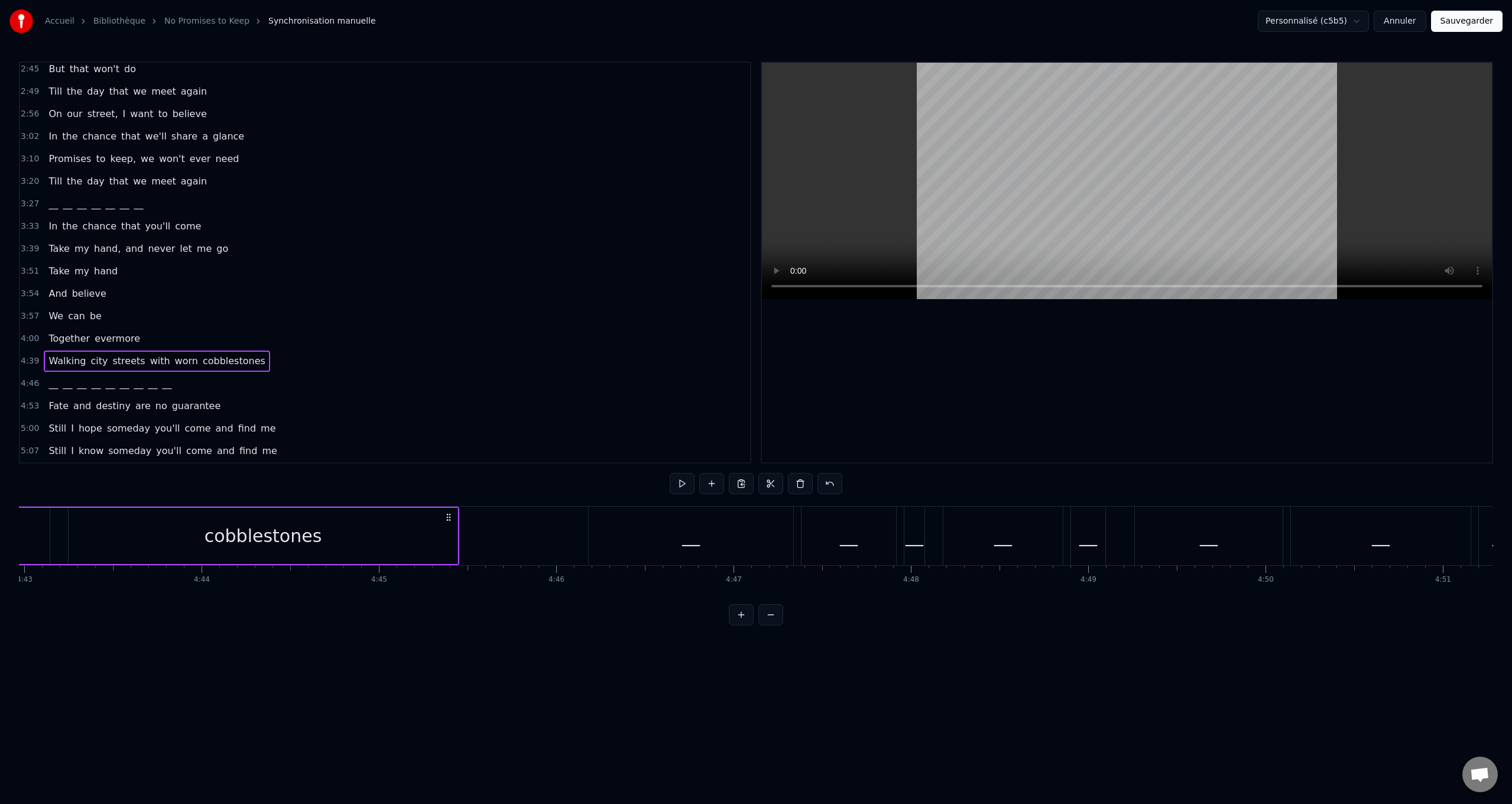
click at [149, 357] on span "with" at bounding box center [159, 361] width 22 height 13
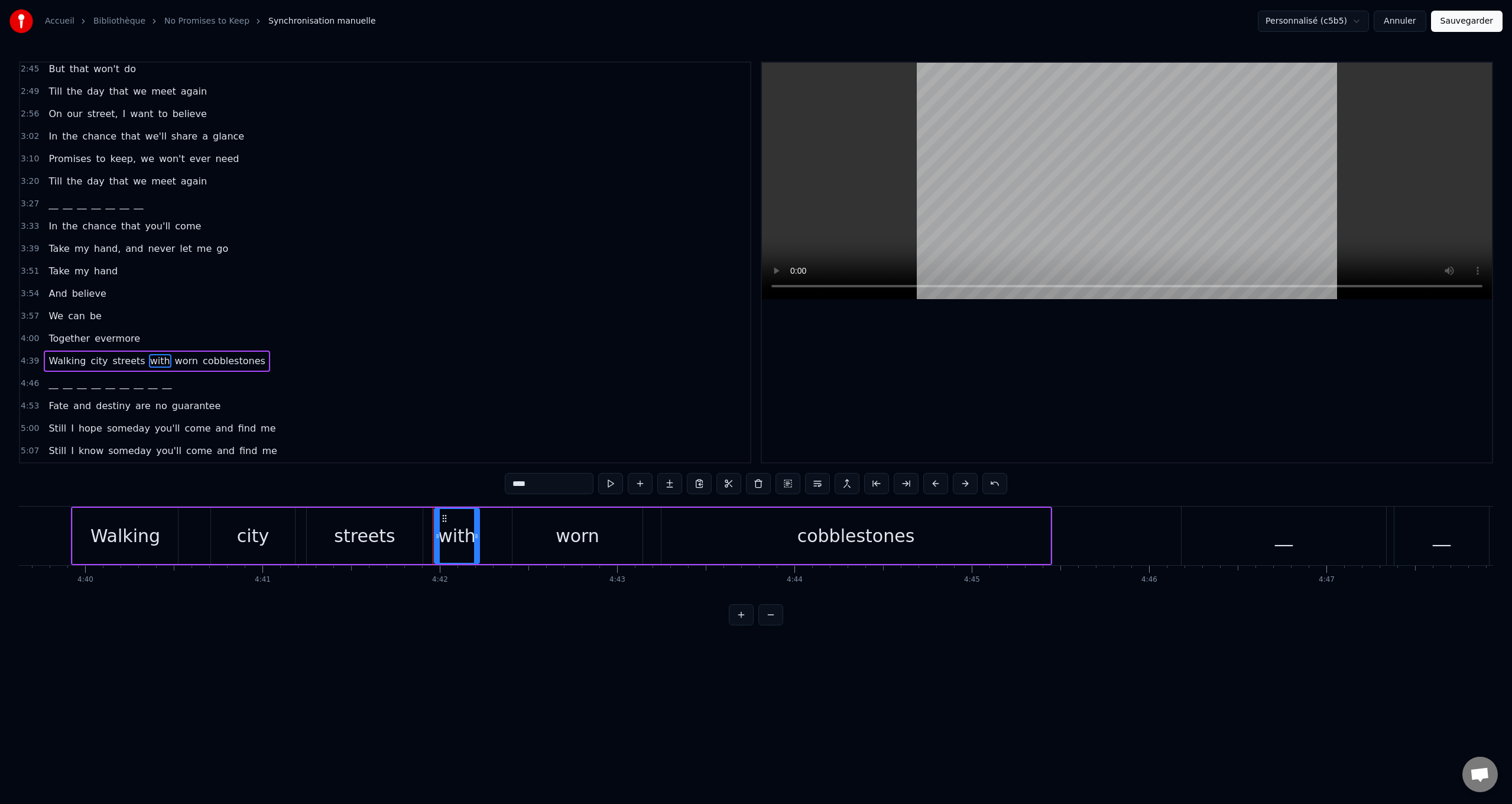
scroll to position [0, 49575]
click at [1472, 25] on button "Sauvegarder" at bounding box center [1467, 21] width 71 height 21
